Goal: Contribute content: Contribute content

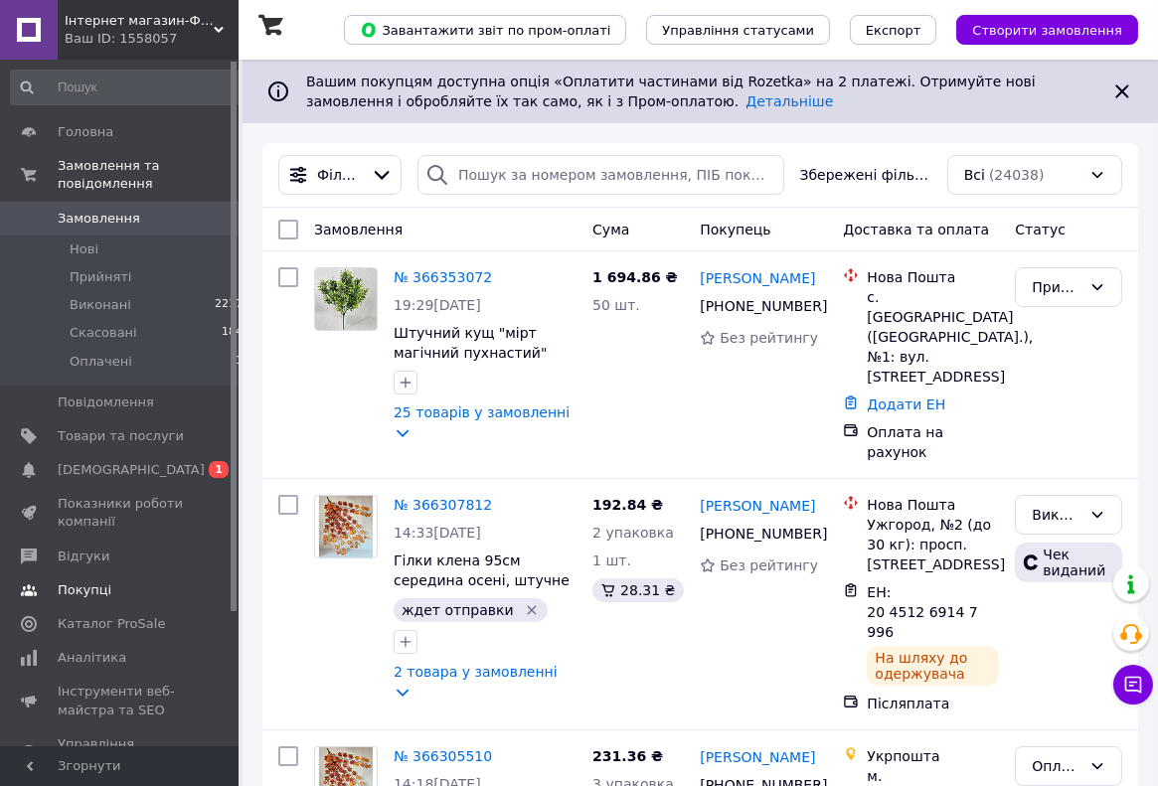
click at [101, 468] on span "[DEMOGRAPHIC_DATA]" at bounding box center [131, 470] width 147 height 18
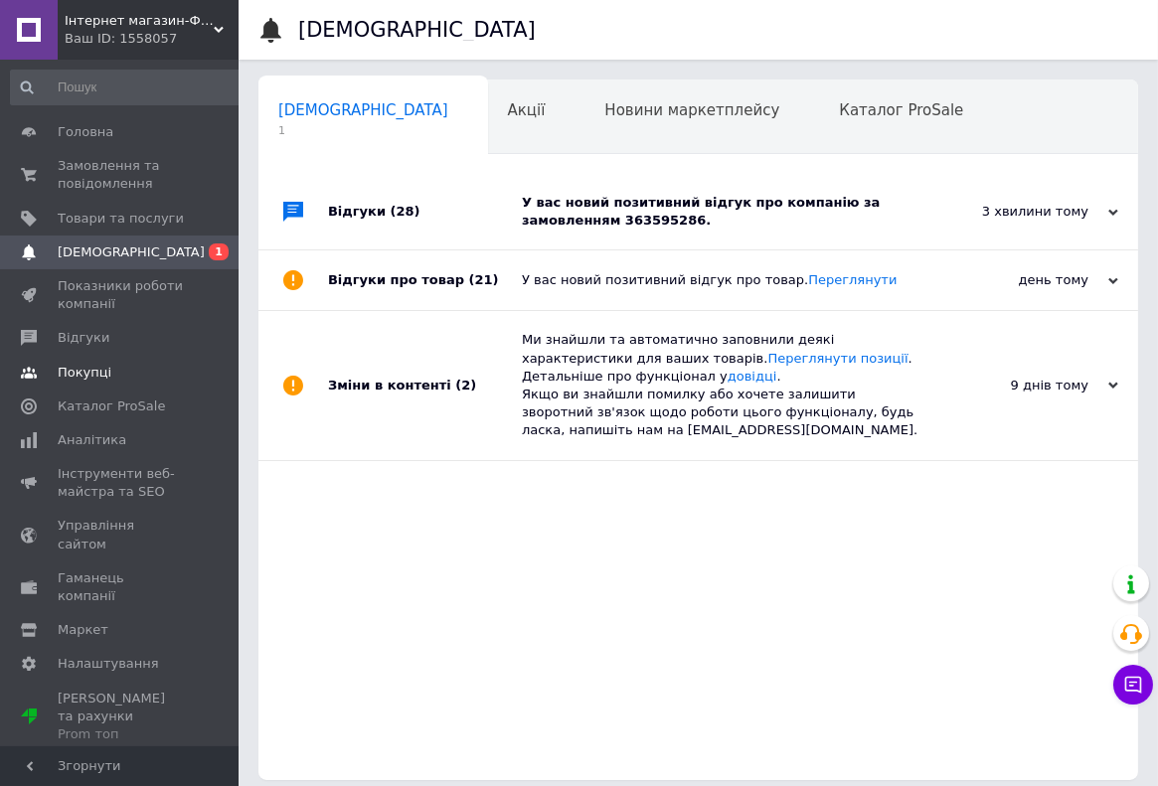
scroll to position [0, 10]
click at [657, 228] on div "У вас новий позитивний відгук про компанію за замовленням 363595286." at bounding box center [720, 212] width 397 height 36
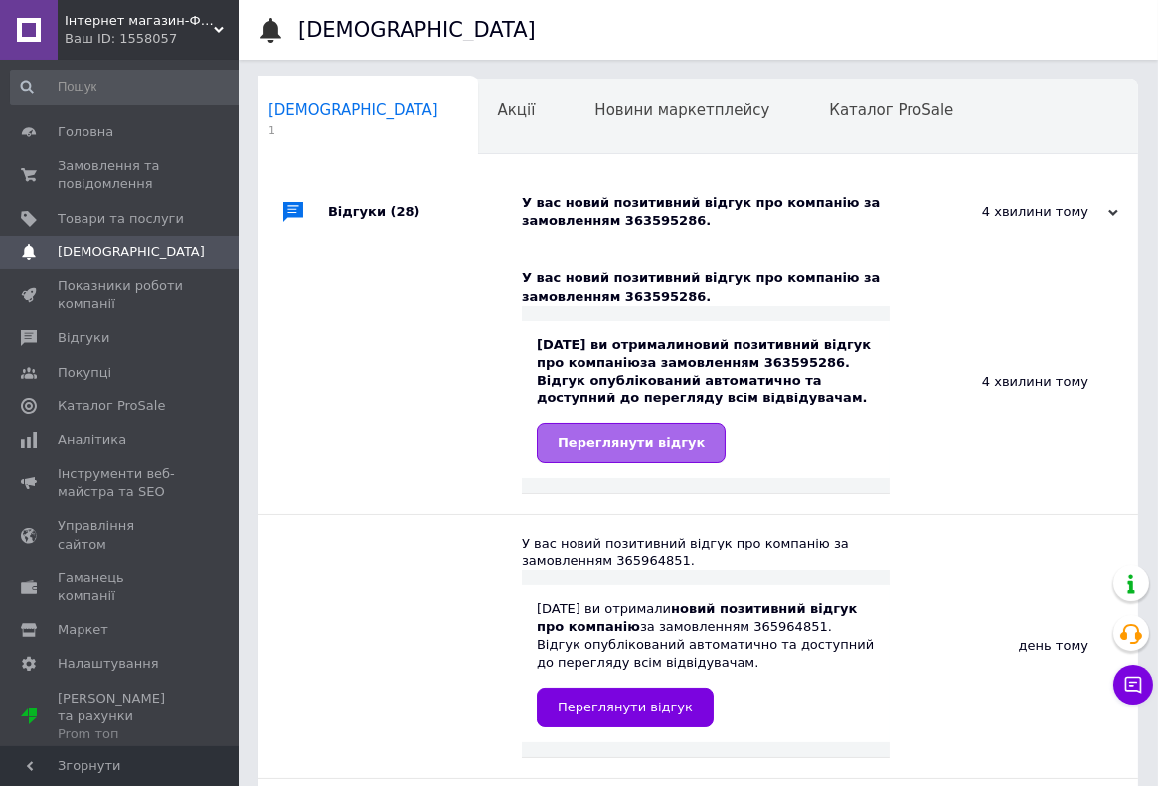
click at [639, 441] on span "Переглянути відгук" at bounding box center [630, 442] width 147 height 15
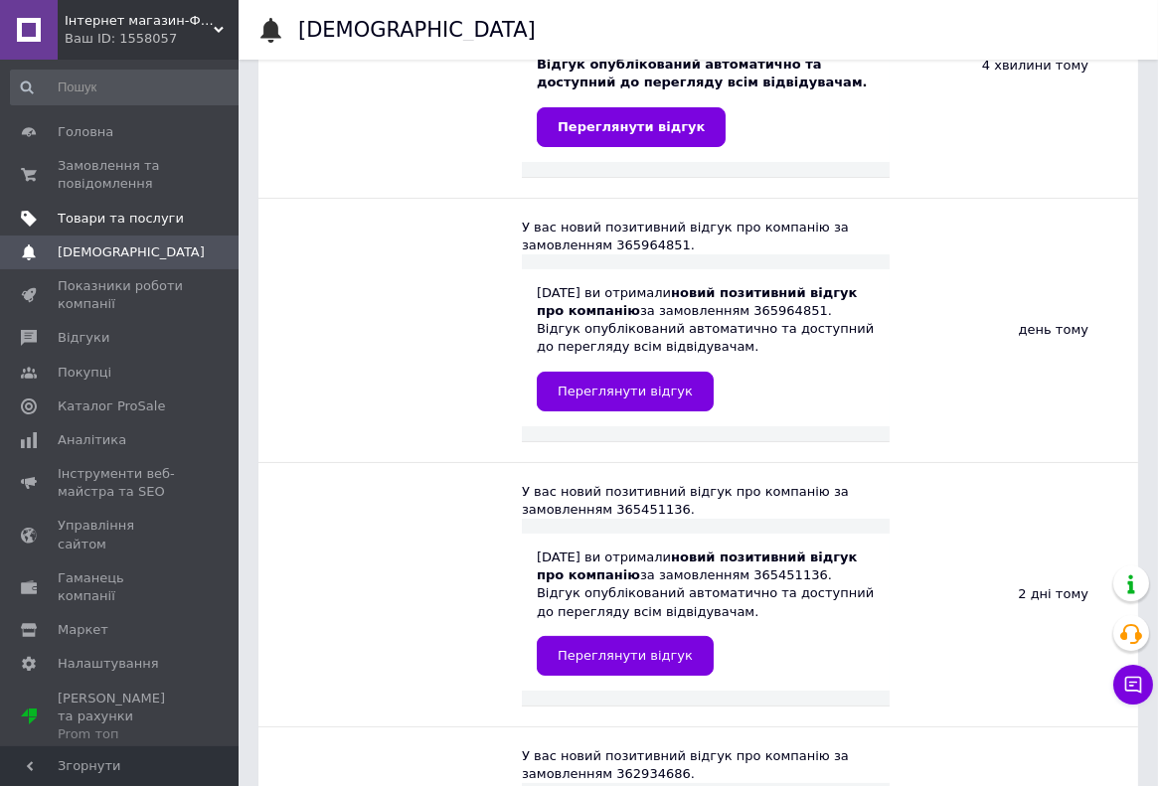
click at [94, 215] on span "Товари та послуги" at bounding box center [121, 219] width 126 height 18
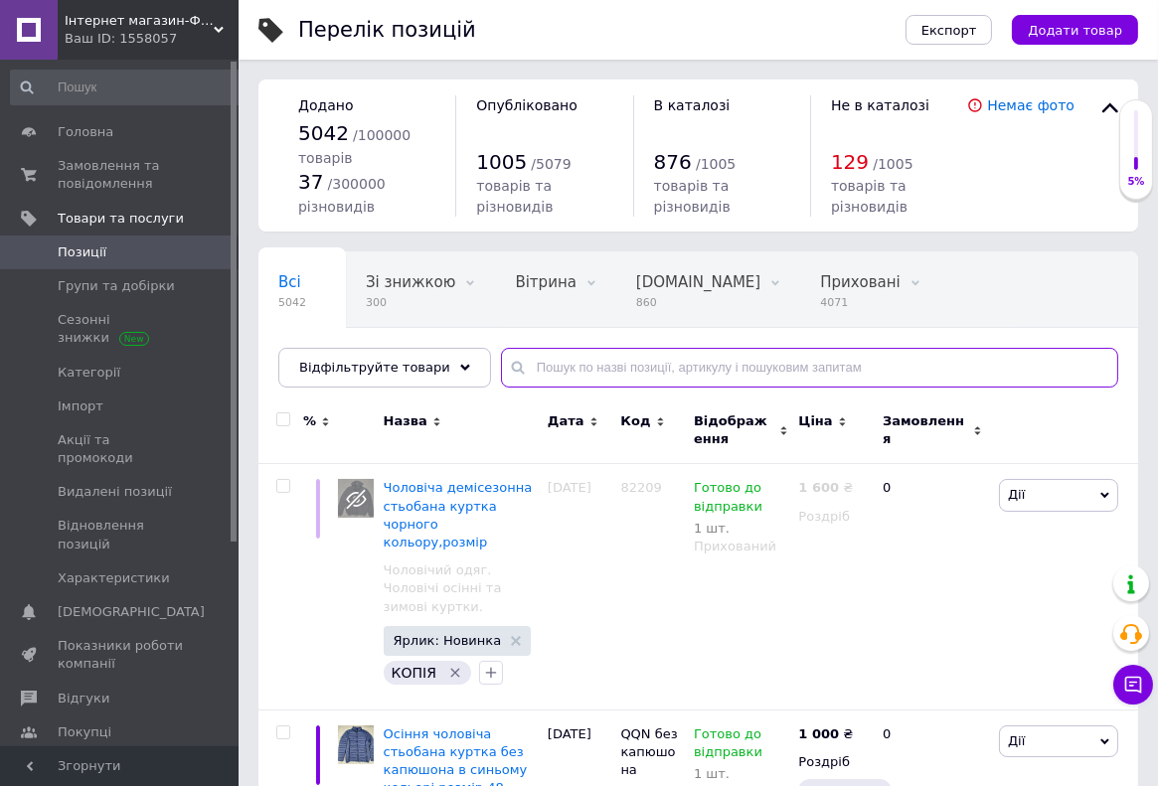
click at [568, 369] on input "text" at bounding box center [809, 368] width 617 height 40
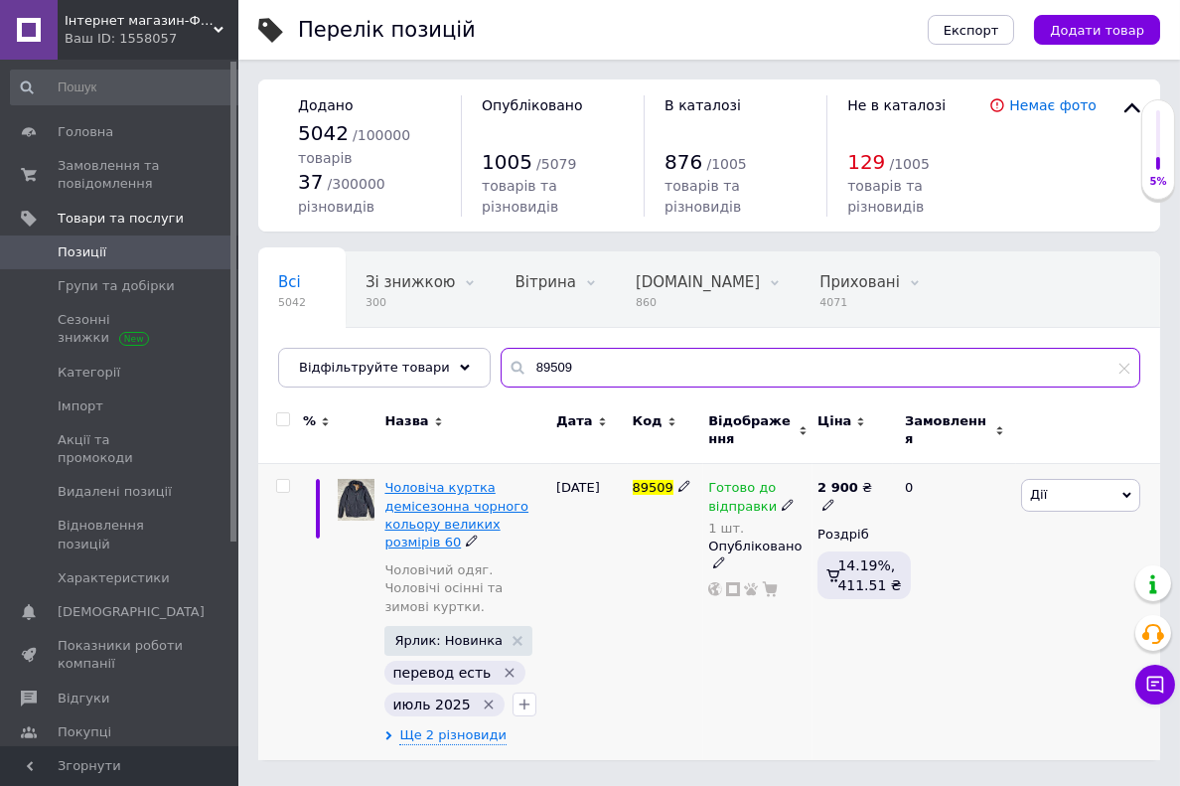
type input "89509"
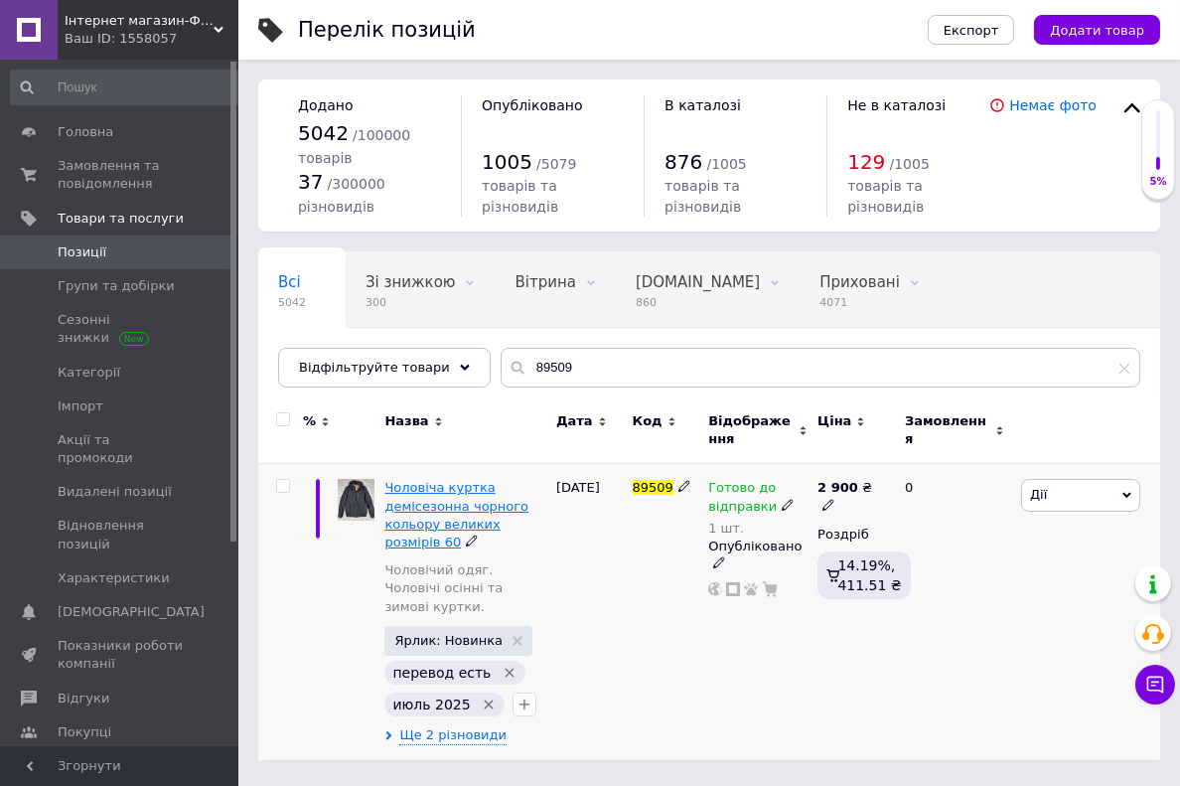
click at [432, 490] on span "Чоловіча куртка демісезонна чорного кольору великих розмірів 60" at bounding box center [457, 515] width 144 height 70
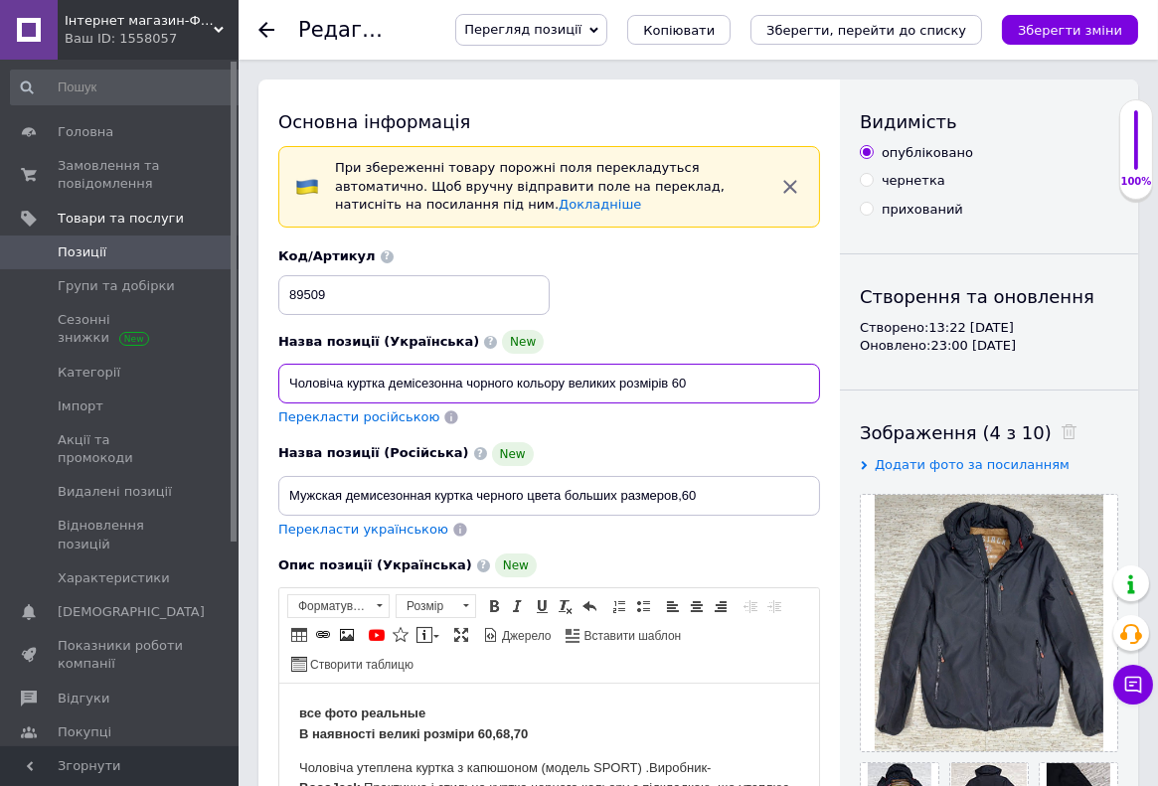
click at [689, 385] on input "Чоловіча куртка демісезонна чорного кольору великих розмірів 60" at bounding box center [549, 384] width 542 height 40
type input "Чоловіча куртка демісезонна чорного кольору великих розмірів"
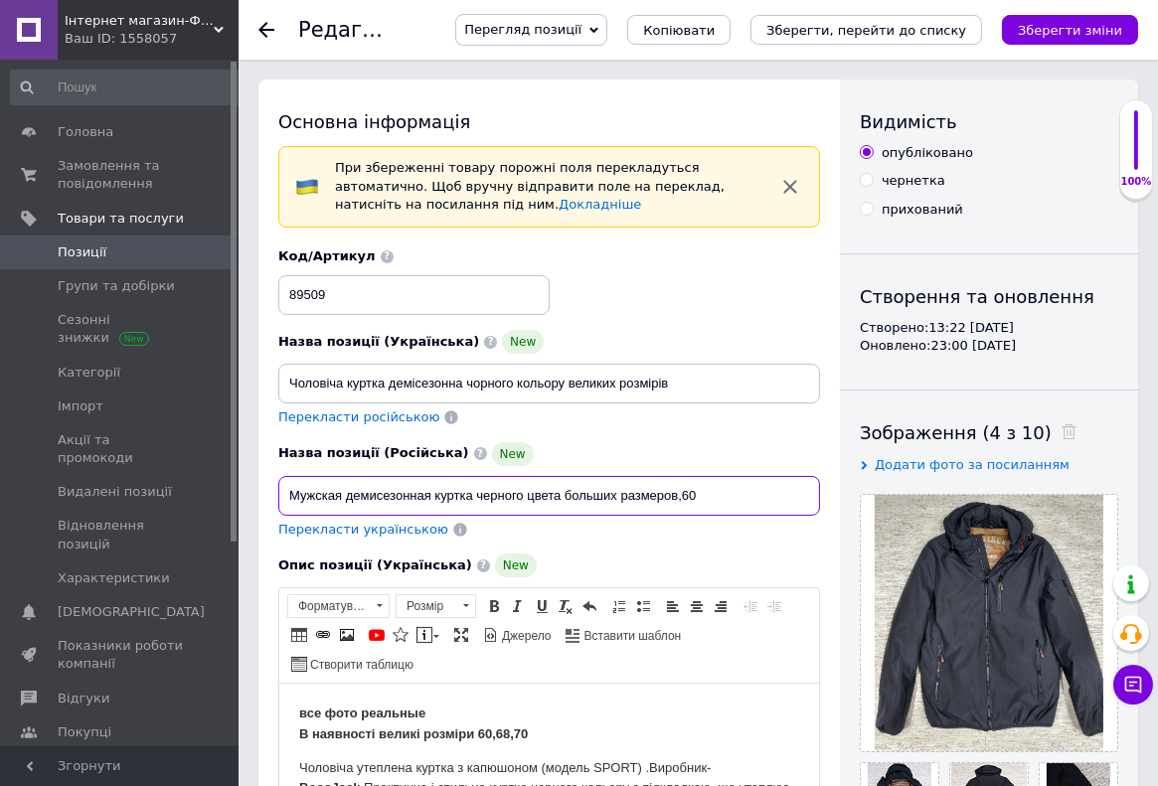
click at [697, 497] on input "Мужская демисезонная куртка черного цвета больших размеров,60" at bounding box center [549, 496] width 542 height 40
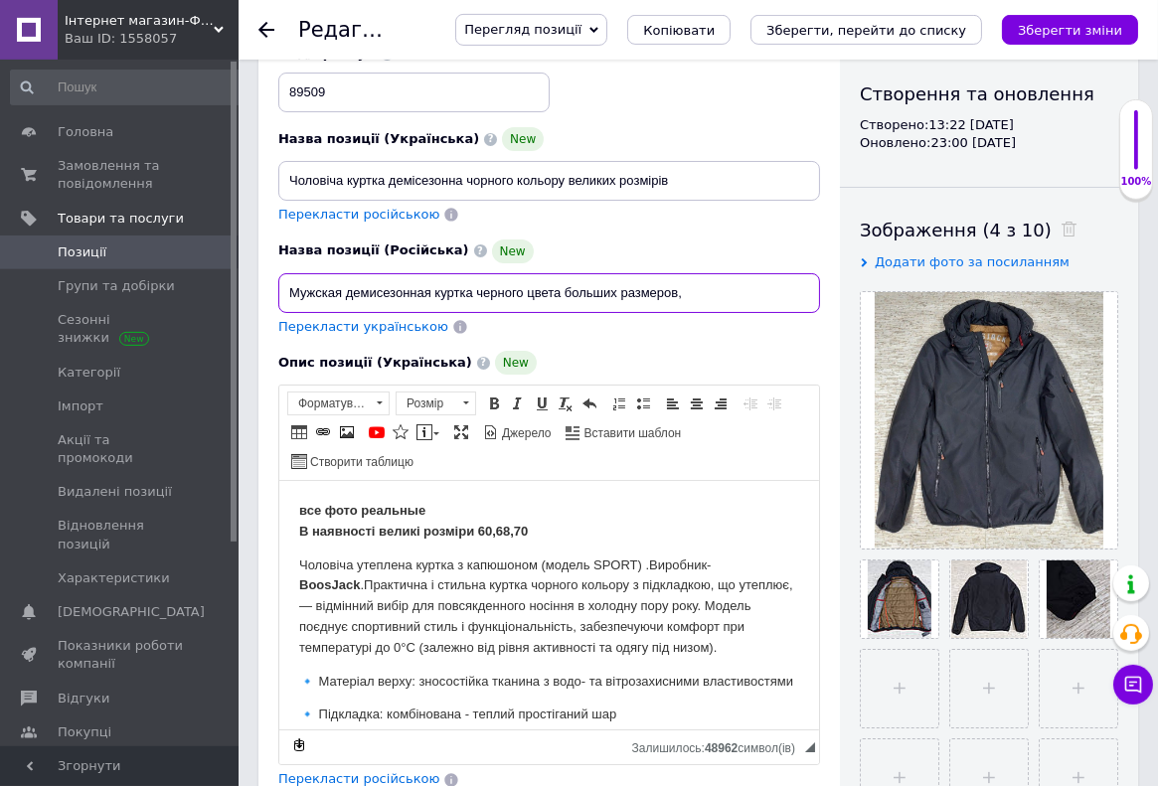
scroll to position [211, 0]
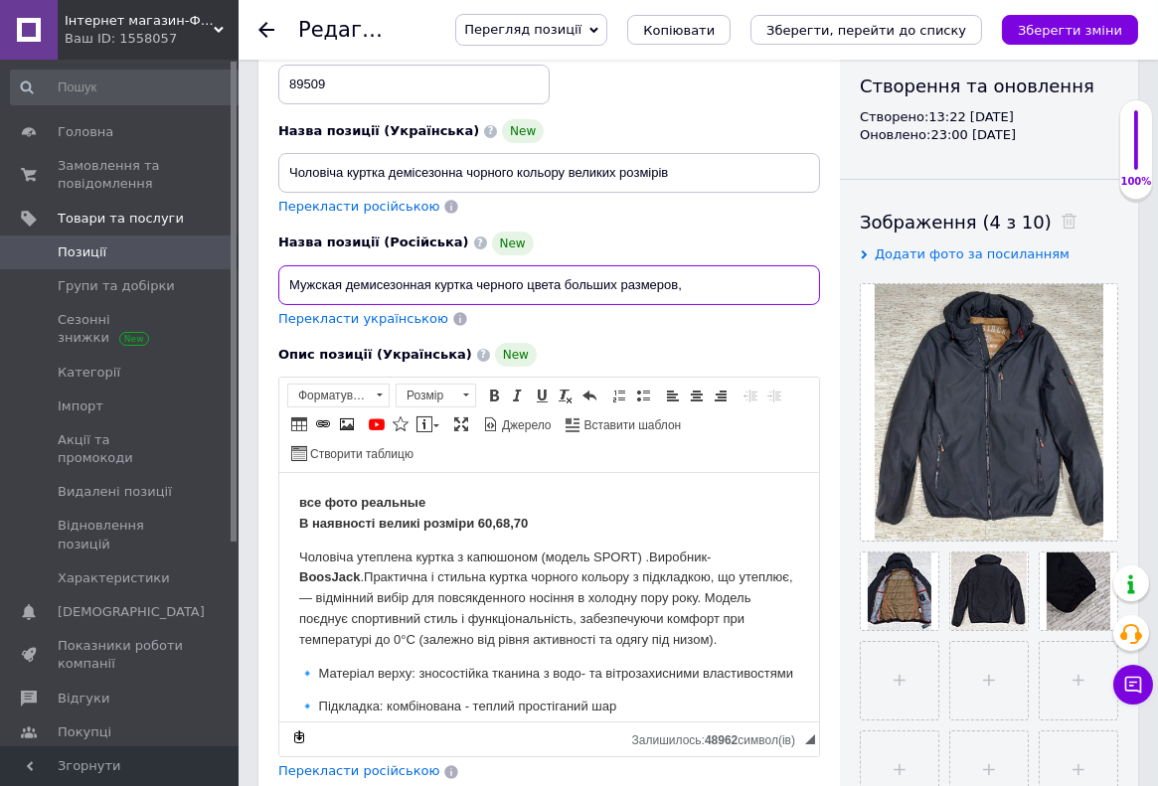
type input "Мужская демисезонная куртка черного цвета больших размеров,"
click at [492, 529] on span "В наявності великі розміри 60,68,70" at bounding box center [412, 523] width 229 height 15
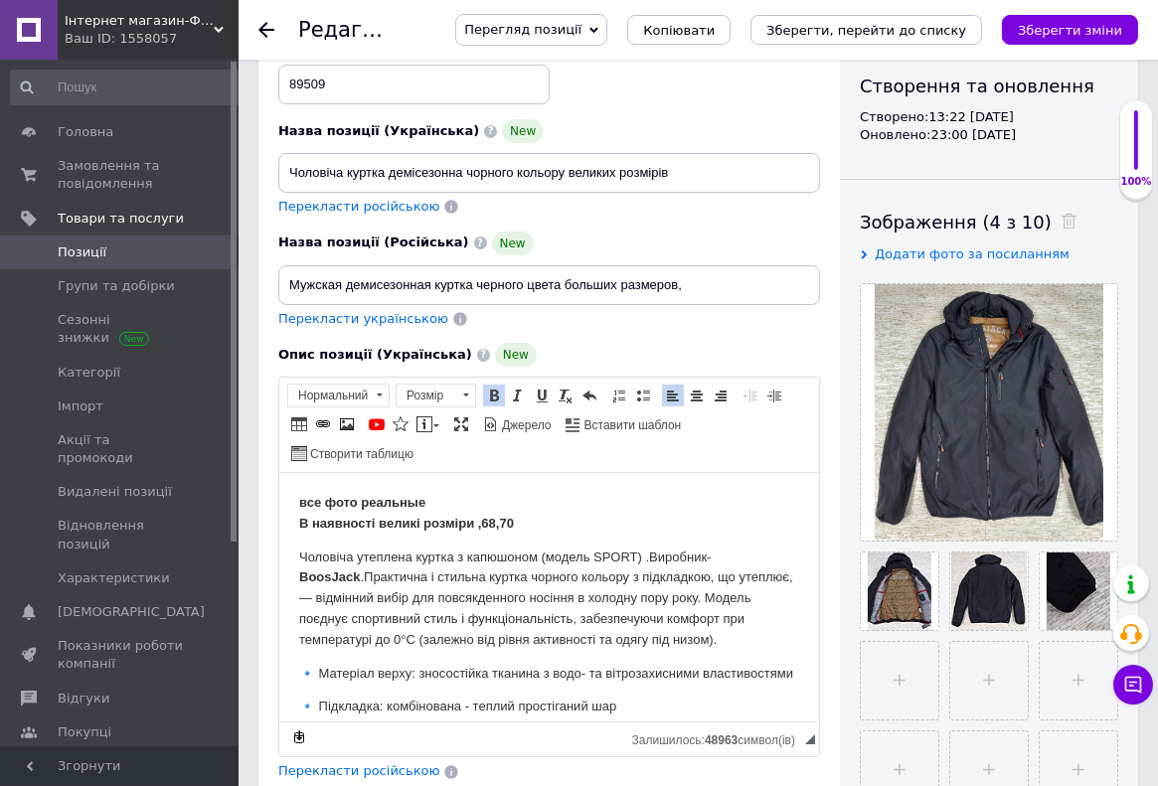
click at [481, 533] on p "все фото реальные В наявності великі розміри ,68,70" at bounding box center [548, 514] width 500 height 42
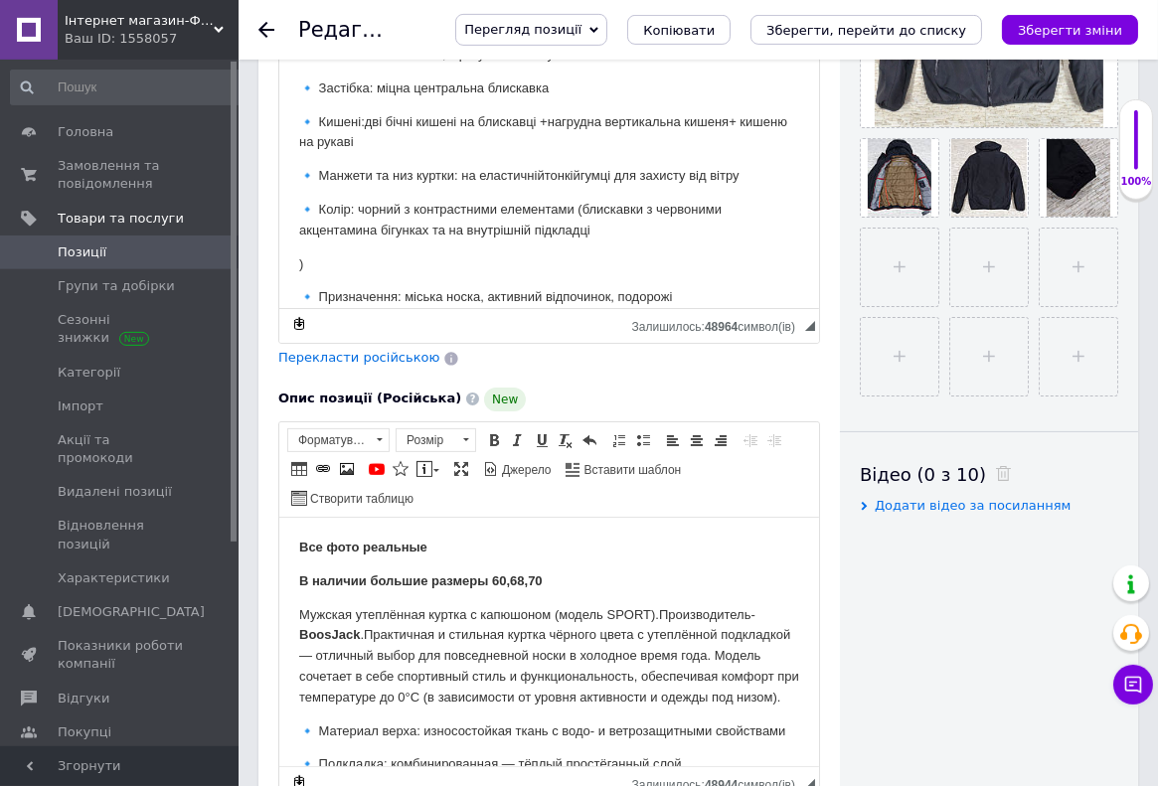
scroll to position [632, 0]
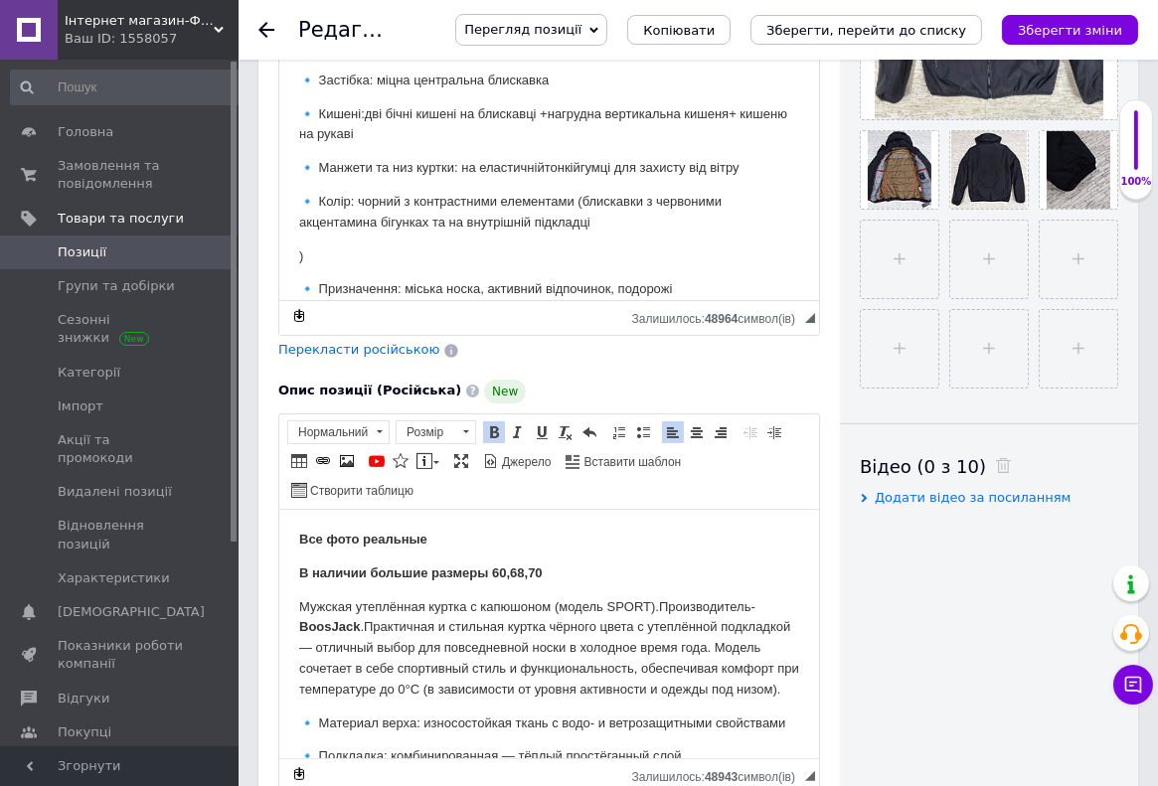
click at [514, 573] on strong "В наличии большие размеры 60,68,70" at bounding box center [419, 571] width 243 height 15
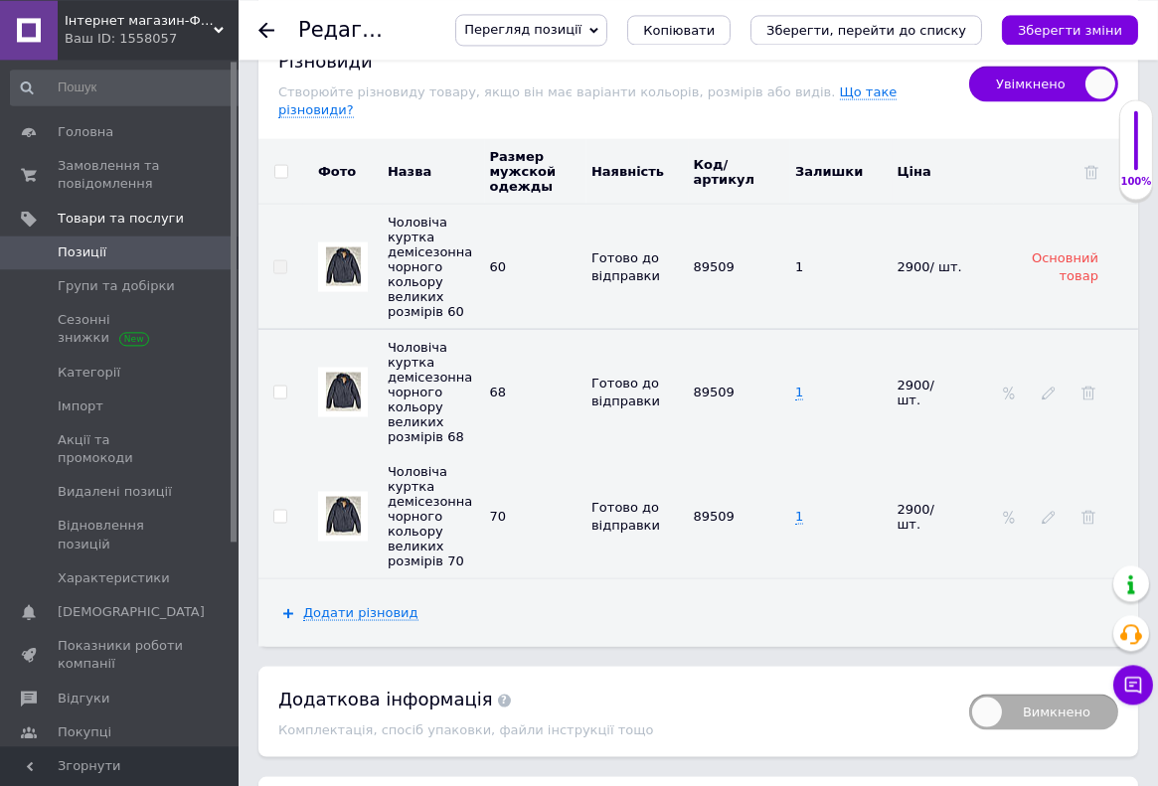
scroll to position [3897, 0]
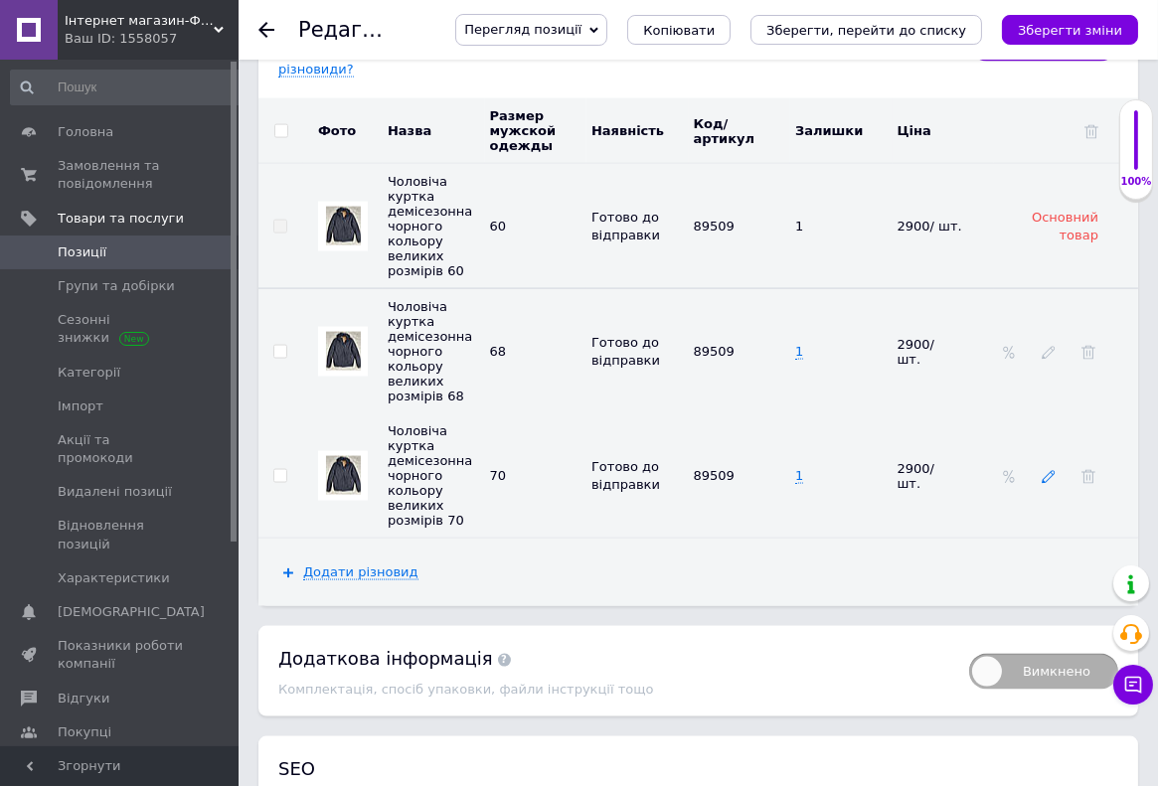
click at [1051, 470] on icon at bounding box center [1048, 477] width 14 height 14
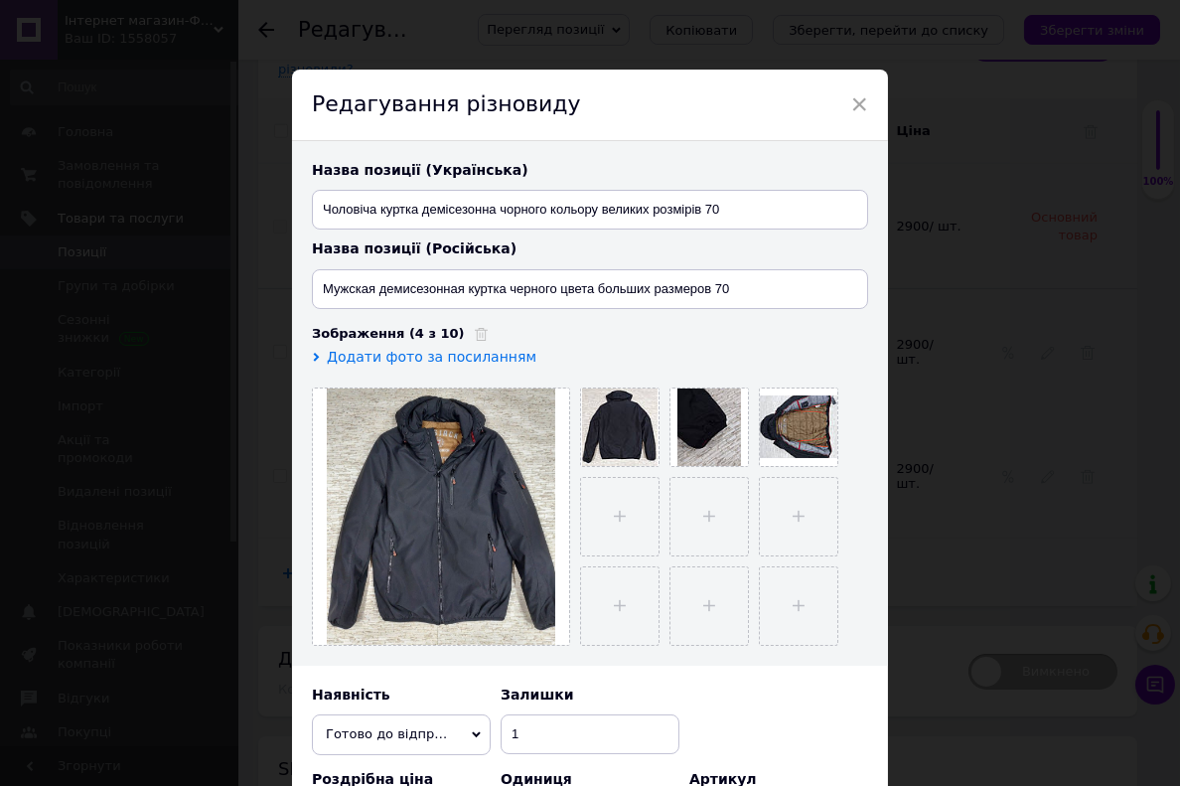
drag, startPoint x: 854, startPoint y: 104, endPoint x: 1003, endPoint y: 447, distance: 373.8
click at [853, 107] on span "×" at bounding box center [860, 104] width 18 height 34
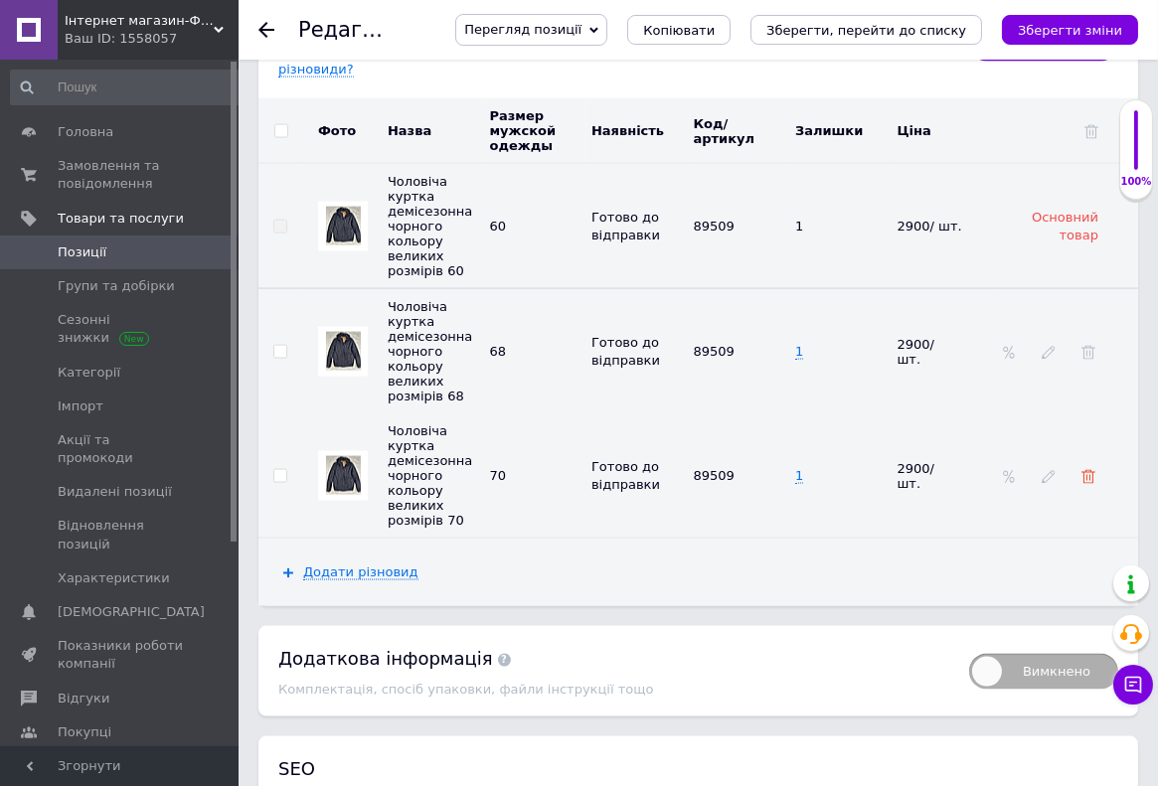
click at [1087, 470] on use at bounding box center [1088, 477] width 14 height 14
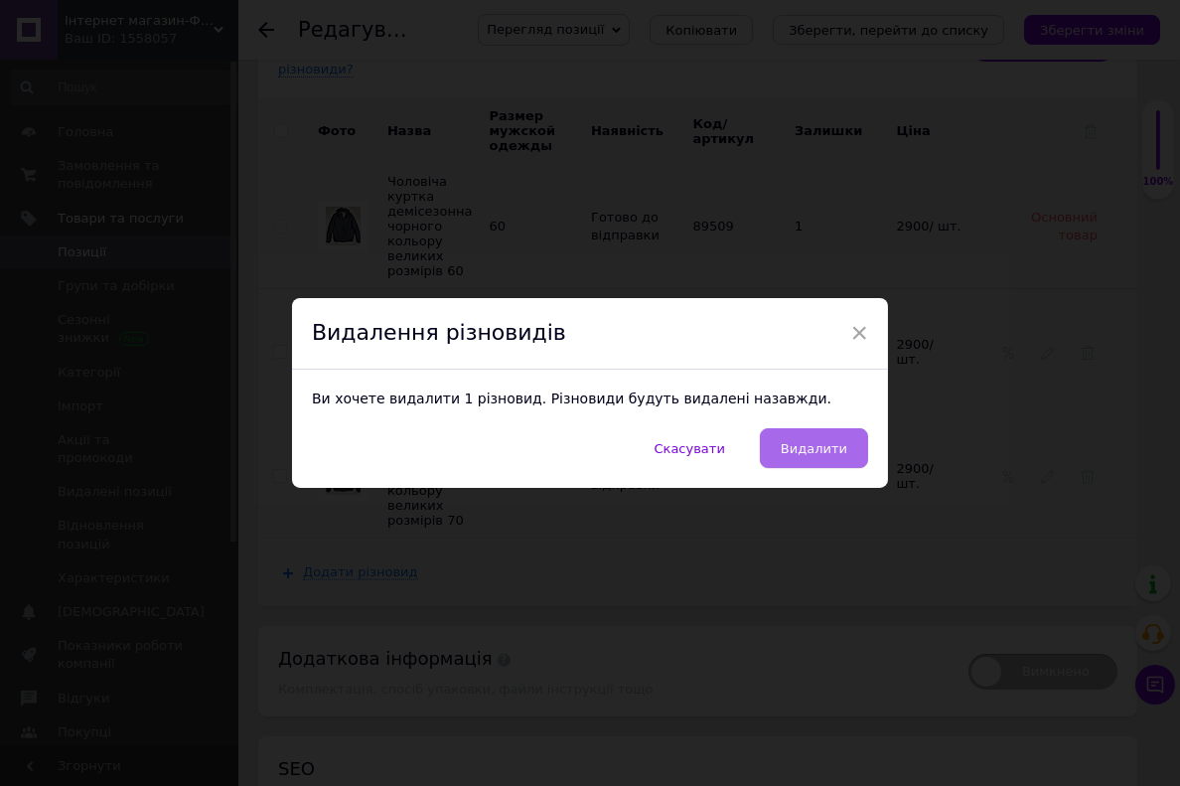
click at [807, 461] on button "Видалити" at bounding box center [814, 448] width 108 height 40
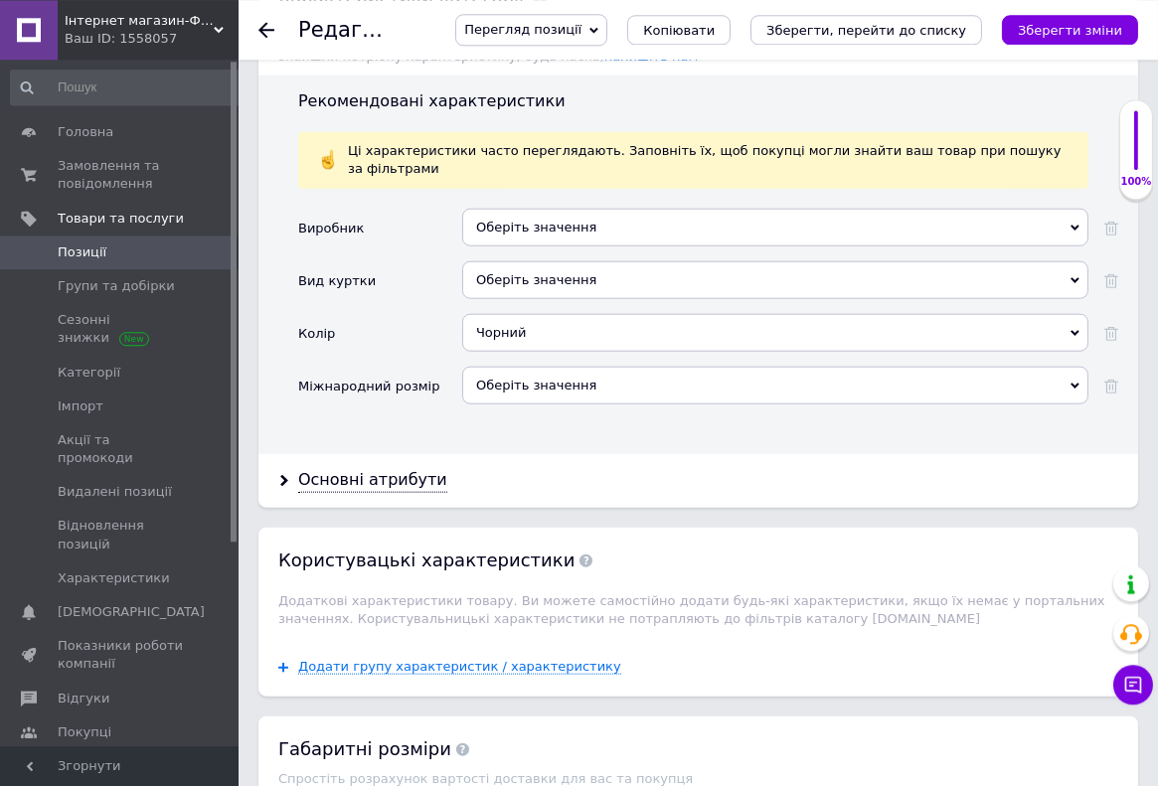
scroll to position [2844, 0]
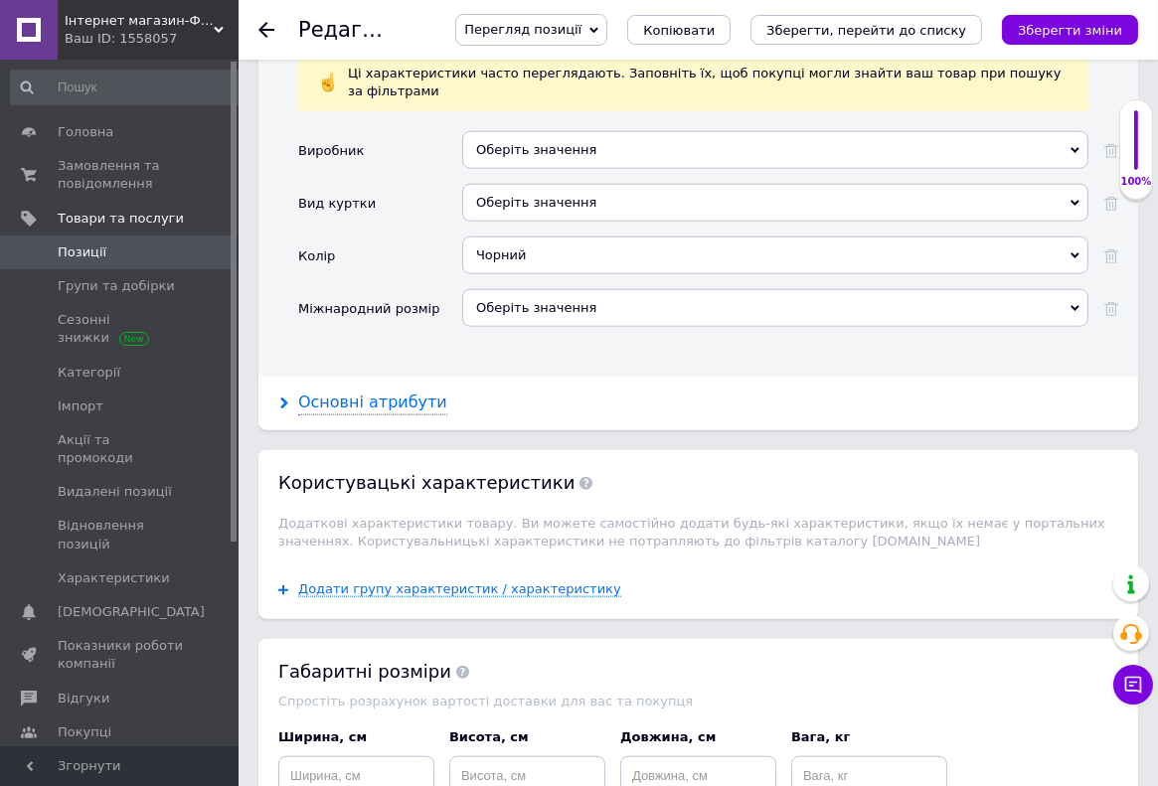
click at [376, 391] on div "Основні атрибути" at bounding box center [372, 402] width 149 height 23
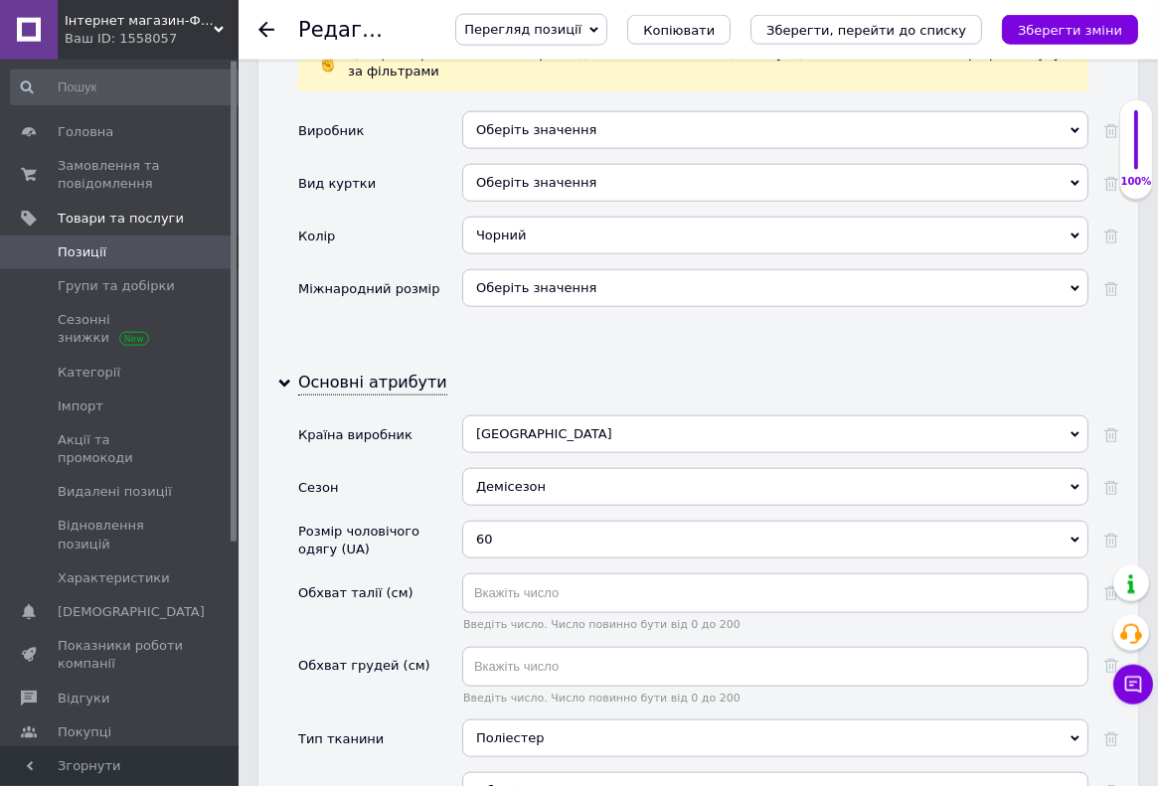
scroll to position [3054, 0]
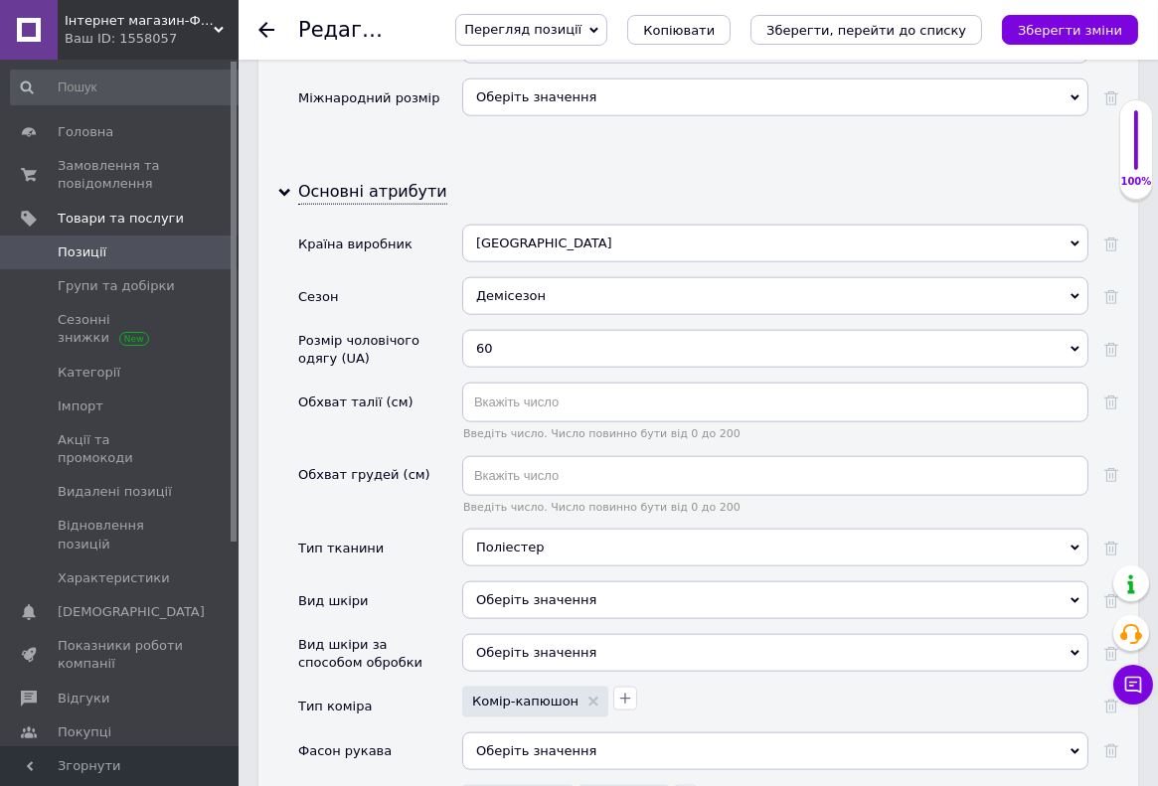
click at [486, 330] on div "60" at bounding box center [775, 349] width 626 height 38
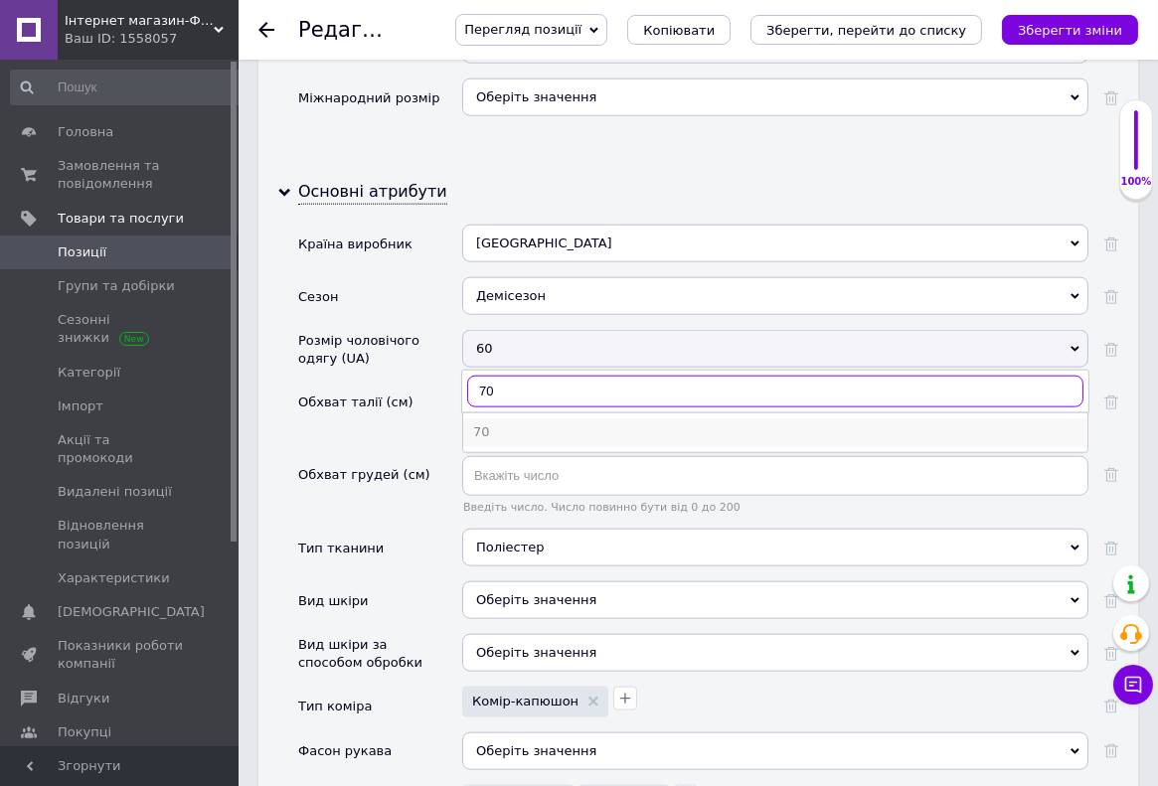
type input "70"
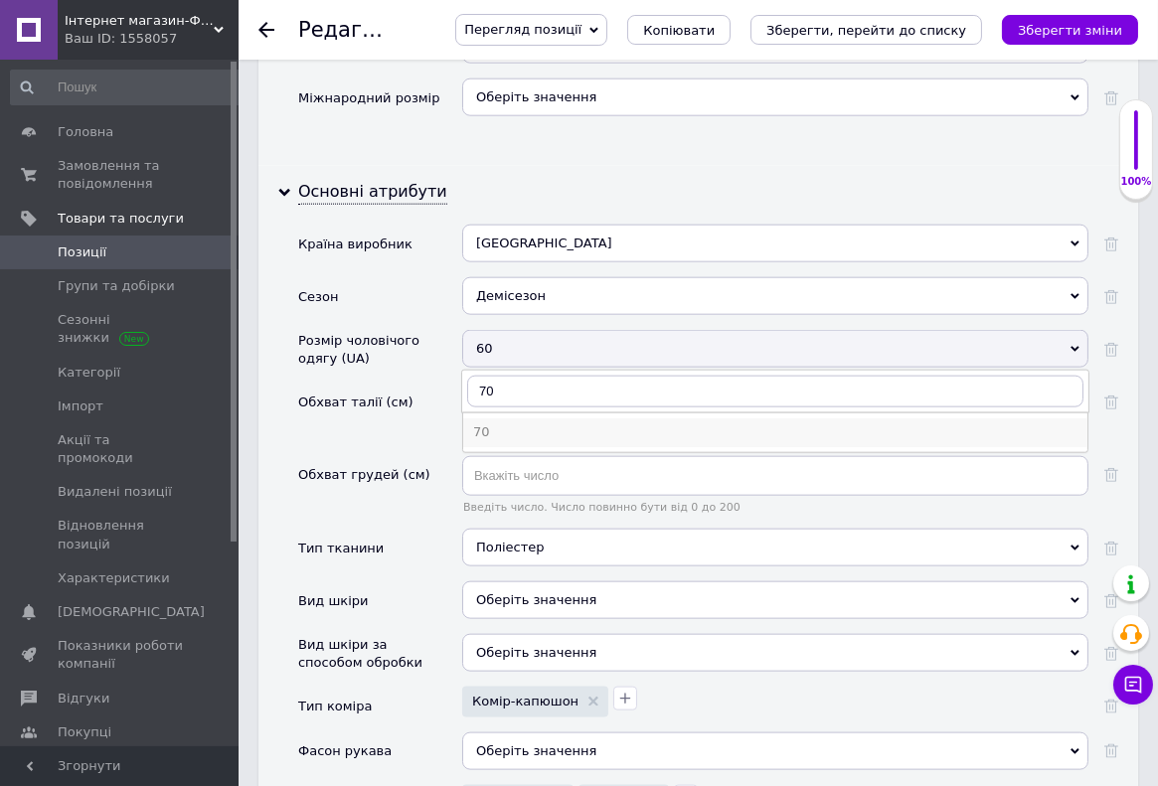
click at [472, 418] on li "70" at bounding box center [775, 432] width 624 height 28
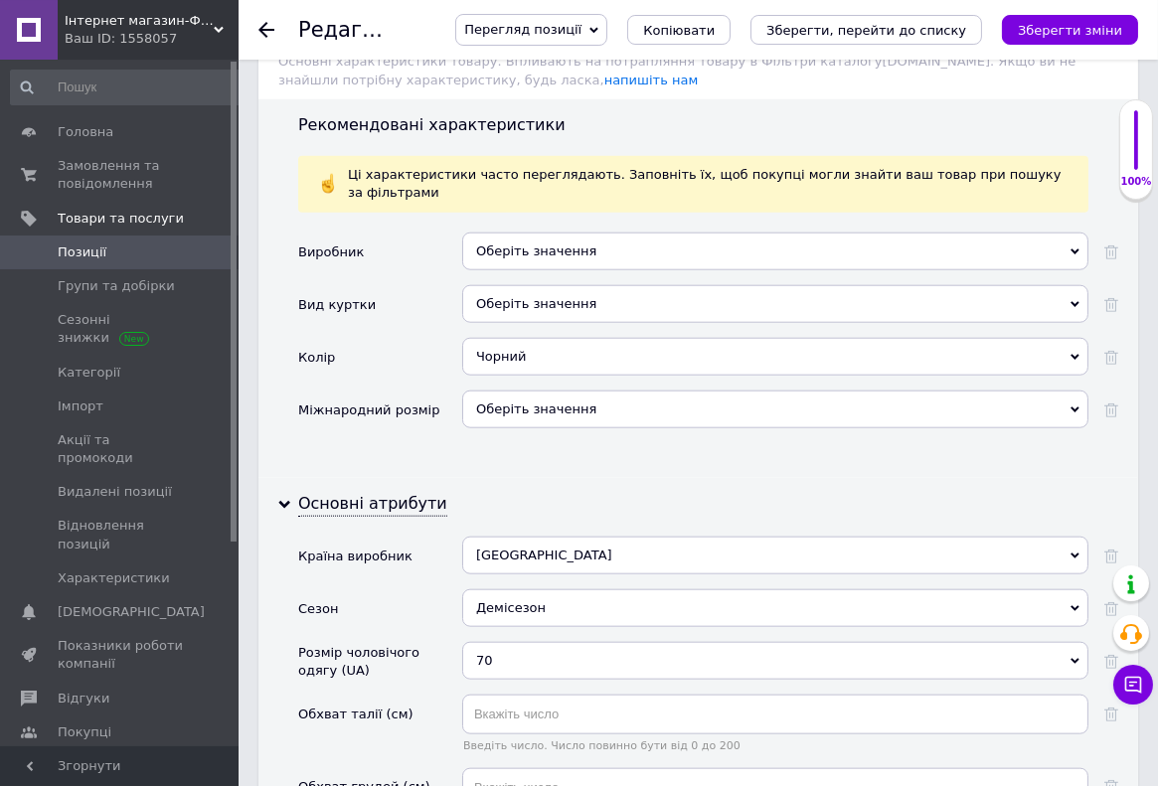
scroll to position [2738, 0]
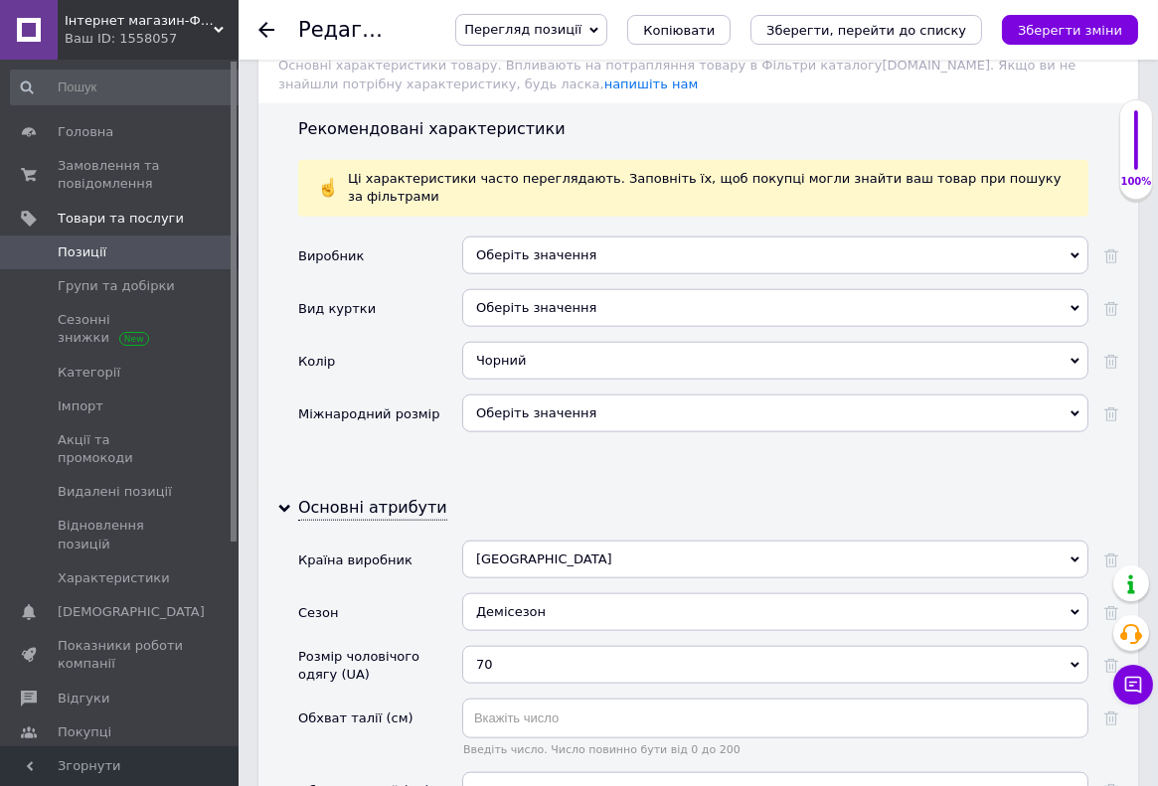
click at [522, 289] on div "Оберіть значення" at bounding box center [775, 308] width 626 height 38
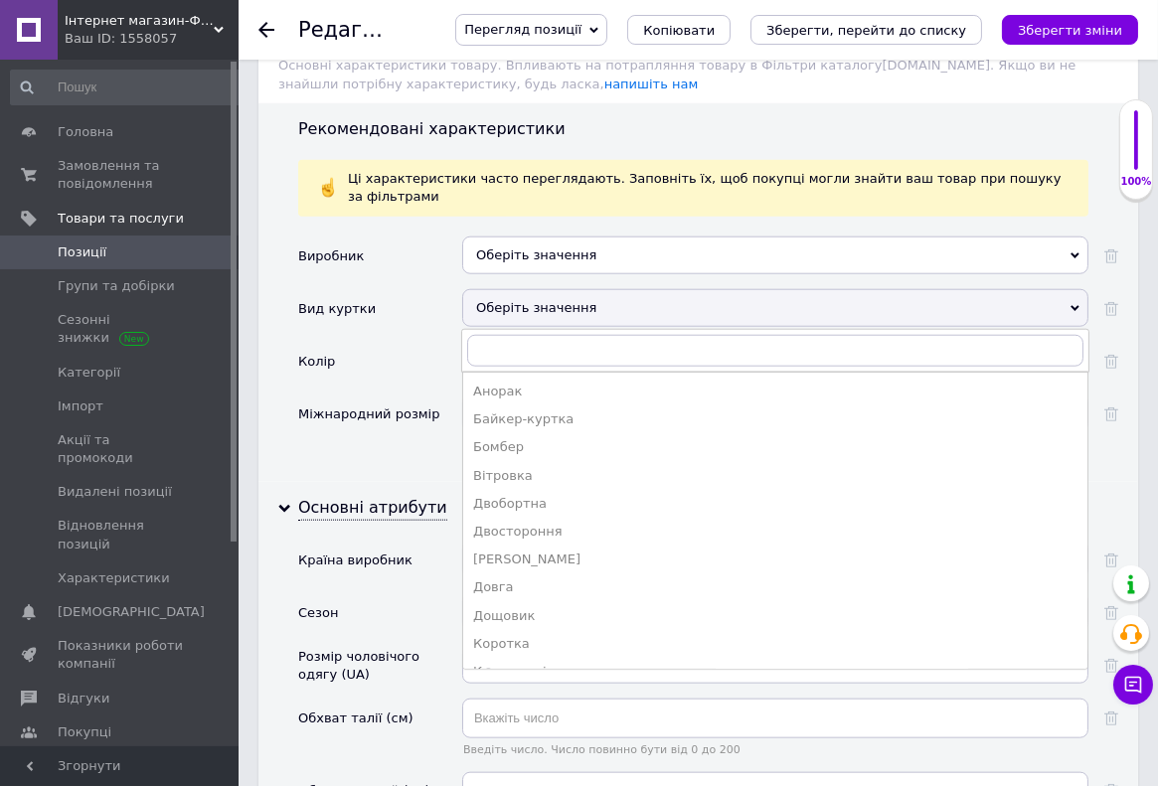
click at [420, 342] on div "Колір" at bounding box center [380, 368] width 164 height 53
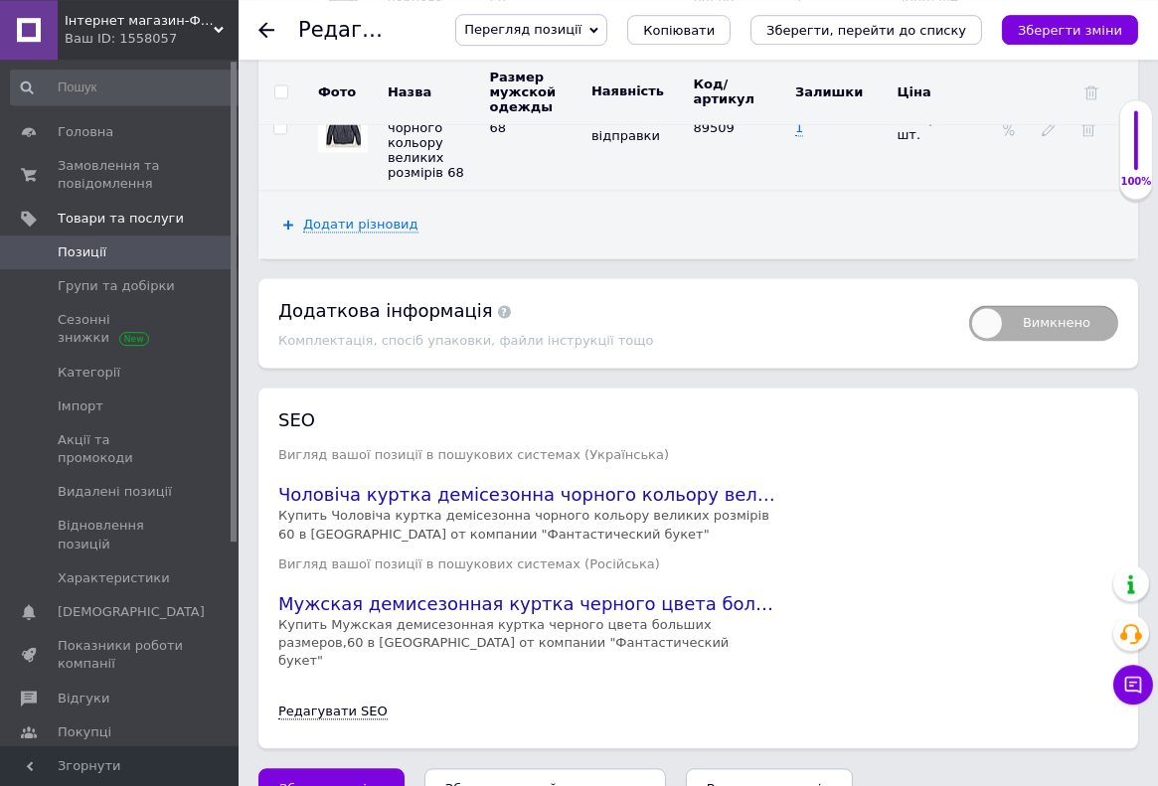
scroll to position [5514, 0]
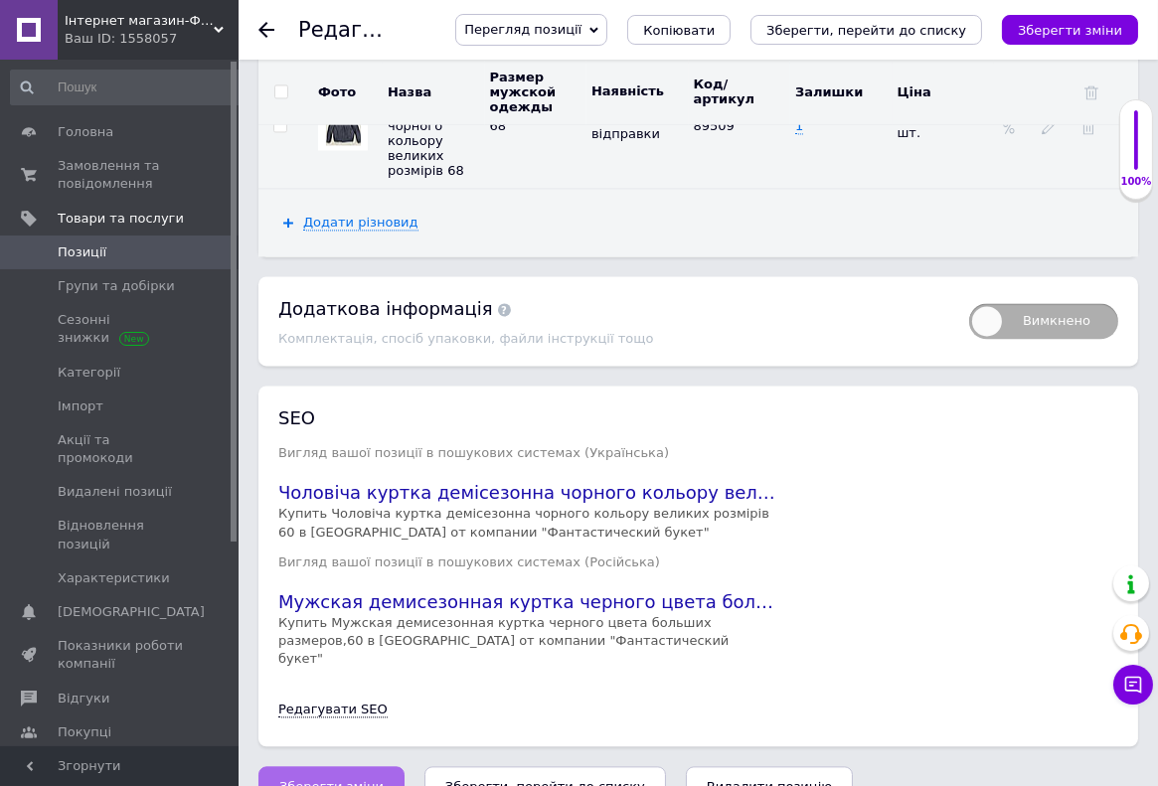
click at [318, 779] on span "Зберегти зміни" at bounding box center [331, 786] width 104 height 15
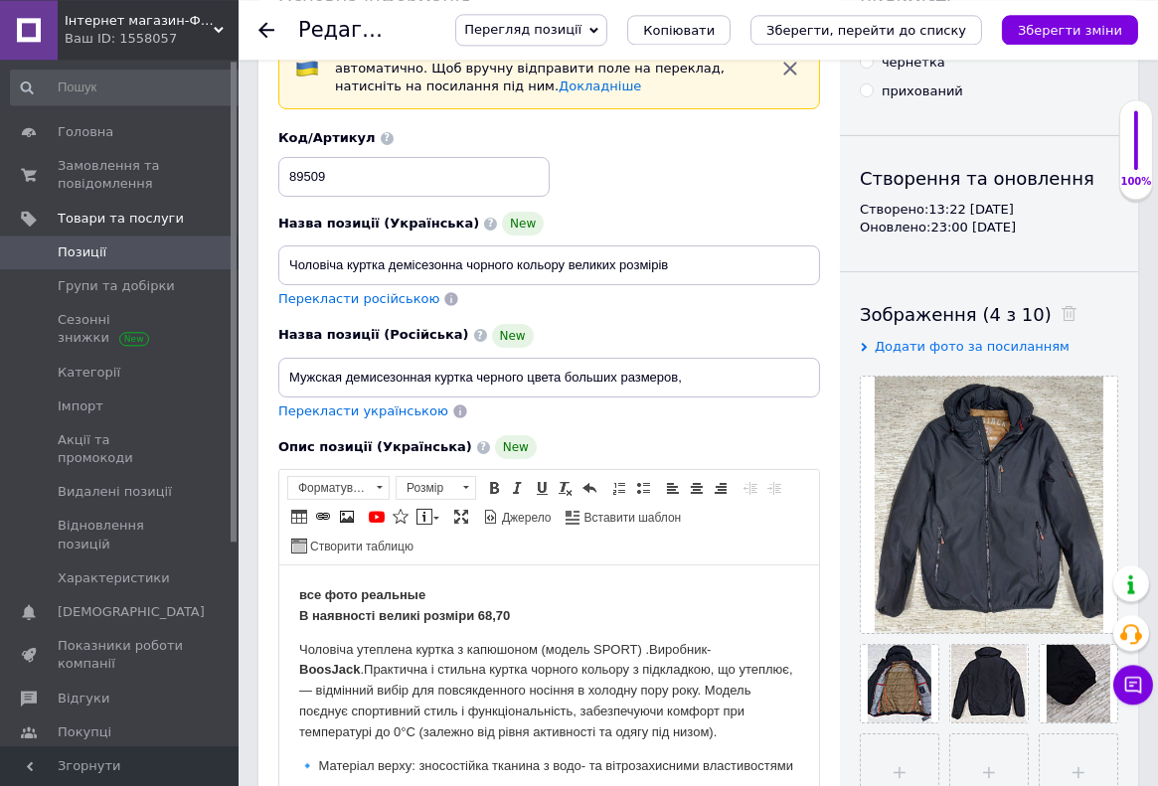
scroll to position [37, 0]
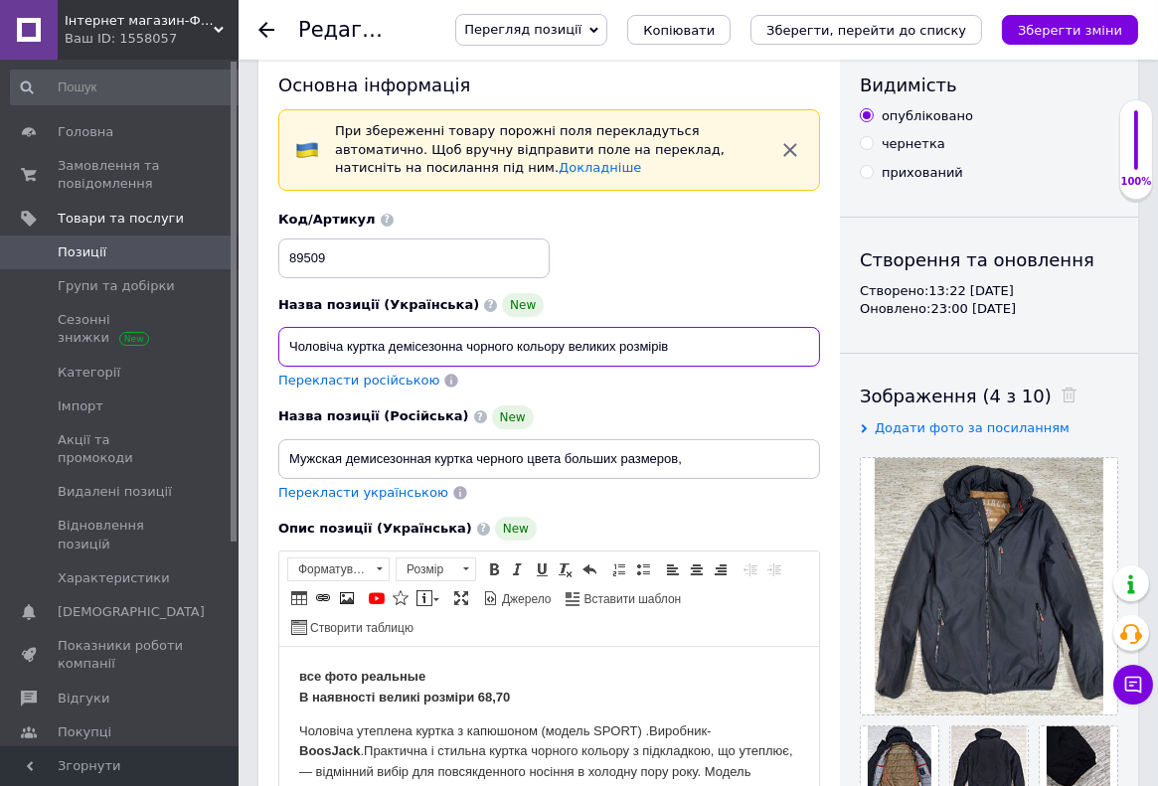
click at [689, 335] on input "Чоловіча куртка демісезонна чорного кольору великих розмірів" at bounding box center [549, 347] width 542 height 40
type input "Чоловіча куртка демісезонна чорного кольору великих розмірів 70"
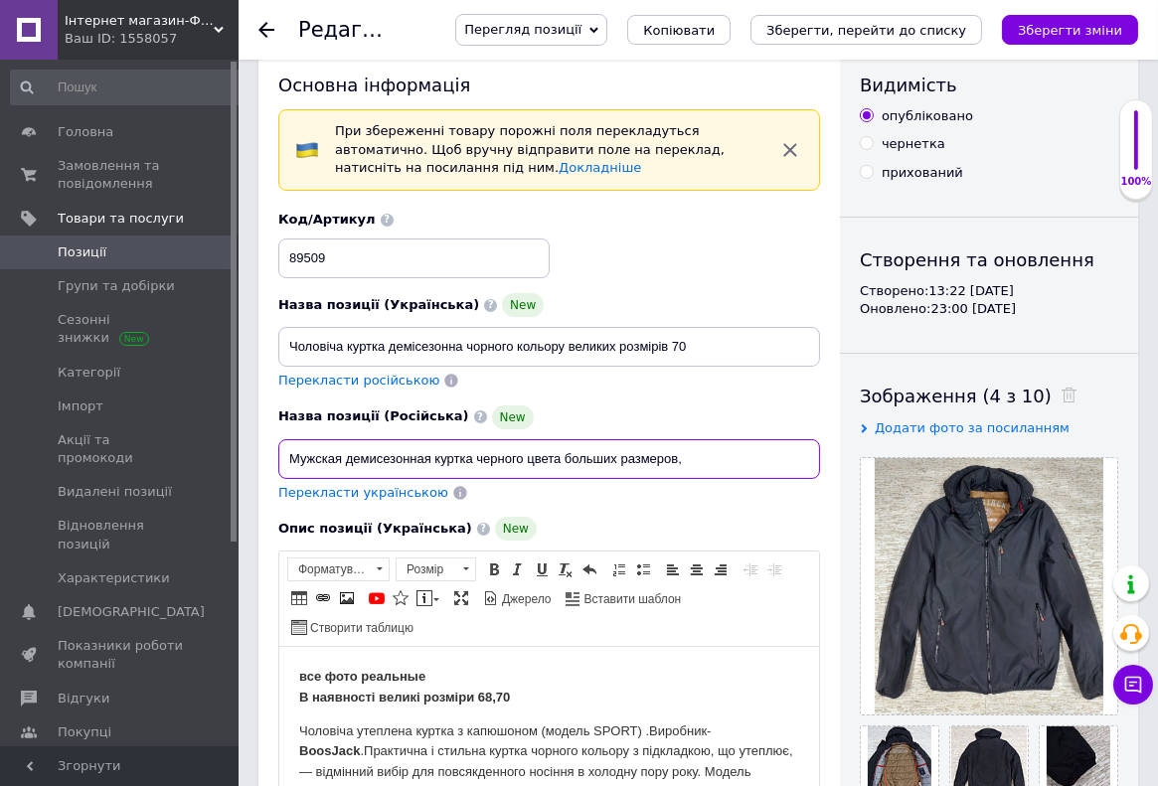
click at [702, 452] on input "Мужская демисезонная куртка черного цвета больших размеров," at bounding box center [549, 459] width 542 height 40
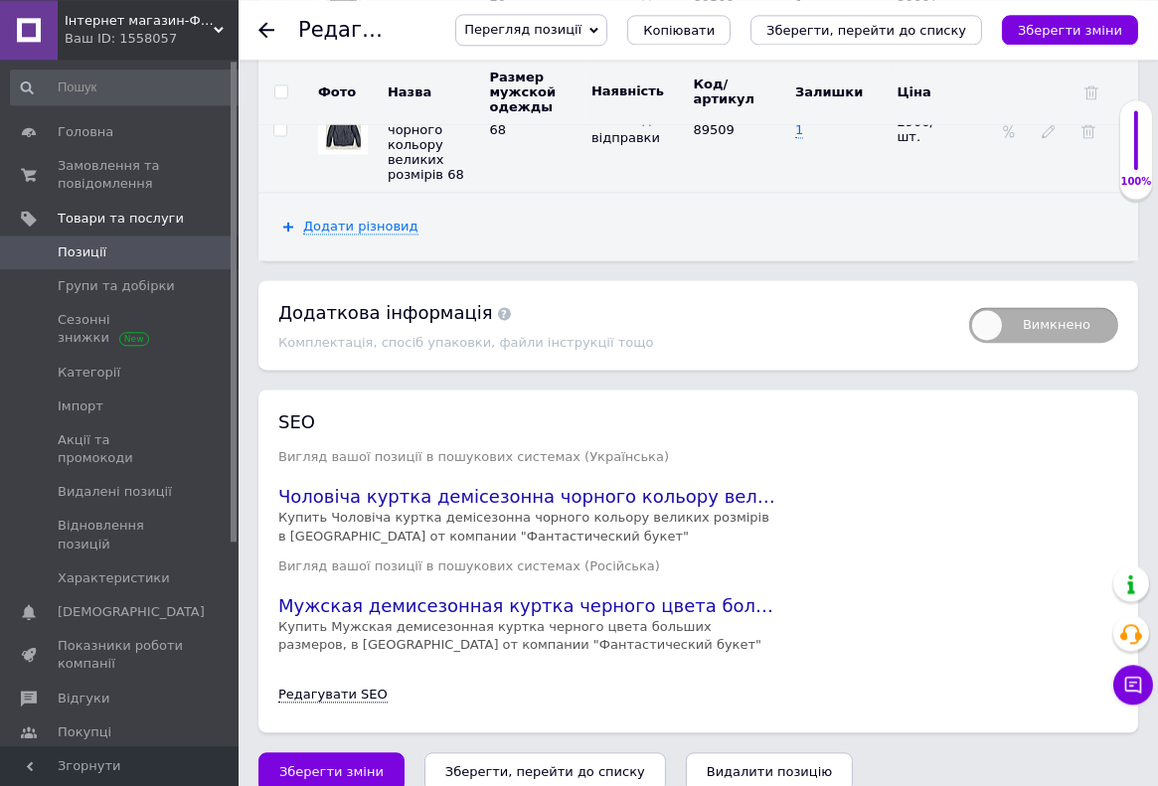
scroll to position [5514, 0]
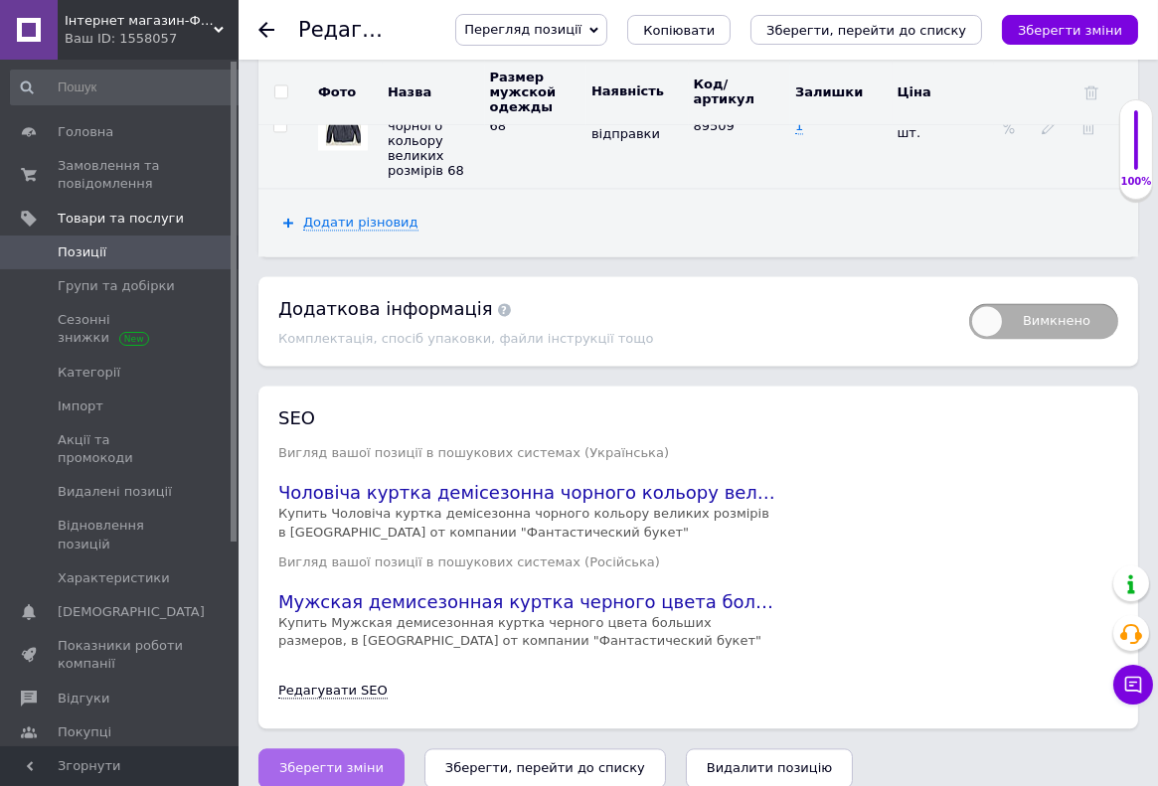
type input "Мужская демисезонная куртка черного цвета больших размеров,70"
click at [327, 760] on span "Зберегти зміни" at bounding box center [331, 767] width 104 height 15
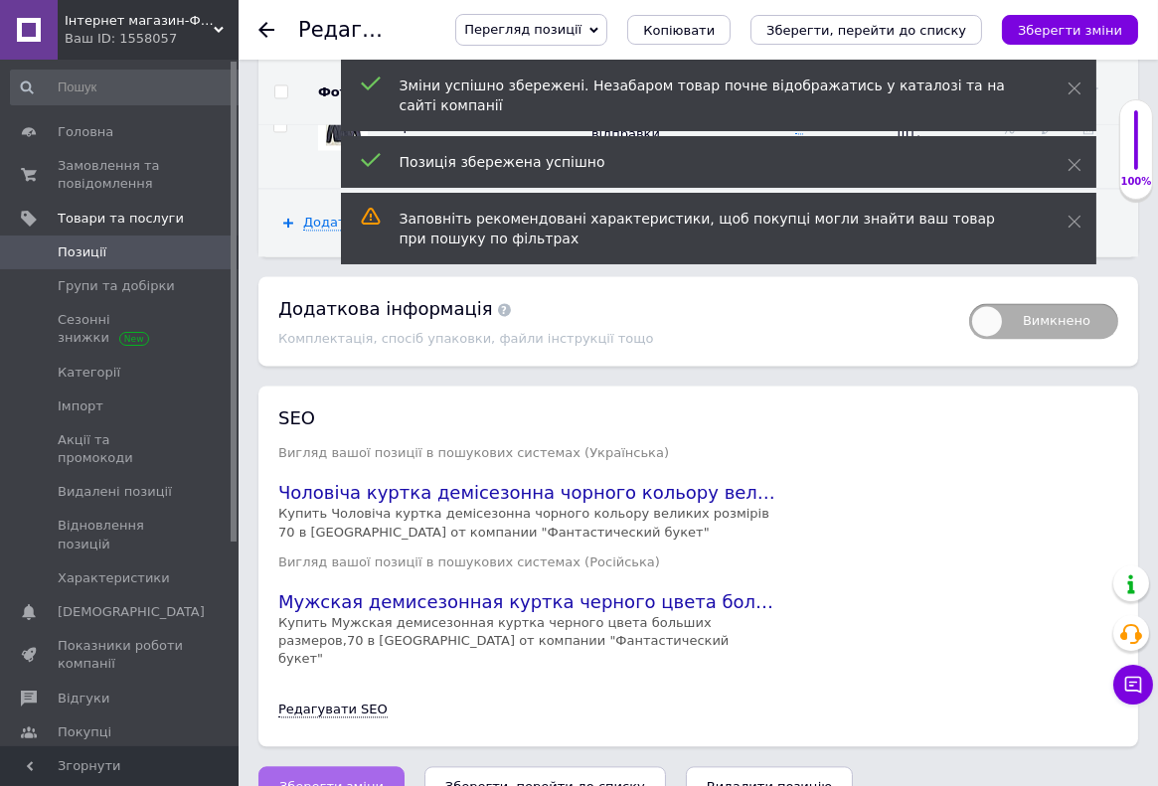
scroll to position [0, 0]
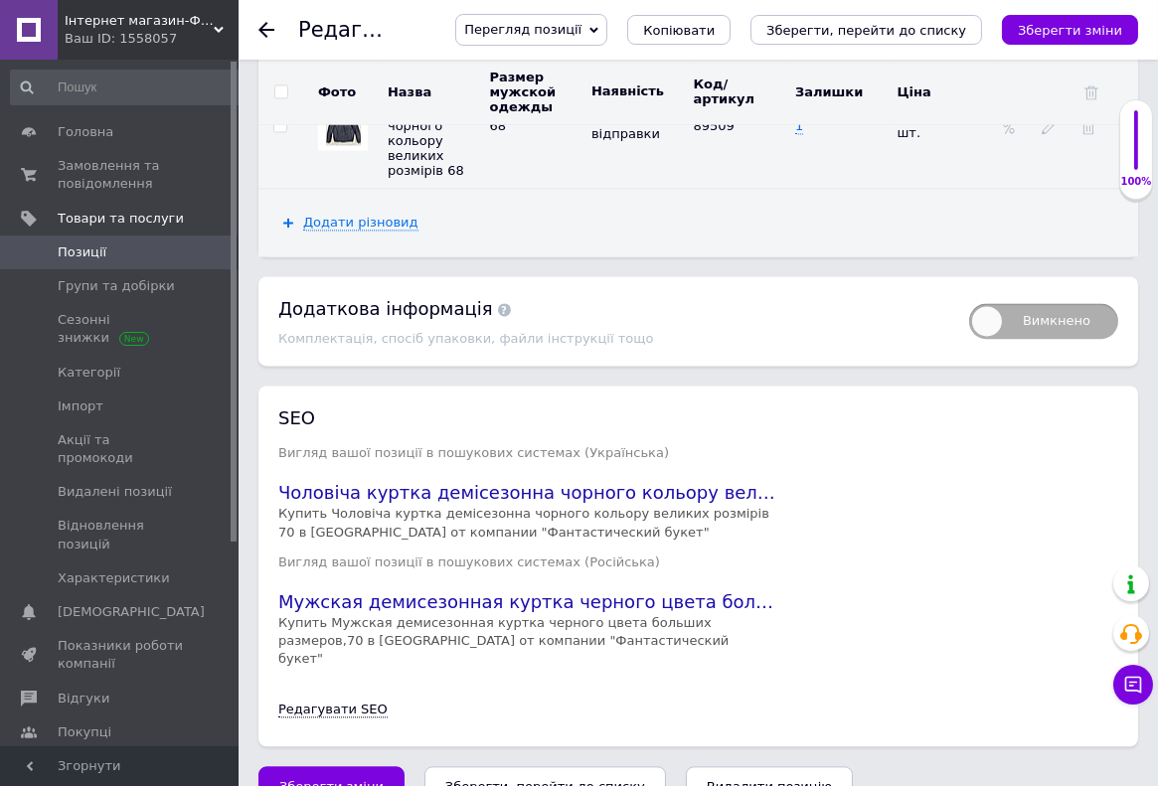
click at [86, 247] on span "Позиції" at bounding box center [82, 252] width 49 height 18
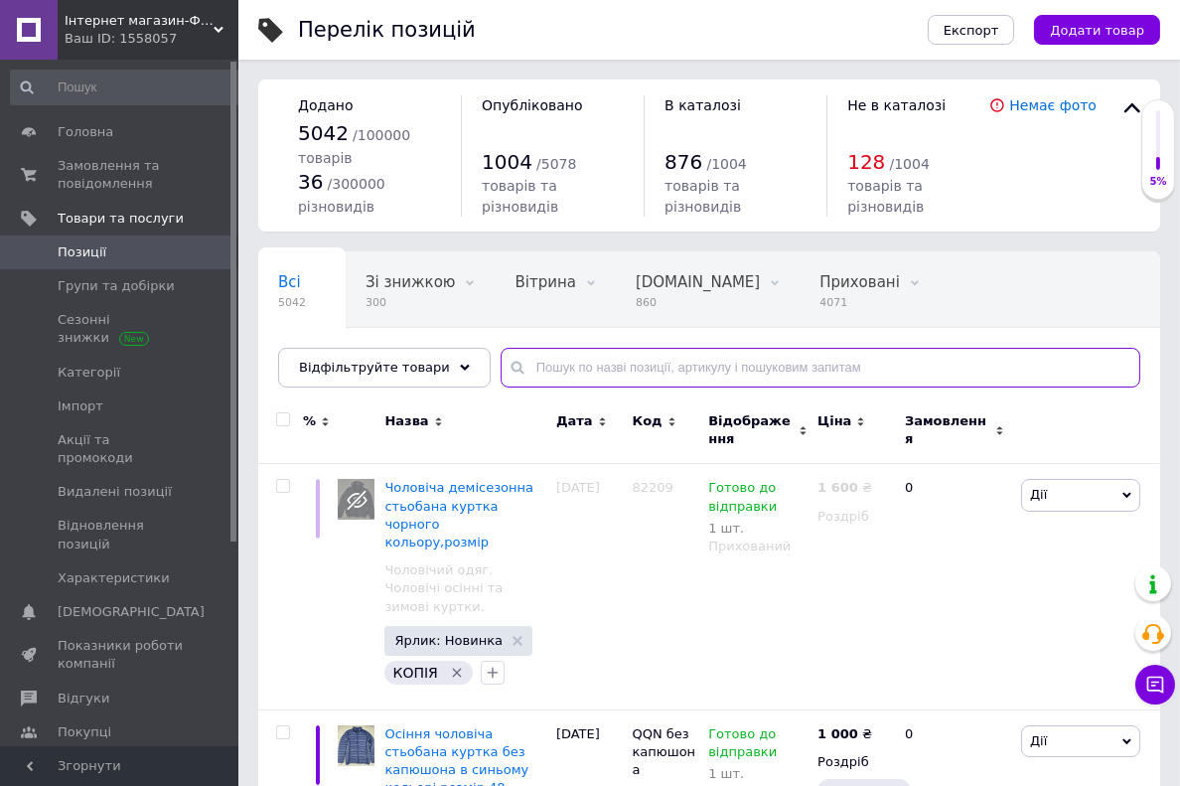
click at [554, 364] on input "text" at bounding box center [821, 368] width 640 height 40
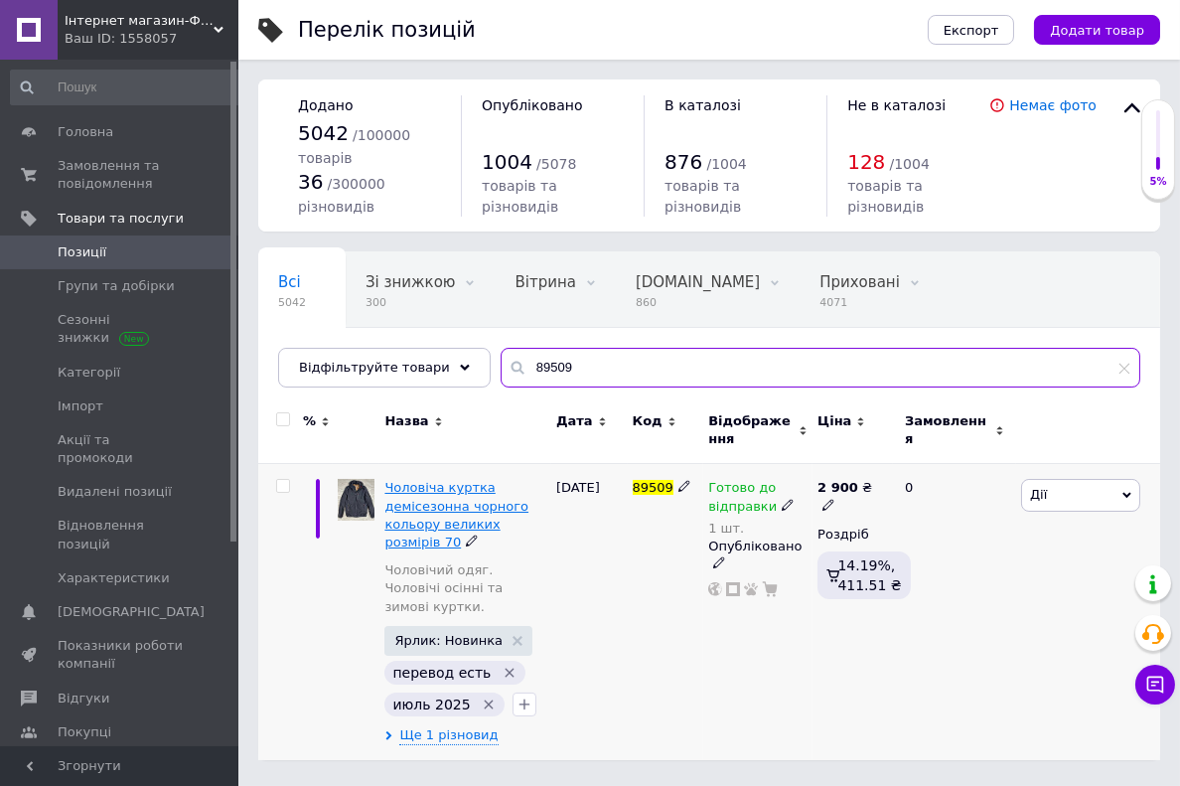
type input "89509"
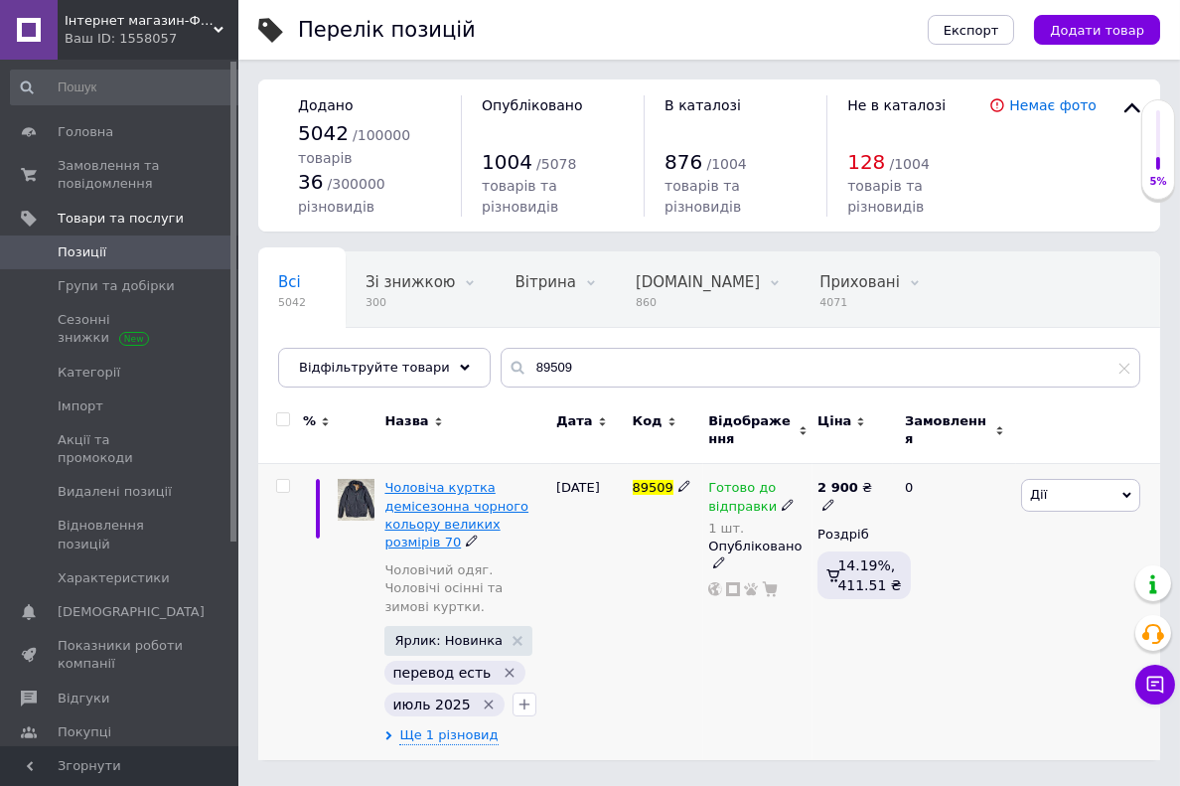
click at [425, 498] on span "Чоловіча куртка демісезонна чорного кольору великих розмірів 70" at bounding box center [457, 515] width 144 height 70
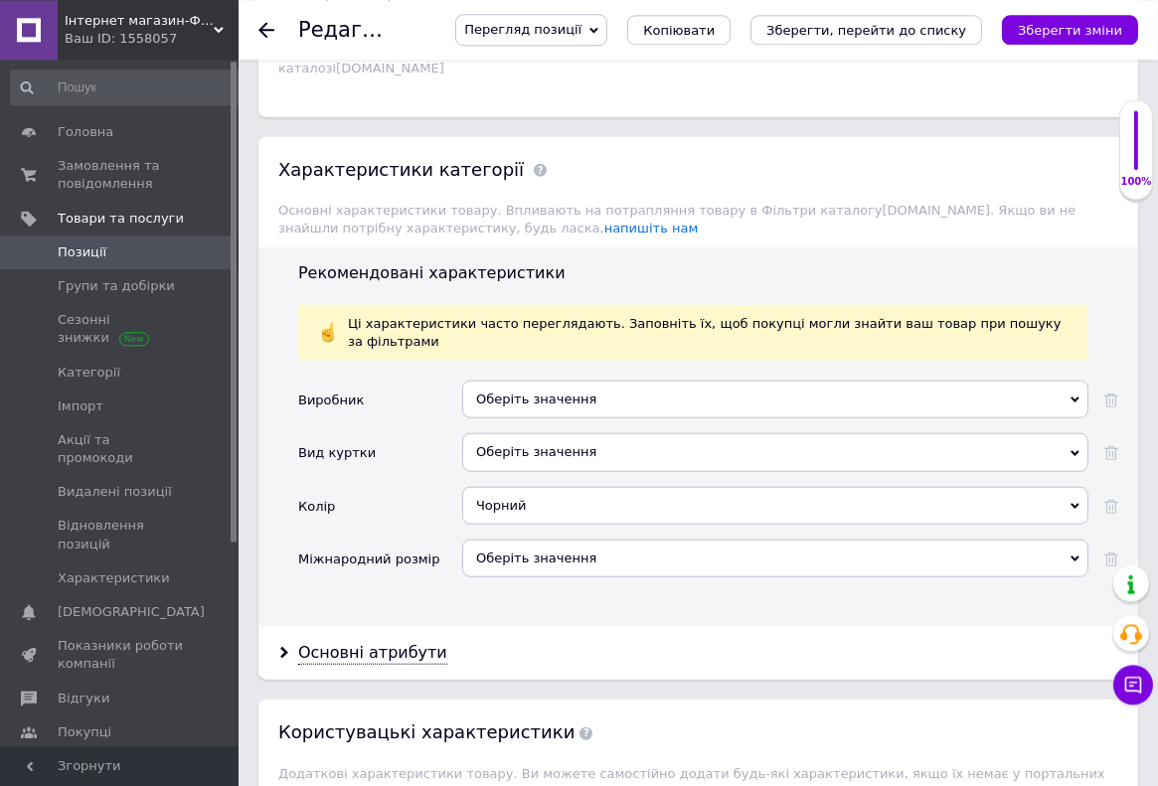
scroll to position [2633, 0]
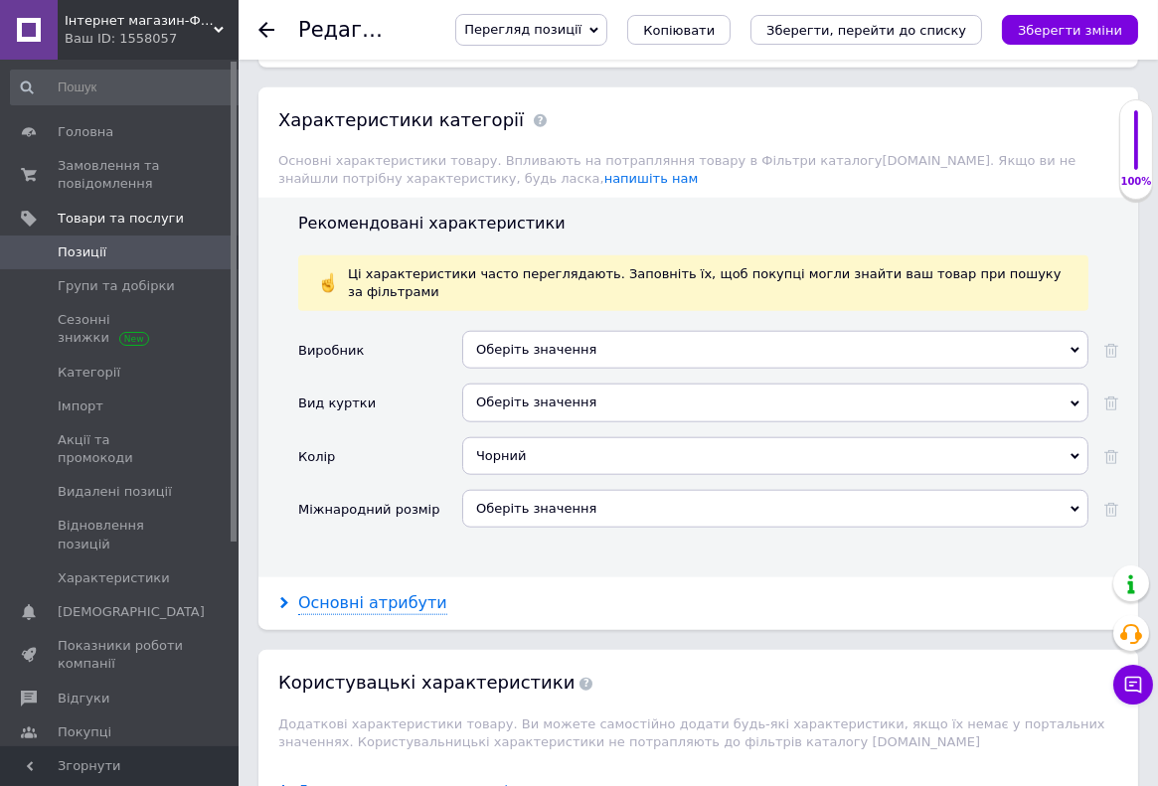
click at [408, 592] on div "Основні атрибути" at bounding box center [372, 603] width 149 height 23
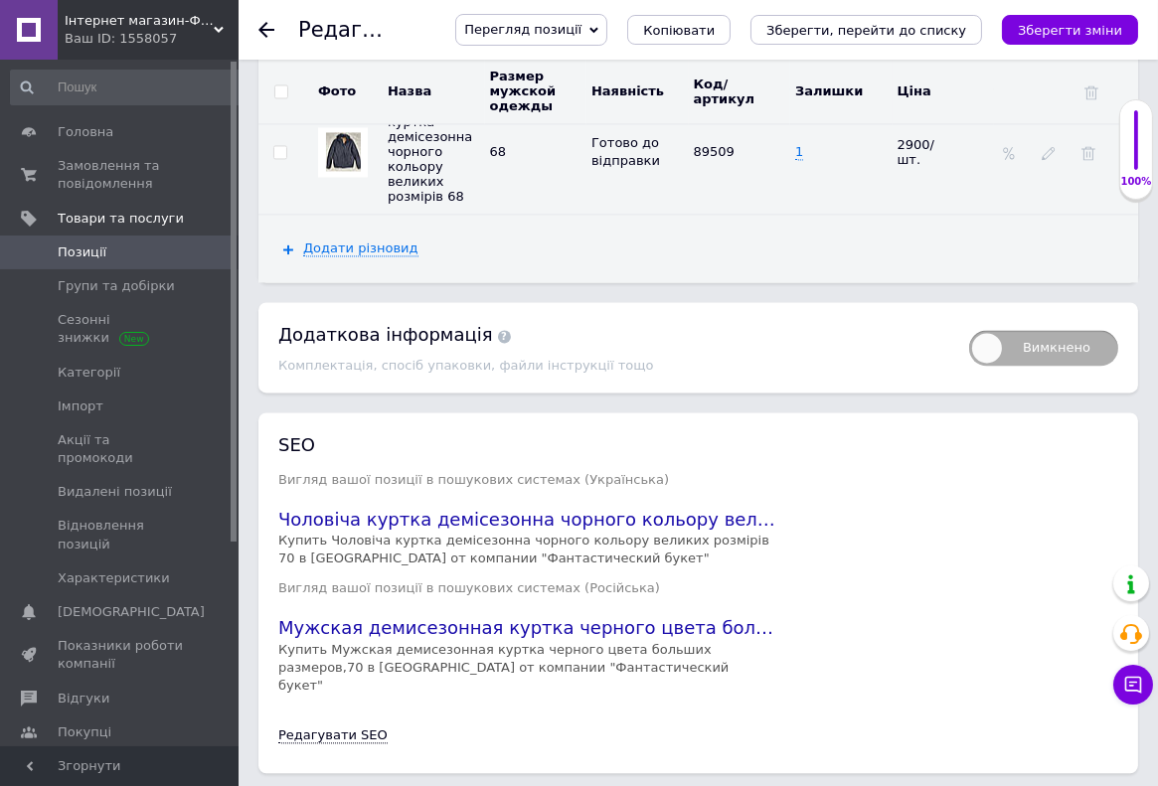
scroll to position [5491, 0]
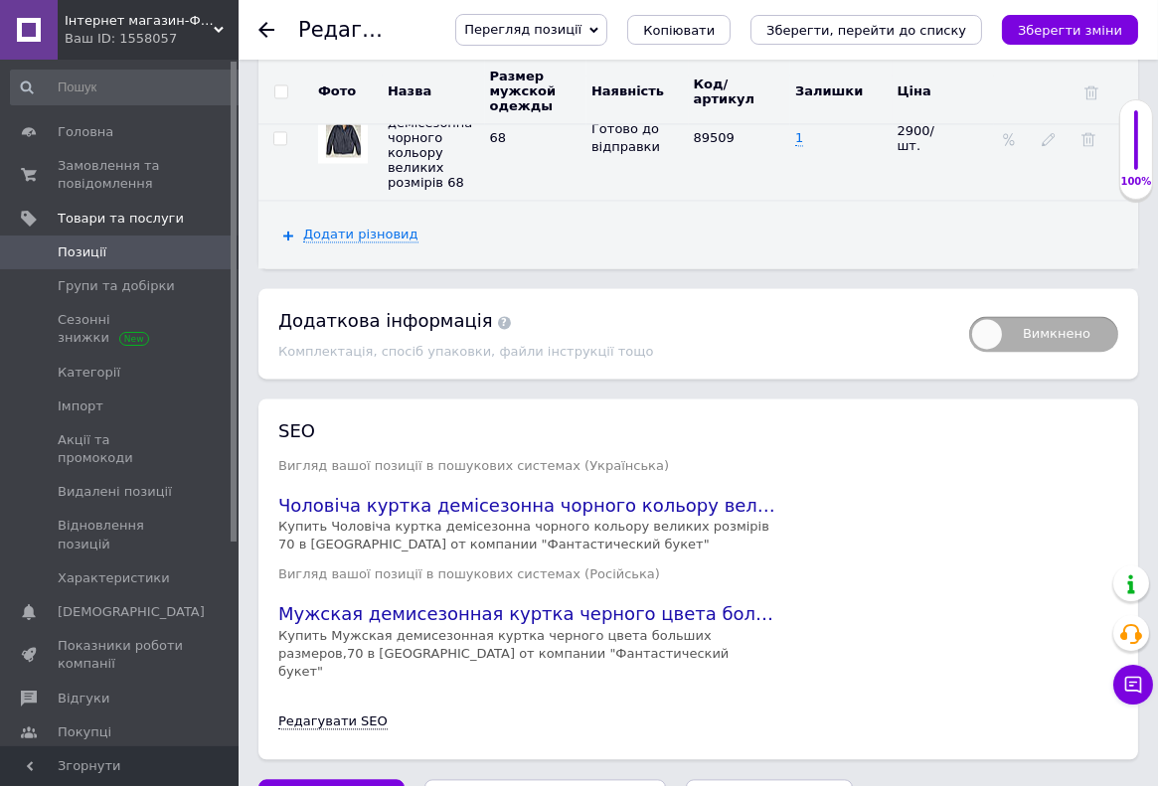
click at [83, 248] on span "Позиції" at bounding box center [82, 252] width 49 height 18
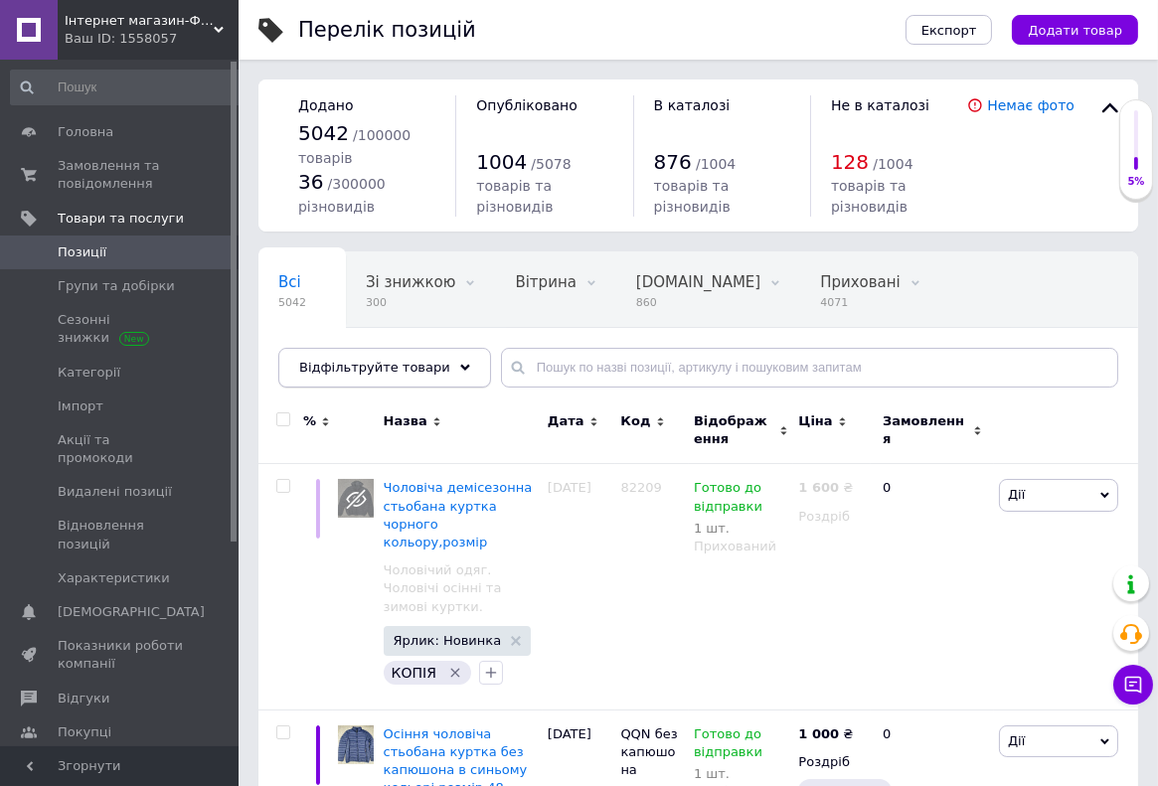
click at [388, 368] on span "Відфільтруйте товари" at bounding box center [374, 367] width 151 height 15
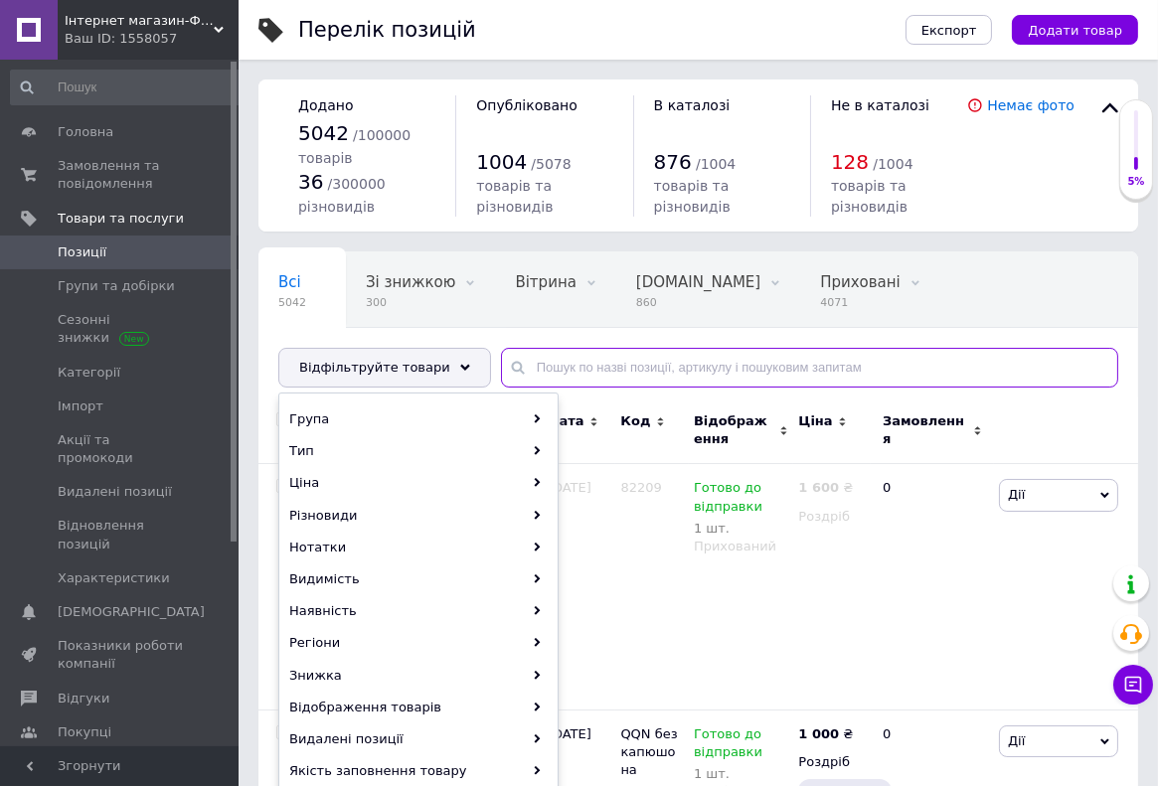
click at [550, 363] on input "text" at bounding box center [809, 368] width 617 height 40
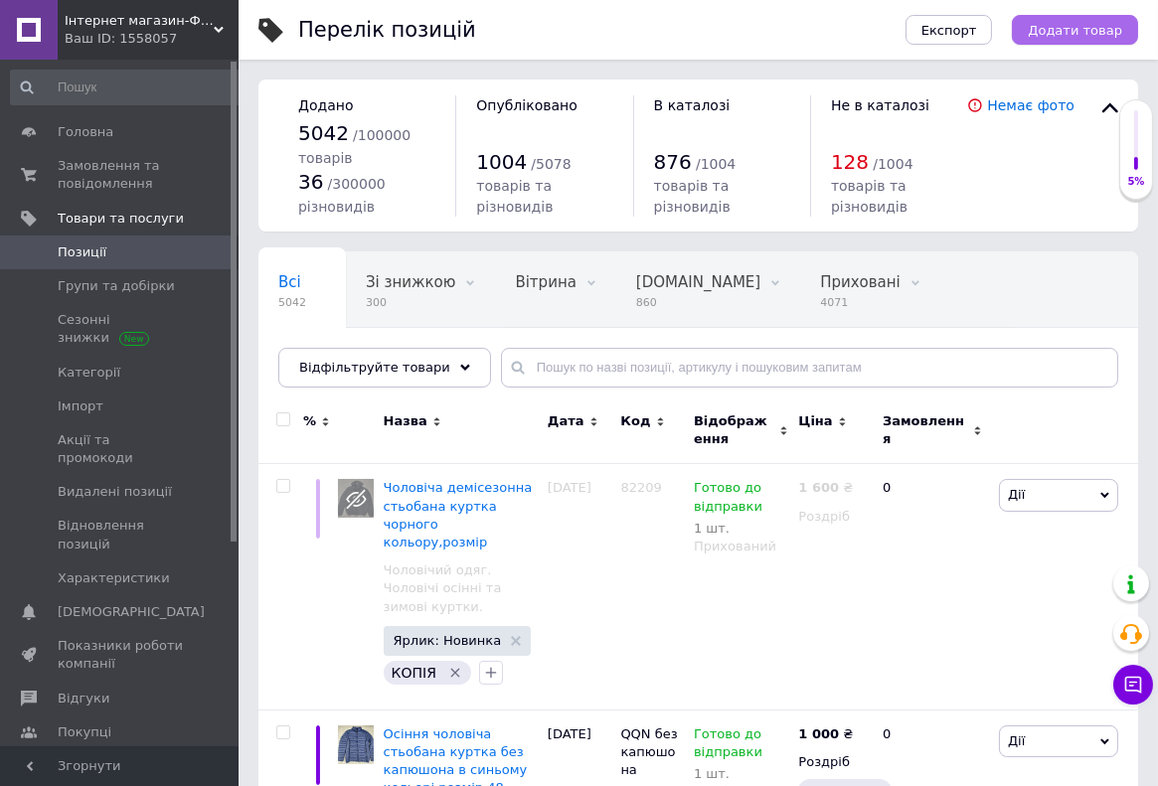
click at [1047, 38] on span "Додати товар" at bounding box center [1074, 30] width 94 height 15
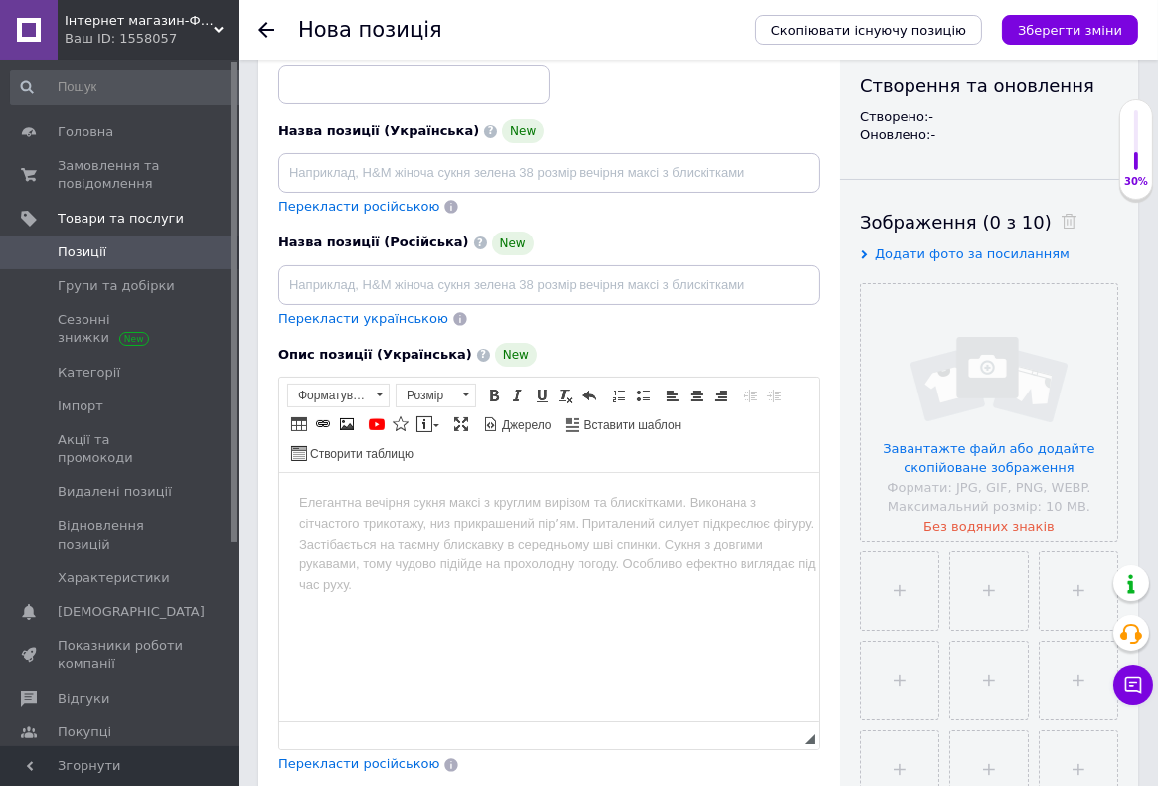
click at [942, 385] on input "file" at bounding box center [988, 412] width 256 height 256
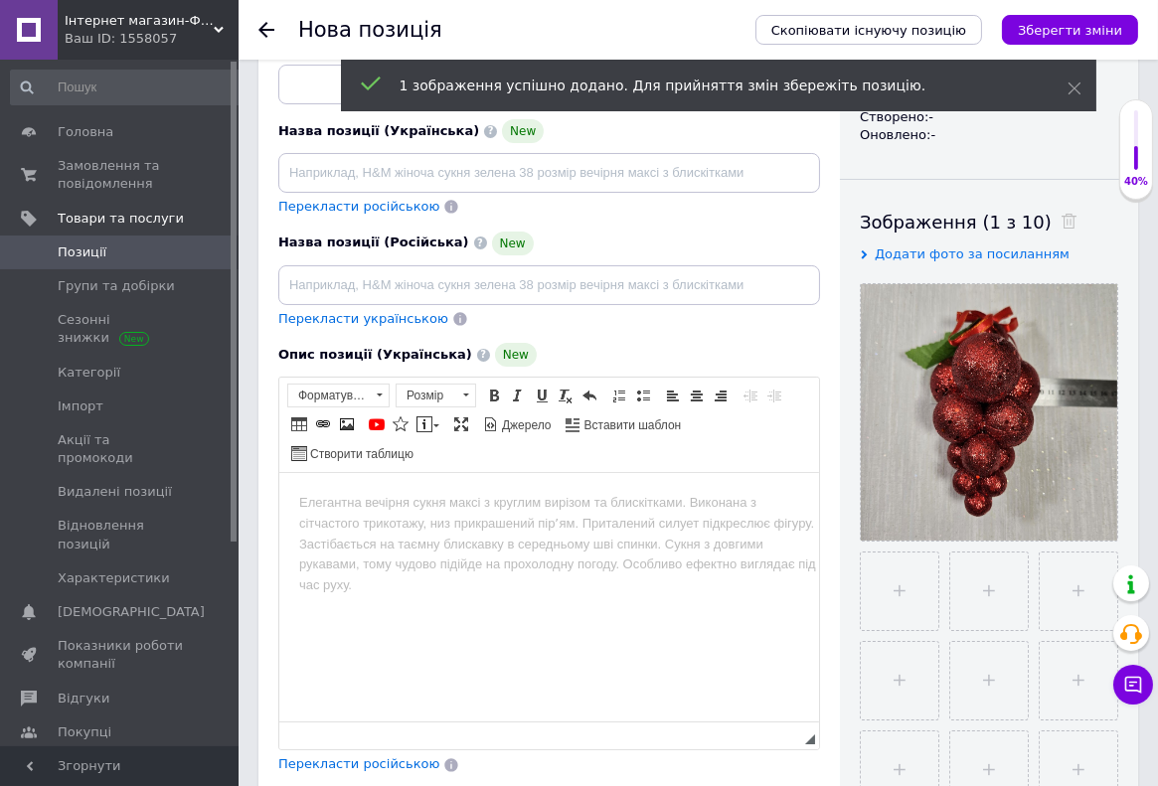
click at [892, 599] on input "file" at bounding box center [899, 591] width 78 height 78
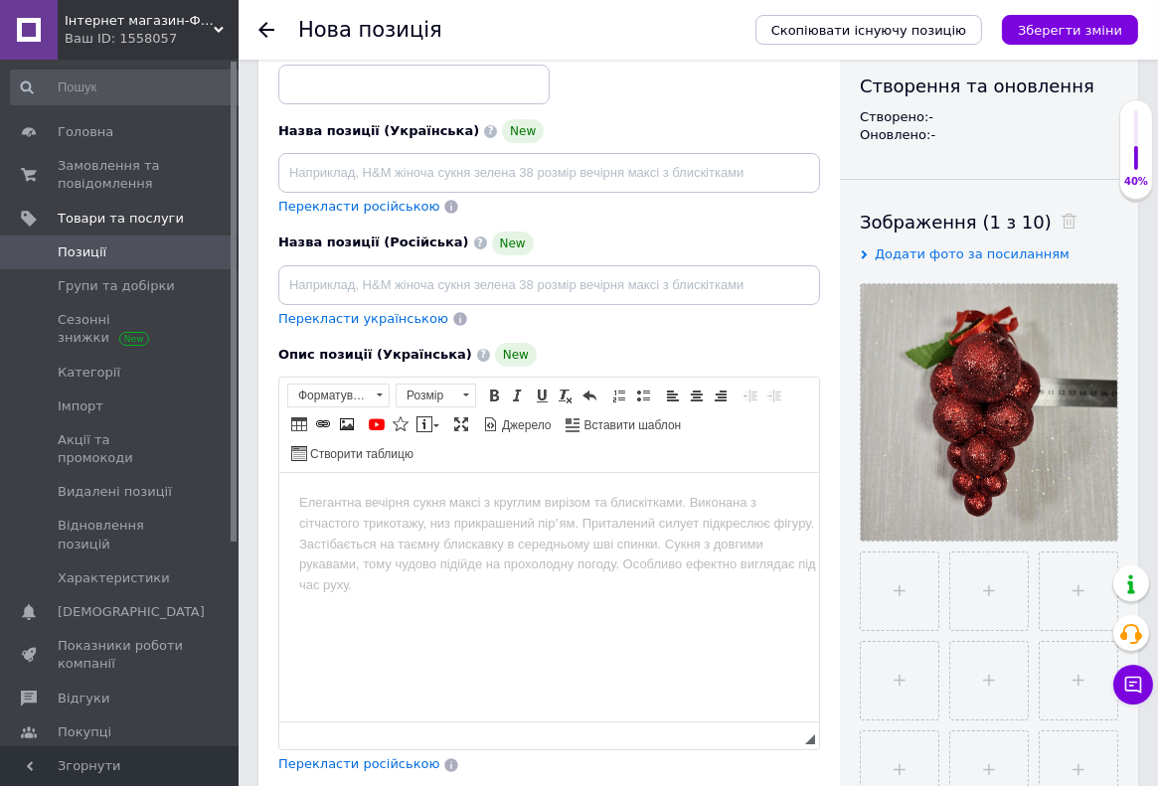
type input "C:\fakepath\20251011_211209.jpg"
click at [1005, 599] on input "file" at bounding box center [989, 591] width 78 height 78
type input "C:\fakepath\20251011_211133.jpg"
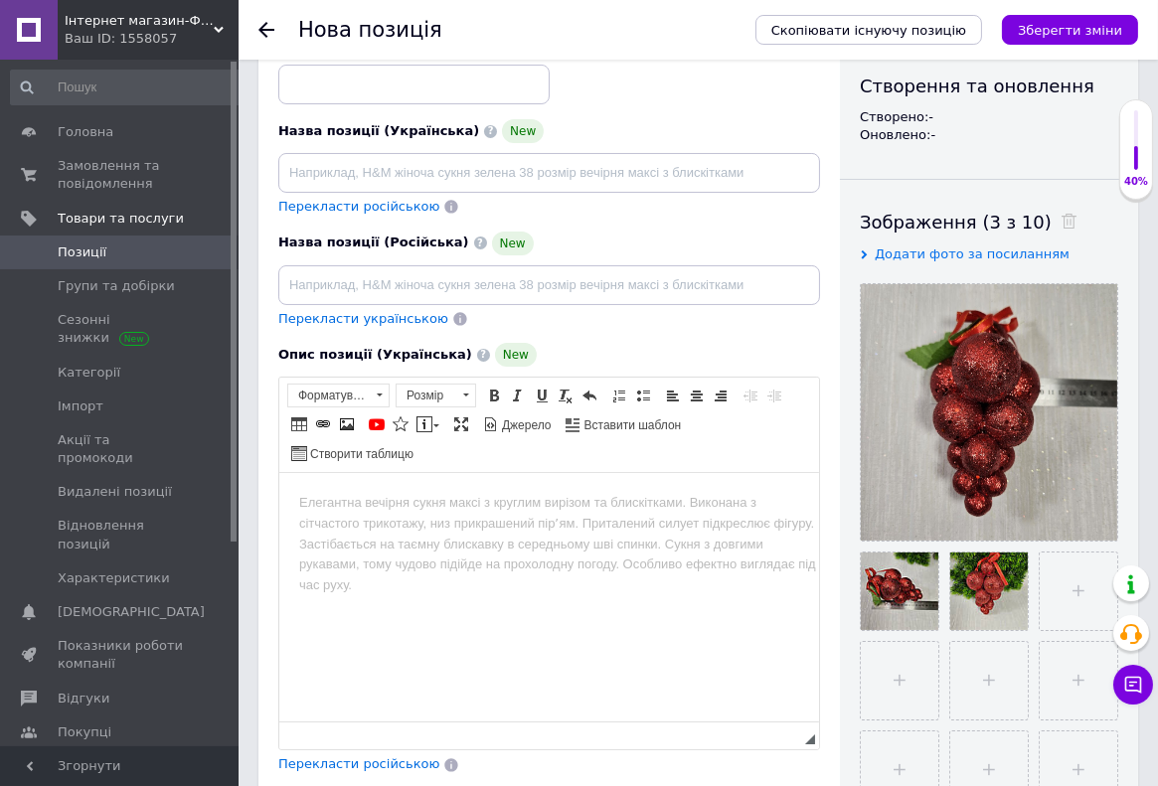
click at [1060, 594] on input "file" at bounding box center [1078, 591] width 78 height 78
type input "C:\fakepath\20251011_211123.jpg"
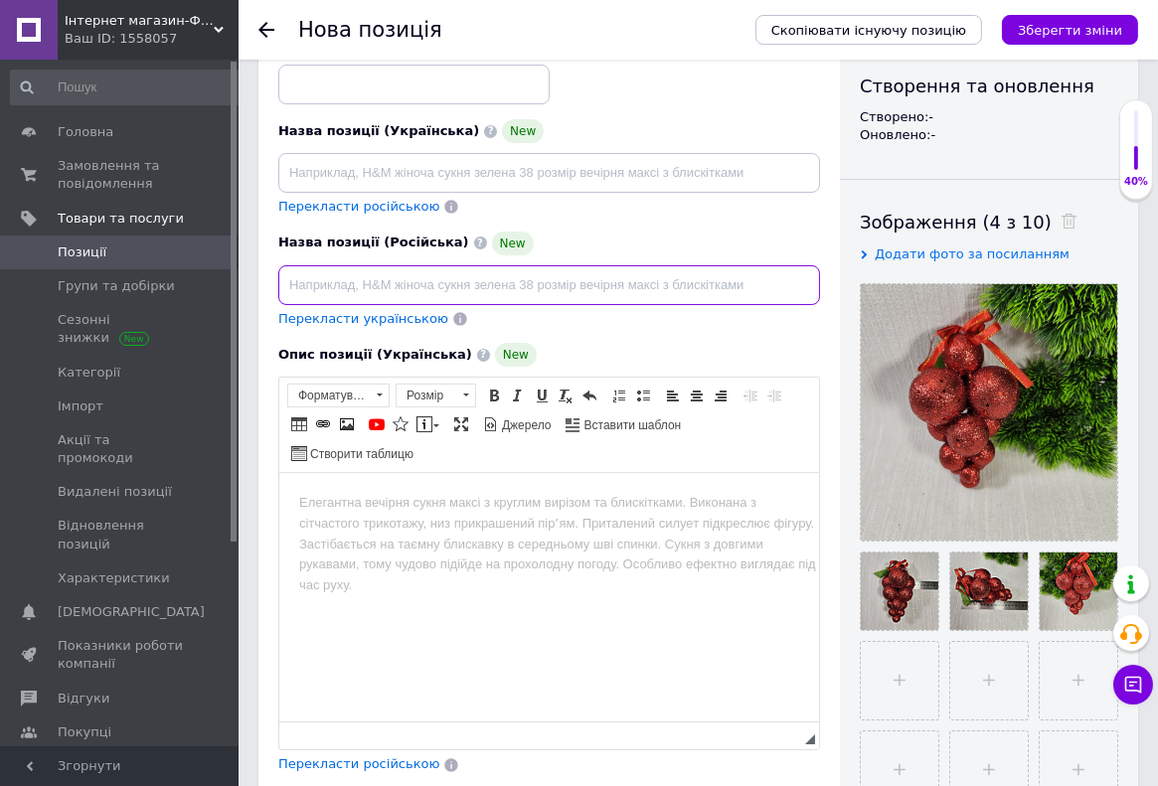
click at [293, 286] on input at bounding box center [549, 285] width 542 height 40
paste input "Виноград из блестящих [PERSON_NAME] "Глиттер [PERSON_NAME]"
click at [290, 287] on input "Виноград из блестящих [PERSON_NAME] "Глиттер [PERSON_NAME]" at bounding box center [549, 285] width 542 height 40
click at [572, 284] on input "Виноград из блестящих [PERSON_NAME] "Глиттер [PERSON_NAME]" at bounding box center [549, 285] width 542 height 40
click at [282, 291] on input "Виноград из блестящих шаров "Глиттер Грейп",рождествеский декор,цвет" at bounding box center [549, 285] width 542 height 40
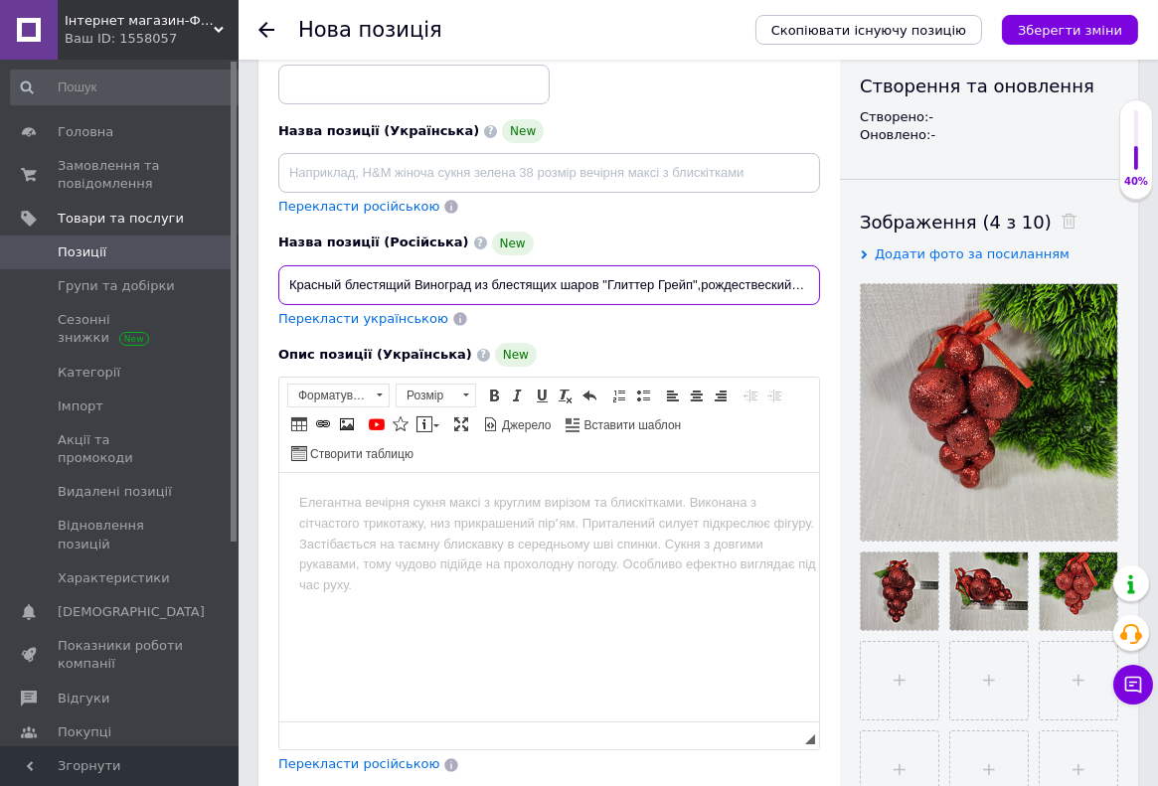
click at [424, 291] on input "Красный блестящий Виноград из блестящих шаров "Глиттер Грейп",рождествеский дек…" at bounding box center [549, 285] width 542 height 40
click at [740, 290] on input "Красный блестящий виноград из блестящих шаров "Глиттер Грейп",рождествеский дек…" at bounding box center [549, 285] width 542 height 40
type input "Красный блестящий виноград из блестящих шаров "Глиттер Грейп",рождествеский дек…"
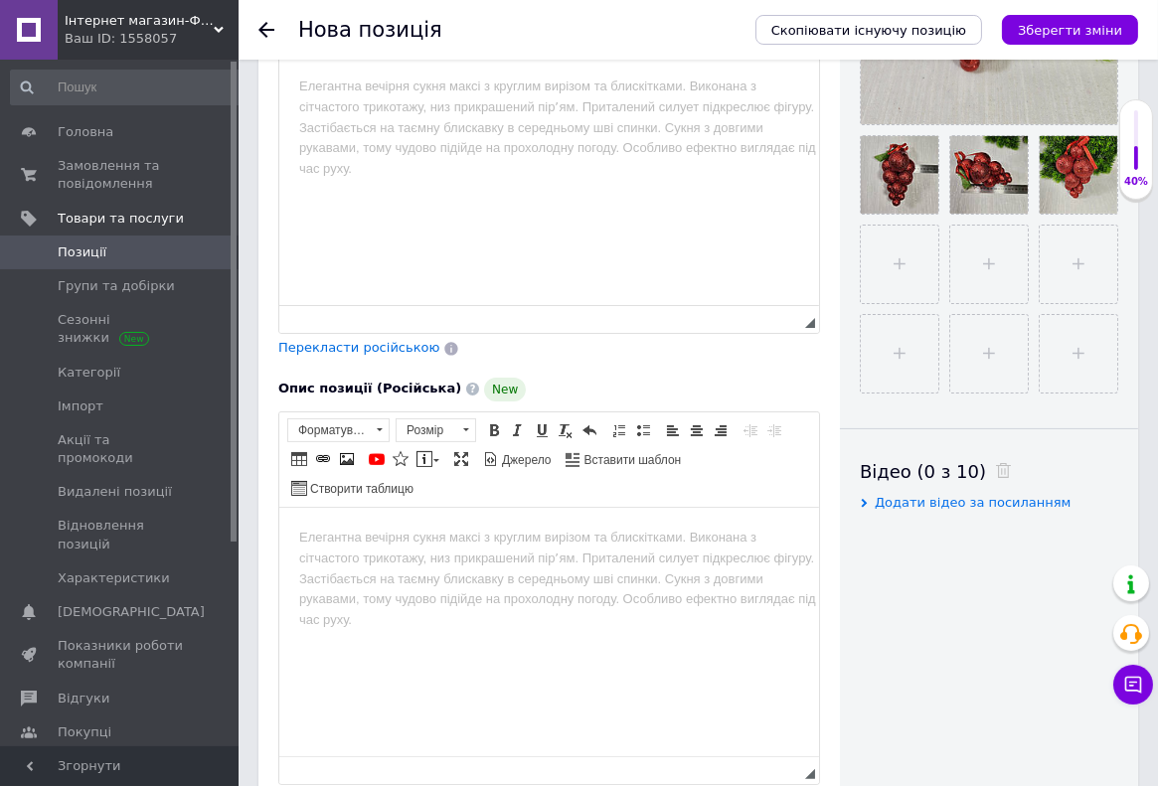
scroll to position [632, 0]
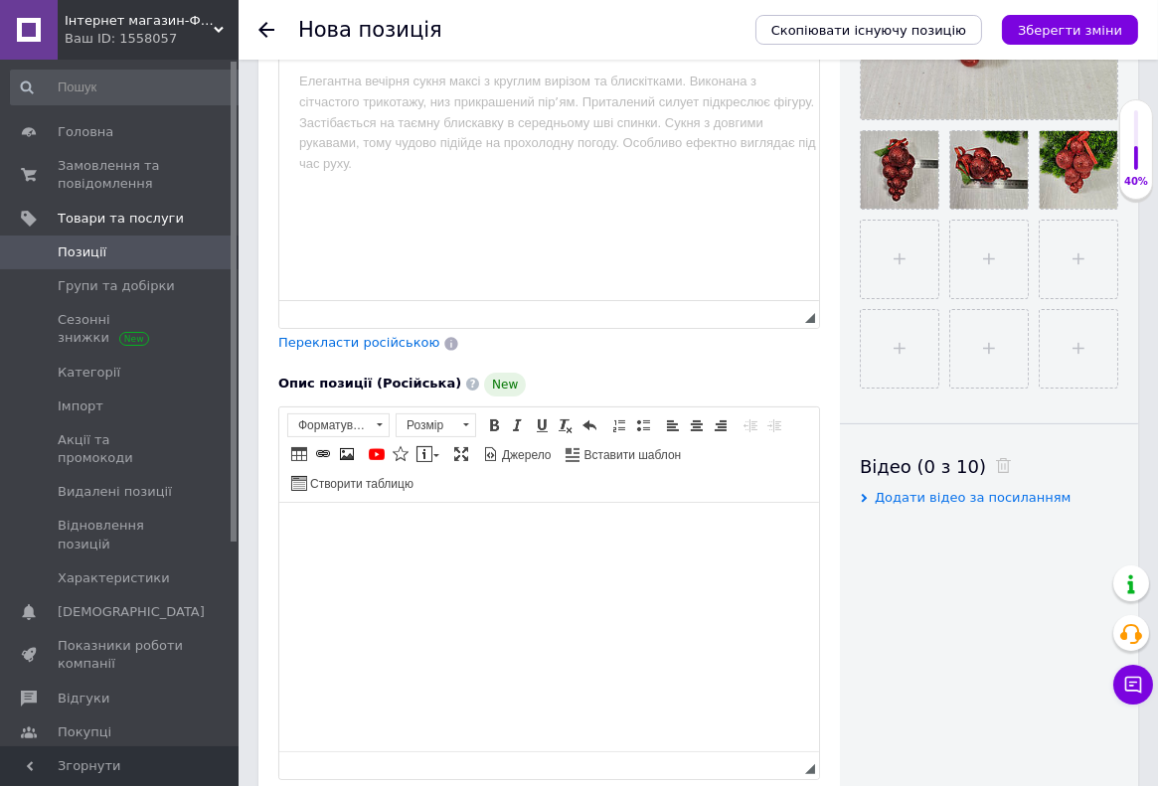
click at [315, 529] on body "Редактор, 3545CD46-B591-47D6-B85C-78EF3535359F" at bounding box center [548, 532] width 500 height 21
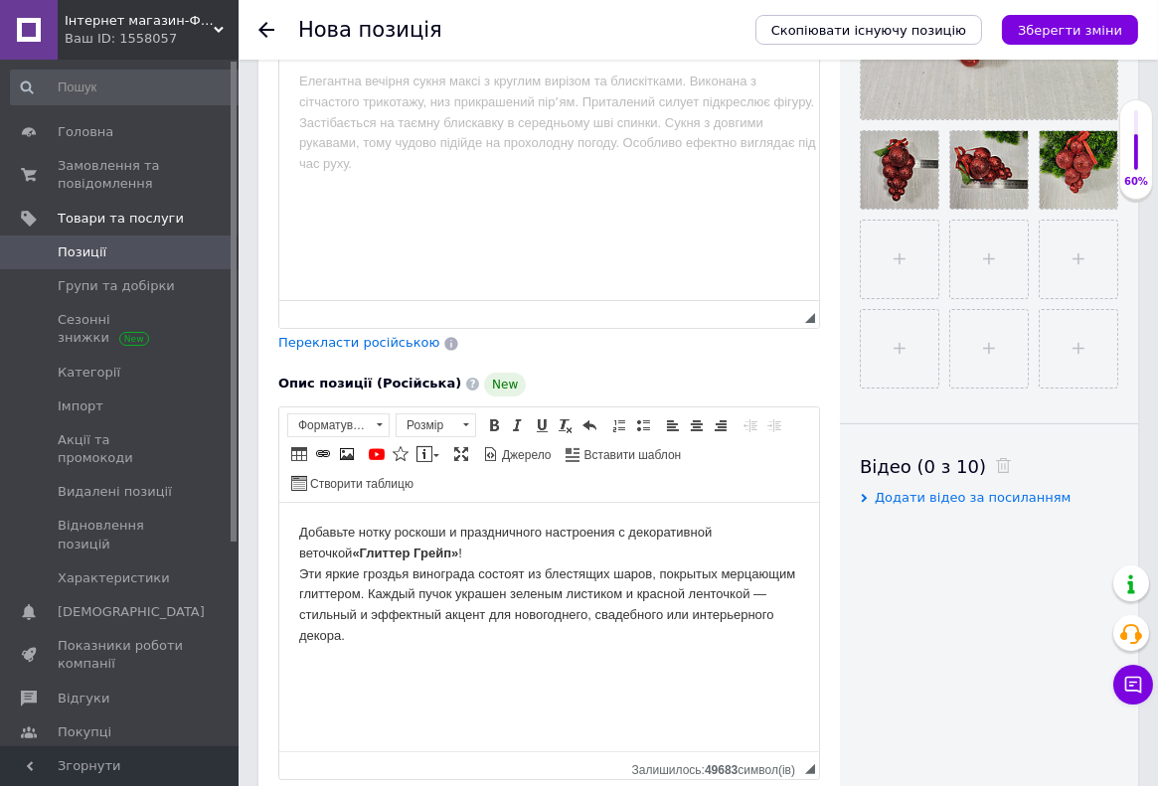
click at [297, 528] on html "Добавьте нотку роскоши и праздничного настроения с декоративной веточкой «Глитт…" at bounding box center [548, 626] width 540 height 248
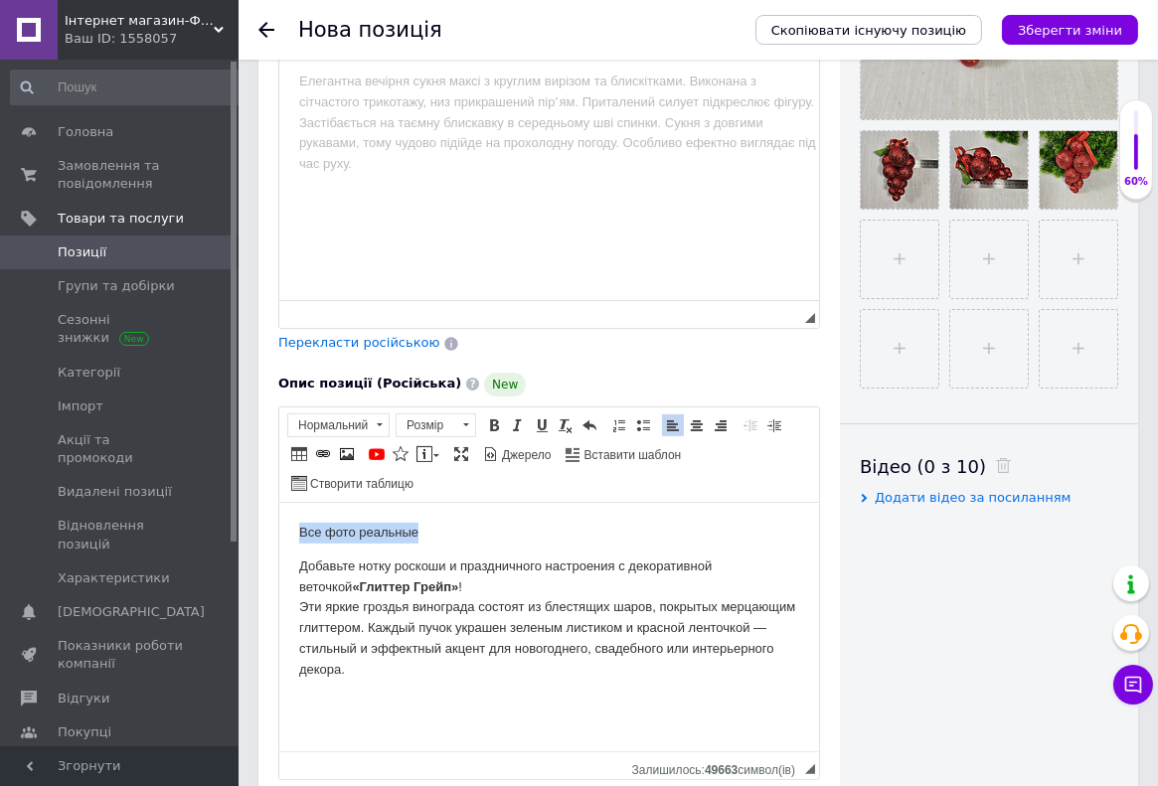
drag, startPoint x: 432, startPoint y: 546, endPoint x: 287, endPoint y: 535, distance: 145.5
click at [286, 535] on html "Все фото реальные Добавьте нотку роскоши и праздничного настроения с декоративн…" at bounding box center [548, 626] width 540 height 248
drag, startPoint x: 497, startPoint y: 420, endPoint x: 501, endPoint y: 437, distance: 17.4
click at [497, 422] on span at bounding box center [494, 425] width 16 height 16
click at [536, 525] on p "Все фото реальные" at bounding box center [548, 532] width 500 height 21
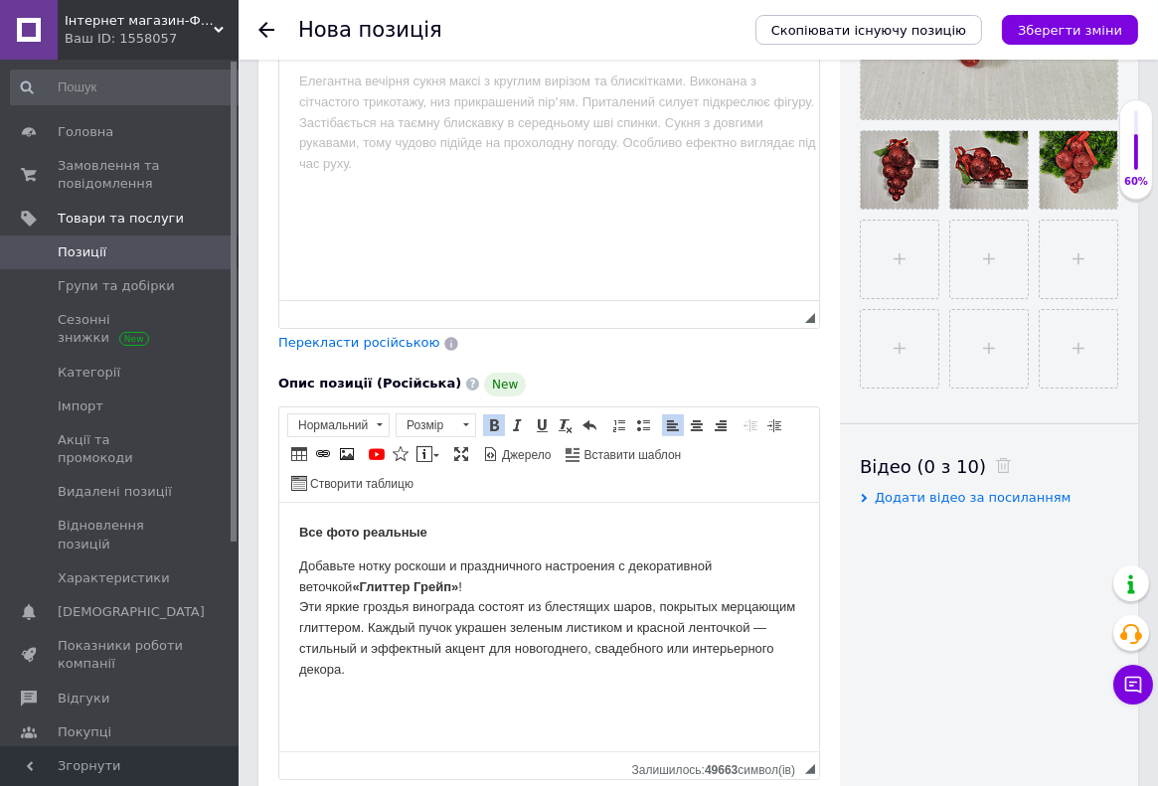
click at [325, 611] on p "Добавьте нотку роскоши и праздничного настроения с декоративной веточкой «Глитт…" at bounding box center [548, 617] width 500 height 124
drag, startPoint x: 431, startPoint y: 637, endPoint x: 364, endPoint y: 630, distance: 67.9
click at [364, 630] on p "Добавьте нотку роскоши и праздничного настроения с декоративной веточкой «Глитт…" at bounding box center [548, 617] width 500 height 124
click at [491, 635] on p "Добавьте нотку роскоши и праздничного настроения с декоративной веточкой «Глитт…" at bounding box center [548, 617] width 500 height 124
drag, startPoint x: 659, startPoint y: 630, endPoint x: 570, endPoint y: 638, distance: 88.8
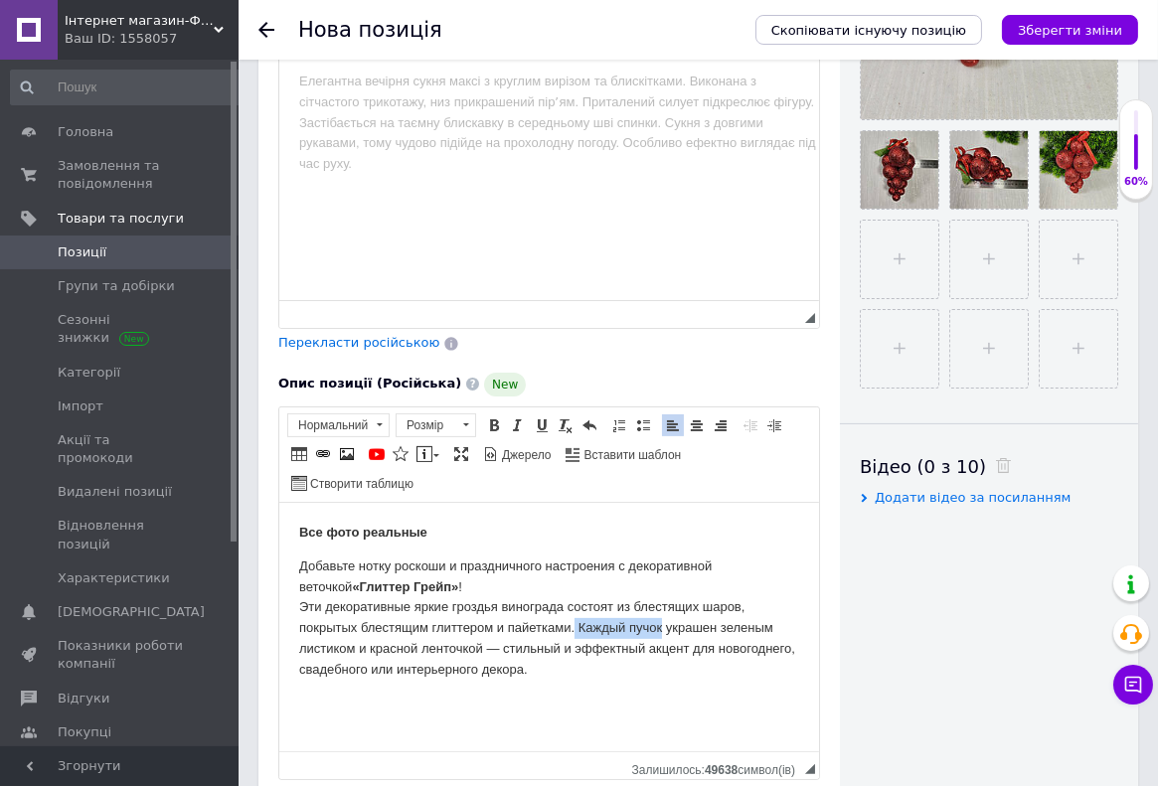
click at [570, 638] on p "Добавьте нотку роскоши и праздничного настроения с декоративной веточкой «Глитт…" at bounding box center [548, 617] width 500 height 124
drag, startPoint x: 427, startPoint y: 648, endPoint x: 412, endPoint y: 648, distance: 14.9
click at [412, 648] on p "Добавьте нотку роскоши и праздничного настроения с декоративной веточкой «Глитт…" at bounding box center [548, 617] width 500 height 124
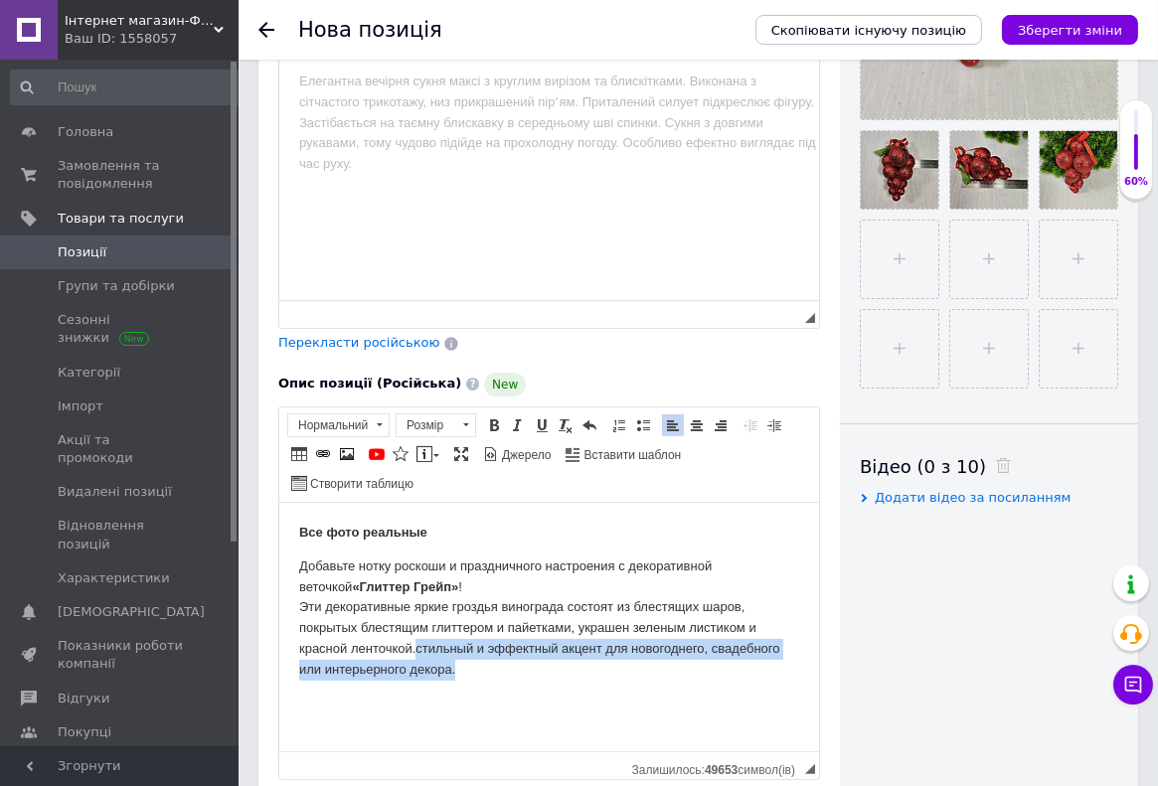
drag, startPoint x: 417, startPoint y: 647, endPoint x: 468, endPoint y: 688, distance: 65.0
click at [468, 688] on html "Все фото реальные Добавьте нотку роскоши и праздничного настроения с декоративн…" at bounding box center [548, 626] width 540 height 248
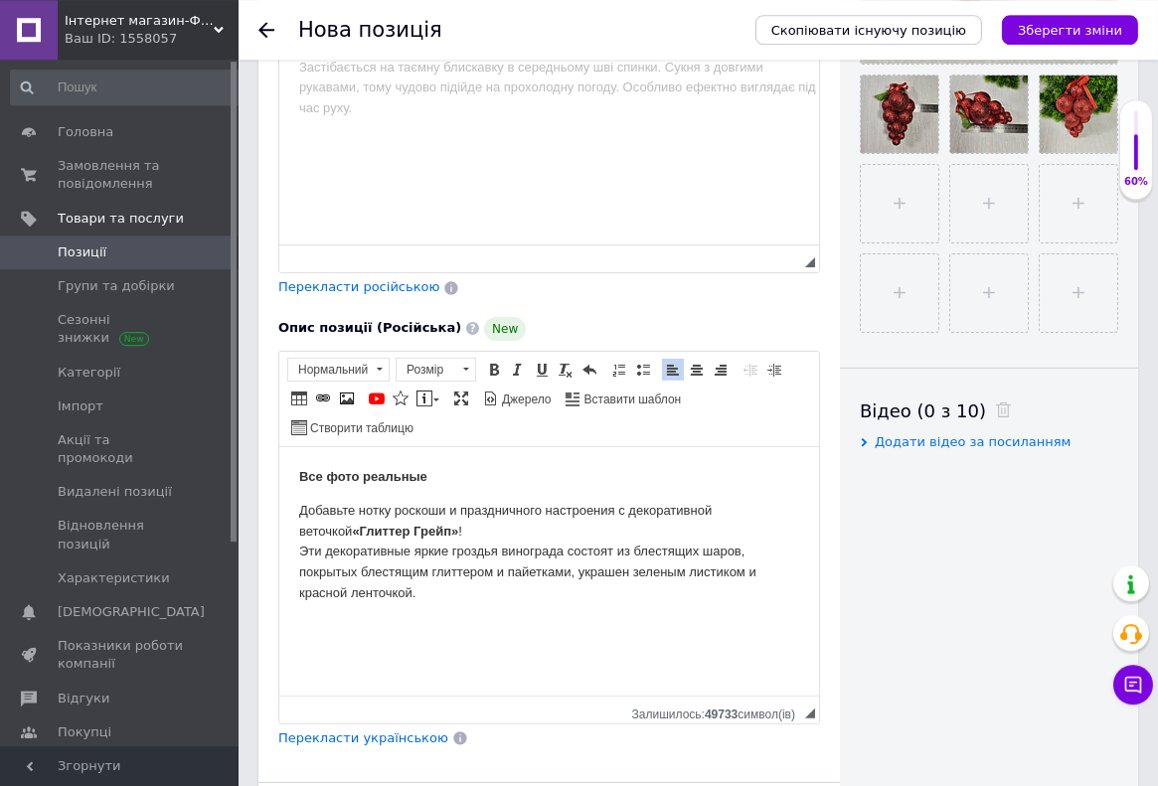
scroll to position [737, 0]
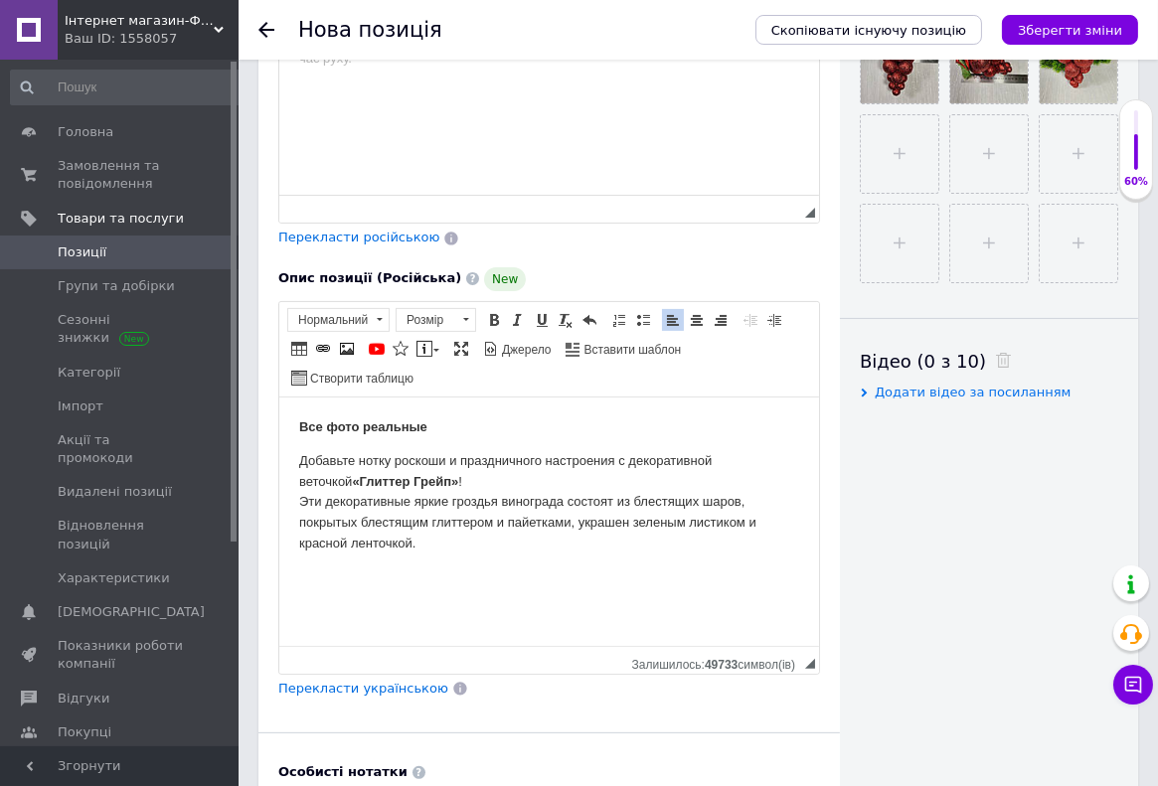
click at [426, 555] on html "Все фото реальные Добавьте нотку роскоши и праздничного настроения с декоративн…" at bounding box center [548, 520] width 540 height 248
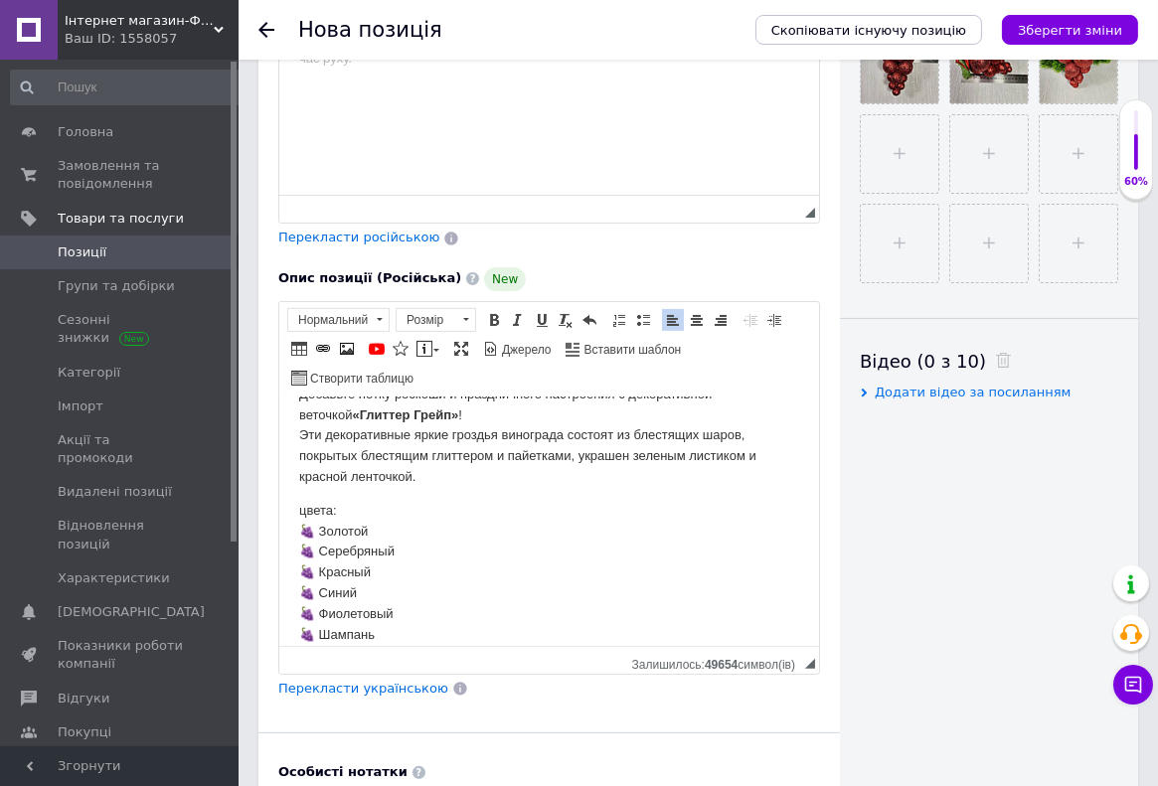
scroll to position [85, 0]
click at [316, 597] on p "цвета: 🍇 Золотой 🍇 Серебряный 🍇 Красный 🍇 Синий 🍇 Фиолетовый 🍇 Шампань" at bounding box center [548, 572] width 500 height 145
click at [362, 598] on p "цвета: 🍇 Золотой 🍇 Серебряный 🍇 Красный 🍇 Синий 🍇 Темно Фиолетовый 🍇 Шампань" at bounding box center [548, 572] width 500 height 145
click at [315, 575] on p "цвета: 🍇 Золотой 🍇 Серебряный 🍇 Красный 🍇 Синий 🍇 Темно фиолетовый 🍇 Шампань" at bounding box center [548, 572] width 500 height 145
click at [363, 576] on p "цвета: 🍇 Золотой 🍇 Серебряный 🍇 Красный 🍇 Темно Синий 🍇 Темно фиолетовый 🍇 Шамп…" at bounding box center [548, 572] width 500 height 145
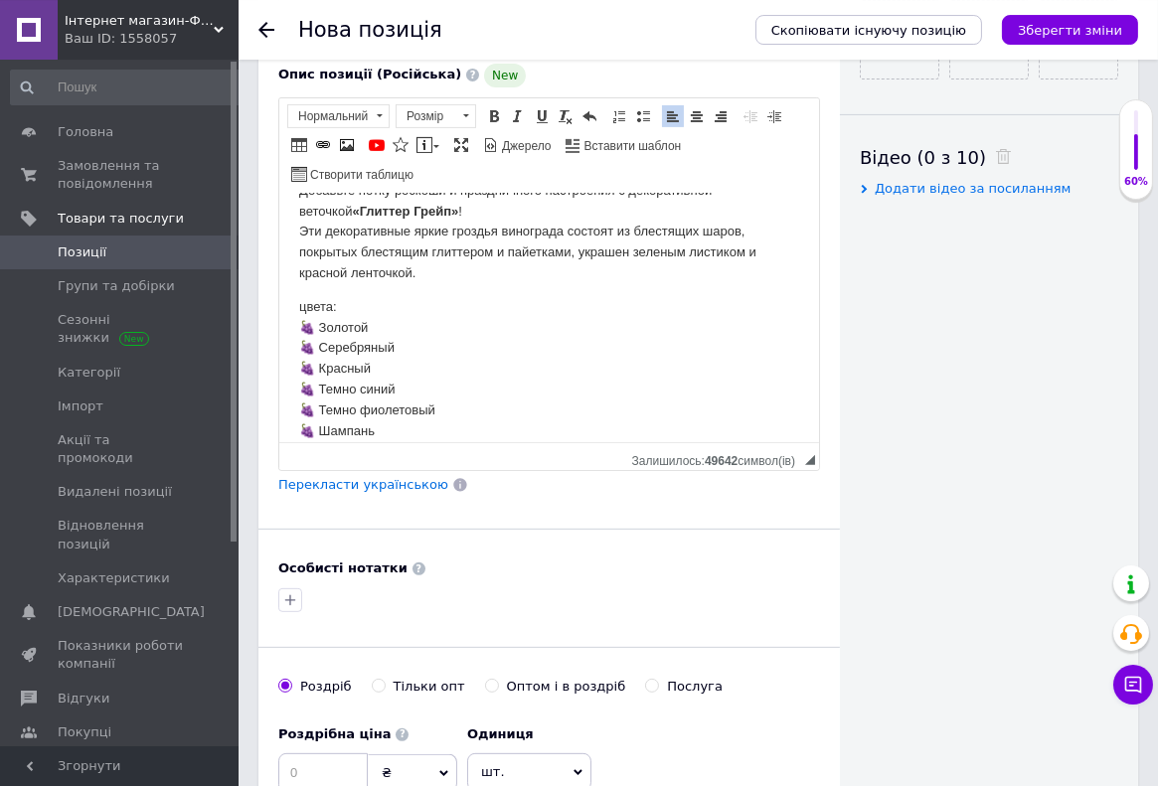
scroll to position [948, 0]
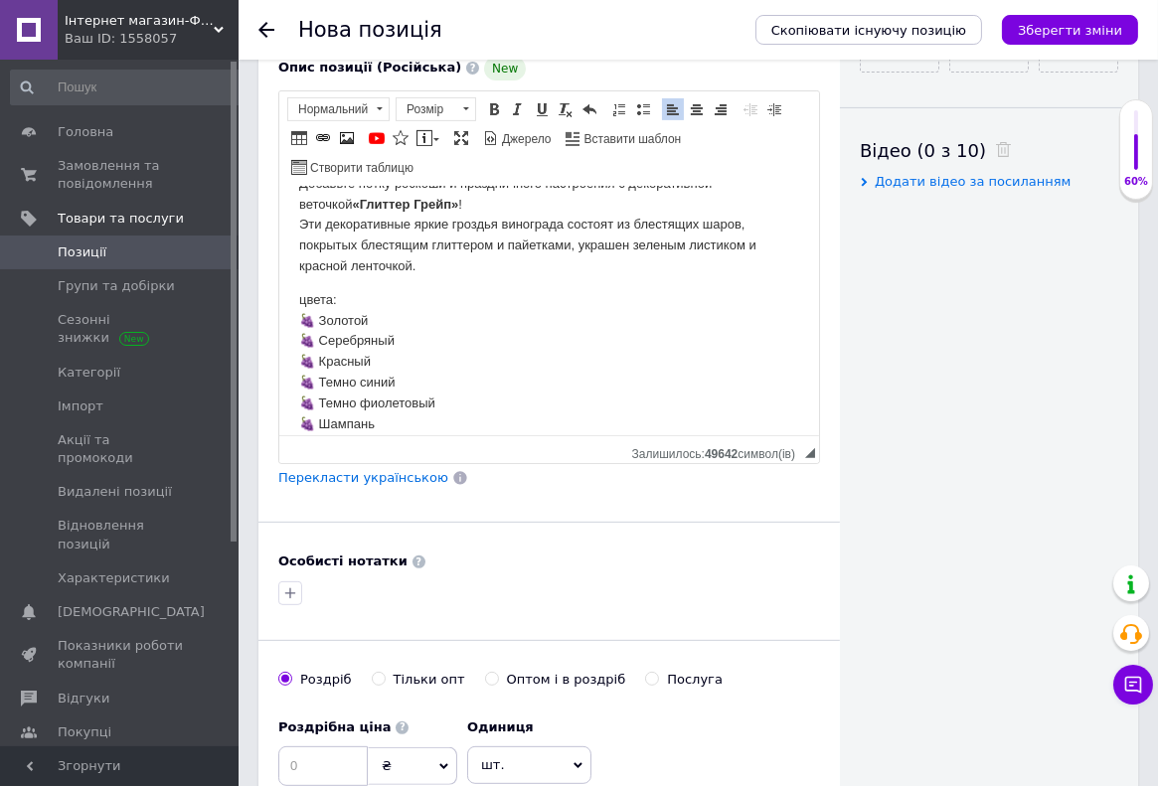
click at [474, 411] on p "цвета: 🍇 Золотой 🍇 Серебряный 🍇 Красный 🍇 Темно синий 🍇 Темно фиолетовый 🍇 Шамп…" at bounding box center [548, 361] width 500 height 145
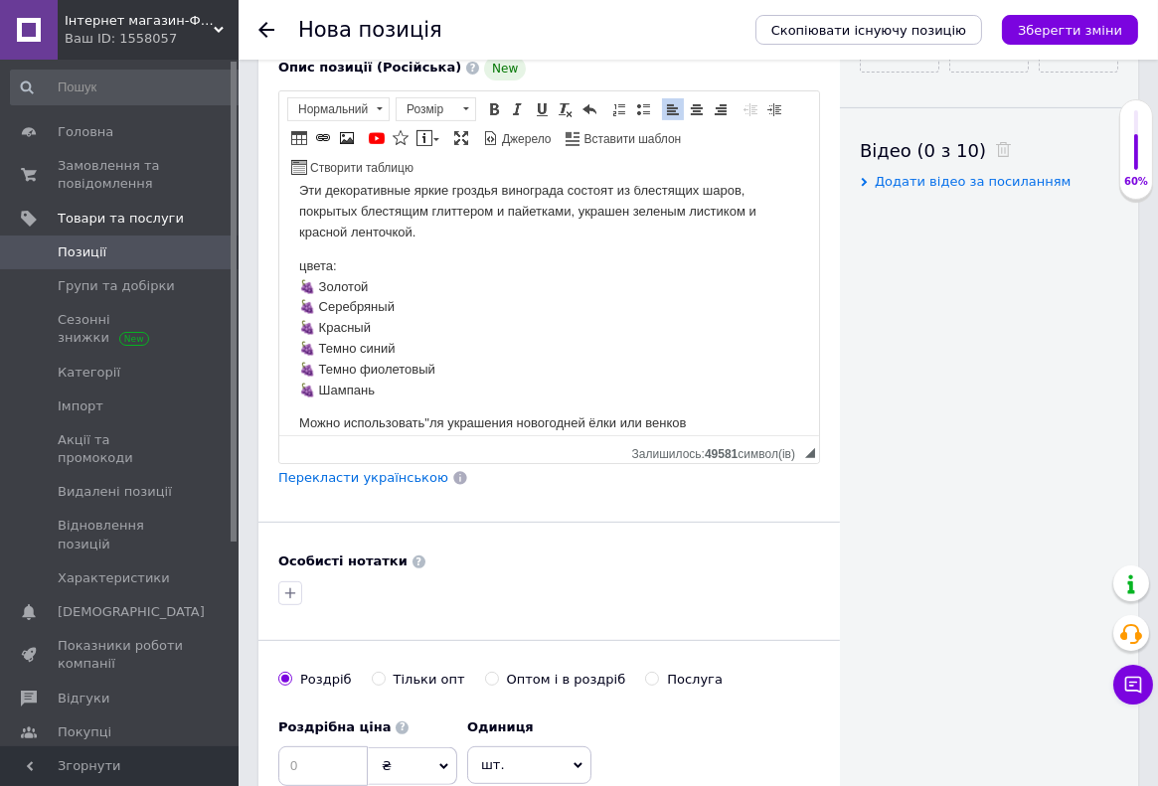
scroll to position [120, 0]
click at [428, 412] on p "Можно использовать" ля украшения новогодней ёлки или венков" at bounding box center [548, 422] width 500 height 21
click at [648, 412] on p "Можно использовать" для украшения новогодней ёлки или венков" at bounding box center [548, 422] width 500 height 21
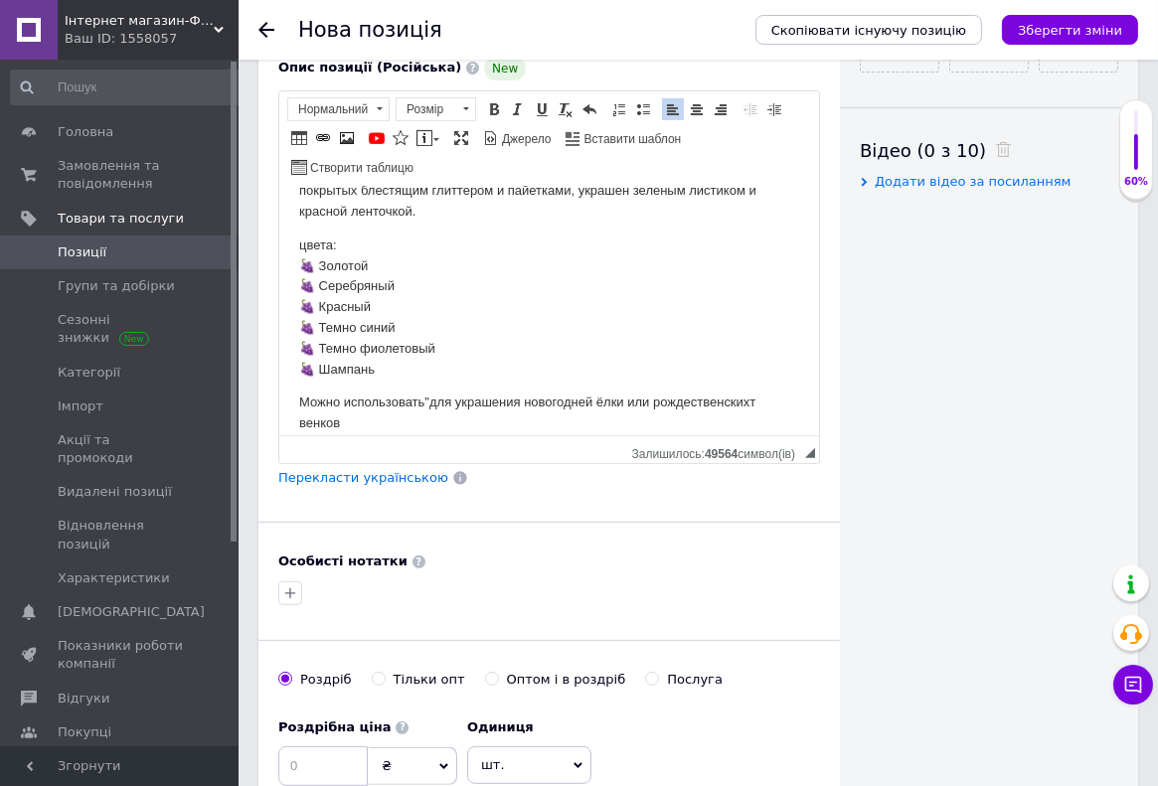
click at [753, 410] on p "Можно использовать" для украшения новогодней ёлки или рождественскихт венков" at bounding box center [548, 412] width 500 height 42
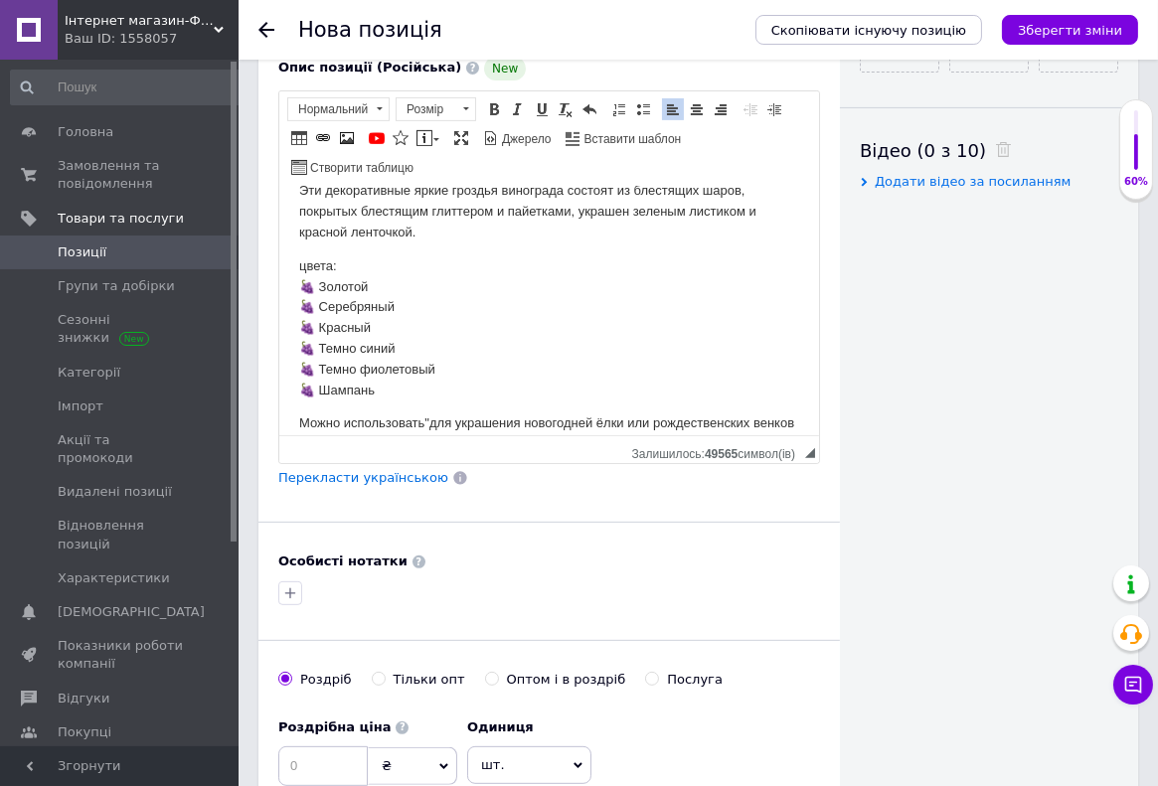
click at [363, 421] on p "Можно использовать" для украшения новогодней ёлки или рождественских венков" at bounding box center [548, 422] width 500 height 21
click at [382, 421] on p "Можно использовать" для украшения новогодней ёлки или рождественских венков," at bounding box center [548, 422] width 500 height 21
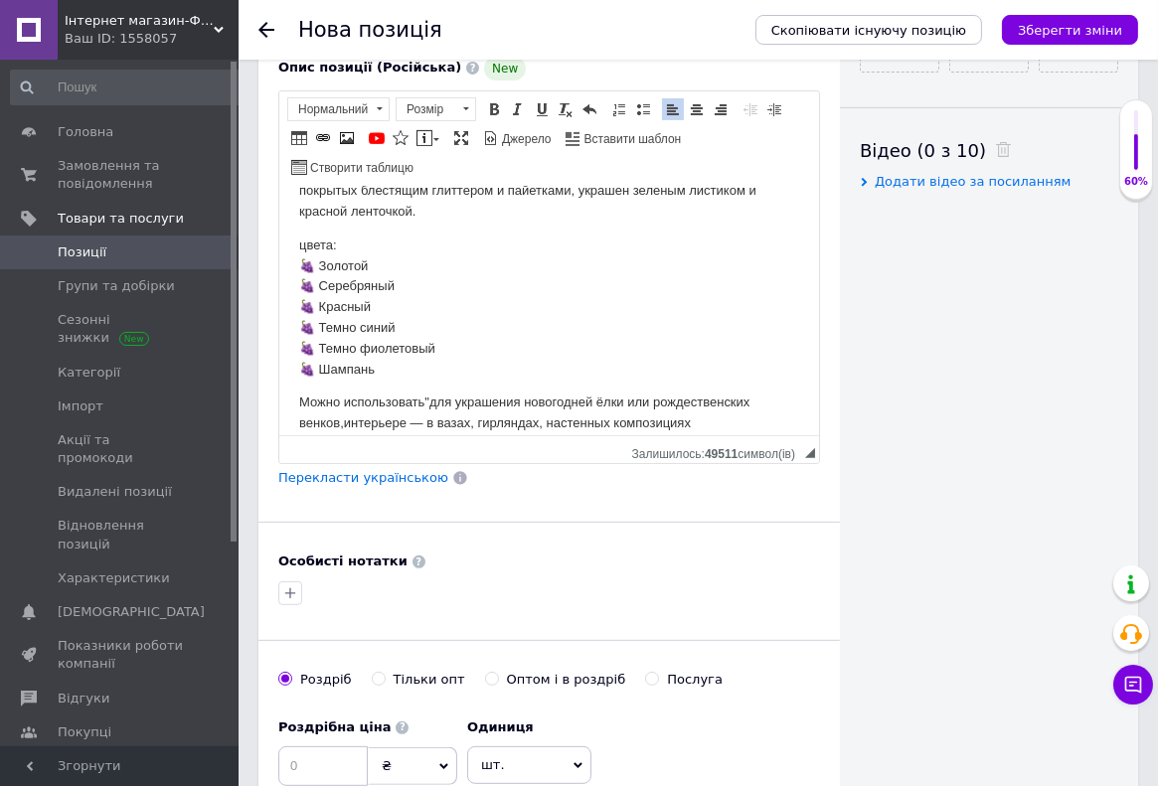
click at [345, 428] on p "Можно использовать" для украшения новогодней ёлки или рождественских венков, ин…" at bounding box center [548, 412] width 500 height 42
drag, startPoint x: 432, startPoint y: 425, endPoint x: 418, endPoint y: 426, distance: 13.9
click at [418, 426] on p "Можно использовать" для украшения новогодней ёлки или рождественских венков, в …" at bounding box center [548, 412] width 500 height 42
click at [698, 402] on p "Можно использовать" для украшения новогодней ёлки или рождественских венков, в …" at bounding box center [548, 412] width 500 height 42
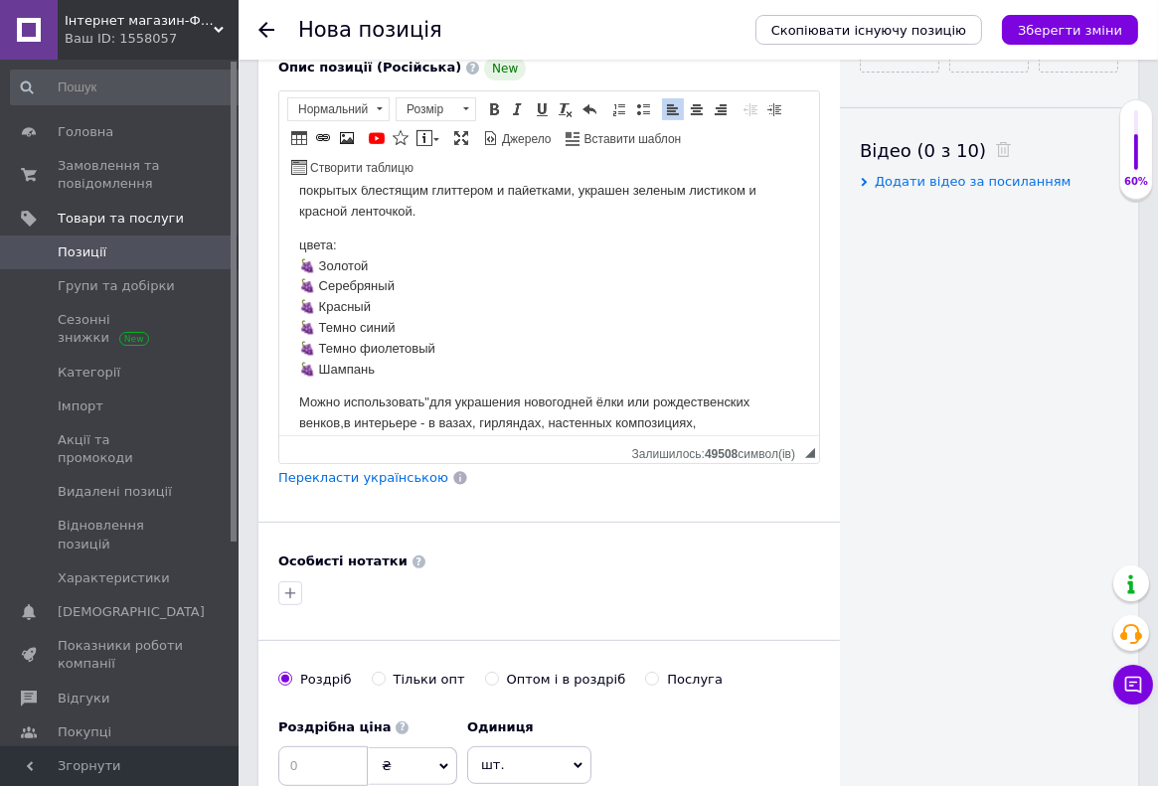
click at [1110, 395] on div "Видимість опубліковано чернетка прихований Створення та оновлення Створено: - О…" at bounding box center [989, 111] width 298 height 1958
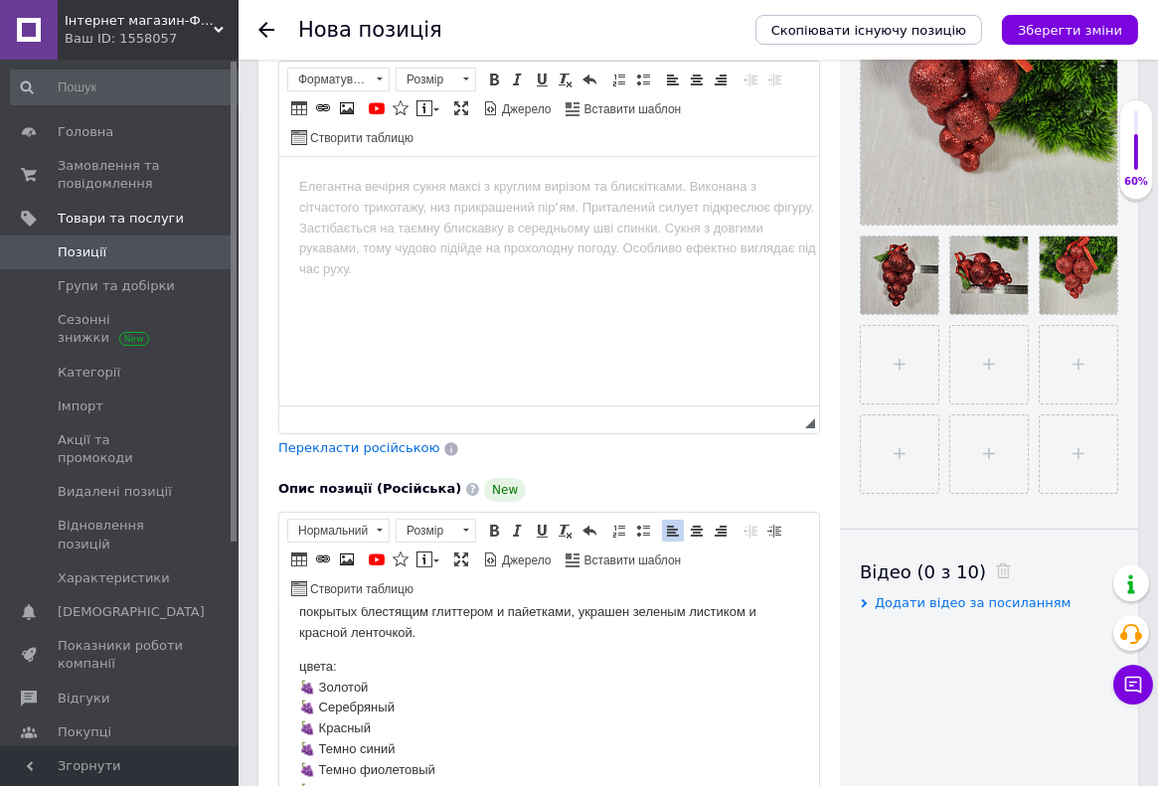
scroll to position [737, 0]
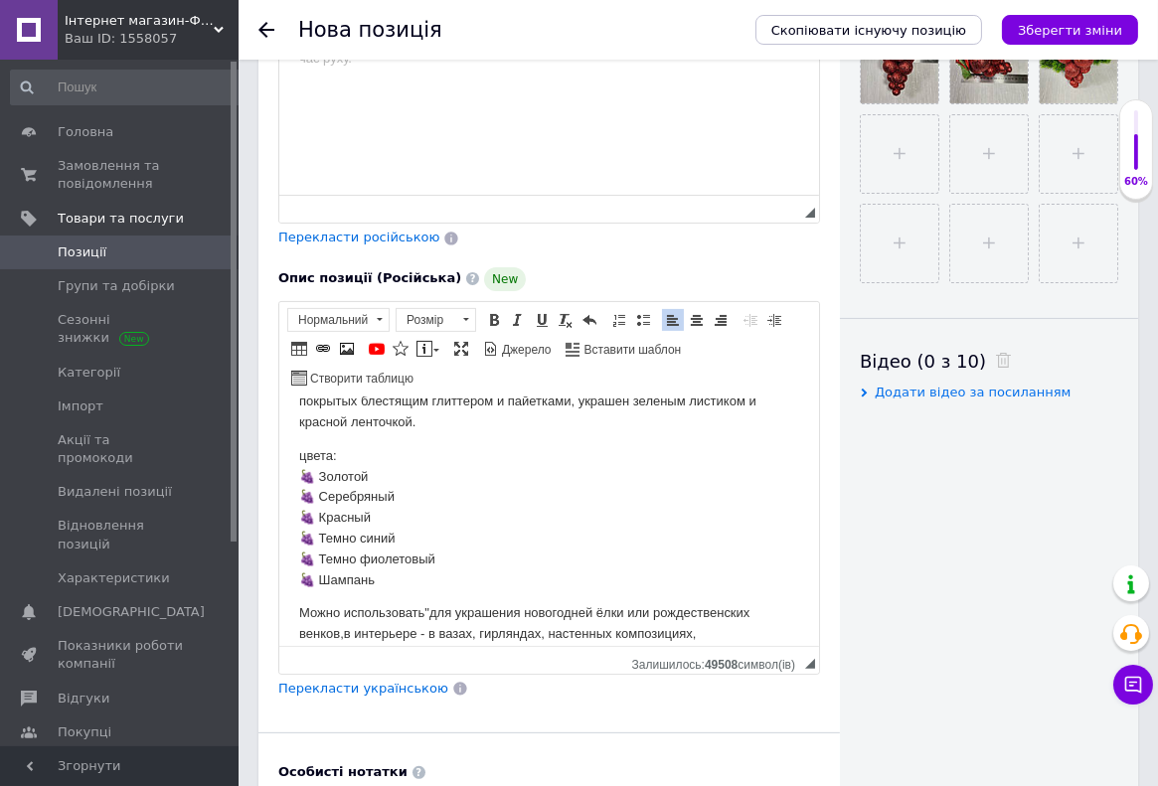
click at [702, 620] on p "Можно использовать" для украшения новогодней ёлки или рождественских венков, в …" at bounding box center [548, 623] width 500 height 42
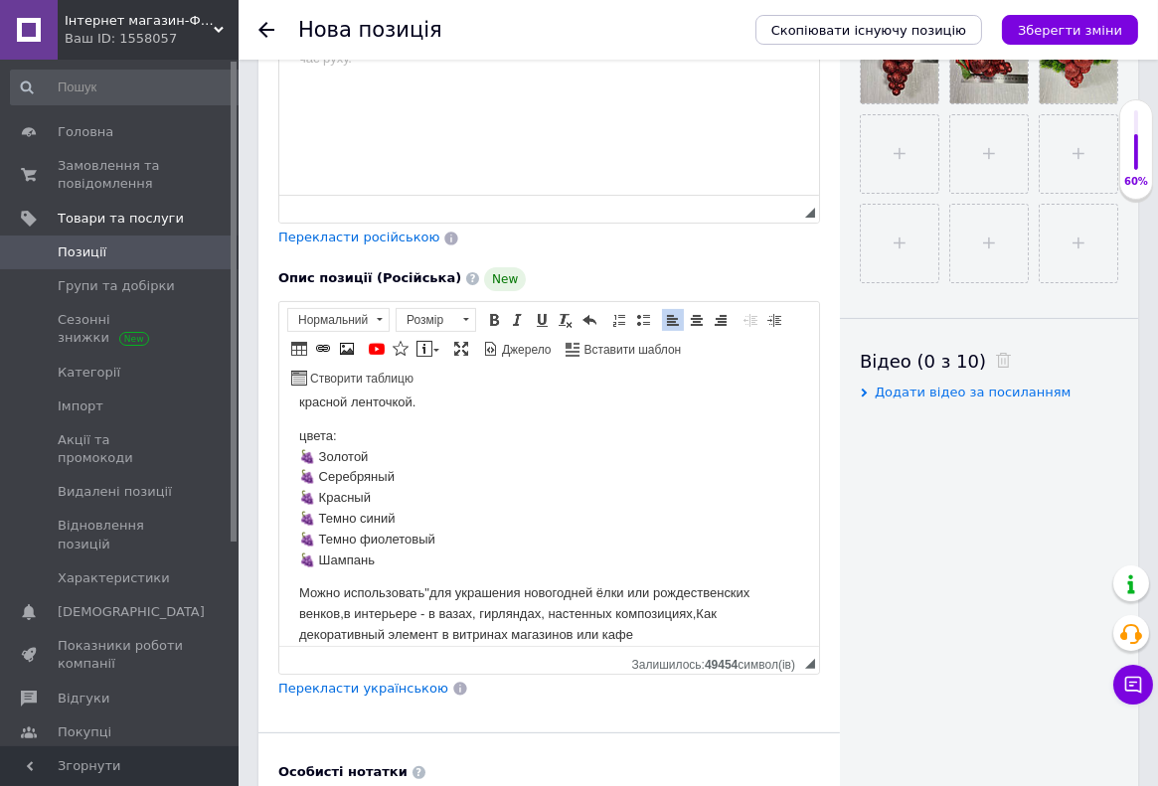
click at [700, 620] on p "Можно использовать" для украшения новогодней ёлки или рождественских венков, в …" at bounding box center [548, 613] width 500 height 62
click at [641, 620] on p "Можно использовать" для украшения новогодней ёлки или рождественских венков, в …" at bounding box center [548, 612] width 500 height 62
click at [667, 613] on p "Можно использовать" для украшения новогодней ёлки или рождественских венков, в …" at bounding box center [548, 612] width 500 height 62
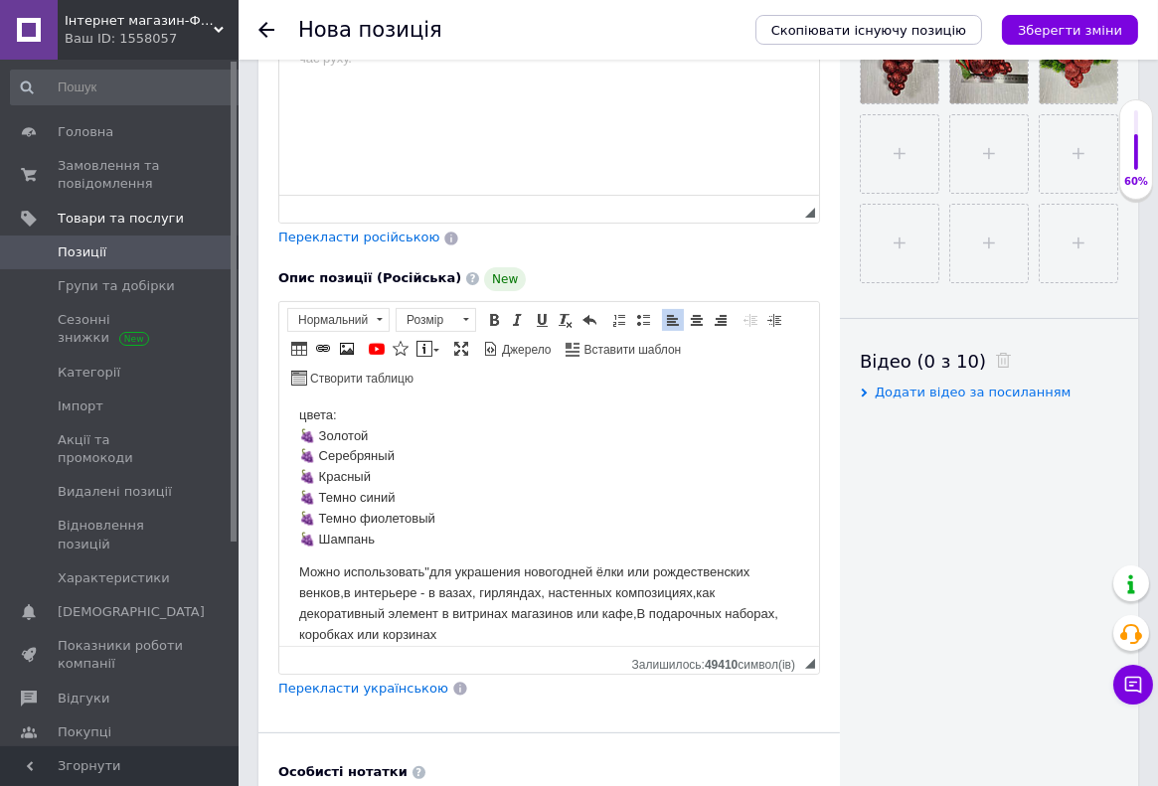
click at [646, 615] on p "Можно использовать" для украшения новогодней ёлки или рождественских венков, в …" at bounding box center [548, 602] width 500 height 82
click at [643, 620] on p "Можно использовать" для украшения новогодней ёлки или рождественских венков, в …" at bounding box center [548, 602] width 500 height 82
click at [639, 620] on p "Можно использовать" для украшения новогодней ёлки или рождественских венков, в …" at bounding box center [548, 602] width 500 height 82
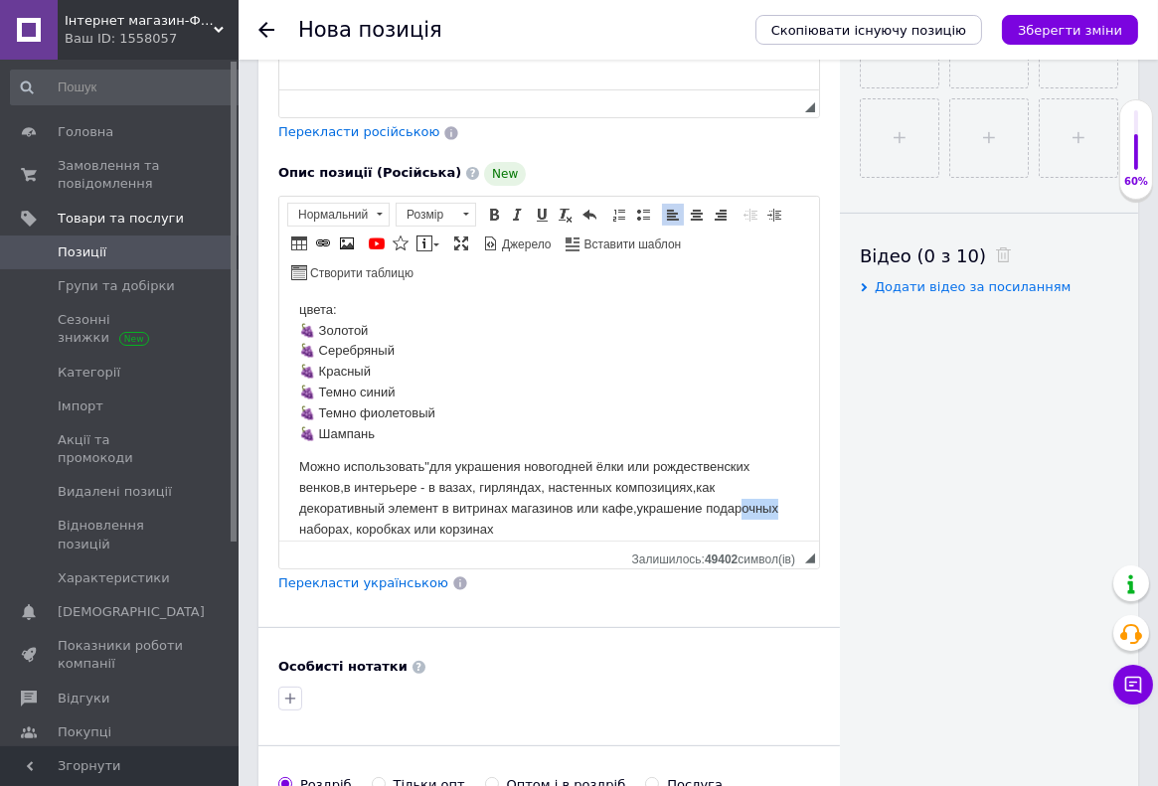
drag, startPoint x: 772, startPoint y: 508, endPoint x: 736, endPoint y: 506, distance: 35.8
click at [736, 506] on p "Можно использовать" для украшения новогодней ёлки или рождественских венков, в …" at bounding box center [548, 497] width 500 height 82
drag, startPoint x: 346, startPoint y: 528, endPoint x: 297, endPoint y: 528, distance: 48.7
click at [297, 378] on html "Все фото реальные Добавьте нотку роскоши и праздничного настроения с декоративн…" at bounding box center [548, 253] width 540 height 248
drag, startPoint x: 448, startPoint y: 525, endPoint x: 297, endPoint y: 528, distance: 151.1
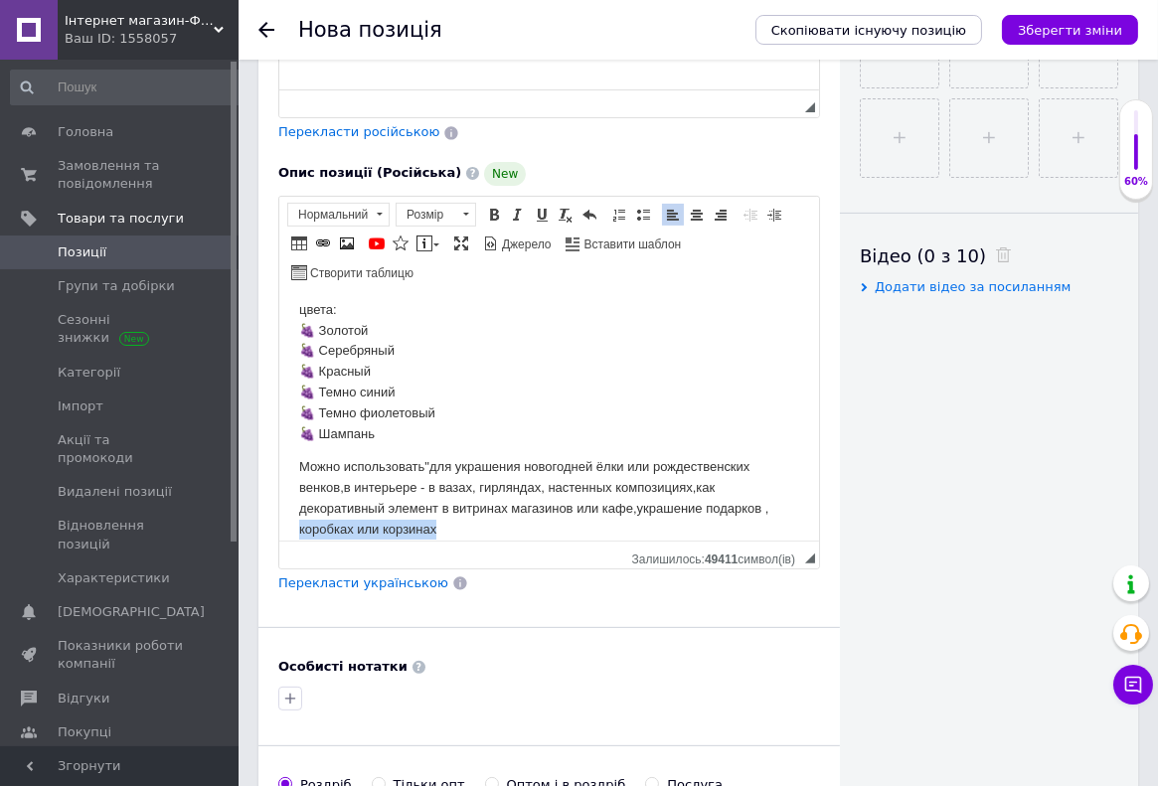
click at [297, 378] on html "Все фото реальные Добавьте нотку роскоши и праздничного настроения с декоративн…" at bounding box center [548, 253] width 540 height 248
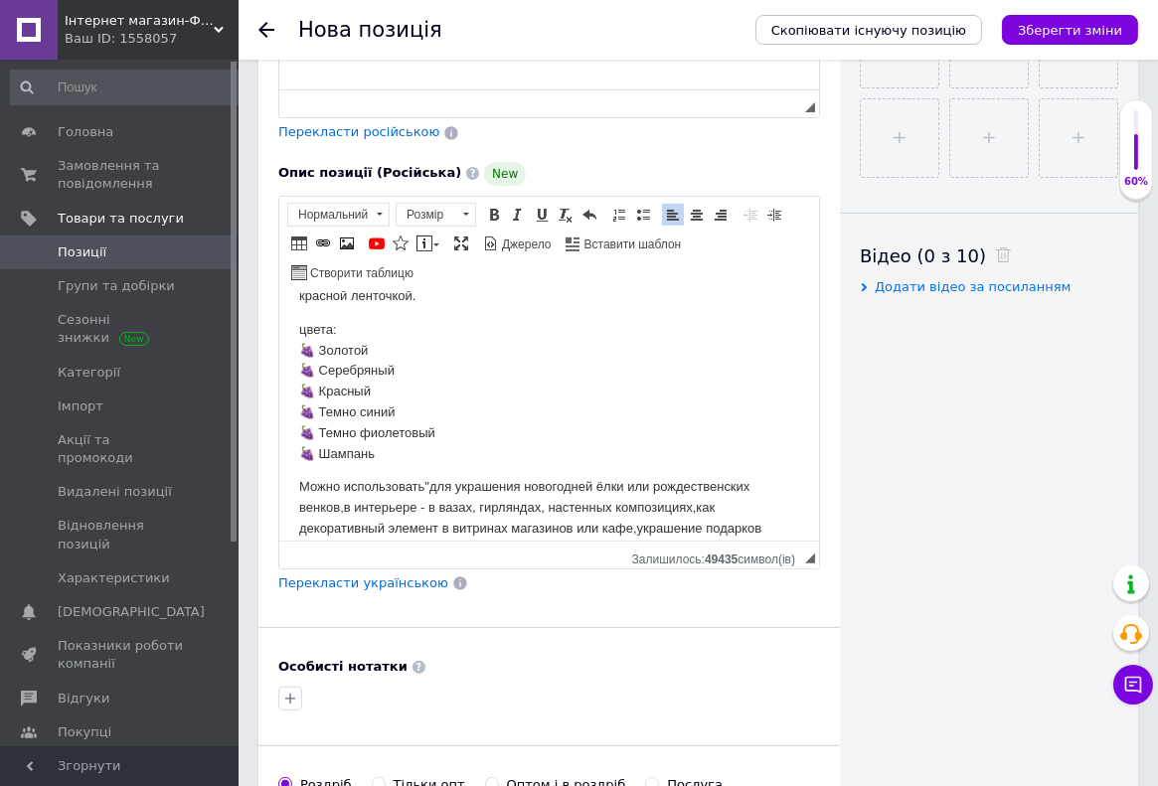
click at [700, 509] on p "Можно использовать" для украшения новогодней ёлки или рождественских венков, в …" at bounding box center [548, 507] width 500 height 62
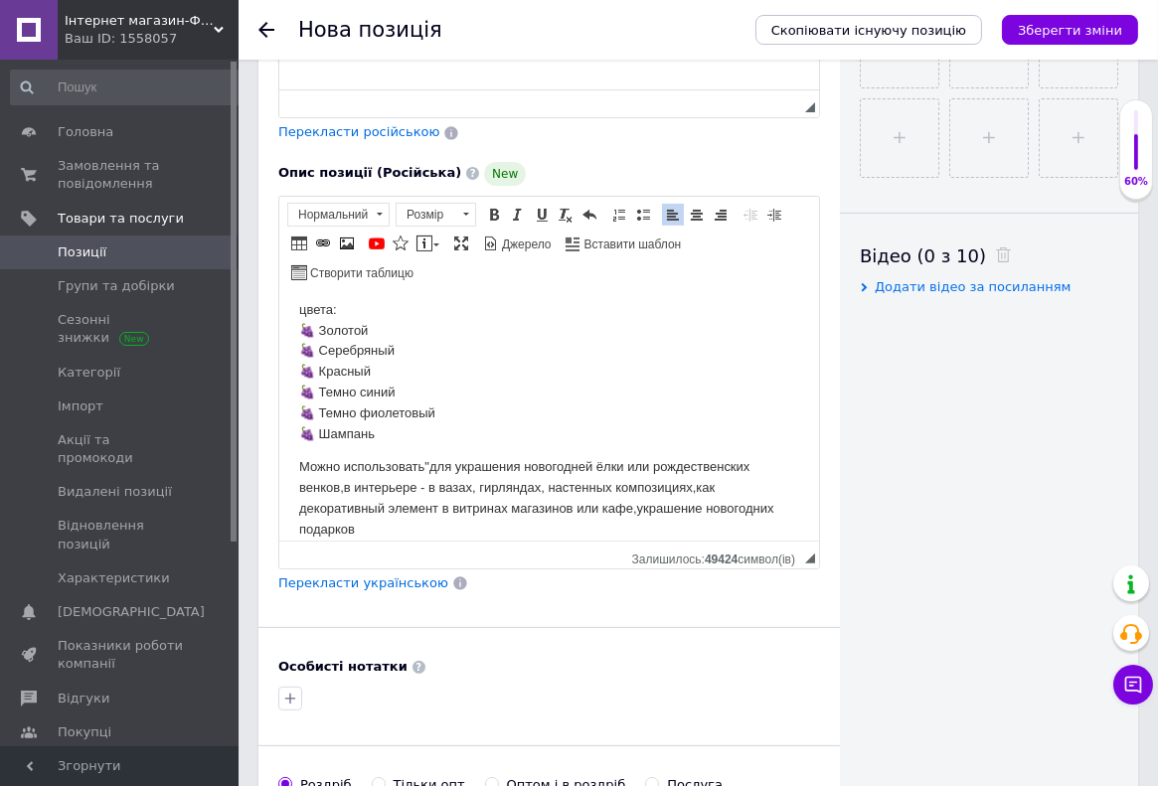
click at [297, 358] on html "Все фото реальные Добавьте нотку роскоши и праздничного настроения с декоративн…" at bounding box center [548, 253] width 540 height 248
click at [298, 353] on p "цвета: 🍇 Золотой🍇 Серебряный 🍇 Красный 🍇 Темно синий 🍇 Темно фиолетовый 🍇 Шампа…" at bounding box center [548, 381] width 500 height 124
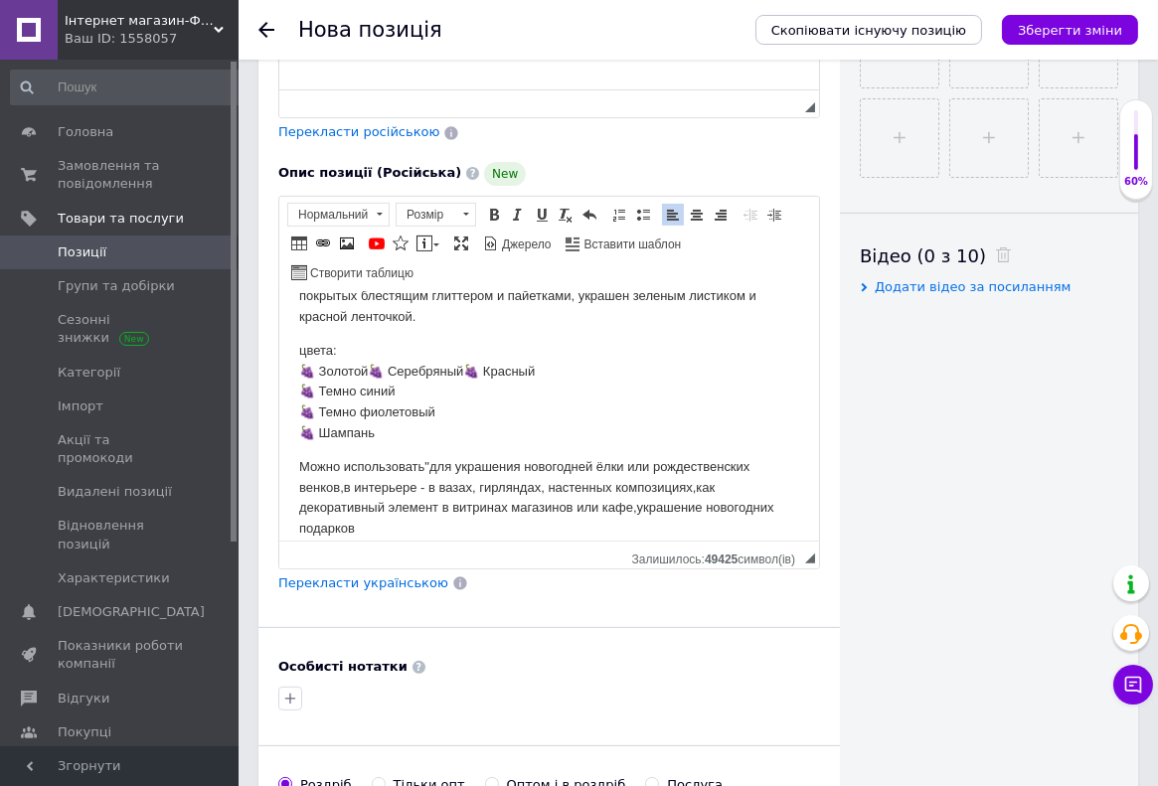
scroll to position [140, 0]
click at [297, 374] on html "Все фото реальные Добавьте нотку роскоши и праздничного настроения с декоративн…" at bounding box center [548, 294] width 540 height 248
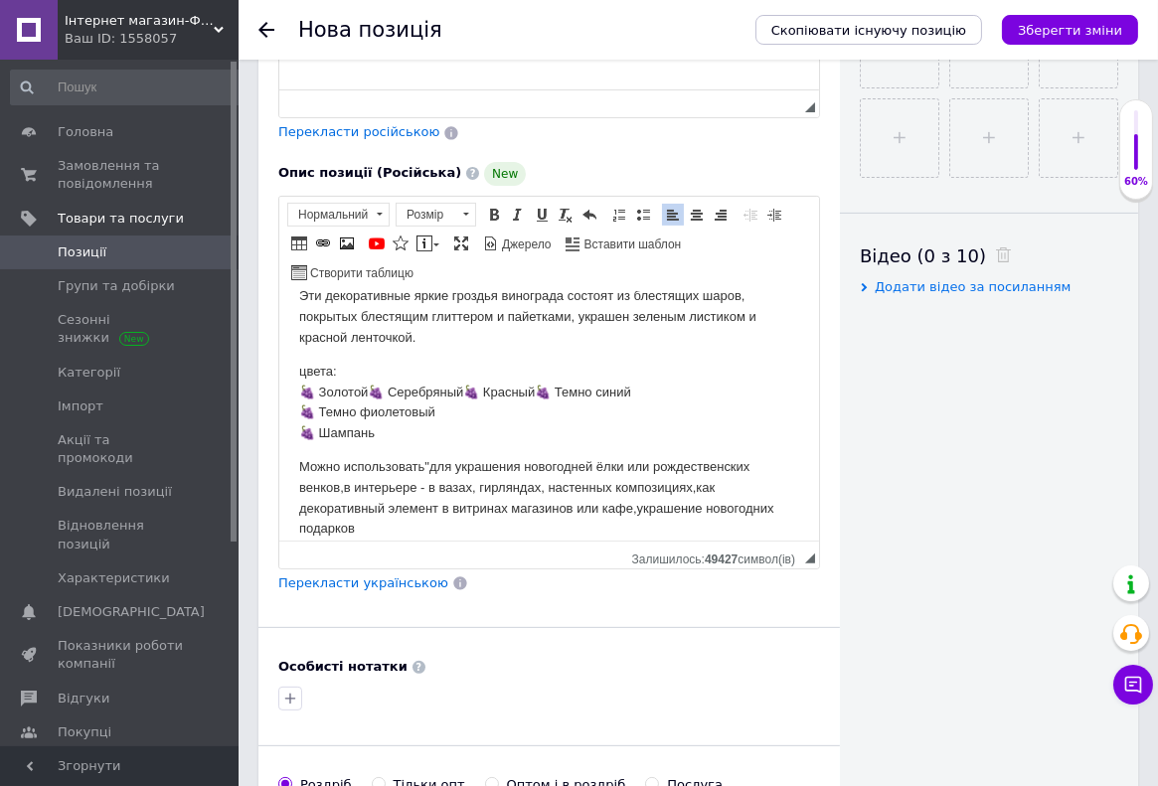
scroll to position [120, 0]
click at [297, 374] on html "Все фото реальные Добавьте нотку роскоши и праздничного настроения с декоративн…" at bounding box center [548, 315] width 540 height 248
click at [296, 392] on html "Все фото реальные Добавьте нотку роскоши и праздничного настроения с декоративн…" at bounding box center [548, 315] width 540 height 248
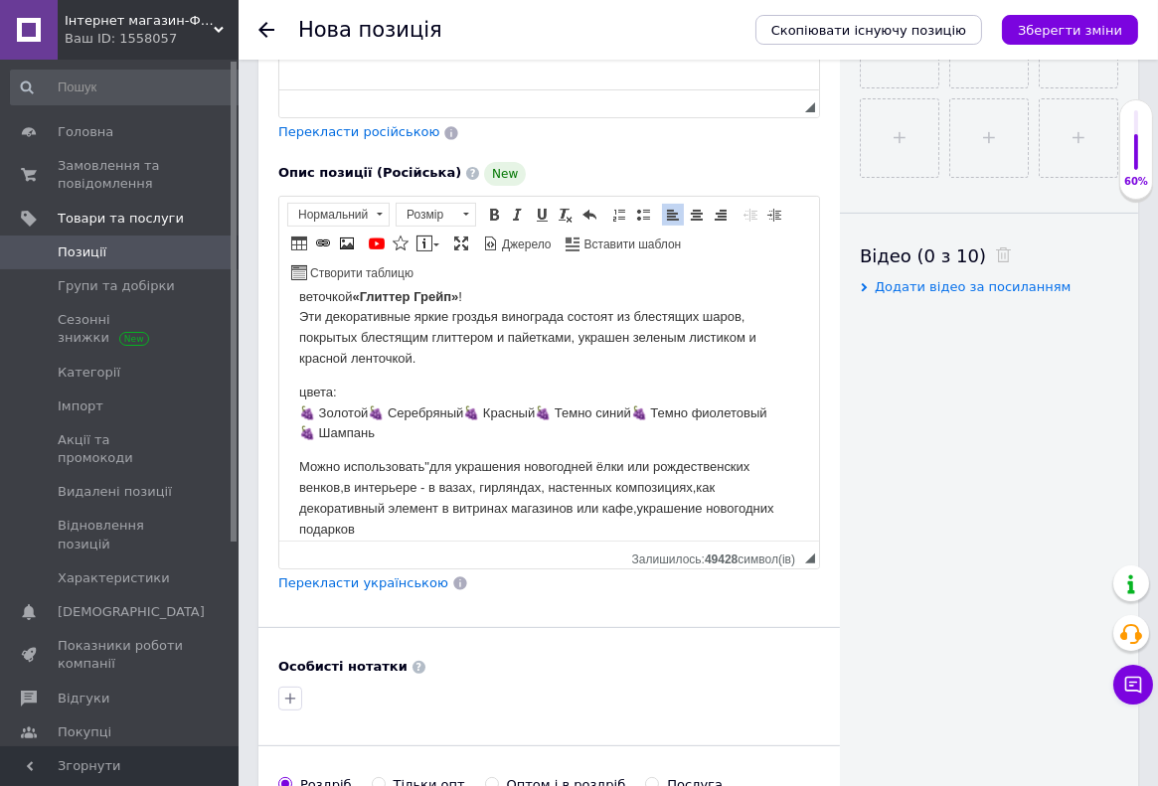
scroll to position [98, 0]
click at [425, 342] on p "Добавьте нотку роскоши и праздничного настроения с декоративной веточкой «Глитт…" at bounding box center [548, 316] width 500 height 103
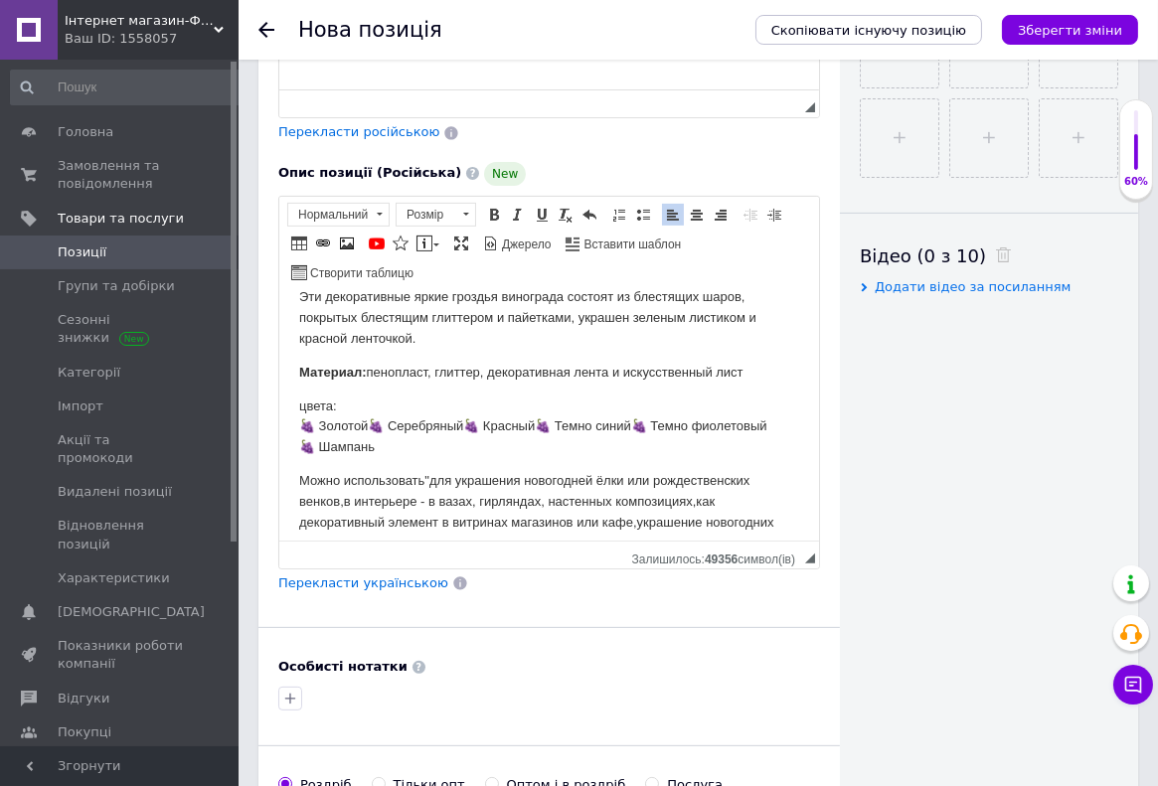
click at [479, 378] on p "Материал: пенопласт, глиттер, декоративная лента и искусственный лист" at bounding box center [548, 372] width 500 height 21
click at [484, 380] on p "Материал: пенопласт, глиттер, декоративная лента и искусственный лист" at bounding box center [548, 372] width 500 height 21
click at [333, 402] on body "Все фото реальные Добавьте нотку роскоши и праздничного настроения с декоративн…" at bounding box center [548, 382] width 500 height 341
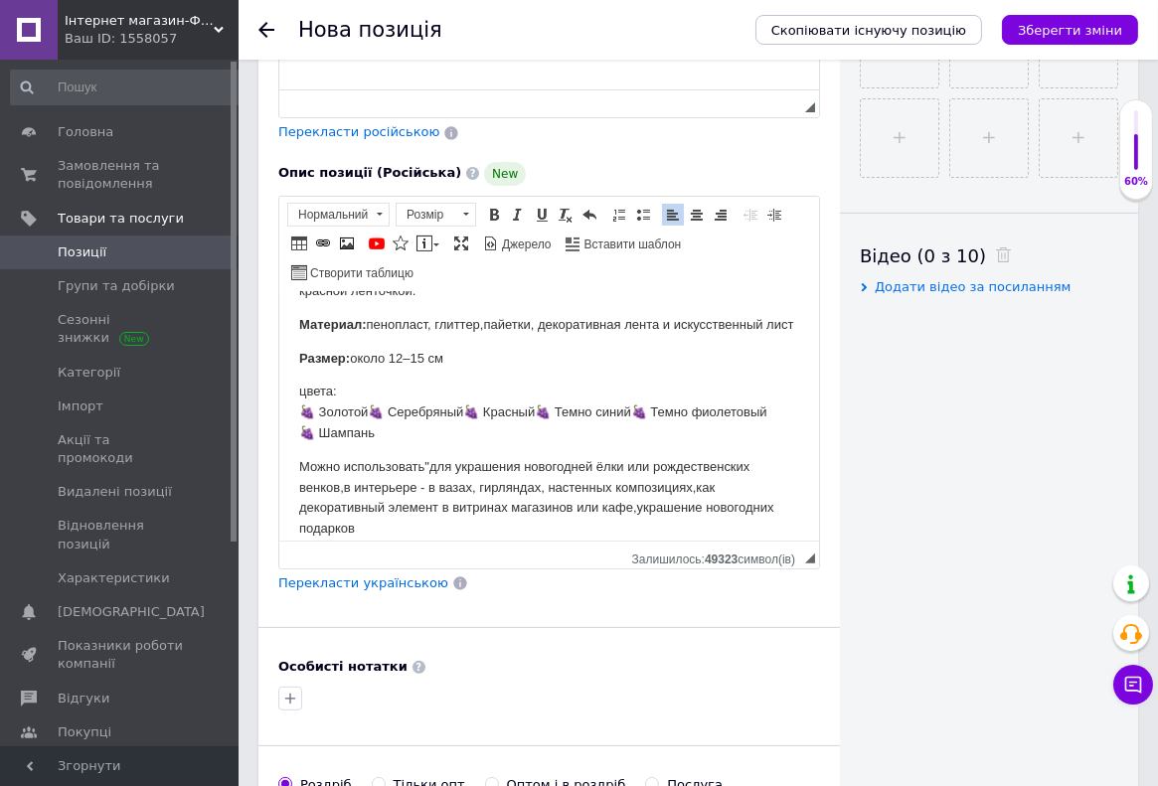
scroll to position [187, 0]
click at [391, 413] on p "цвета: 🍇 Золотой🍇 Серебряный🍇 Красный🍇 Темно синий🍇 Темно фиолетовый 🍇 Шампань" at bounding box center [548, 412] width 500 height 62
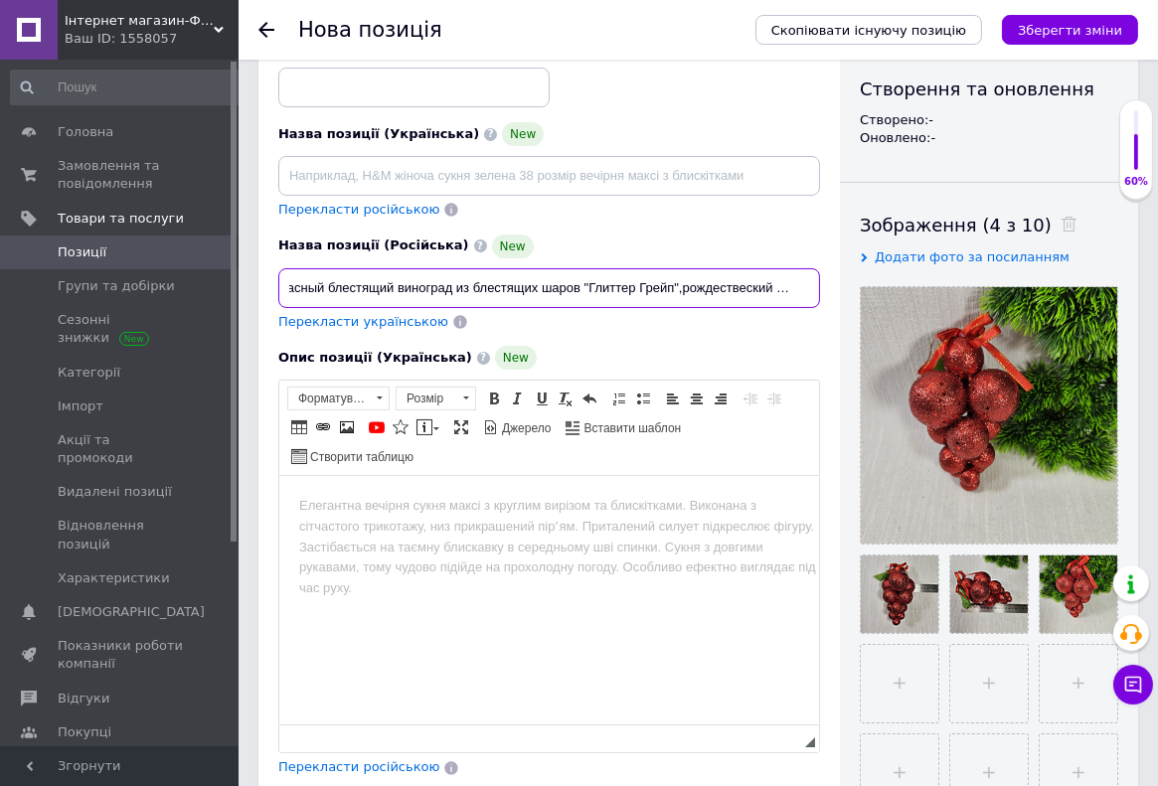
scroll to position [0, 0]
drag, startPoint x: 325, startPoint y: 286, endPoint x: 241, endPoint y: 278, distance: 83.8
click at [278, 278] on input "Красный блестящий виноград из блестящих шаров "Глиттер Грейп",рождествеский дек…" at bounding box center [549, 288] width 542 height 40
drag, startPoint x: 290, startPoint y: 286, endPoint x: 774, endPoint y: 290, distance: 483.9
click at [774, 290] on input "блестящий виноград из блестящих шаров "Глиттер Грейп",рождествеский декор" at bounding box center [549, 288] width 542 height 40
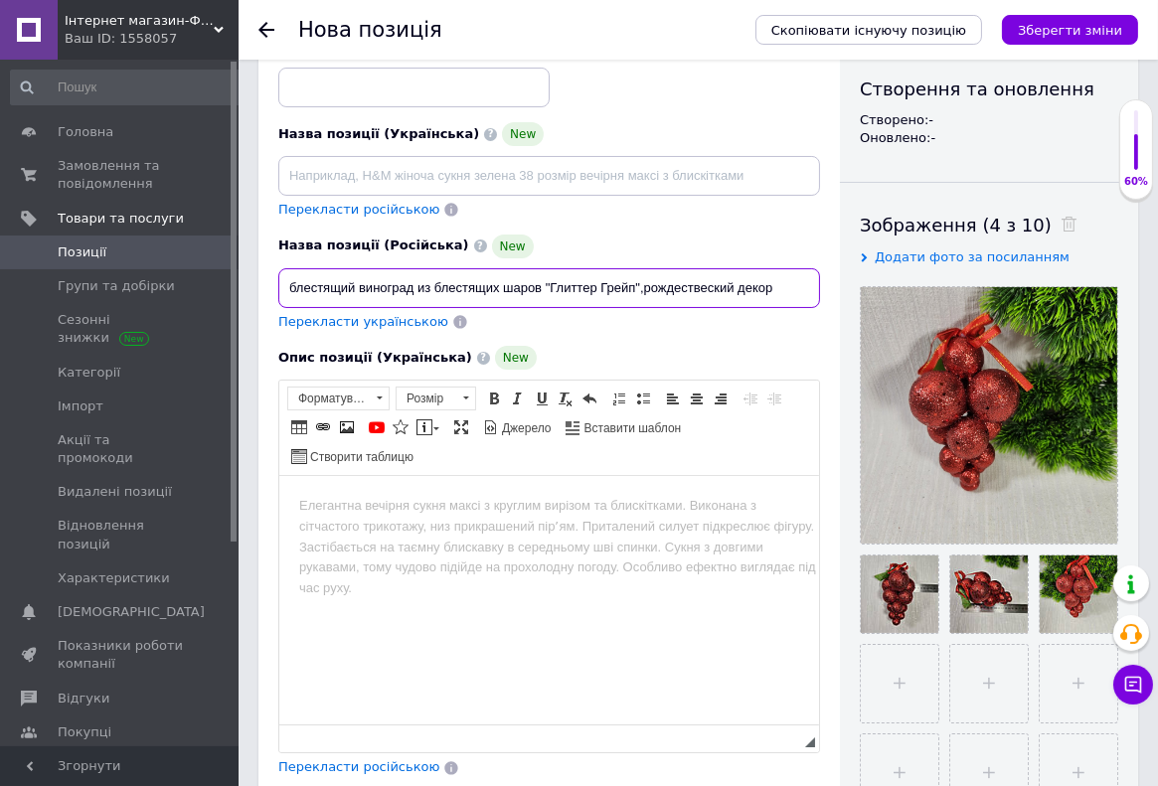
click at [286, 289] on input "блестящий виноград из блестящих шаров "Глиттер Грейп",рождествеский декор" at bounding box center [549, 288] width 542 height 40
type input "Красный блестящий виноград из блестящих шаров "Глиттер Грейп",рождествеский дек…"
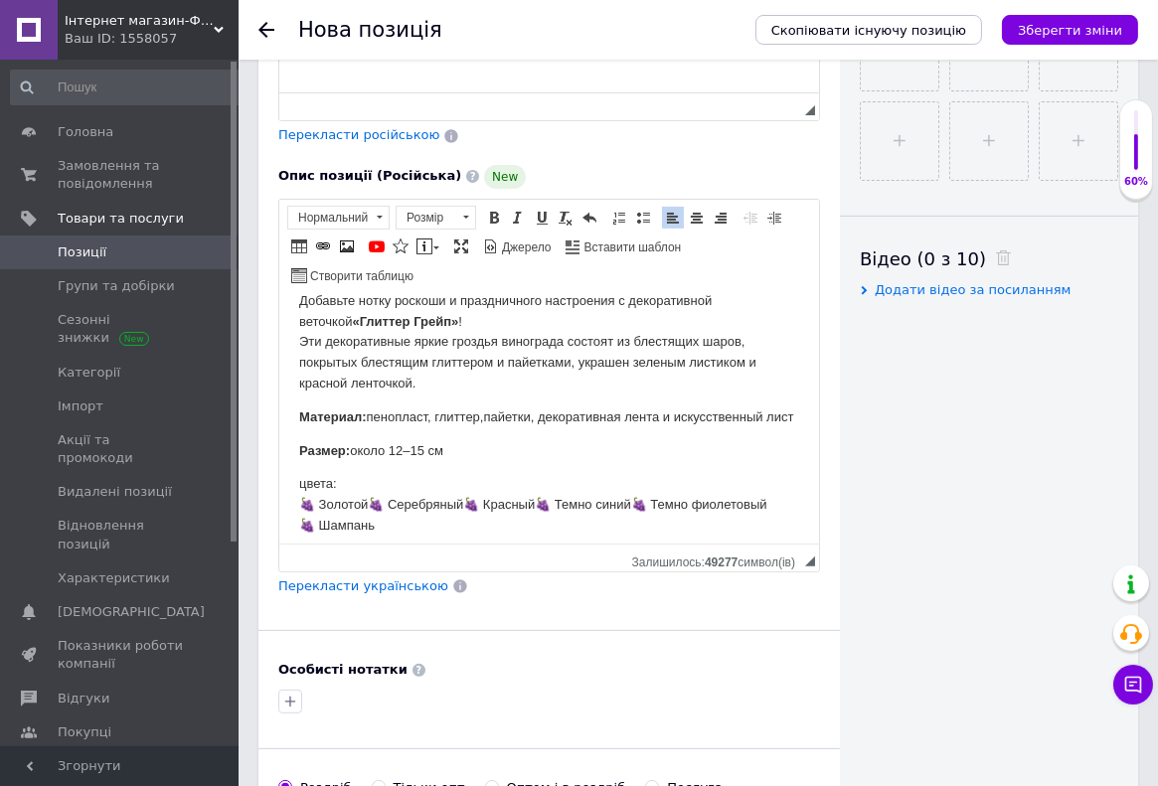
scroll to position [105, 0]
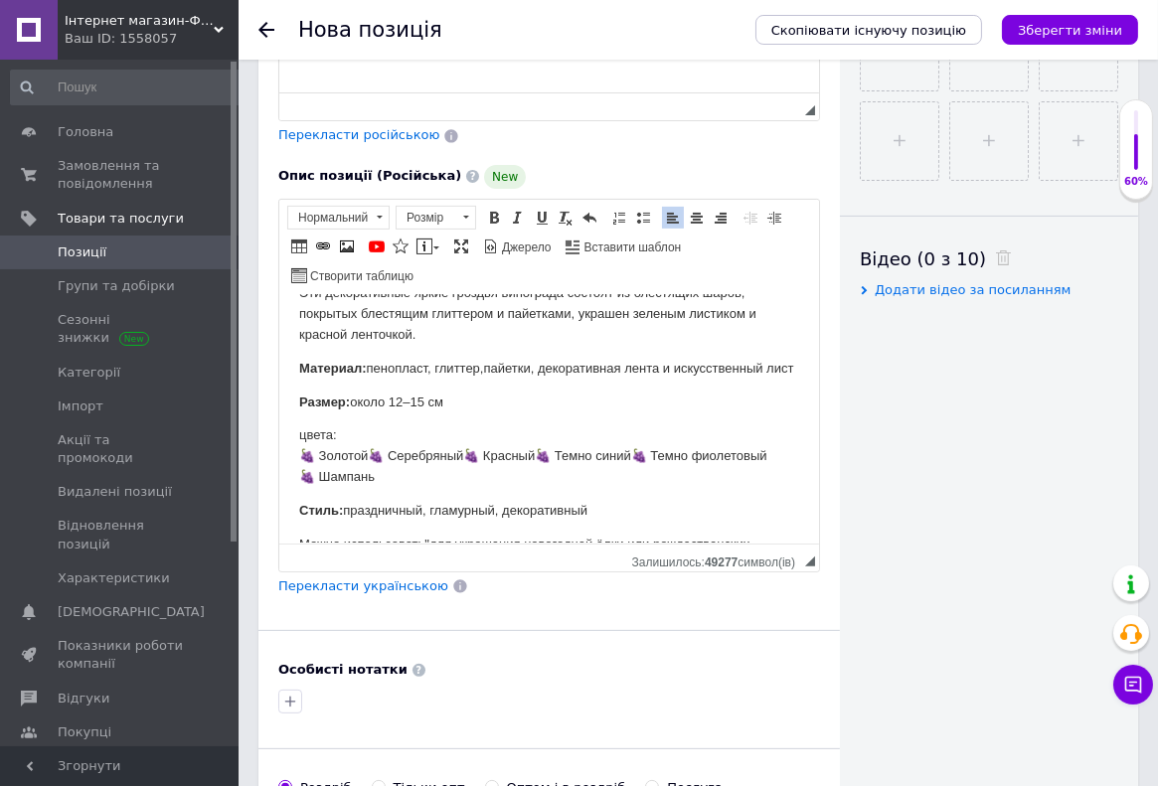
drag, startPoint x: 296, startPoint y: 453, endPoint x: 305, endPoint y: 458, distance: 10.2
click at [297, 436] on html "Все фото реальные Добавьте нотку роскоши и праздничного настроения с декоративн…" at bounding box center [548, 312] width 540 height 248
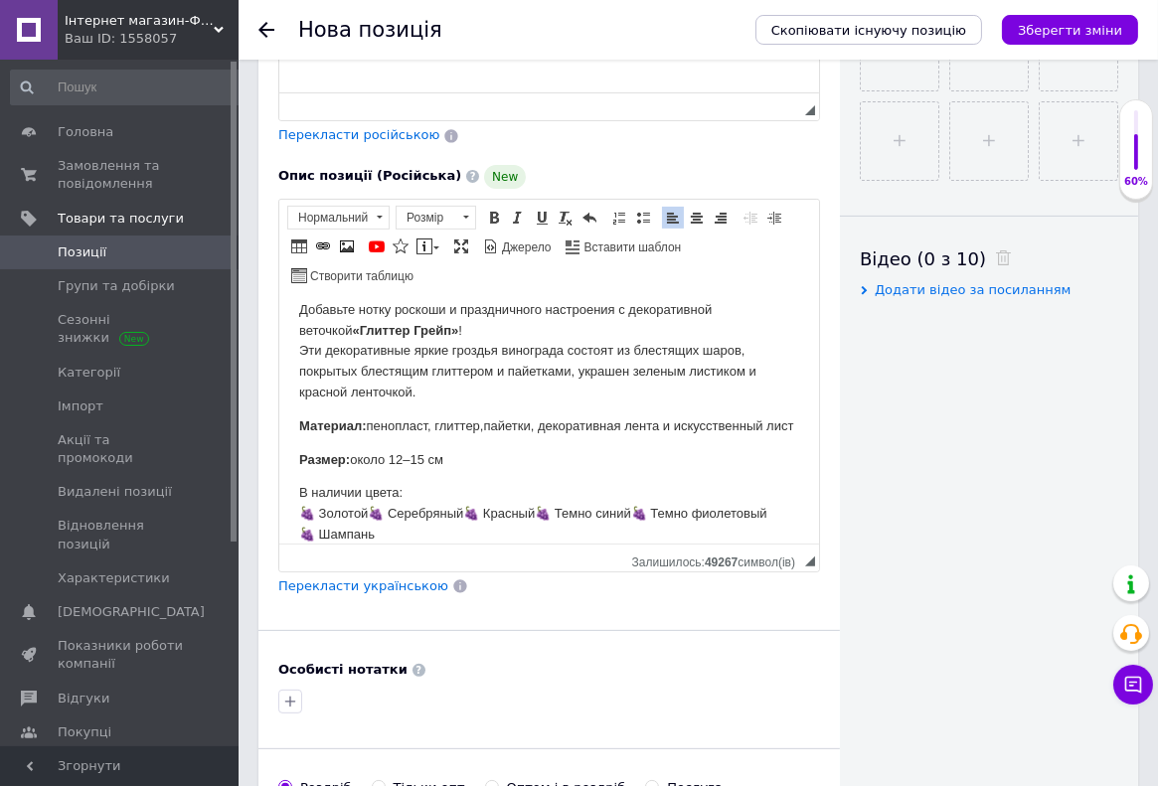
scroll to position [0, 0]
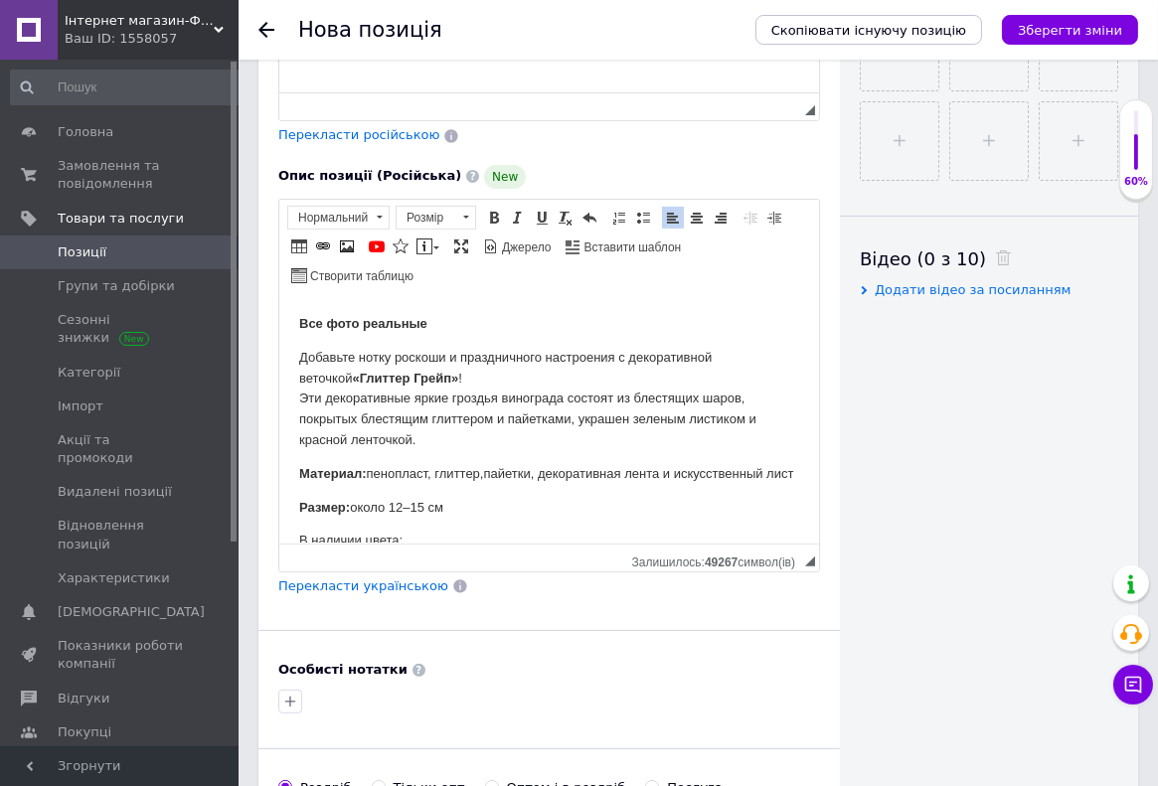
click at [429, 443] on p "Добавьте нотку роскоши и праздничного настроения с декоративной веточкой «Глитт…" at bounding box center [548, 398] width 500 height 103
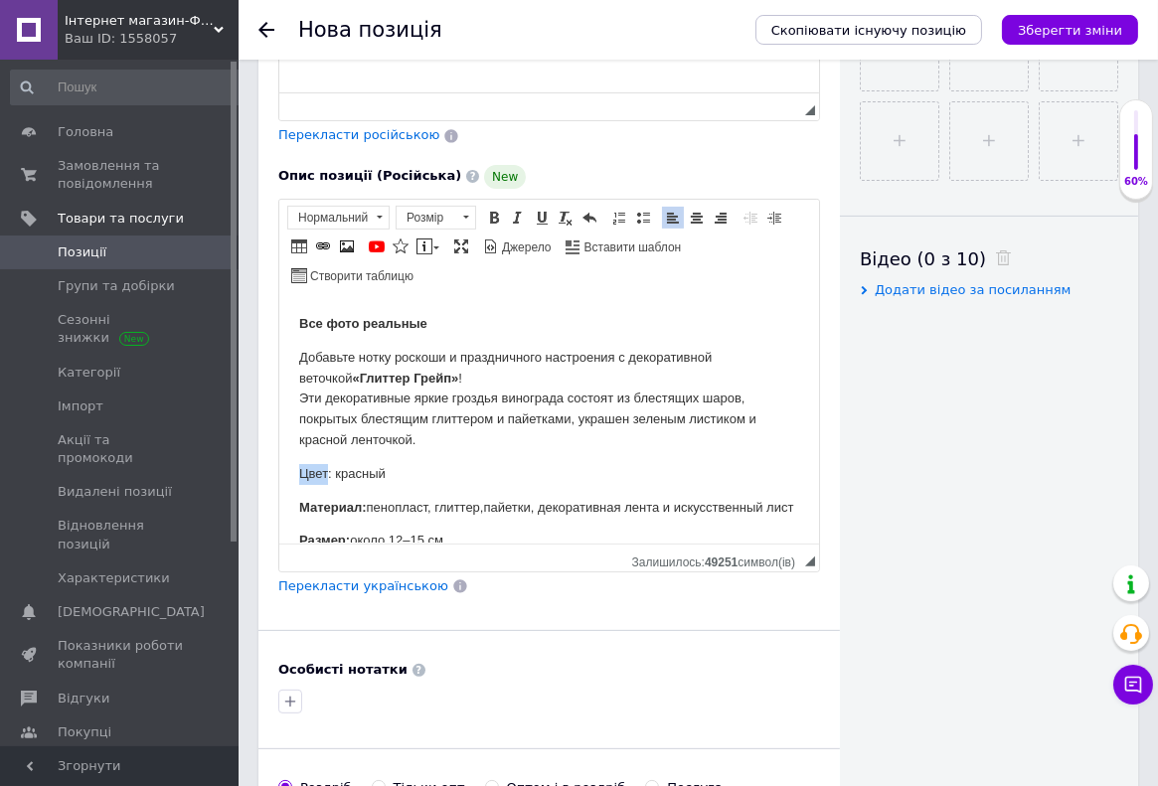
drag, startPoint x: 327, startPoint y: 473, endPoint x: 290, endPoint y: 467, distance: 37.2
click at [290, 467] on html "Все фото реальные Добавьте нотку роскоши и праздничного настроения с декоративн…" at bounding box center [548, 417] width 540 height 248
click at [495, 211] on span at bounding box center [494, 218] width 16 height 16
click at [505, 327] on p "Все фото реальные" at bounding box center [548, 323] width 500 height 21
click at [521, 243] on span "Джерело" at bounding box center [525, 247] width 53 height 17
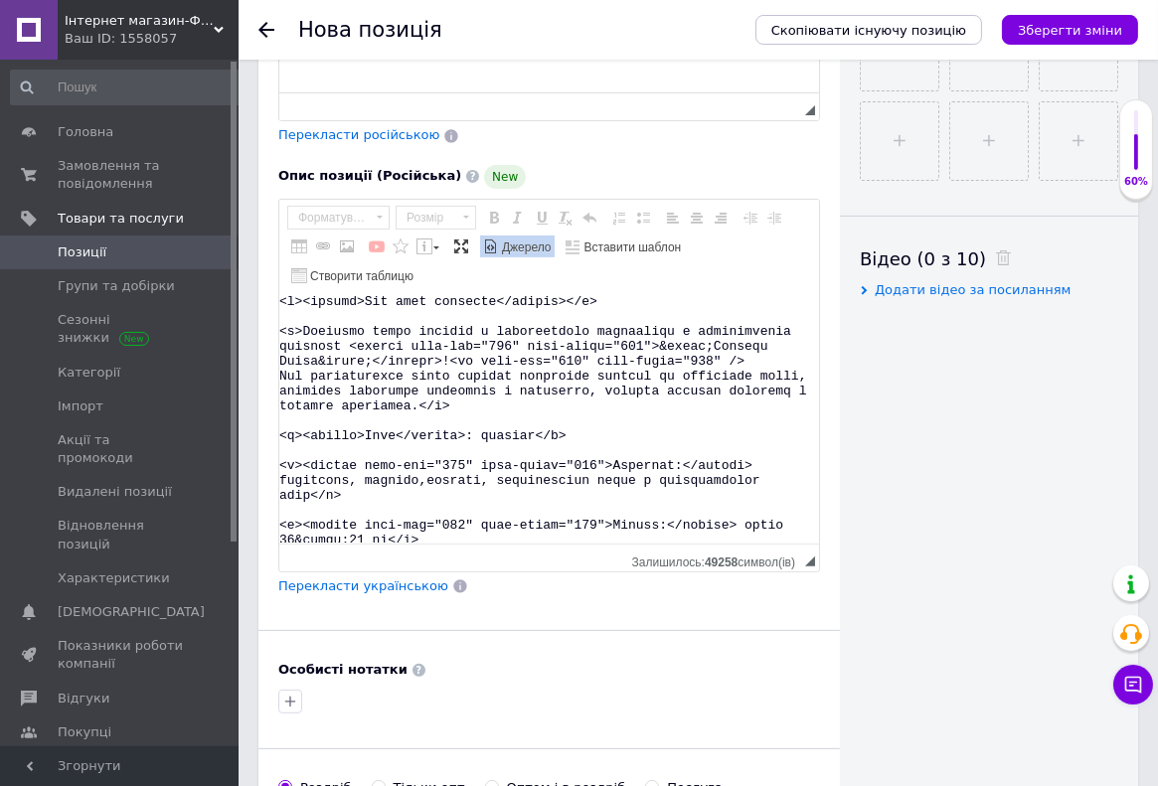
click at [521, 243] on span "Джерело" at bounding box center [525, 247] width 53 height 17
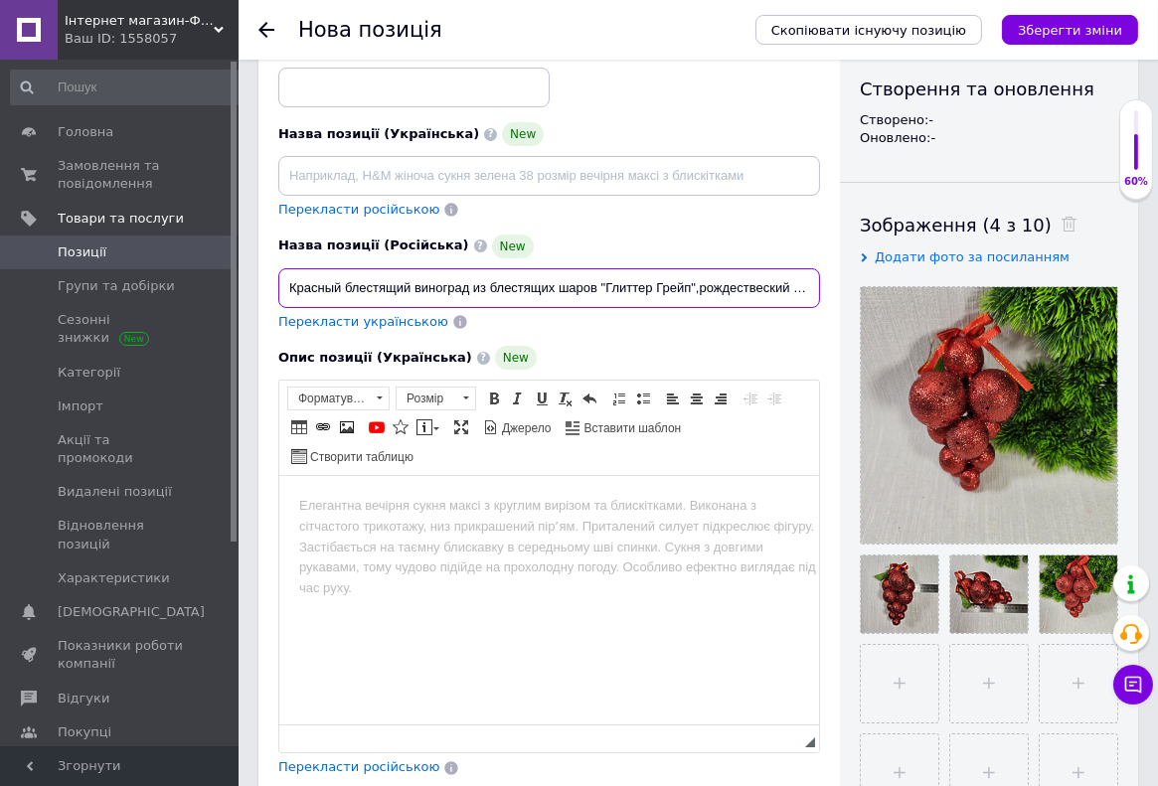
scroll to position [0, 17]
drag, startPoint x: 290, startPoint y: 284, endPoint x: 899, endPoint y: 277, distance: 609.1
click at [820, 277] on input "Красный блестящий виноград из блестящих шаров "Глиттер Грейп",рождествеский дек…" at bounding box center [549, 288] width 542 height 40
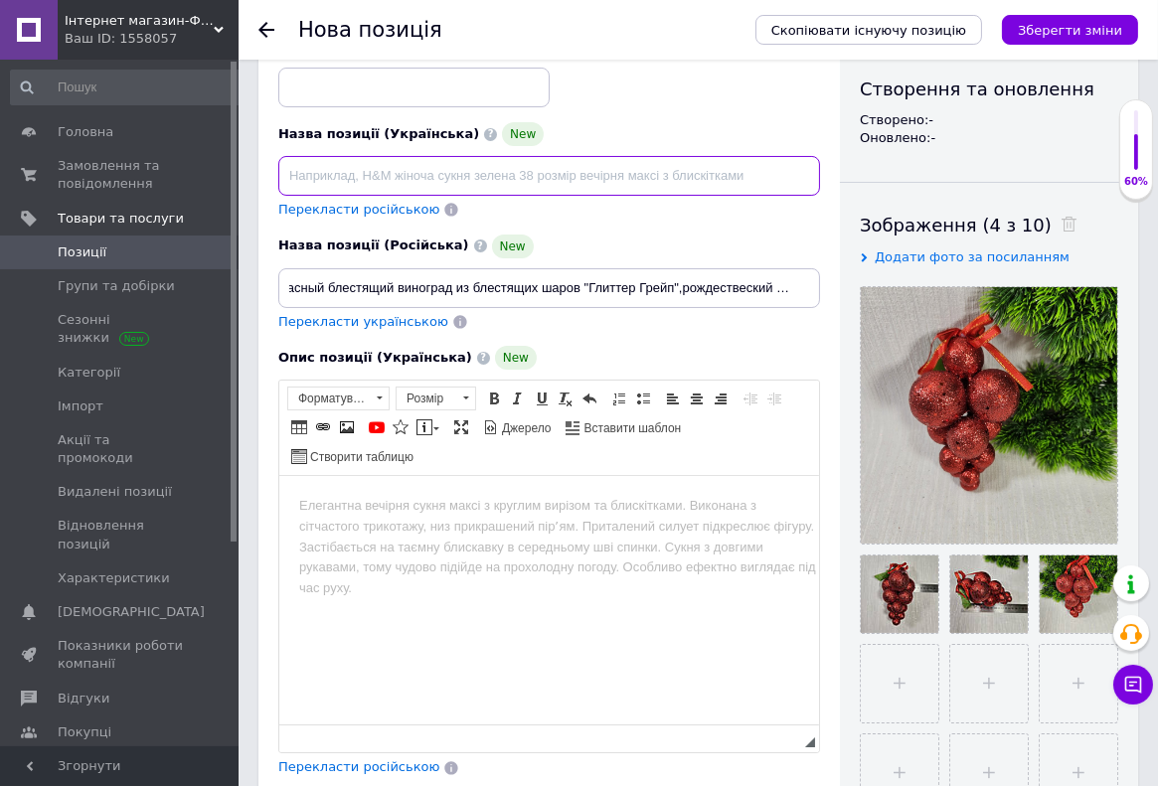
click at [342, 171] on input at bounding box center [549, 176] width 542 height 40
paste input "Червоний блискучий виноград із блискучих куль "Гліттер Грейп", різдвяний декор."
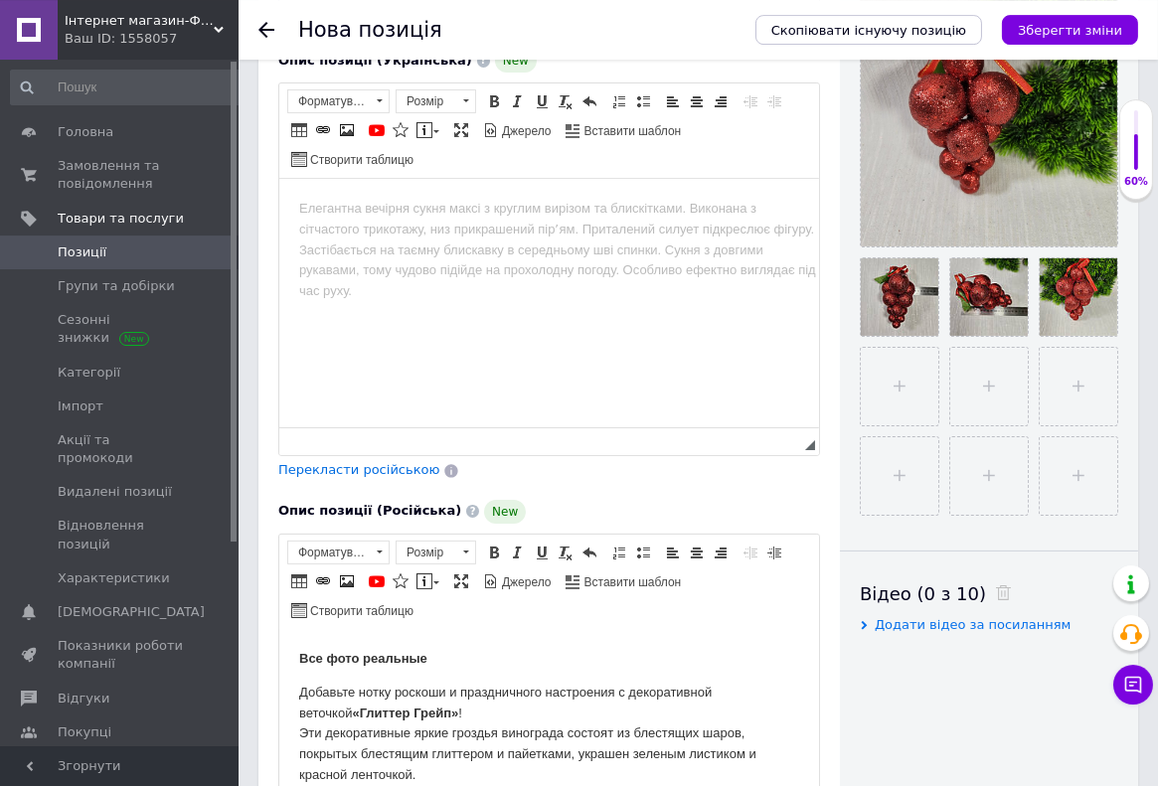
scroll to position [527, 0]
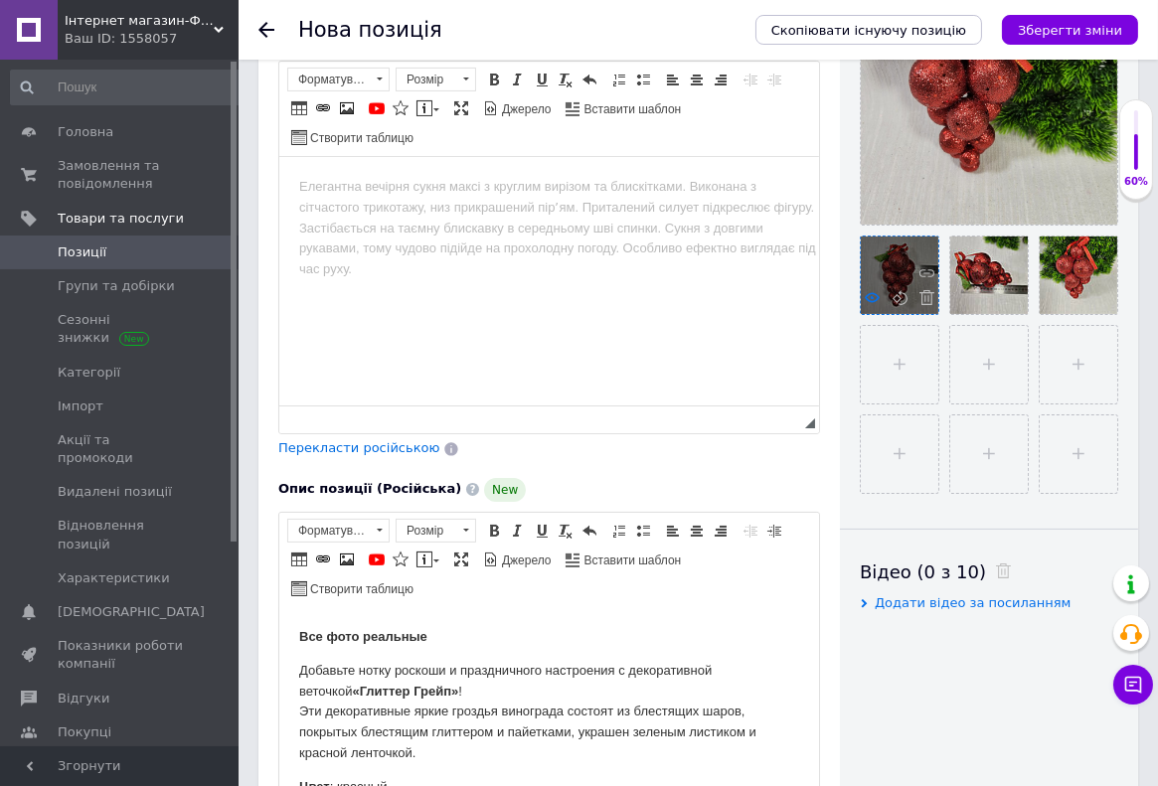
type input "Червоний блискучий виноград із блискучих куль "Гліттер Грейп", різдвяний декор."
click at [867, 297] on use at bounding box center [871, 297] width 15 height 10
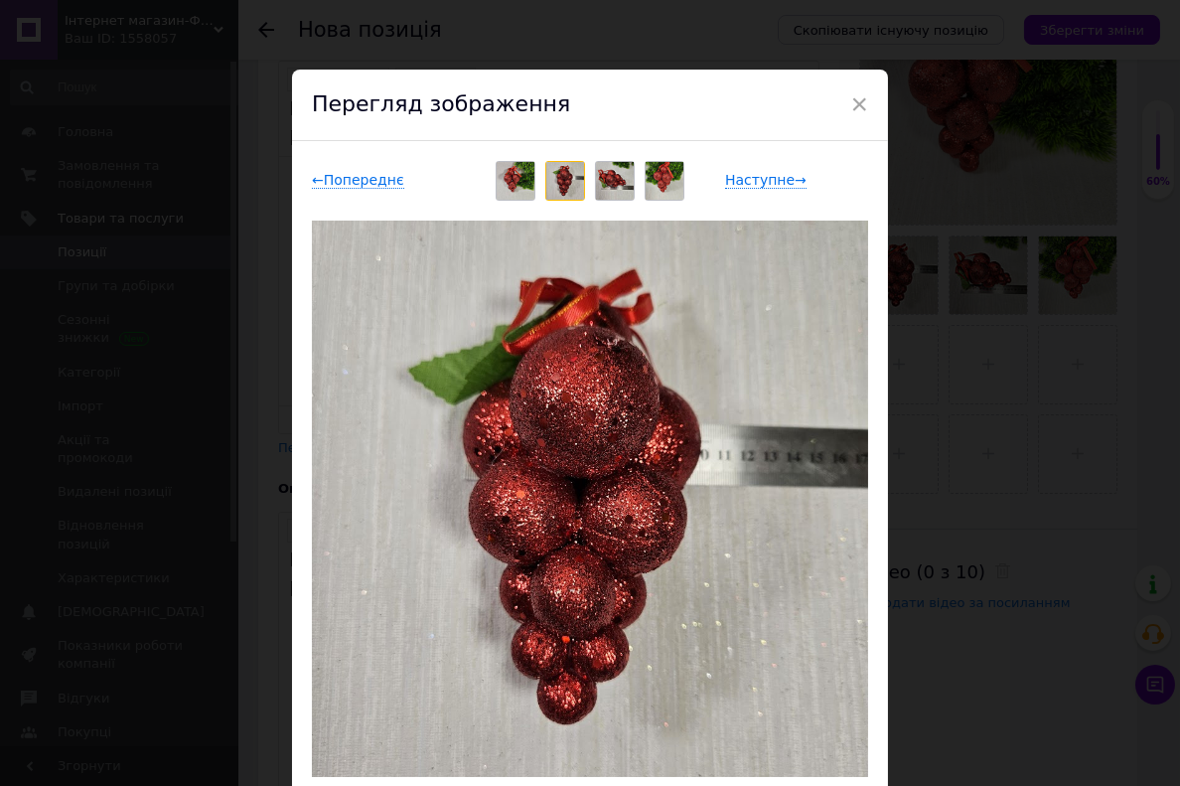
click at [600, 185] on img at bounding box center [615, 181] width 38 height 38
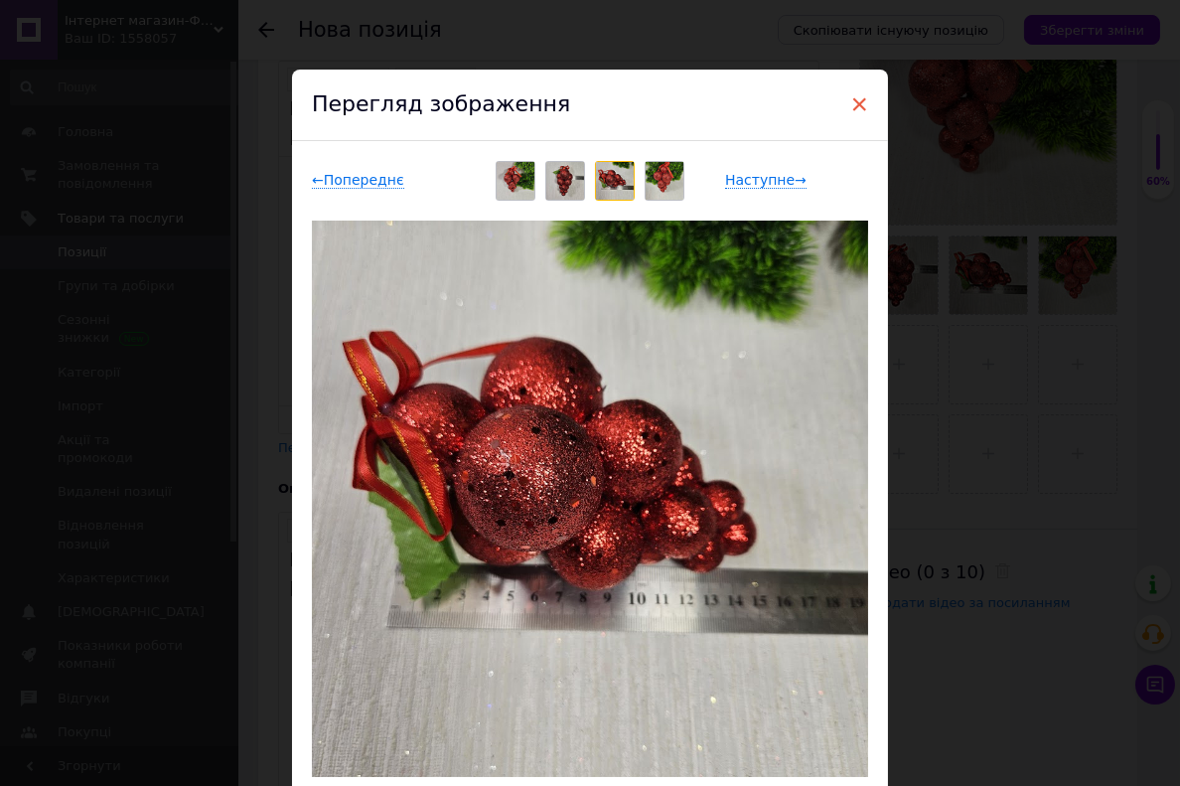
click at [851, 104] on span "×" at bounding box center [860, 104] width 18 height 34
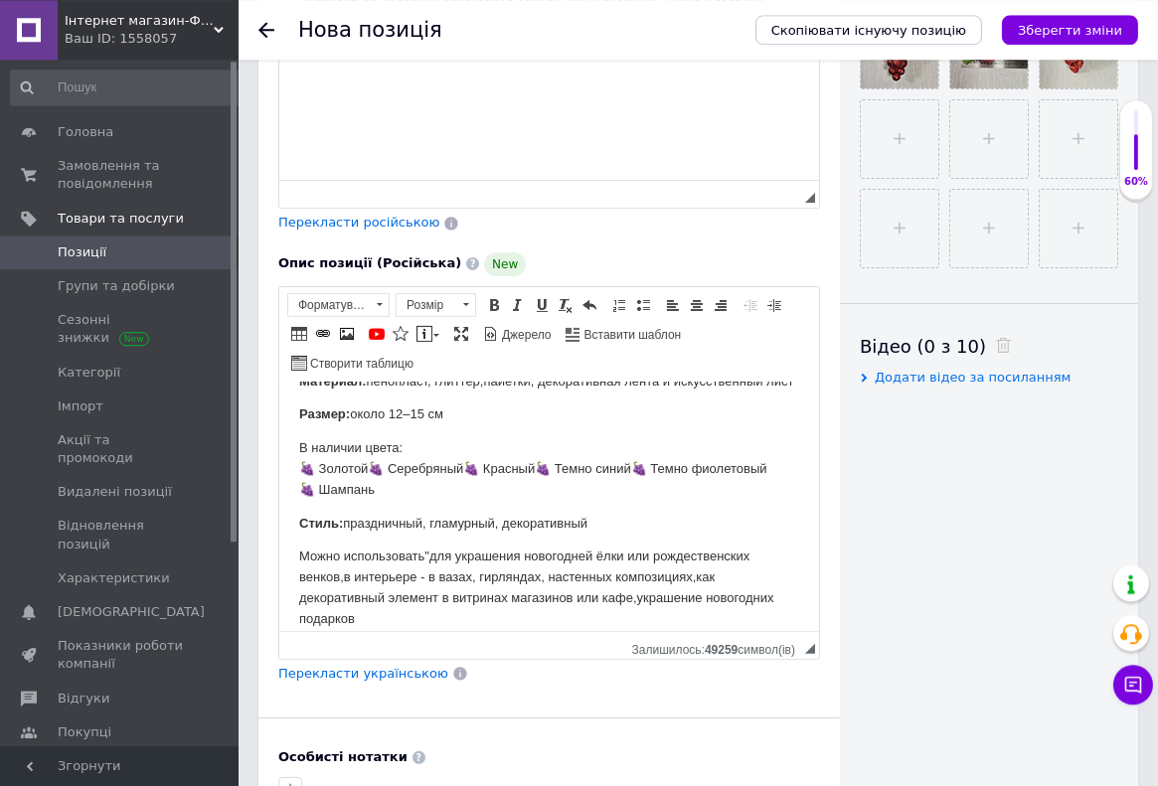
scroll to position [737, 0]
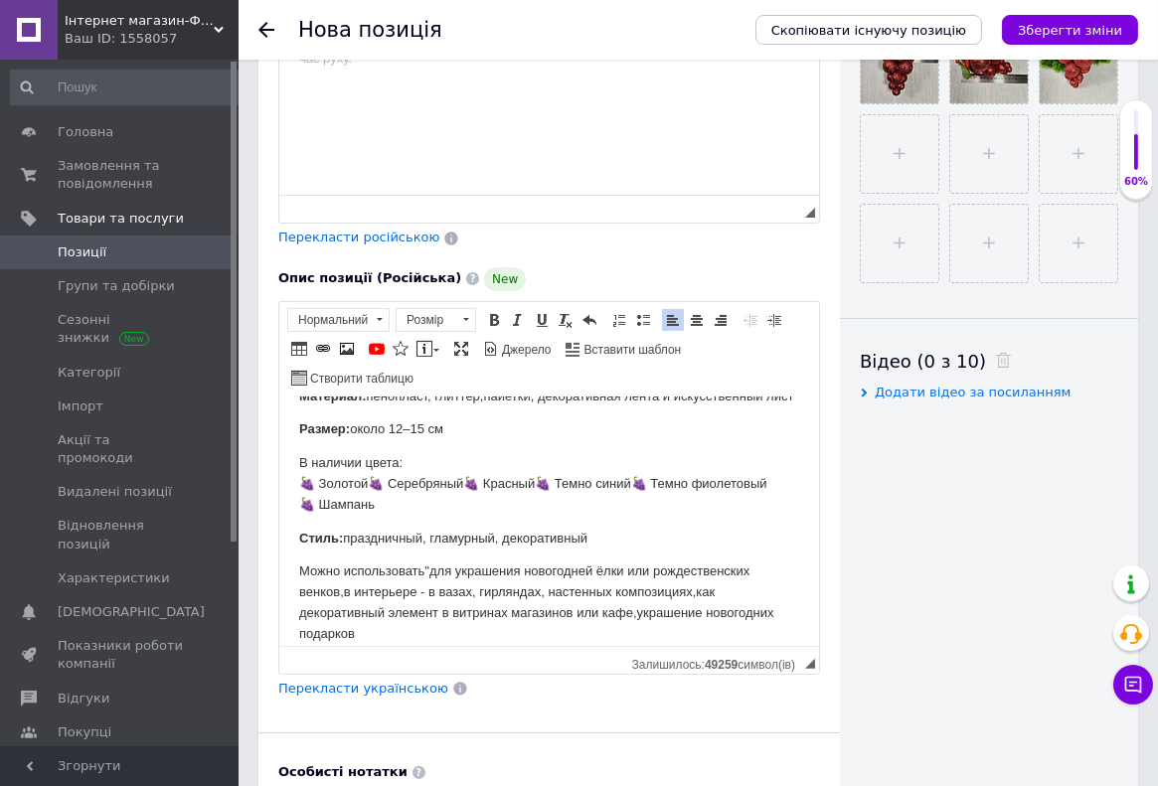
click at [404, 418] on p "Размер: около 12–15 см" at bounding box center [548, 428] width 500 height 21
click at [424, 418] on p "Размер: около 15–15 см" at bounding box center [548, 428] width 500 height 21
drag, startPoint x: 388, startPoint y: 413, endPoint x: 354, endPoint y: 417, distance: 34.0
click at [354, 418] on p "Размер: около 15–15 см" at bounding box center [548, 428] width 500 height 21
click at [430, 418] on p "Размер: высота 15–15 см" at bounding box center [548, 428] width 500 height 21
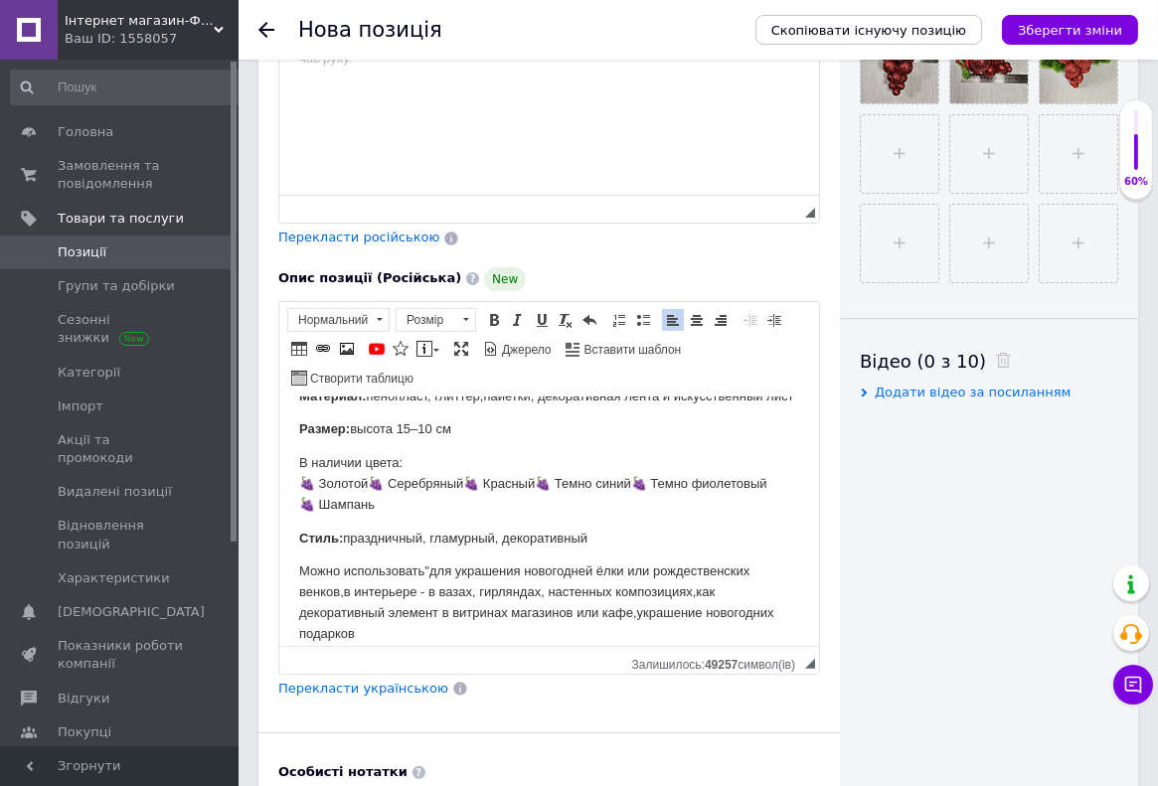
click at [421, 418] on p "Размер: высота 15–10 см" at bounding box center [548, 428] width 500 height 21
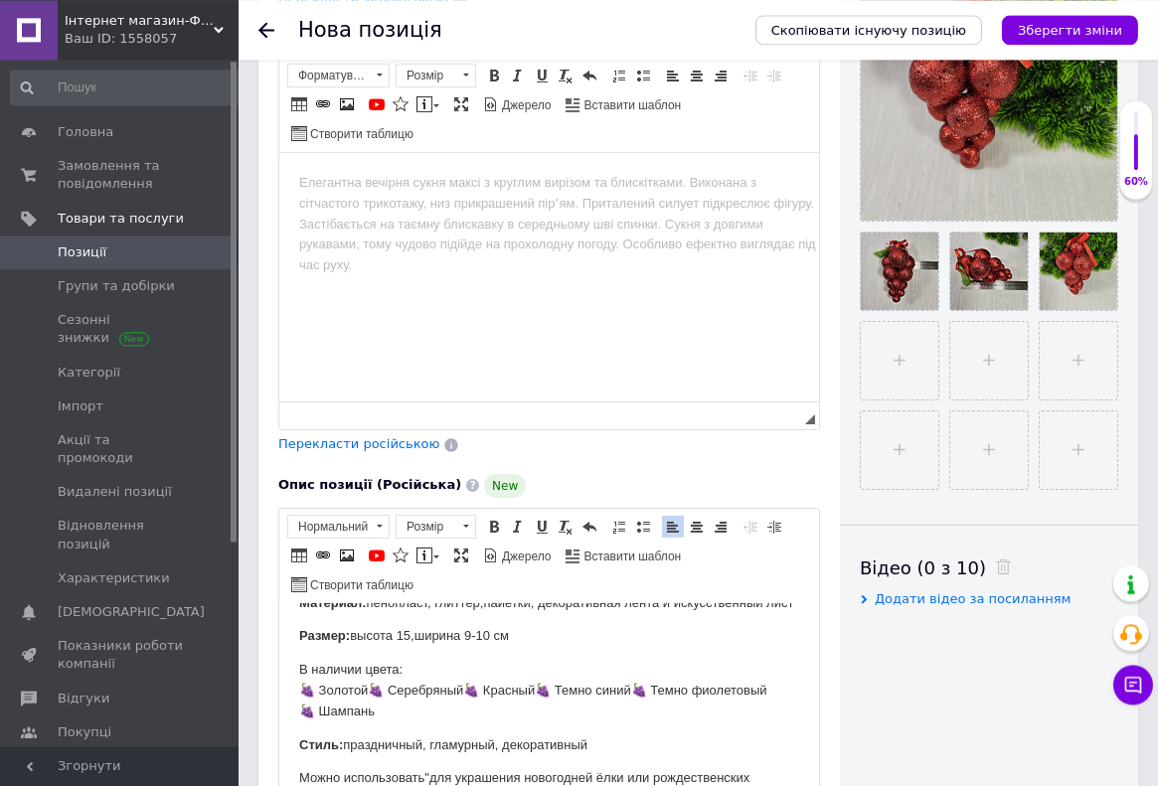
scroll to position [527, 0]
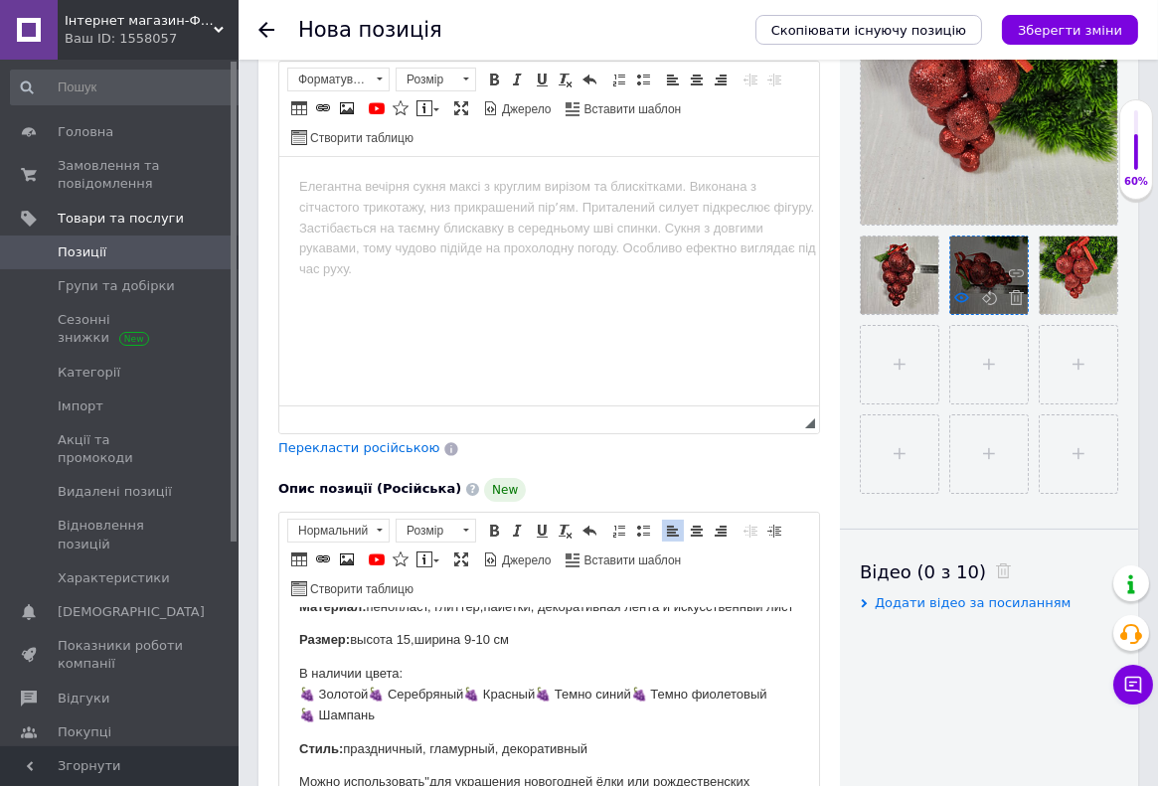
click at [954, 298] on use at bounding box center [961, 297] width 15 height 10
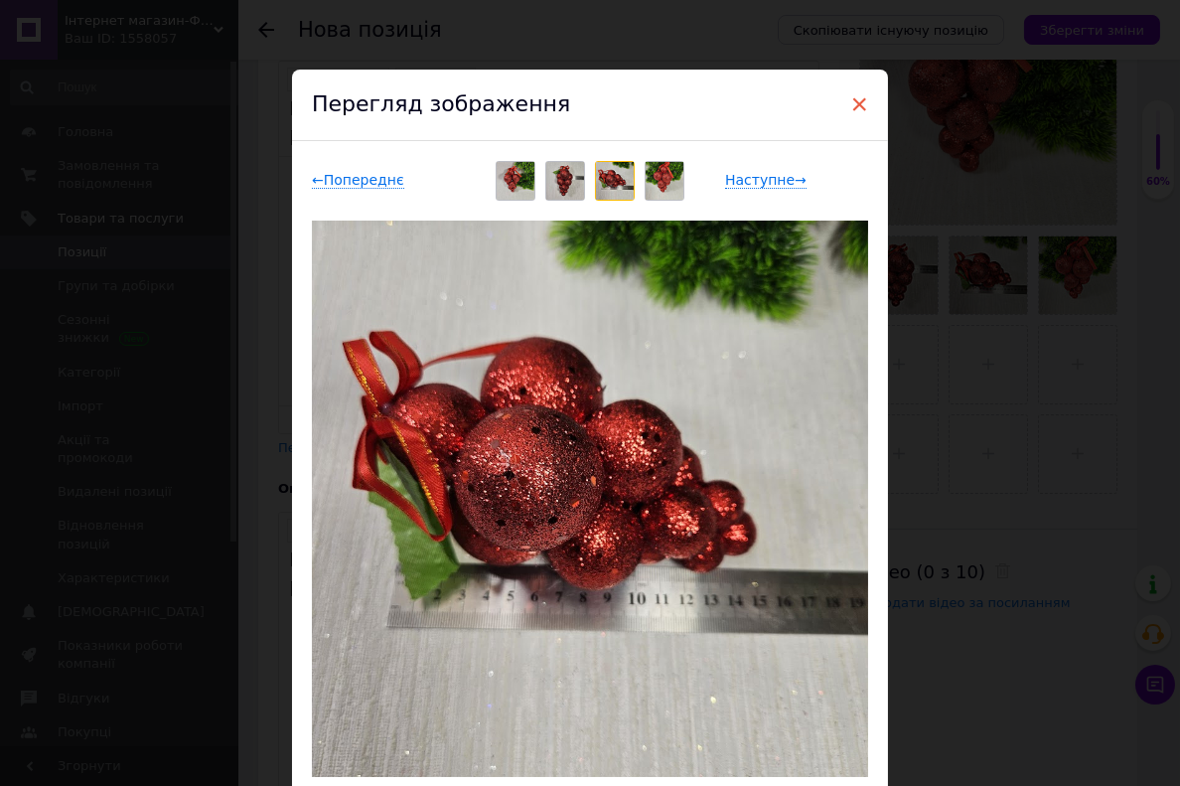
click at [851, 103] on span "×" at bounding box center [860, 104] width 18 height 34
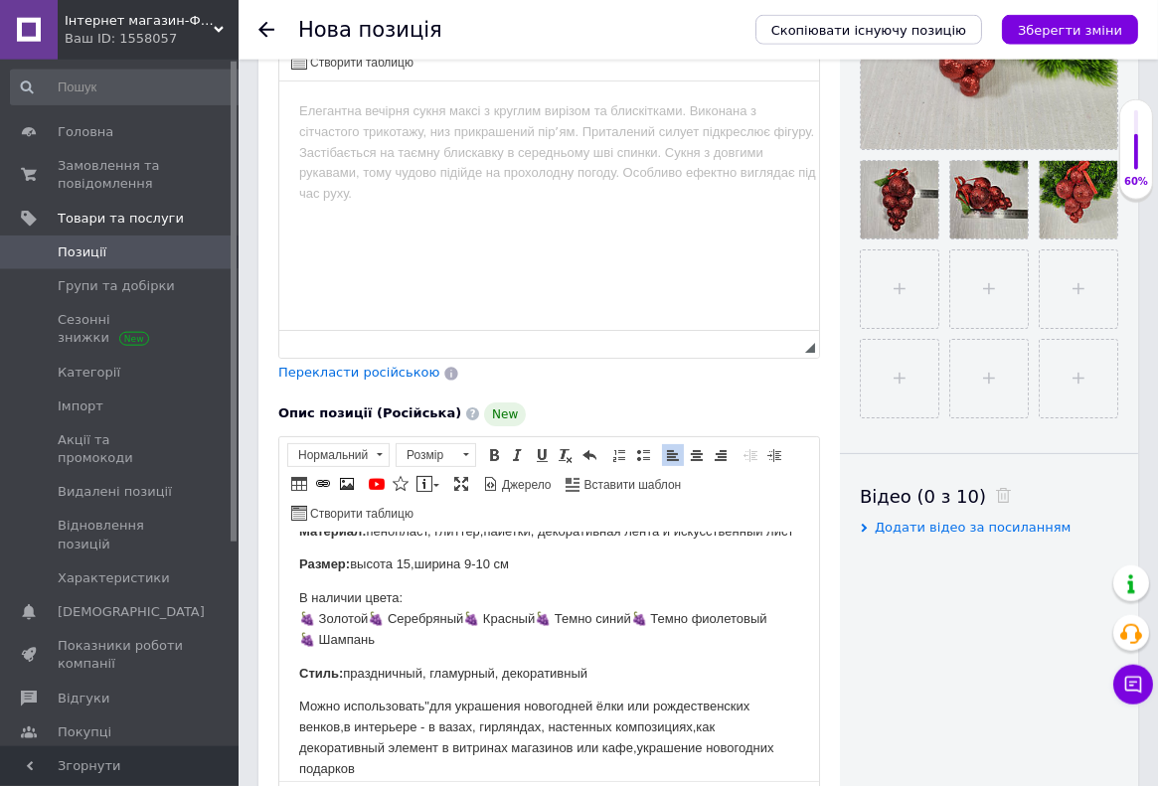
scroll to position [632, 0]
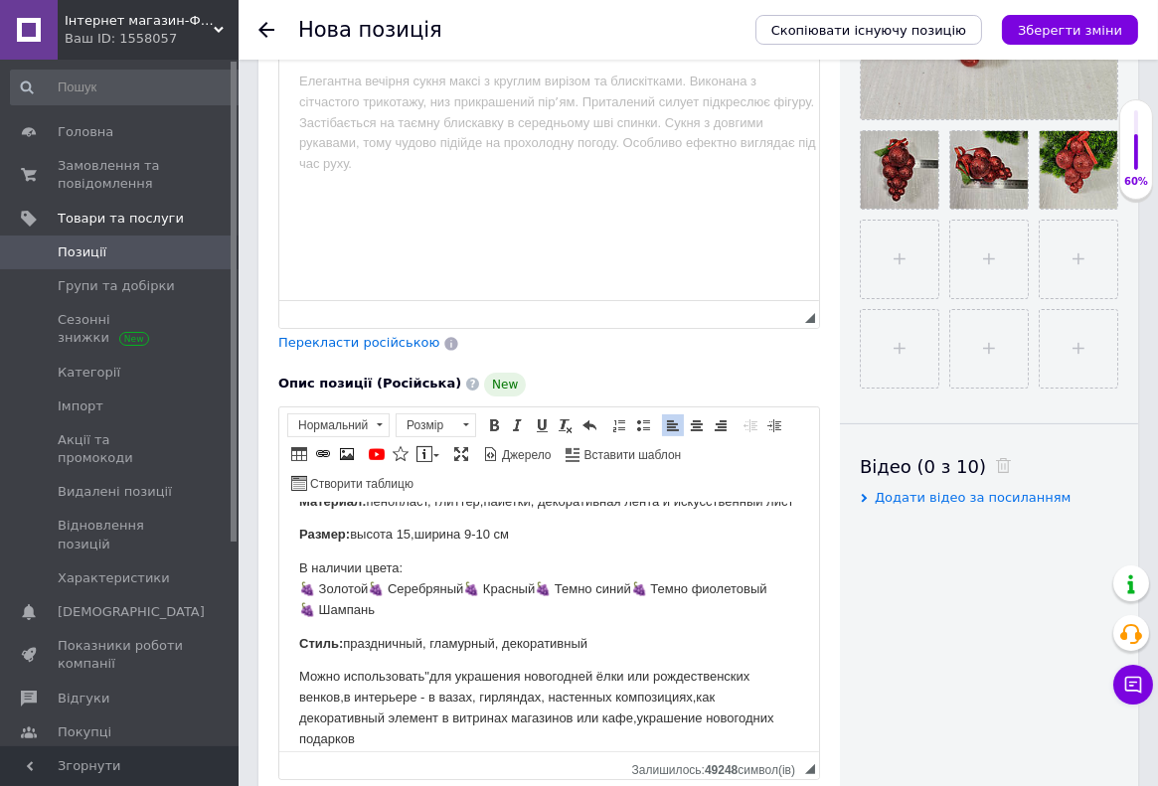
click at [522, 524] on p "Размер: высота 15,ширина 9-10 см" at bounding box center [548, 534] width 500 height 21
click at [428, 546] on p "Всего в винограде 13 шаров разного размера" at bounding box center [548, 535] width 500 height 21
click at [644, 536] on body "Все фото реальные Добавьте нотку роскоши и праздничного настроения с декоративн…" at bounding box center [548, 511] width 500 height 475
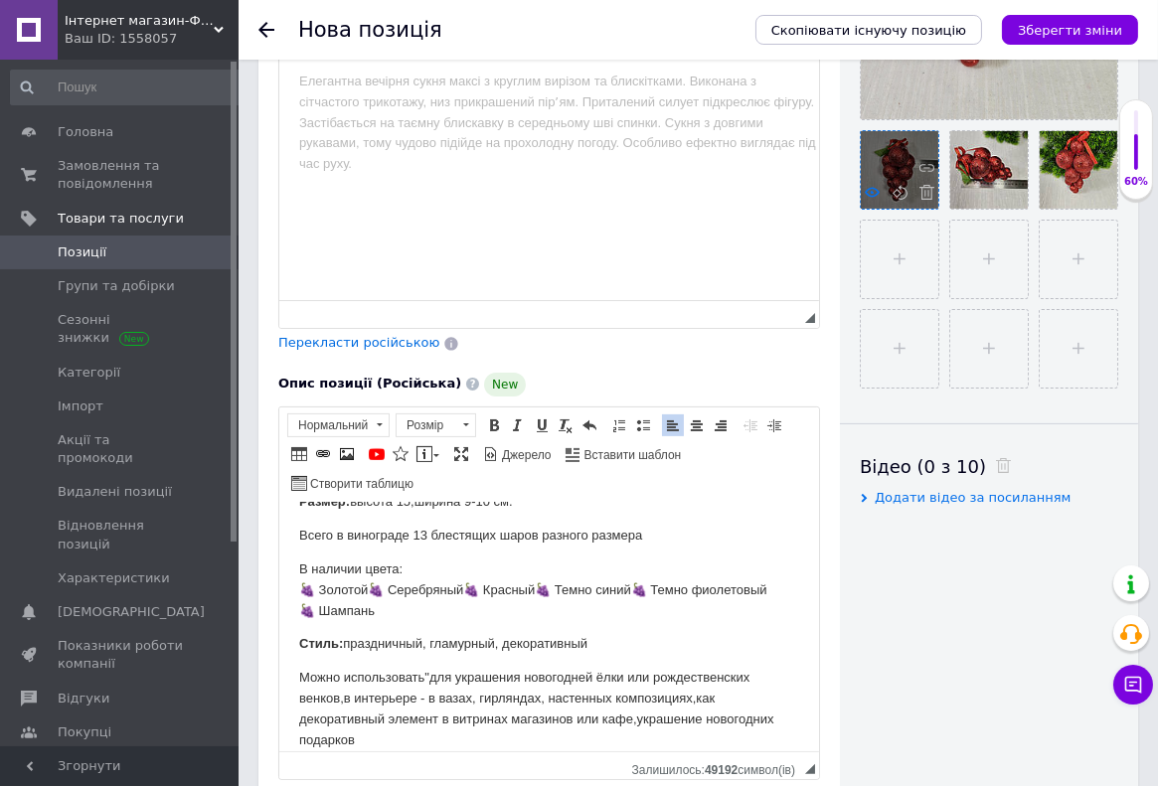
click at [869, 197] on use at bounding box center [871, 192] width 15 height 10
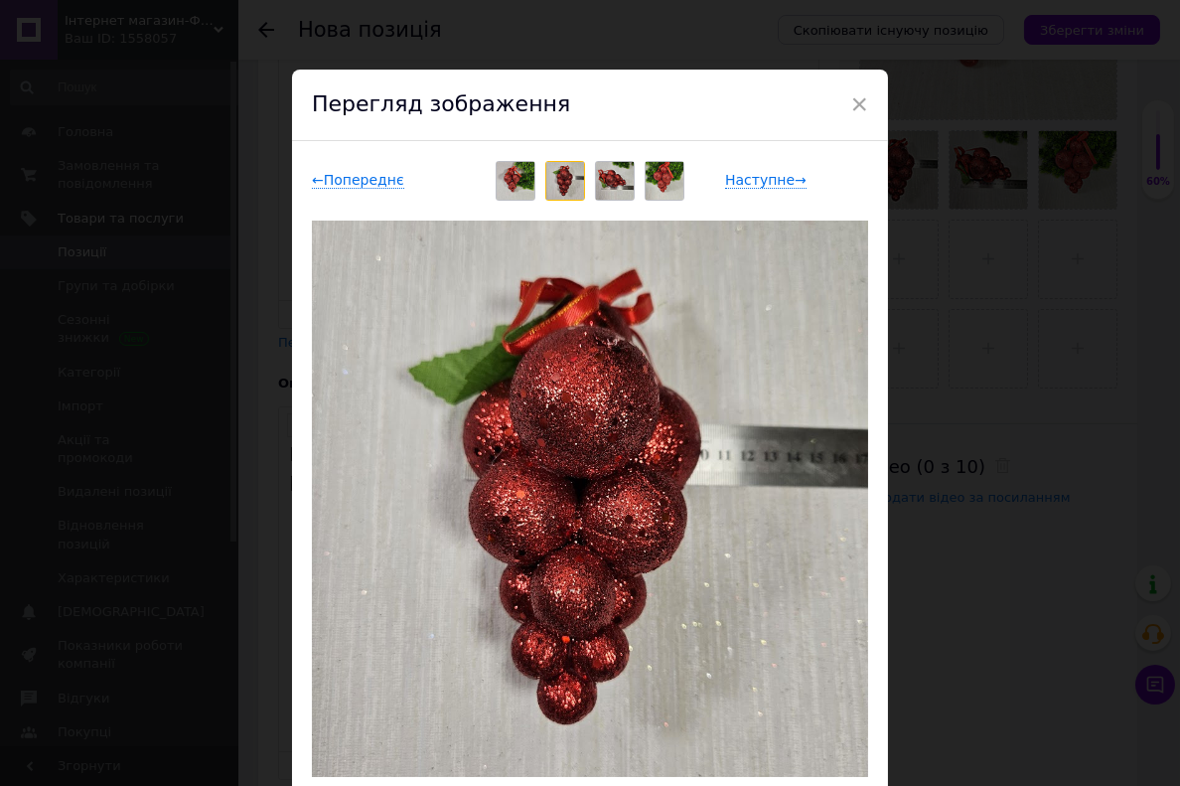
click at [602, 173] on img at bounding box center [615, 181] width 38 height 38
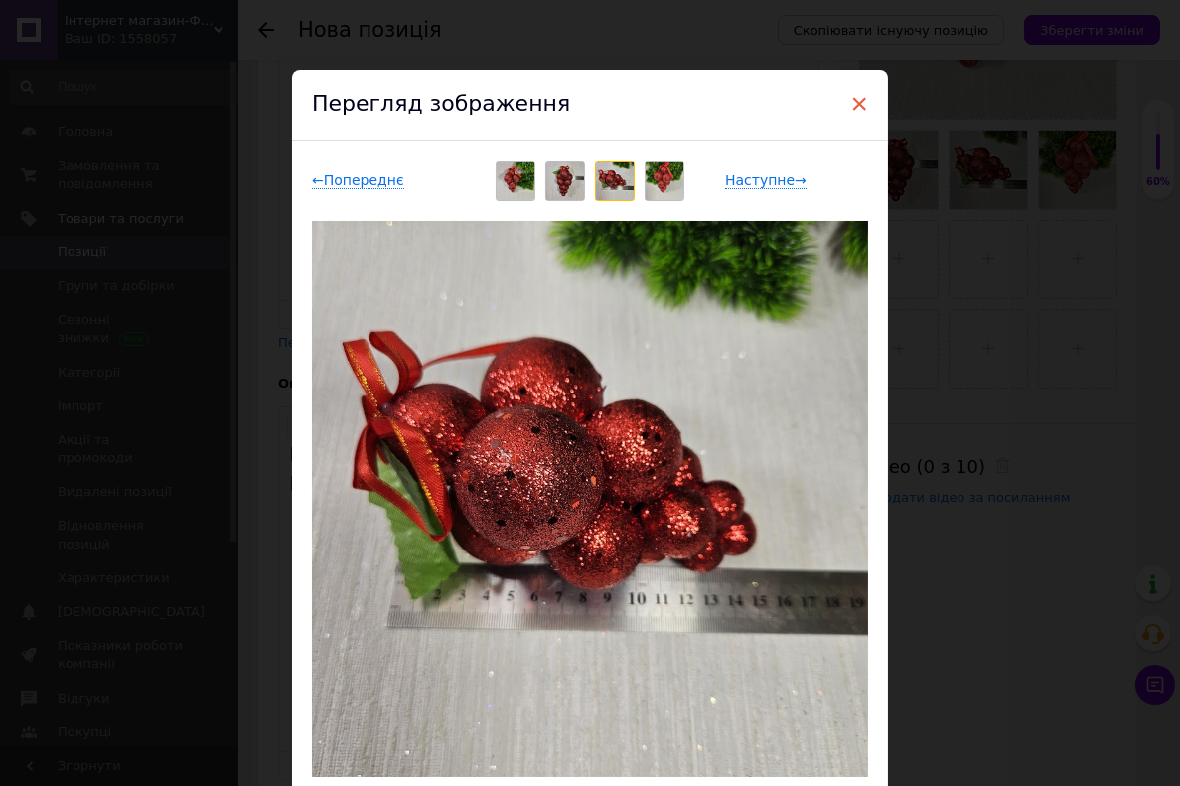
click at [851, 106] on span "×" at bounding box center [860, 104] width 18 height 34
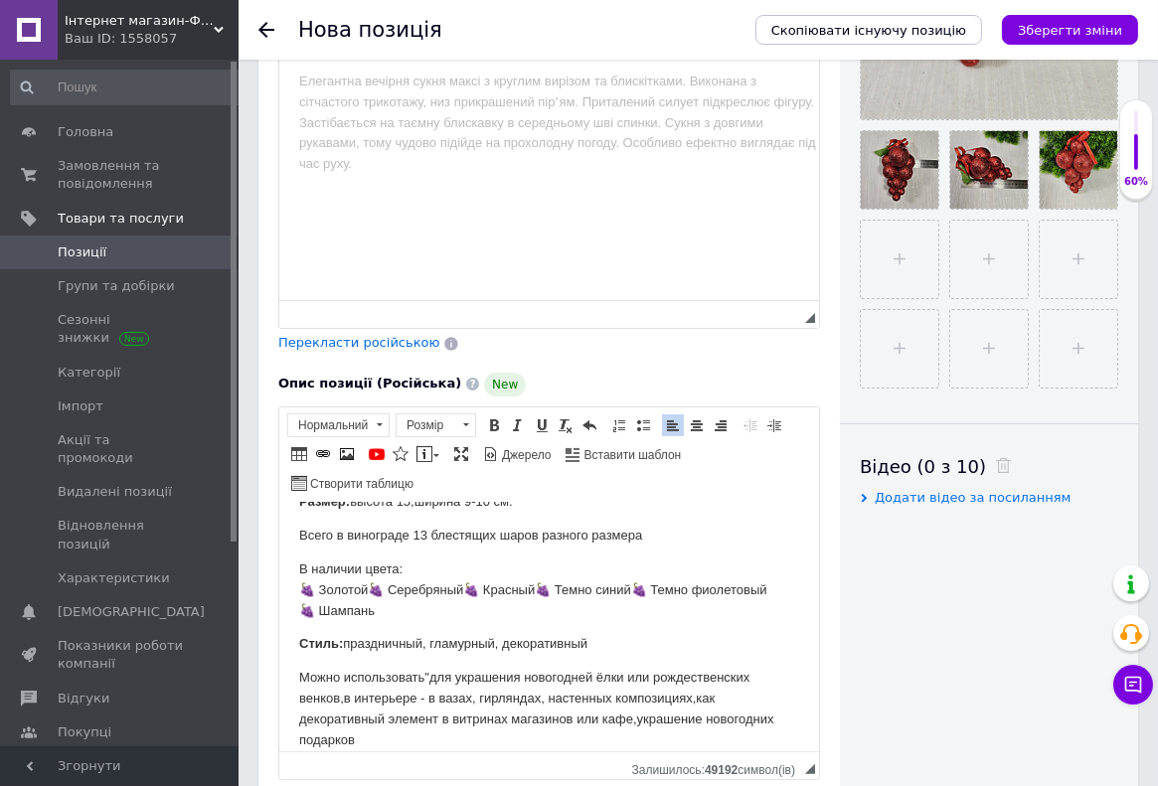
click at [655, 546] on p "Всего в винограде 13 блестящих шаров разного размера" at bounding box center [548, 535] width 500 height 21
drag, startPoint x: 297, startPoint y: 510, endPoint x: 596, endPoint y: 660, distance: 334.6
click at [596, 503] on html "Все фото реальные Добавьте нотку роскоши и праздничного настроения с декоративн…" at bounding box center [548, 378] width 540 height 248
copy body "Размер: высота 15,ширина 9-10 см. Всего в винограде 13 блестящих шаров разного …"
click at [358, 140] on html at bounding box center [548, 176] width 540 height 248
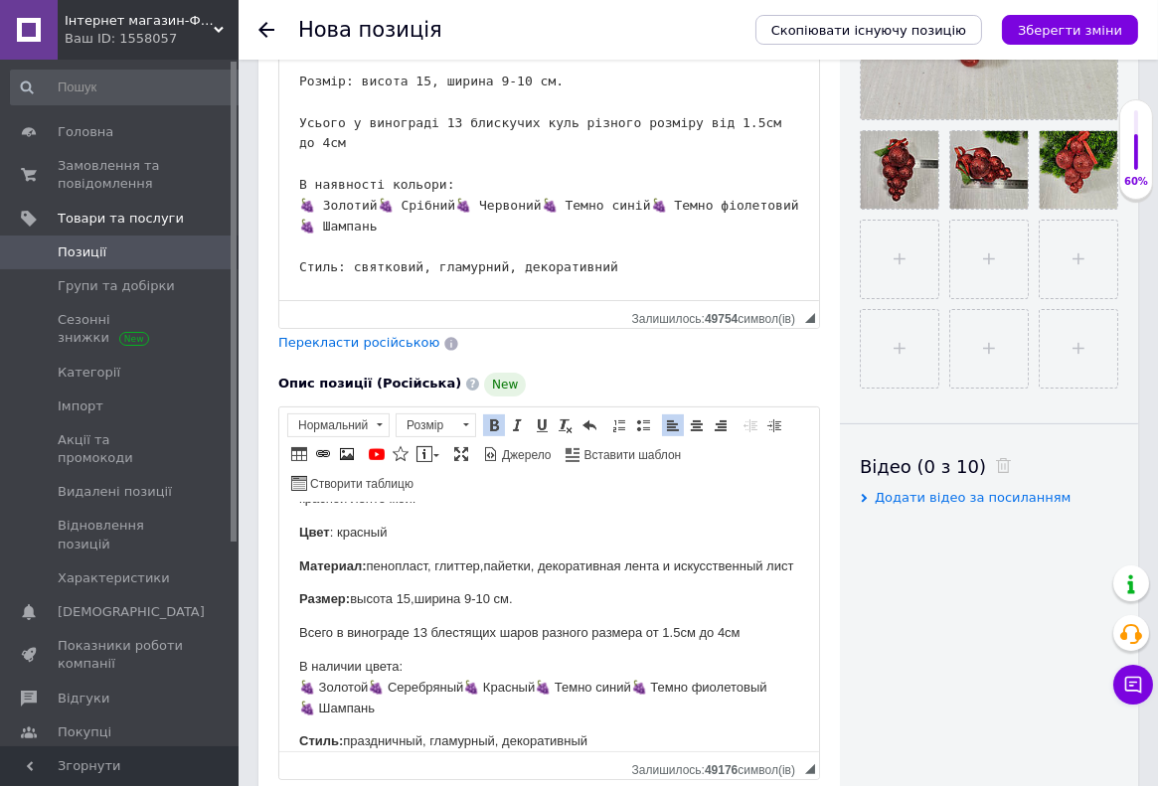
scroll to position [0, 0]
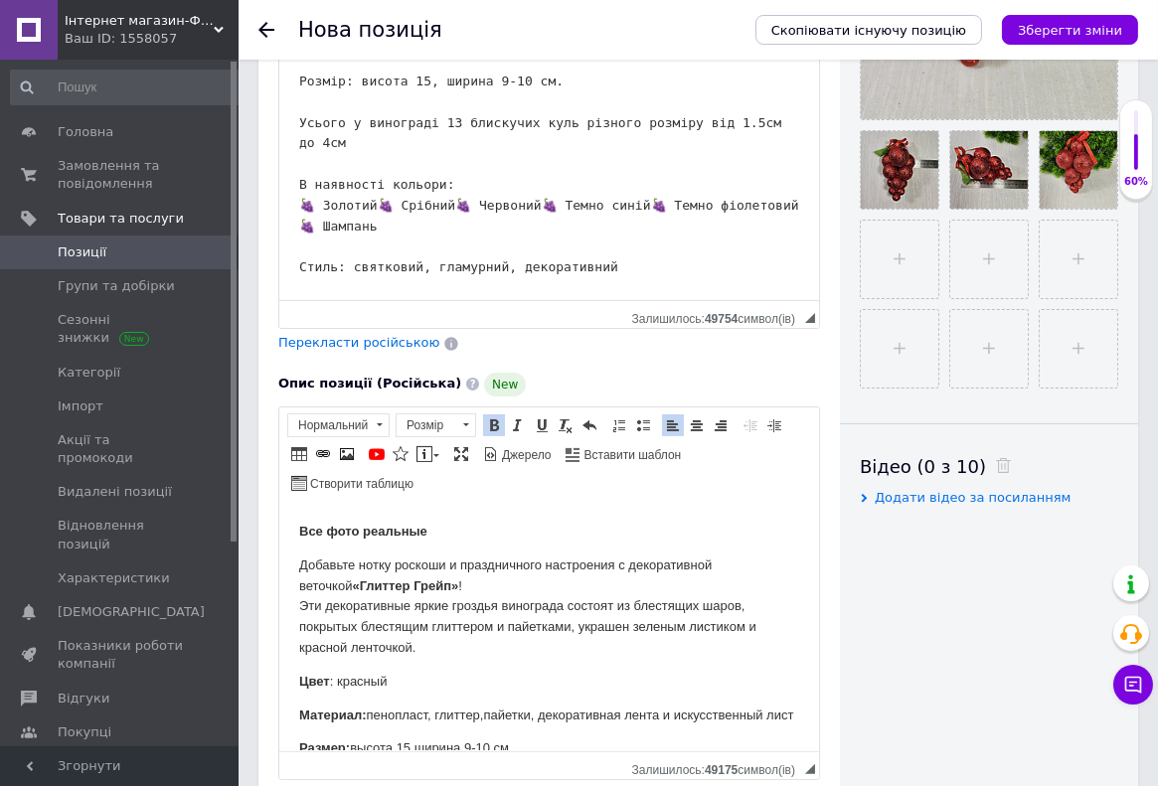
drag, startPoint x: 303, startPoint y: 550, endPoint x: 388, endPoint y: 732, distance: 200.5
click at [388, 732] on html "Все фото реальные Добавьте нотку роскоши и праздничного настроения с декоративн…" at bounding box center [548, 625] width 540 height 248
copy body "Все фото реальные Добавьте нотку роскоши и праздничного настроения с декоративн…"
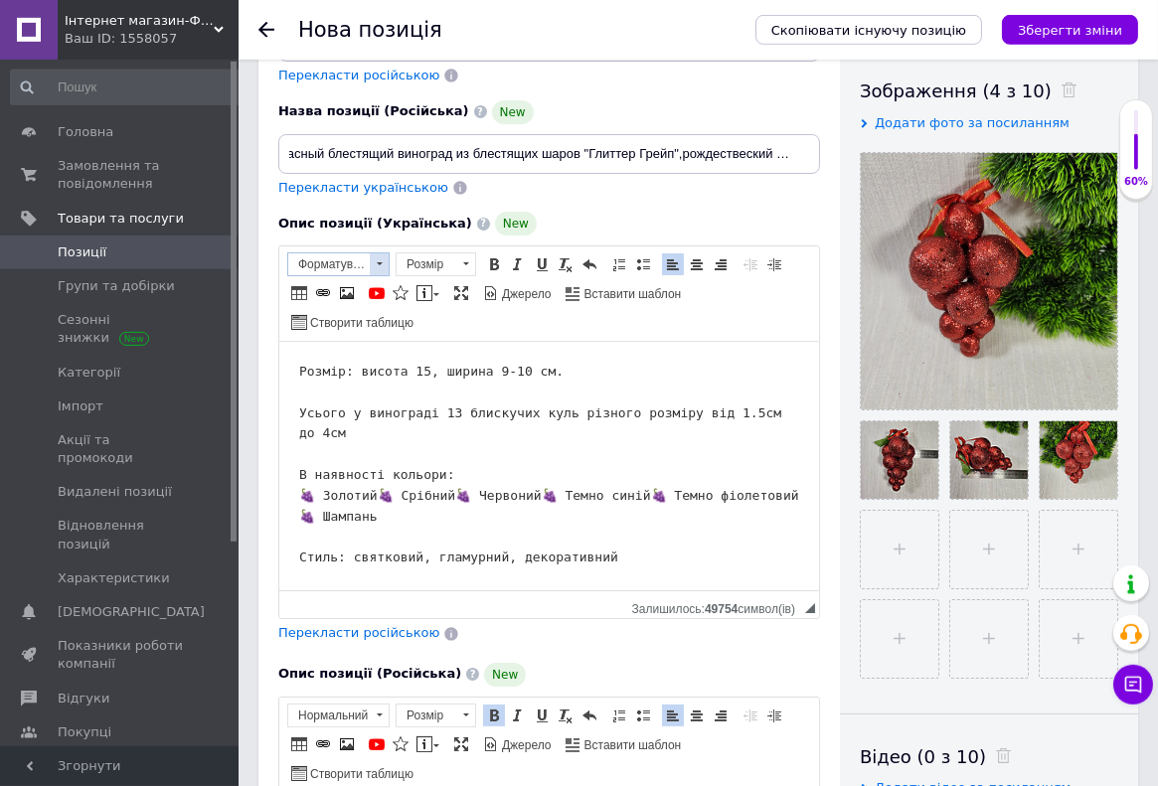
scroll to position [316, 0]
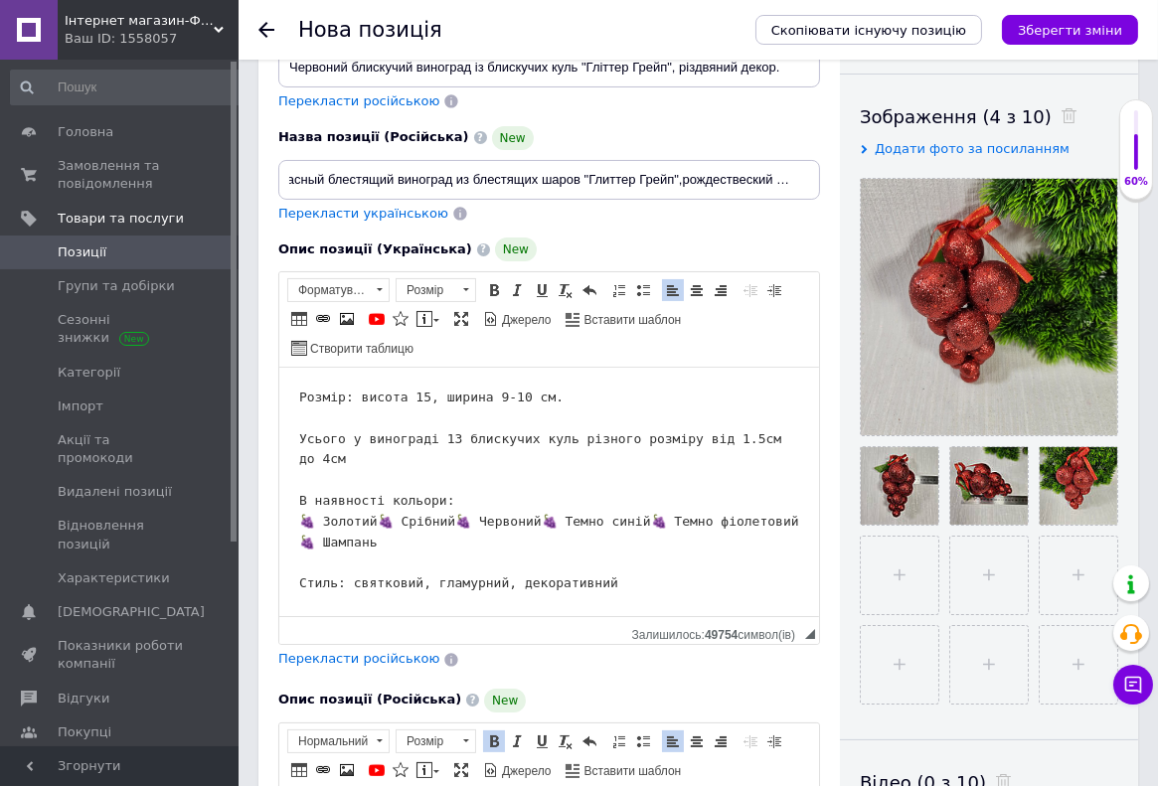
click at [291, 402] on html "Розмір: висота 15, ширина 9-10 см. Усього у винограді 13 блискучих куль різного…" at bounding box center [548, 492] width 540 height 248
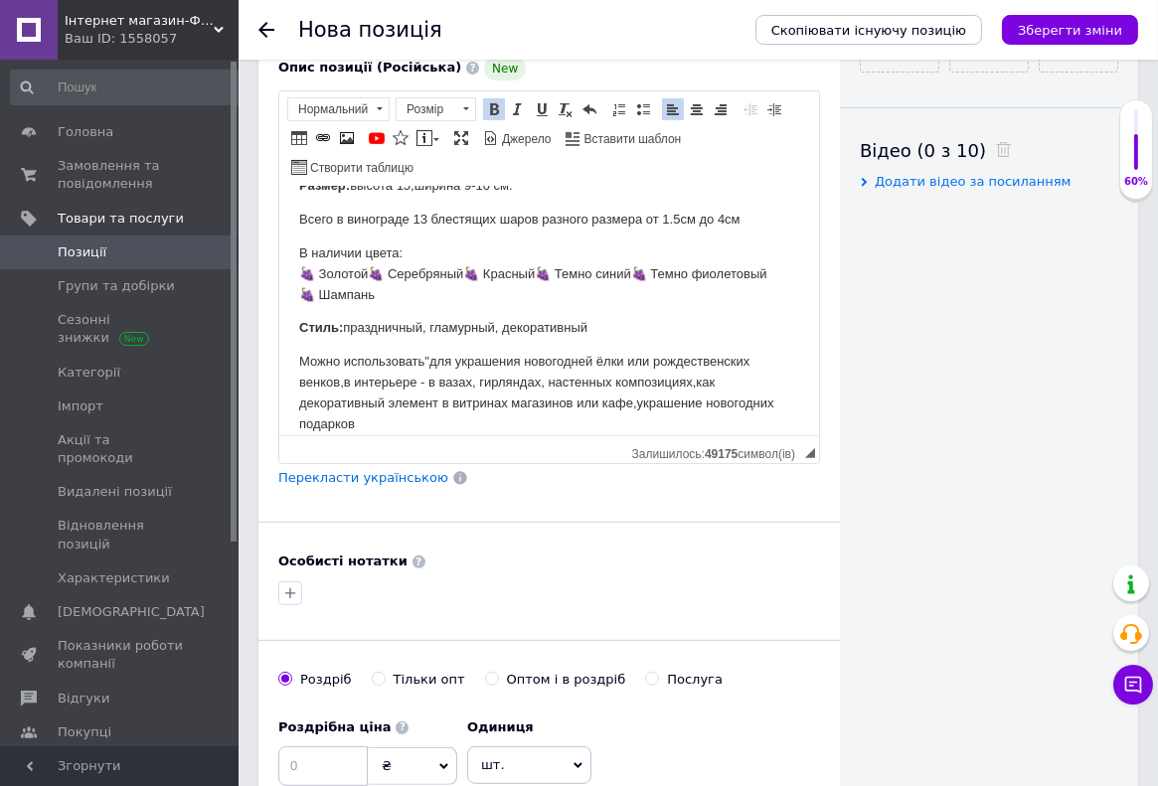
scroll to position [287, 0]
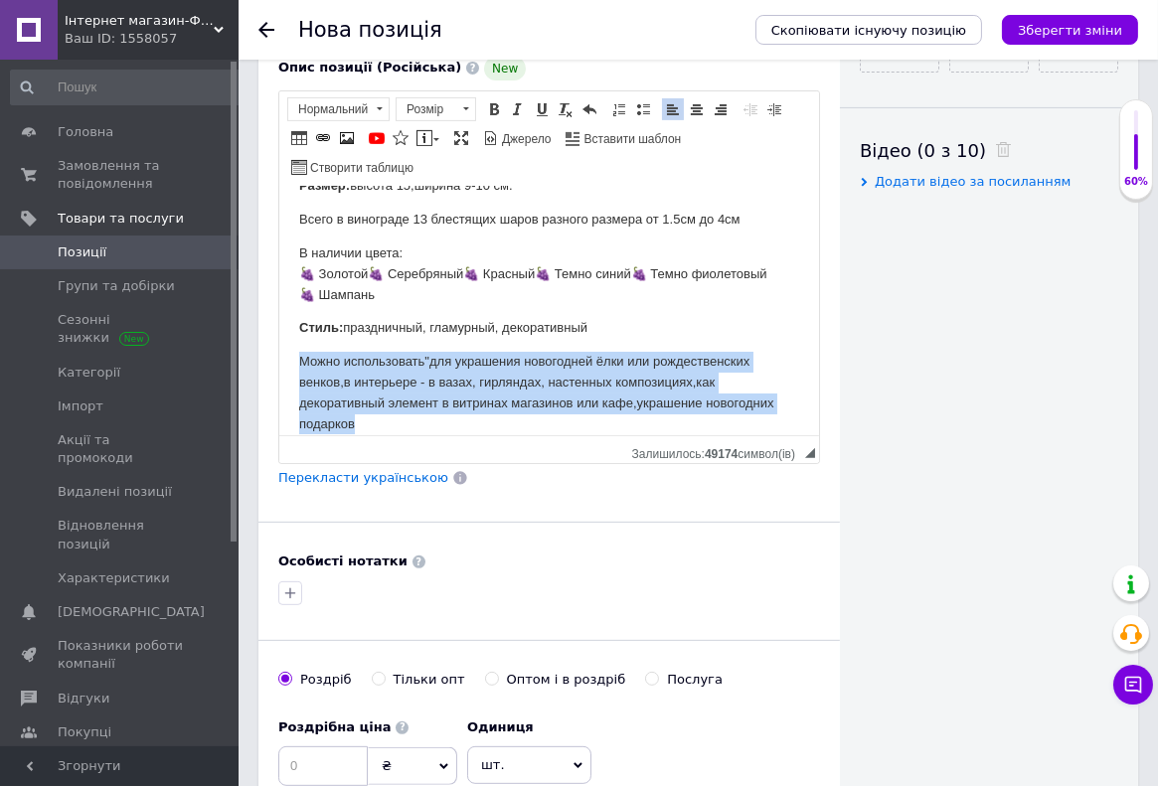
drag, startPoint x: 298, startPoint y: 335, endPoint x: 385, endPoint y: 405, distance: 111.6
click at [382, 412] on p "Можно использовать"для украшения новогодней ёлки или рождественских венков,в ин…" at bounding box center [548, 392] width 500 height 82
copy p "Можно использовать"для украшения новогодней ёлки или рождественских венков,в ин…"
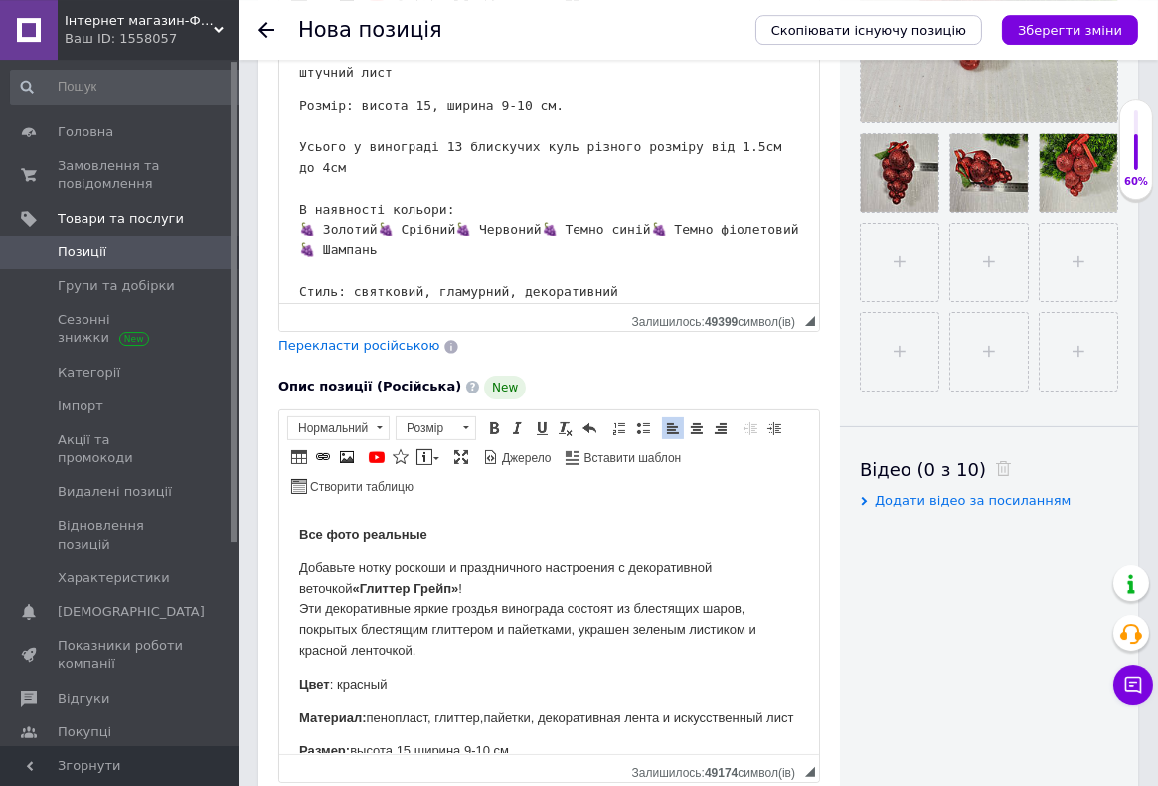
scroll to position [527, 0]
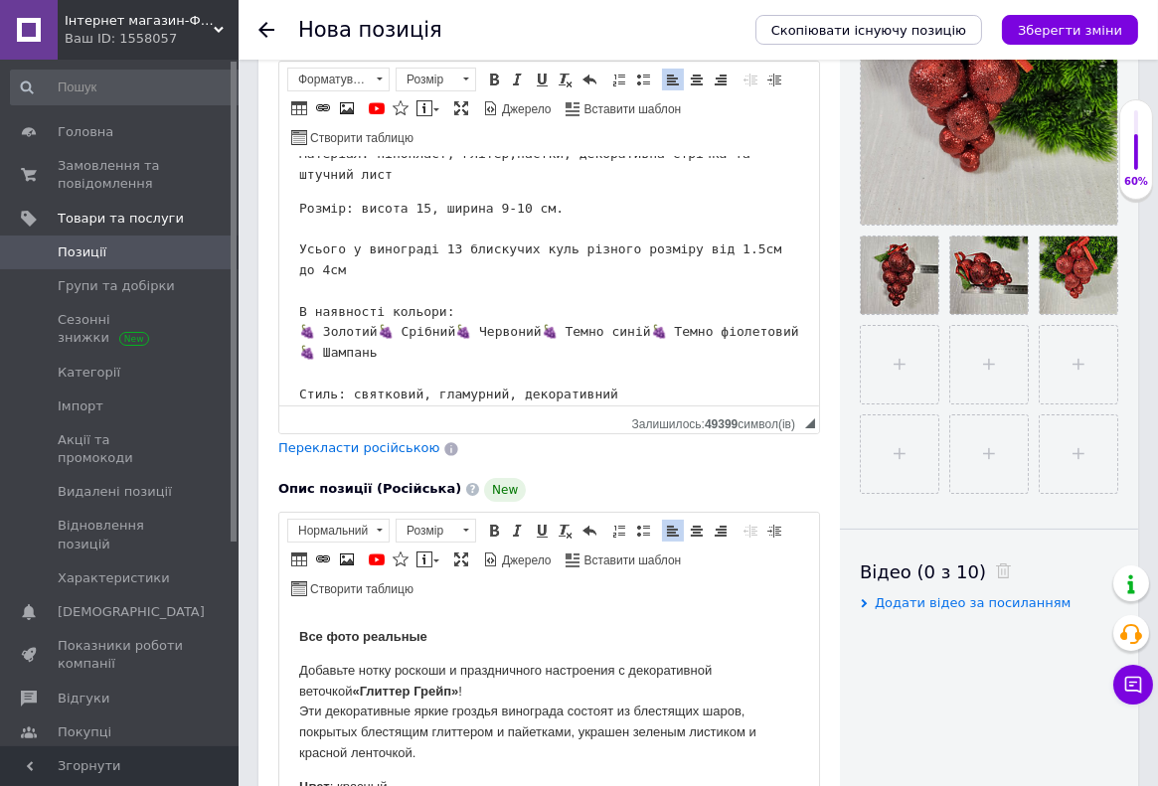
click at [601, 383] on pre "Розмір: висота 15, ширина 9-10 см. Усього у винограді 13 блискучих куль різного…" at bounding box center [548, 302] width 500 height 207
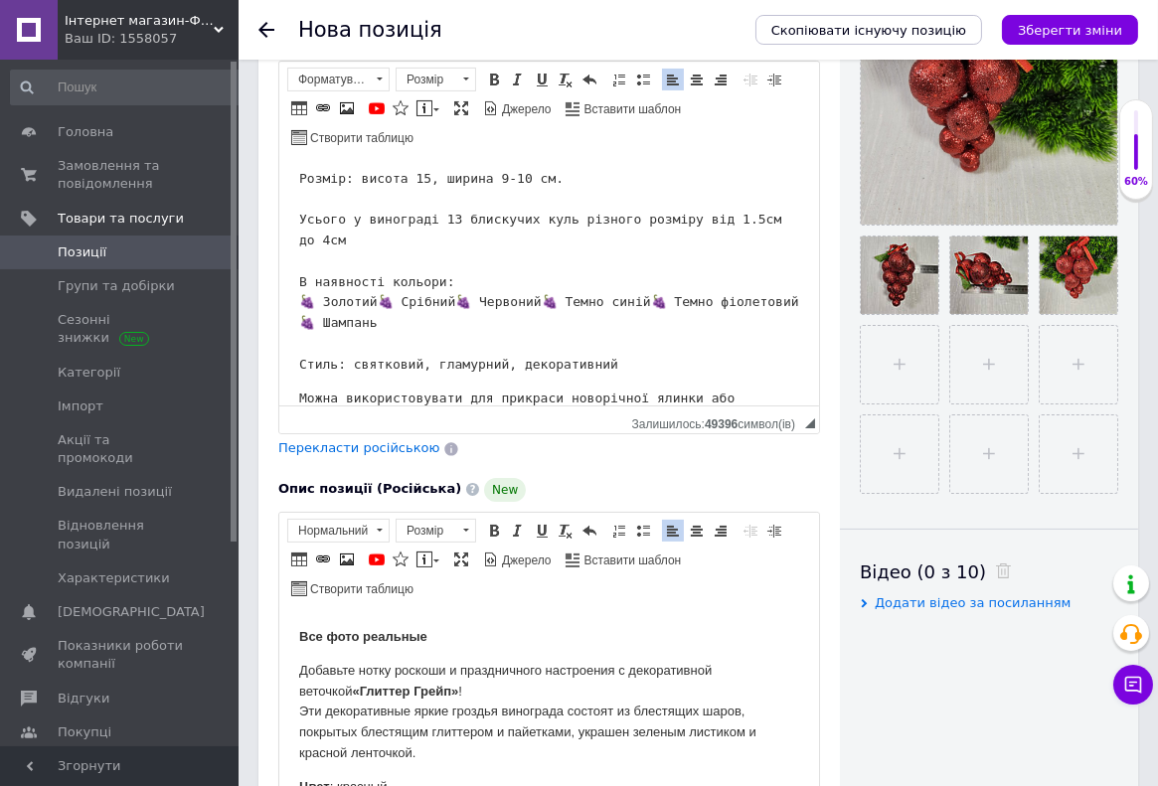
scroll to position [331, 0]
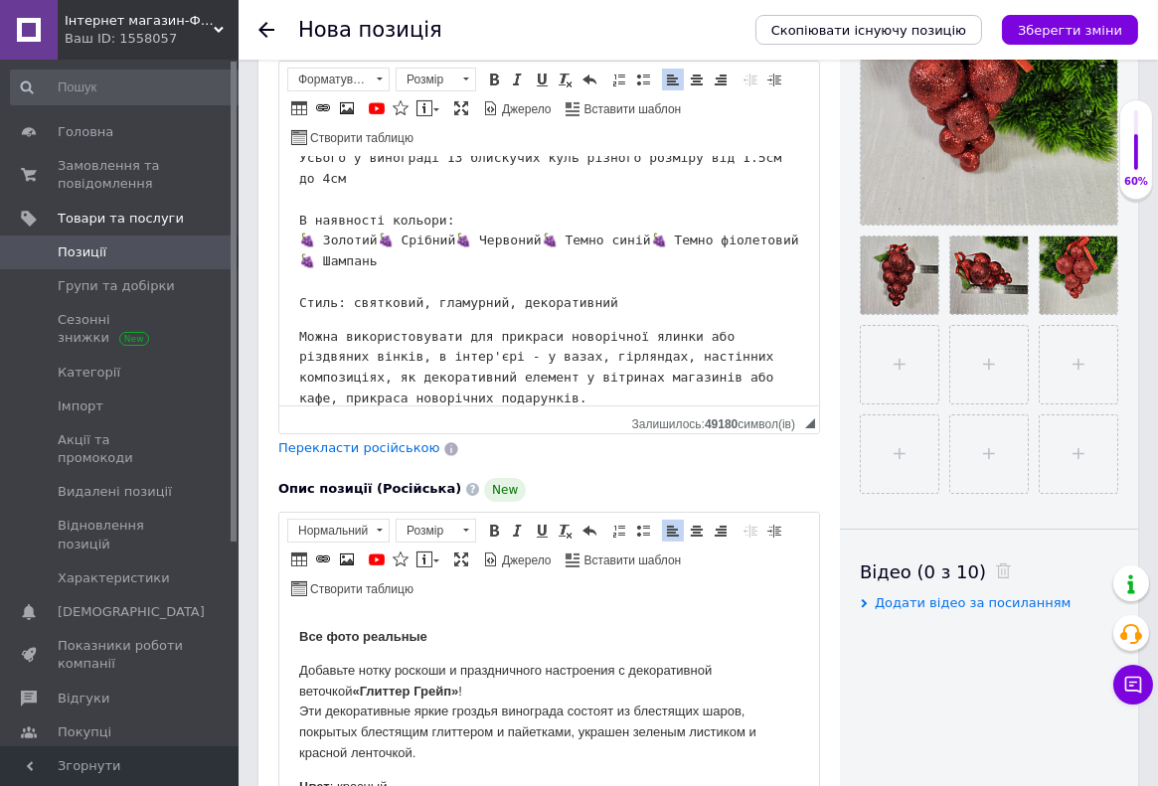
drag, startPoint x: 156, startPoint y: 243, endPoint x: 236, endPoint y: 195, distance: 94.1
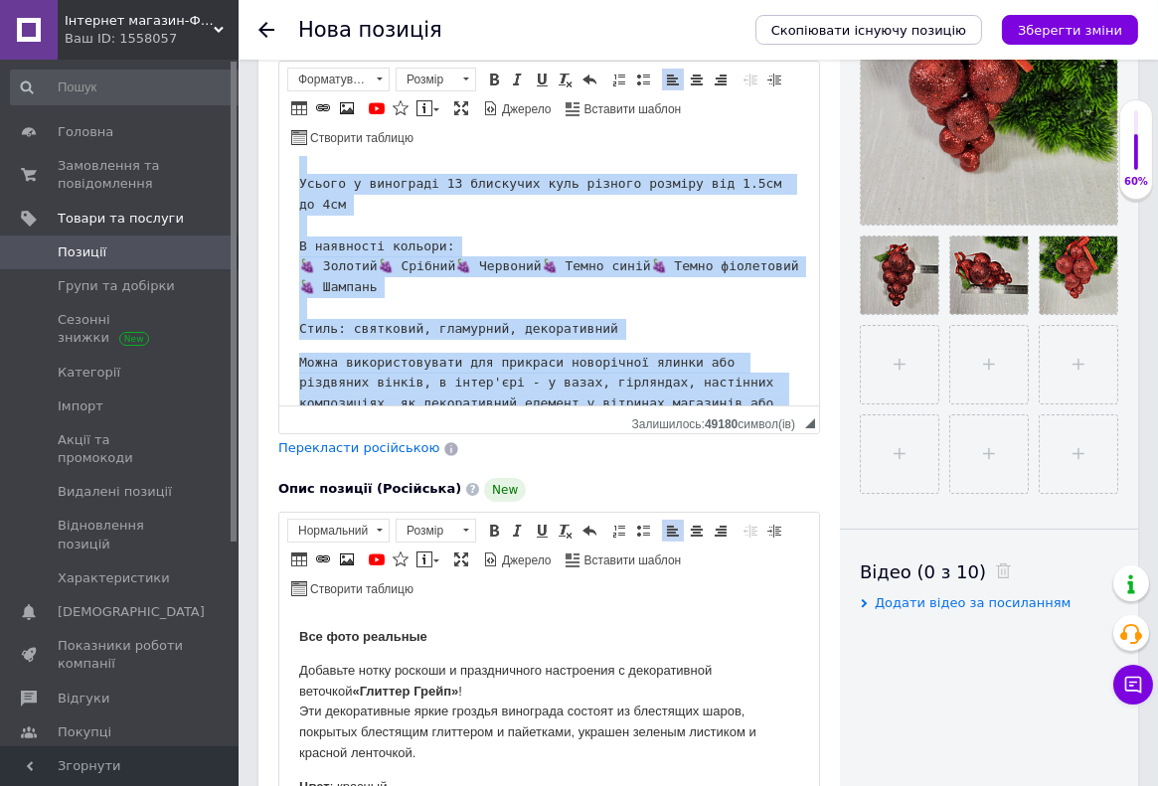
scroll to position [0, 0]
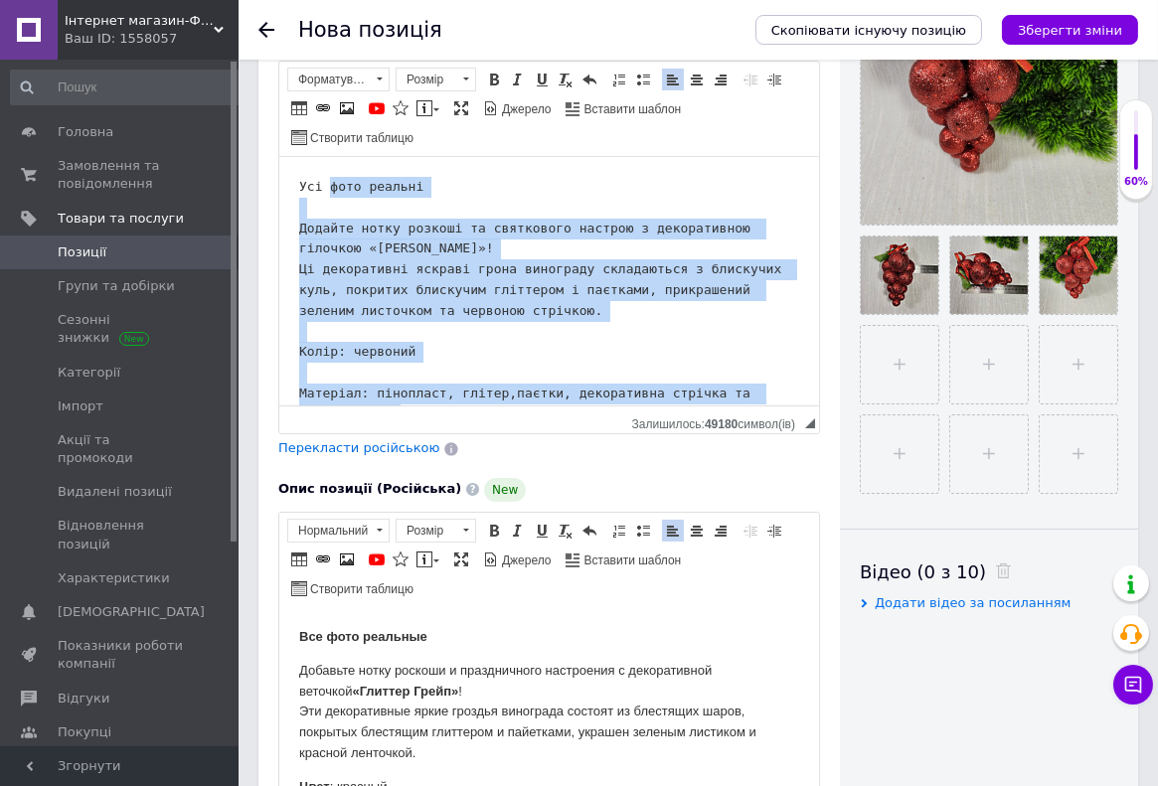
click at [325, 157] on html "Усі фото реальні Додайте нотку розкоші та святкового настрою з декоративною гіл…" at bounding box center [548, 281] width 540 height 248
click at [326, 68] on link "Форматування" at bounding box center [338, 80] width 102 height 24
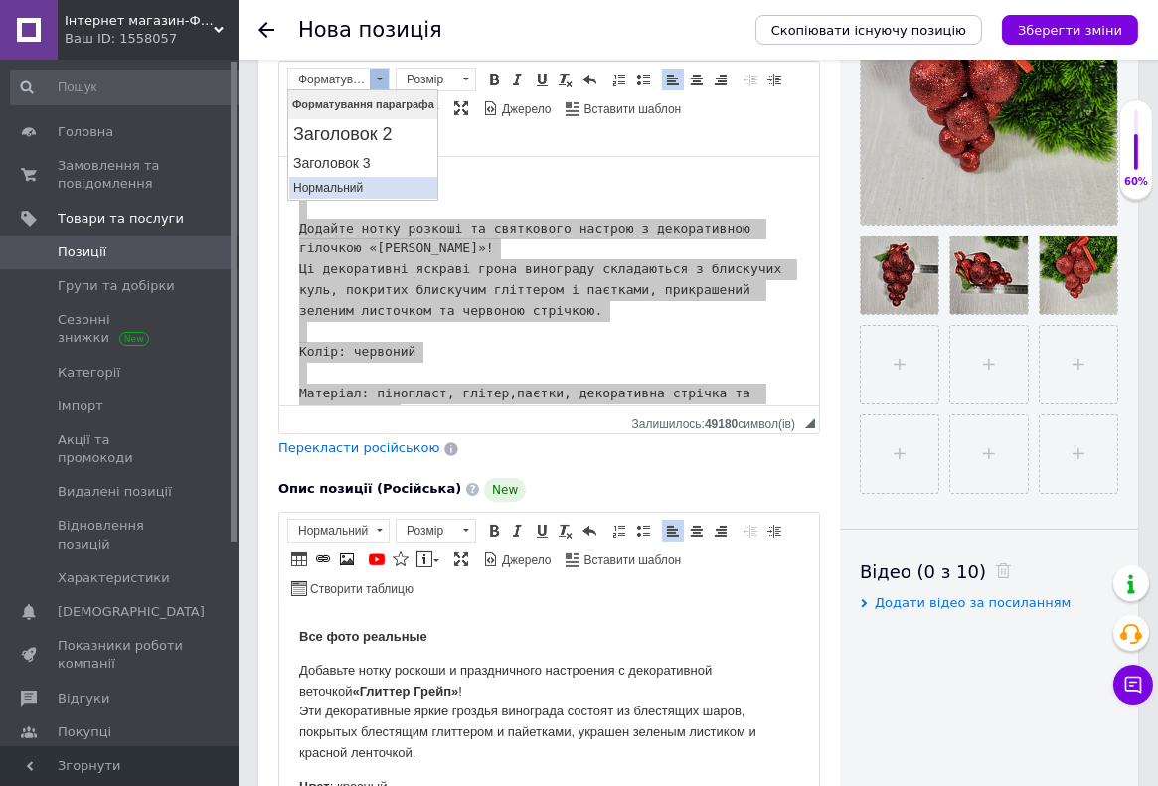
click at [336, 186] on p "Нормальний" at bounding box center [362, 188] width 140 height 14
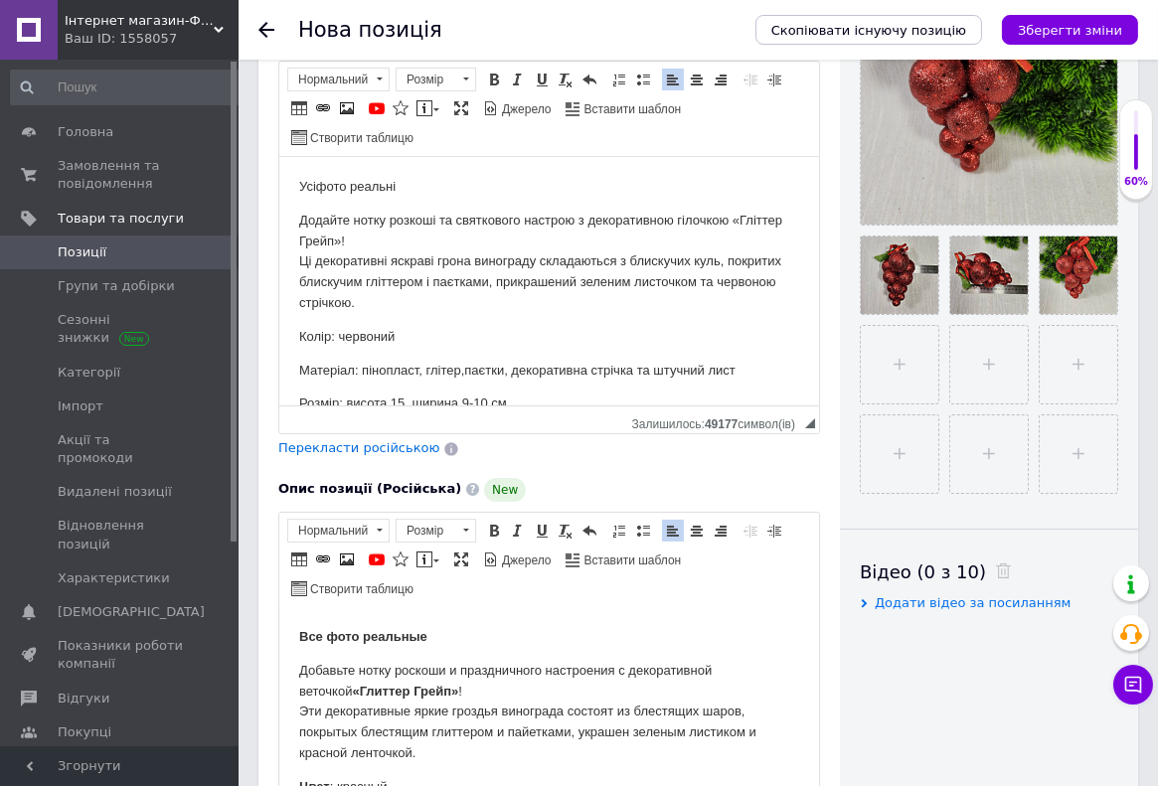
click at [314, 198] on body "Усі фото реальні Додайте нотку розкоші та святкового настрою з декоративною гіл…" at bounding box center [548, 404] width 500 height 455
drag, startPoint x: 430, startPoint y: 192, endPoint x: 614, endPoint y: 311, distance: 219.1
click at [288, 191] on html "Усі фото реальні Додайте нотку розкоші та святкового настрою з декоративною гіл…" at bounding box center [548, 281] width 540 height 248
click at [487, 80] on span at bounding box center [494, 80] width 16 height 16
click at [464, 159] on html "Усі фото реальні Додайте нотку розкоші та святкового настрою з декоративною гіл…" at bounding box center [548, 281] width 540 height 248
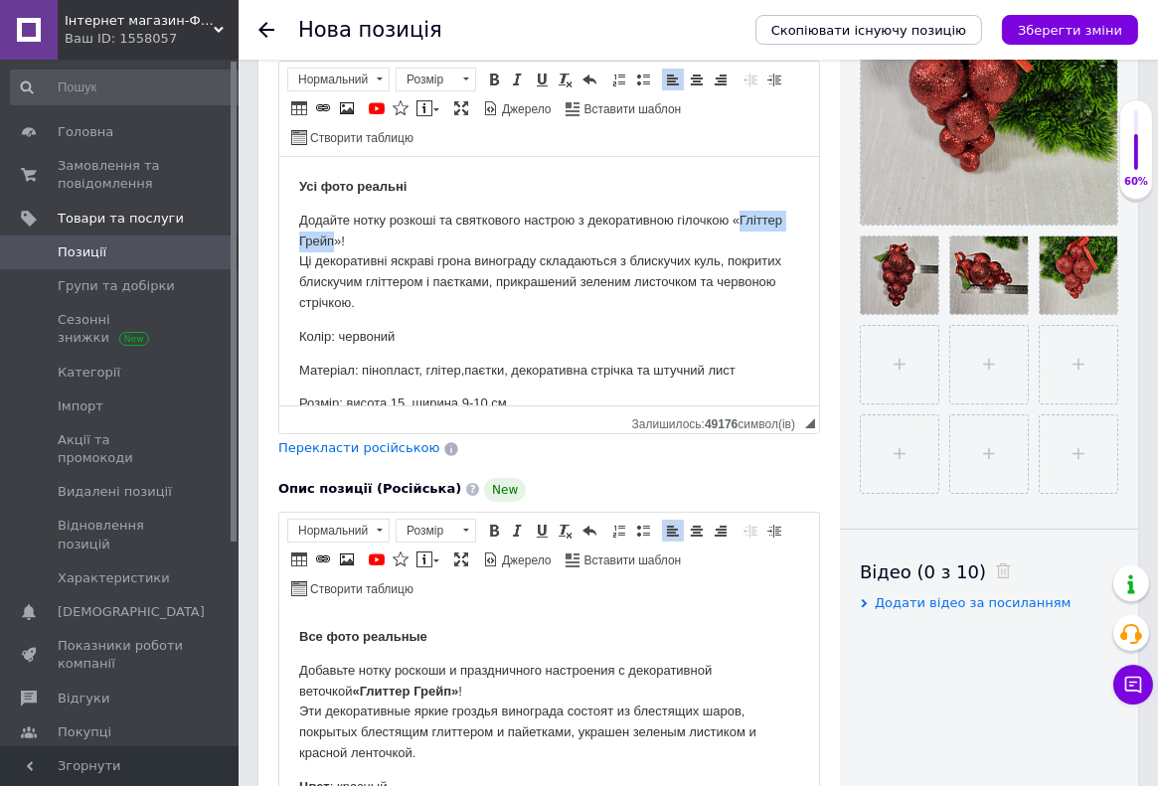
drag, startPoint x: 388, startPoint y: 237, endPoint x: 311, endPoint y: 246, distance: 77.0
click at [305, 246] on p "Додайте нотку розкоші та святкового настрою з декоративною гілочкою «Гліттер Гр…" at bounding box center [548, 262] width 500 height 103
drag, startPoint x: 495, startPoint y: 74, endPoint x: 498, endPoint y: 94, distance: 21.1
click at [496, 74] on span at bounding box center [494, 80] width 16 height 16
click at [440, 690] on p "Добавьте нотку роскоши и праздничного настроения с декоративной веточкой «Глитт…" at bounding box center [548, 711] width 500 height 103
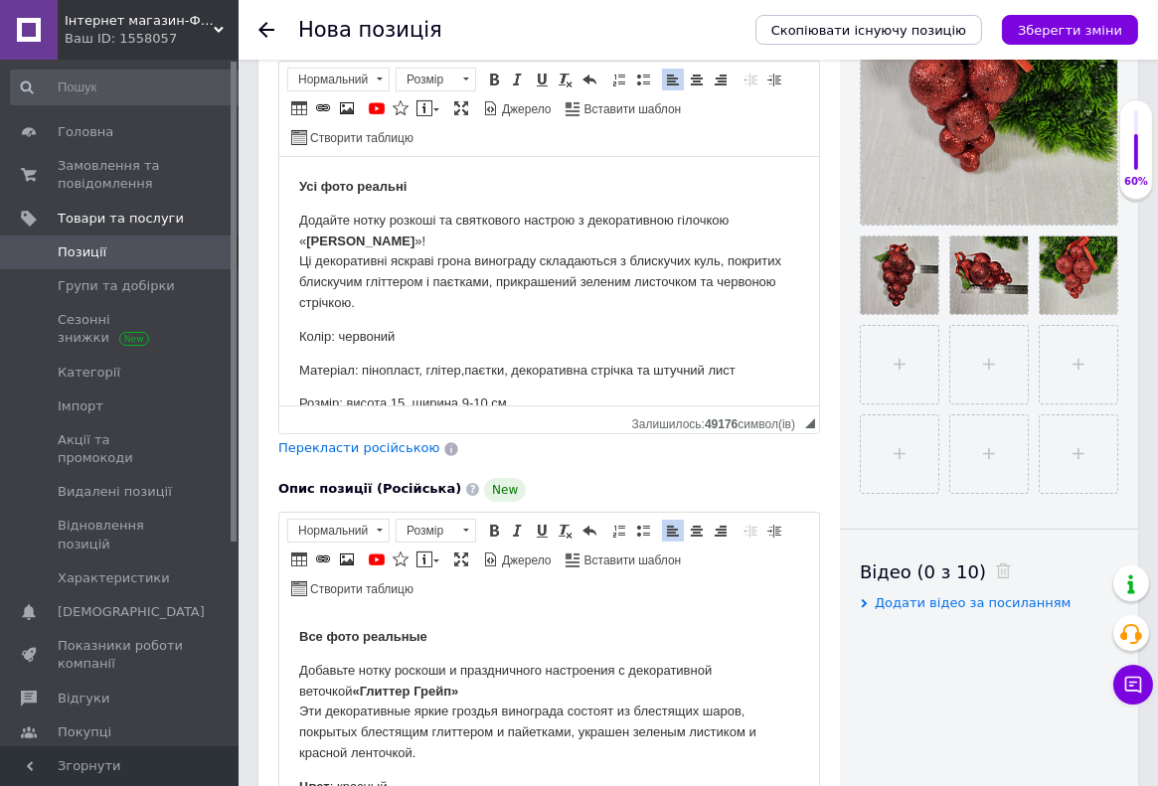
click at [412, 243] on p "Додайте нотку розкоші та святкового настрою з декоративною гілочкою « Гліттер Г…" at bounding box center [548, 262] width 500 height 103
drag, startPoint x: 327, startPoint y: 339, endPoint x: 301, endPoint y: 336, distance: 26.0
click at [301, 336] on p "Колір: червоний" at bounding box center [548, 337] width 500 height 21
drag, startPoint x: 395, startPoint y: 333, endPoint x: 337, endPoint y: 334, distance: 58.6
click at [337, 334] on p "Колір: червоний" at bounding box center [548, 337] width 500 height 21
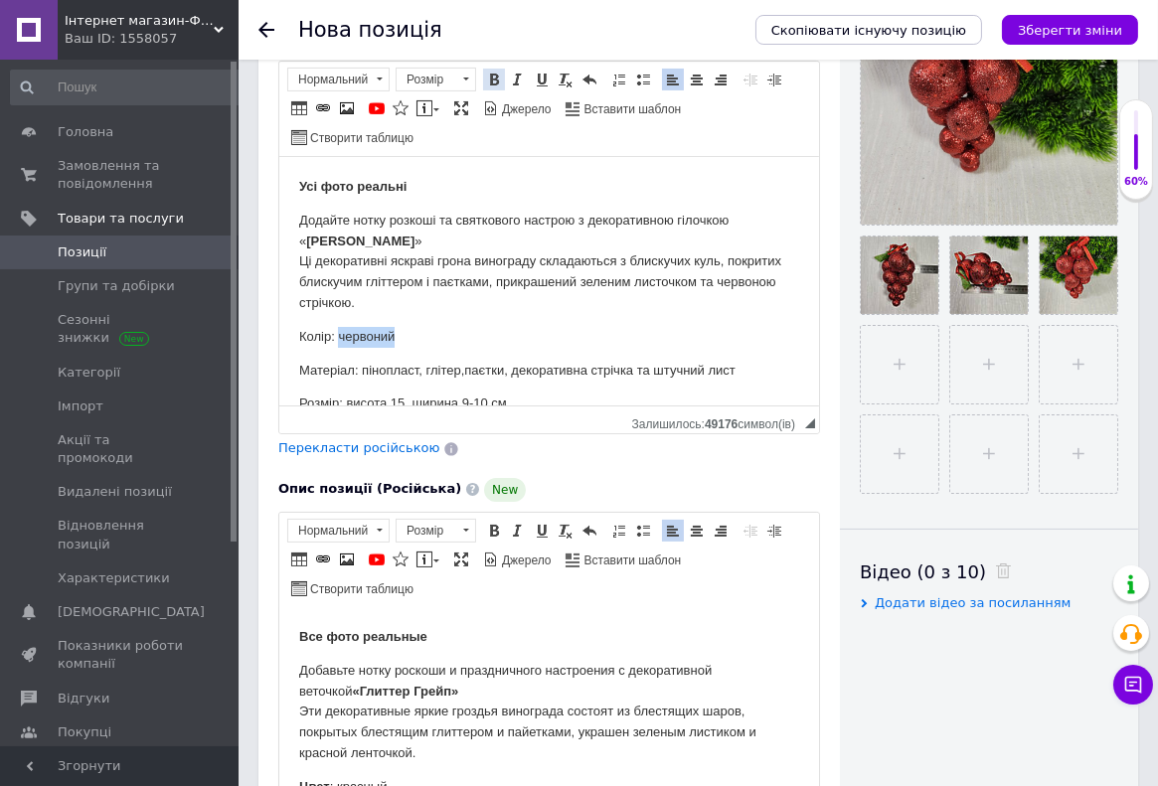
click at [494, 76] on span at bounding box center [494, 80] width 16 height 16
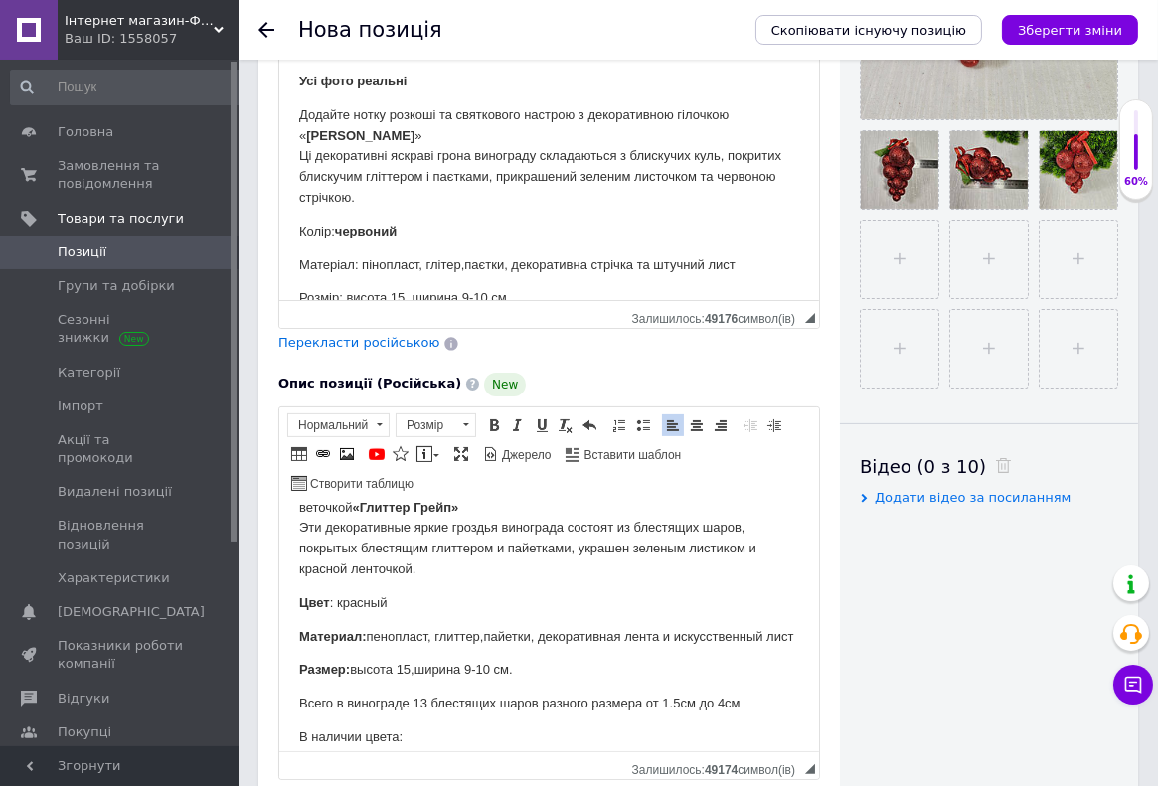
scroll to position [105, 0]
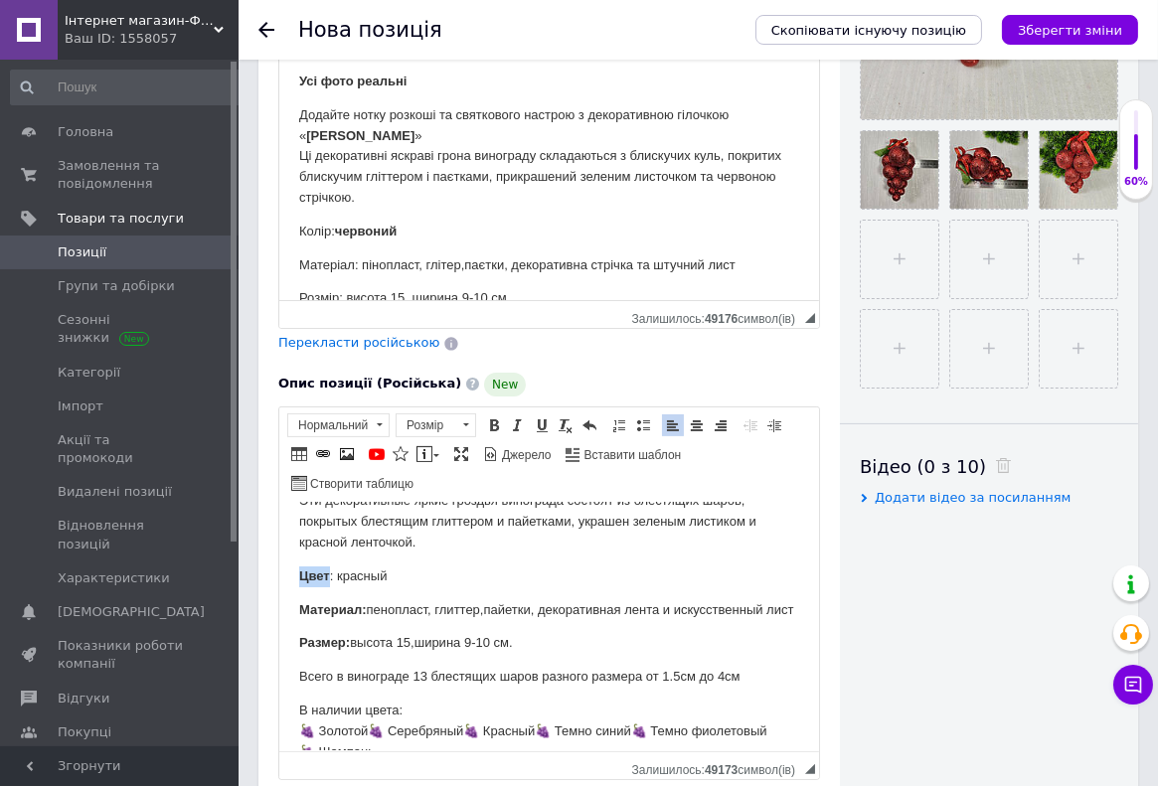
drag, startPoint x: 329, startPoint y: 579, endPoint x: 282, endPoint y: 573, distance: 47.1
click at [282, 573] on html "Все фото реальные Добавьте нотку роскоши и праздничного настроения с декоративн…" at bounding box center [548, 519] width 540 height 248
click at [490, 425] on span at bounding box center [494, 425] width 16 height 16
click at [492, 566] on p "Цвет : красный" at bounding box center [548, 575] width 500 height 21
drag, startPoint x: 402, startPoint y: 573, endPoint x: 337, endPoint y: 577, distance: 65.7
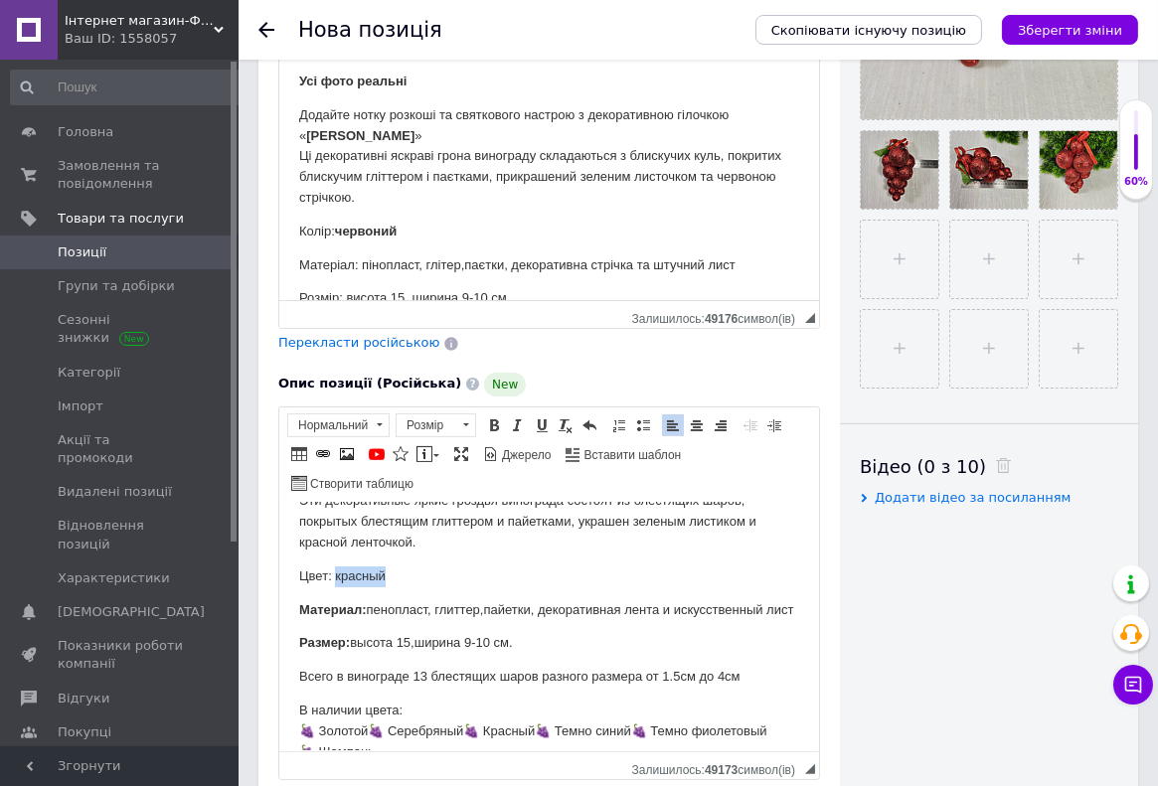
click at [337, 577] on p "Цвет : красный" at bounding box center [548, 575] width 500 height 21
click at [488, 419] on span at bounding box center [494, 425] width 16 height 16
click at [478, 551] on p "Добавьте нотку роскоши и праздничного настроения с декоративной веточкой «Глитт…" at bounding box center [548, 500] width 500 height 103
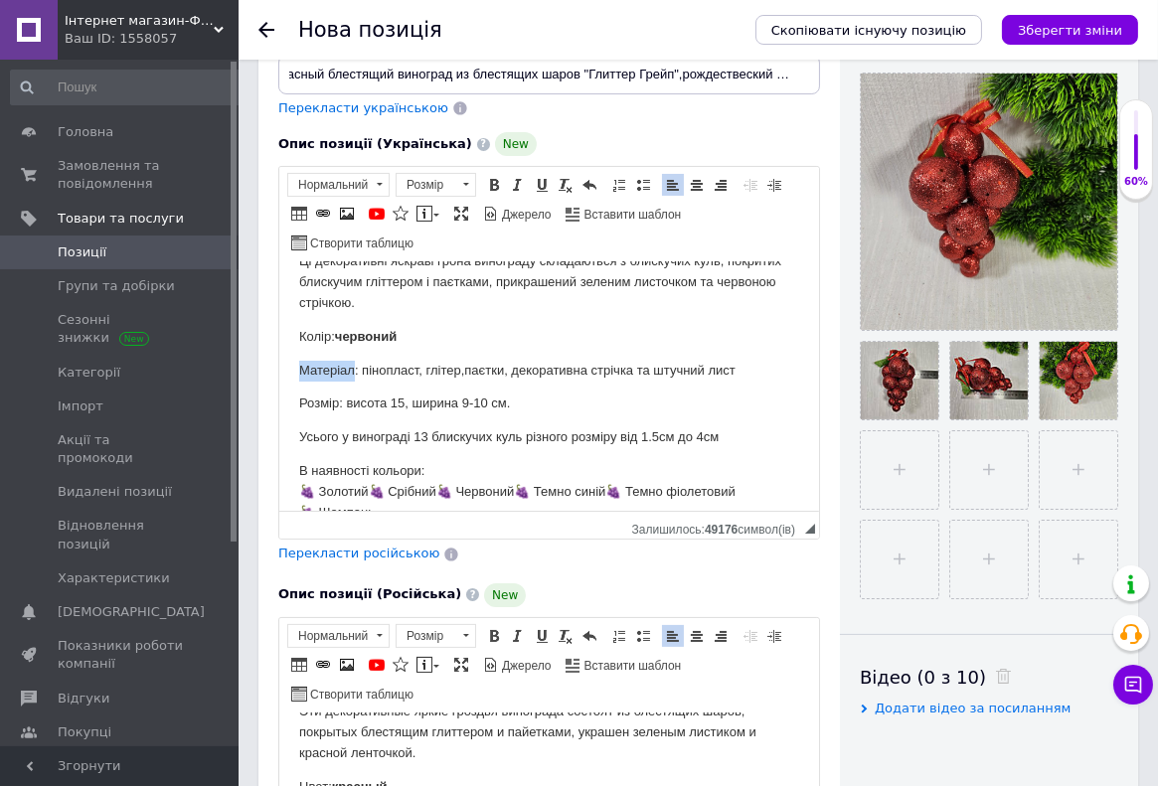
drag, startPoint x: 351, startPoint y: 371, endPoint x: 293, endPoint y: 371, distance: 57.6
click at [293, 371] on html "Усі фото реальні Додайте нотку розкоші та святкового настрою з декоративною гіл…" at bounding box center [548, 281] width 540 height 248
click at [494, 184] on span at bounding box center [494, 185] width 16 height 16
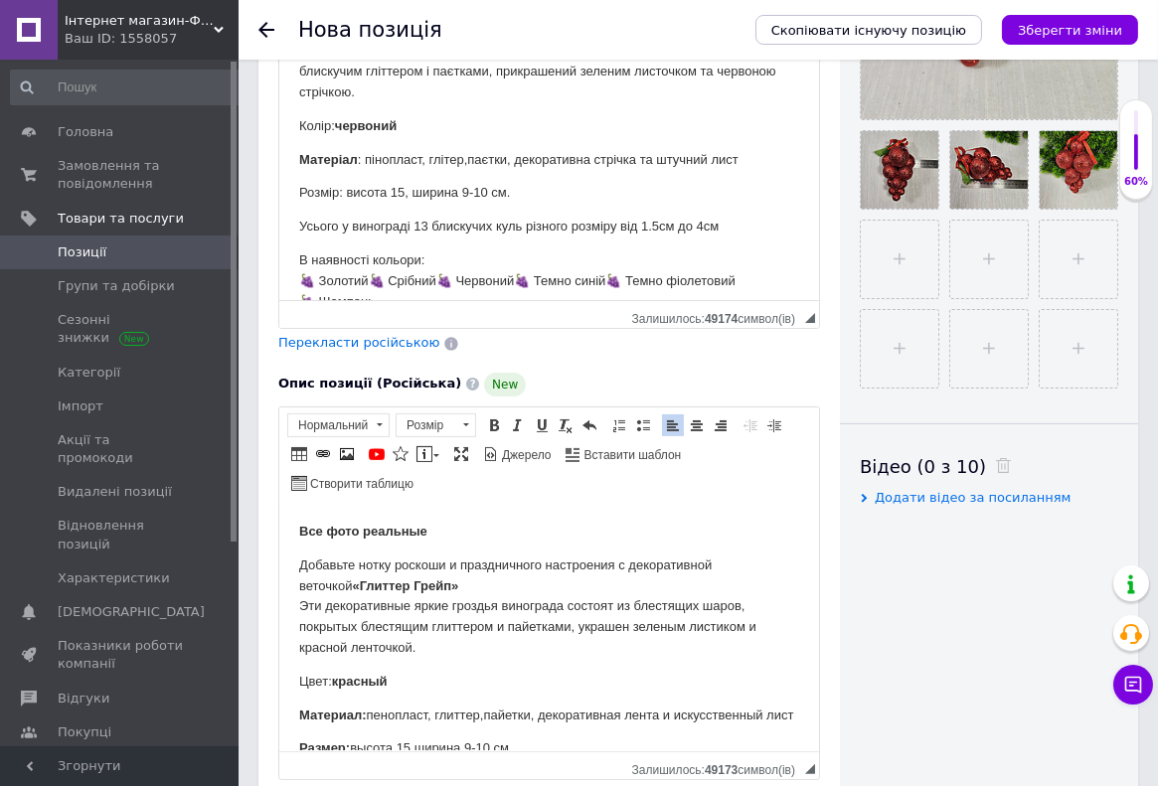
click at [341, 198] on span "Розмір: висота 15, ширина 9-10 см." at bounding box center [403, 192] width 211 height 15
drag, startPoint x: 336, startPoint y: 198, endPoint x: 284, endPoint y: 188, distance: 52.6
click at [284, 188] on html "Усі фото реальні Додайте нотку розкоші та святкового настрою з декоративною гіл…" at bounding box center [548, 70] width 540 height 248
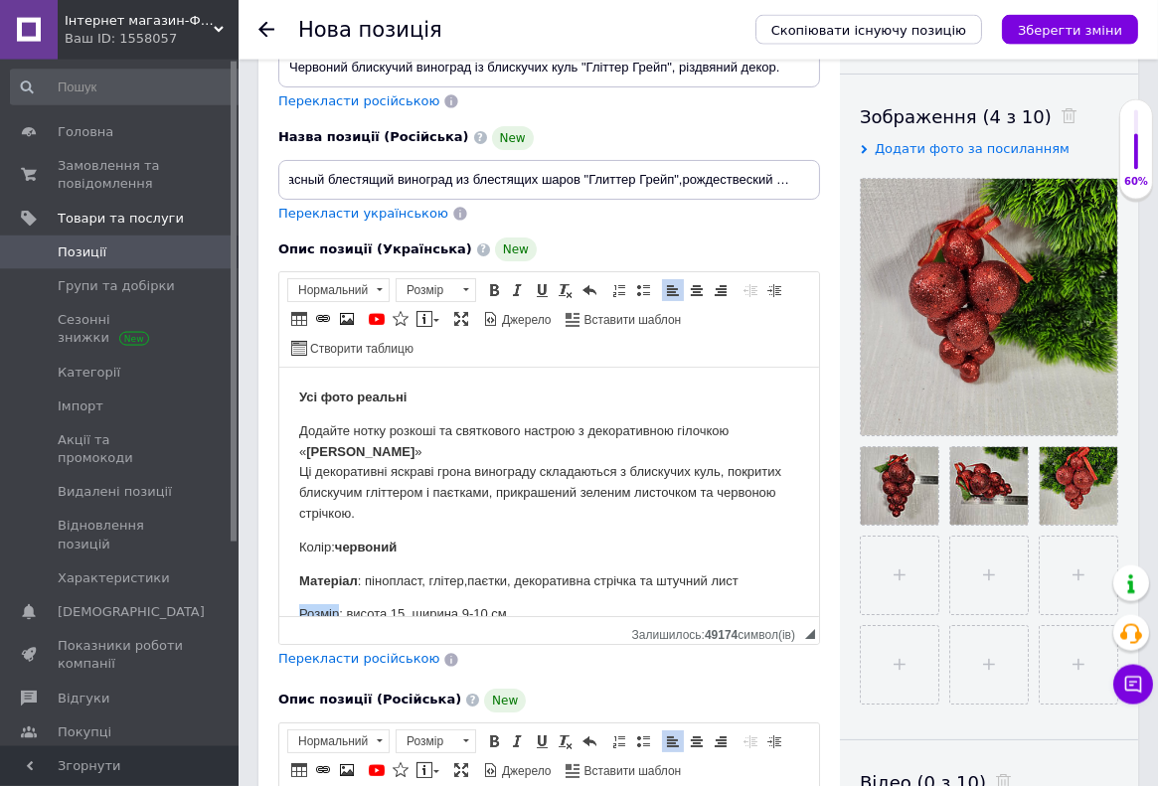
scroll to position [316, 0]
click at [487, 291] on span at bounding box center [494, 290] width 16 height 16
click at [503, 390] on p "Усі фото реальні" at bounding box center [548, 398] width 500 height 21
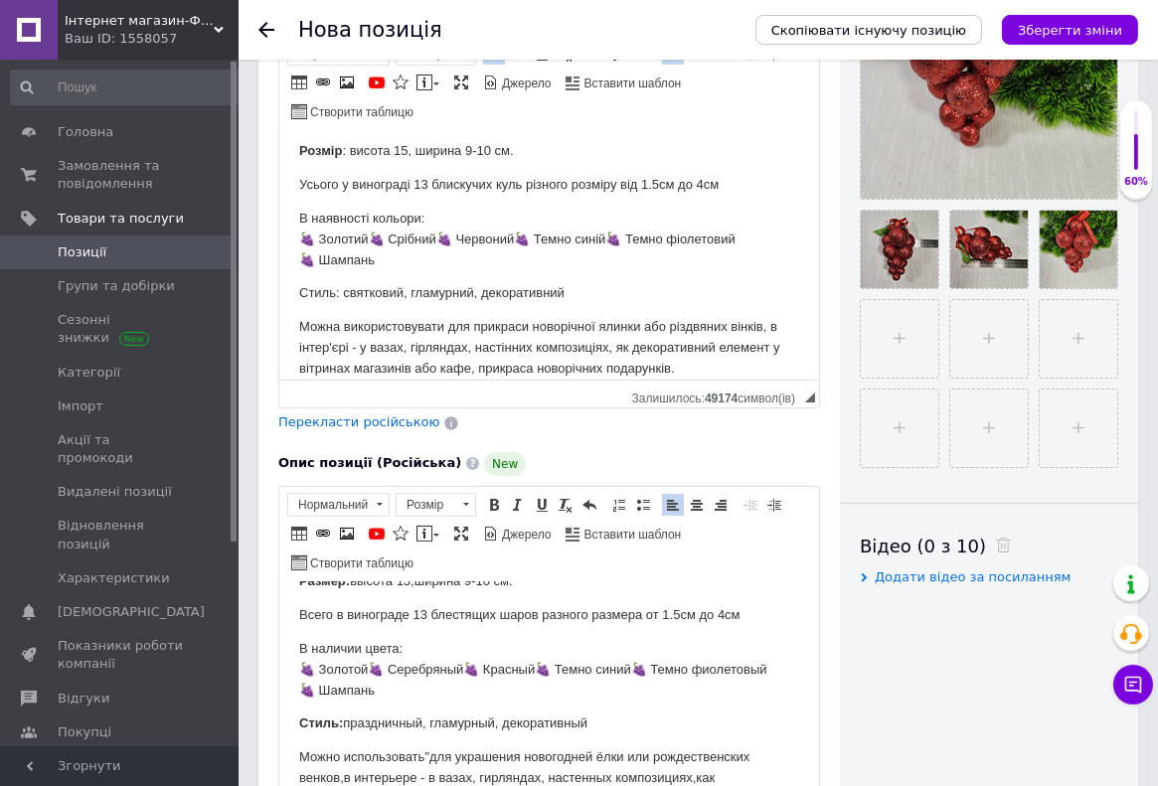
scroll to position [737, 0]
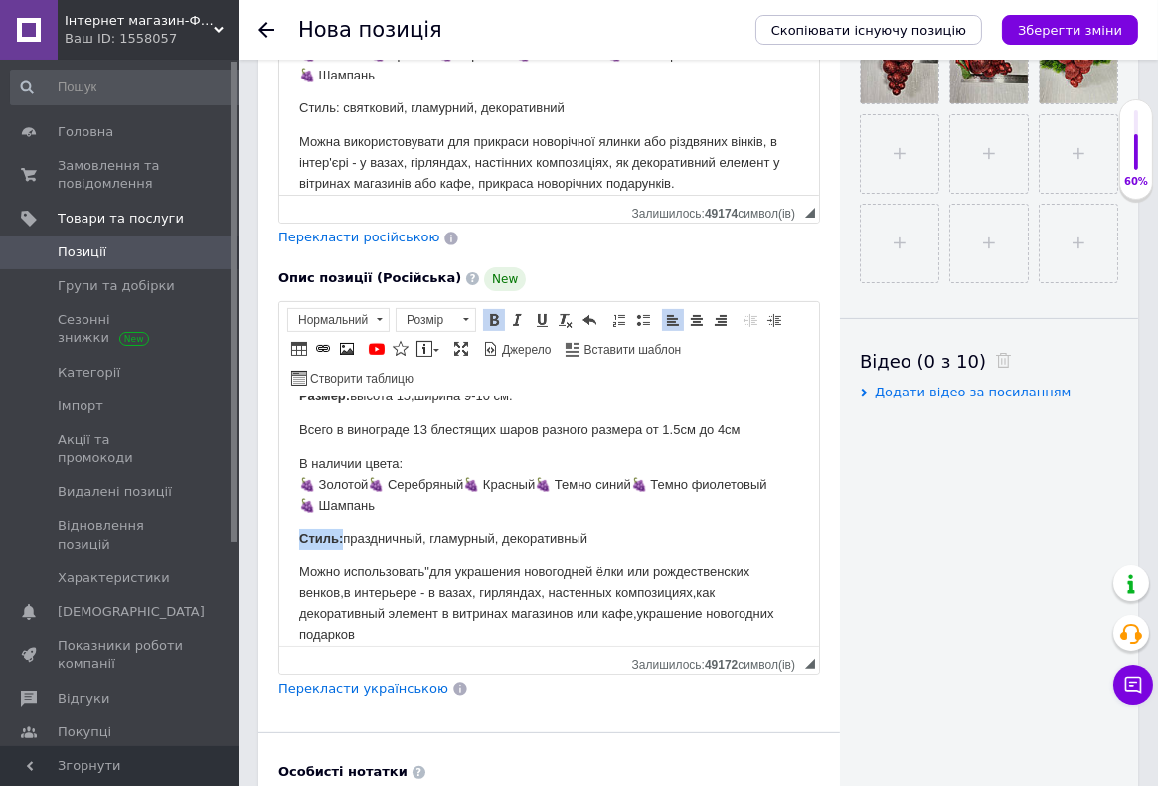
drag, startPoint x: 341, startPoint y: 522, endPoint x: 294, endPoint y: 517, distance: 47.0
click at [294, 397] on html "Все фото реальные Добавьте нотку роскоши и праздничного настроения с декоративн…" at bounding box center [548, 273] width 540 height 248
click at [492, 319] on span at bounding box center [494, 320] width 16 height 16
click at [467, 492] on p "В наличии цвета: 🍇 Золотой🍇 Серебряный🍇 Красный🍇 Темно синий🍇 Темно фиолетовый …" at bounding box center [548, 484] width 500 height 62
drag, startPoint x: 346, startPoint y: 518, endPoint x: 298, endPoint y: 519, distance: 47.7
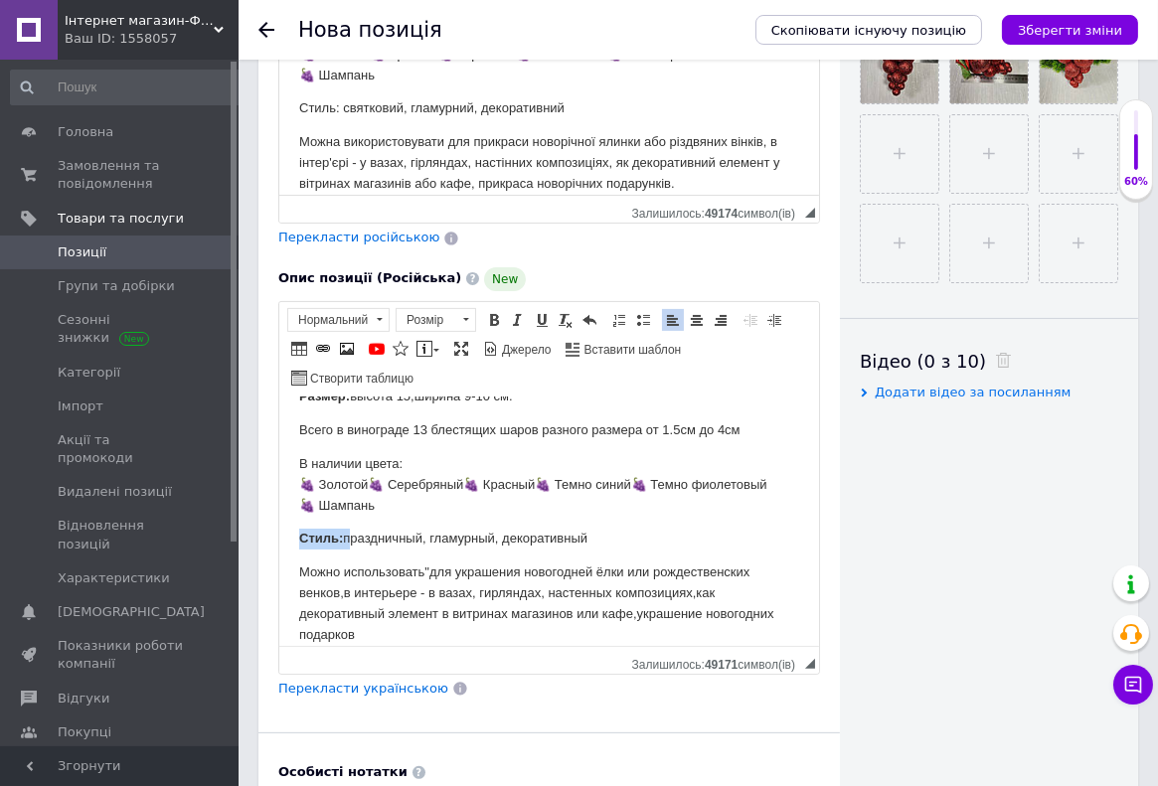
click at [298, 528] on p "Стиль: праздничный, гламурный, декоративный" at bounding box center [548, 538] width 500 height 21
click at [491, 323] on span at bounding box center [494, 320] width 16 height 16
click at [493, 315] on span at bounding box center [494, 320] width 16 height 16
click at [494, 487] on p "В наличии цвета: 🍇 Золотой🍇 Серебряный🍇 Красный🍇 Темно синий🍇 Темно фиолетовый …" at bounding box center [548, 484] width 500 height 62
drag, startPoint x: 345, startPoint y: 518, endPoint x: 316, endPoint y: 480, distance: 47.5
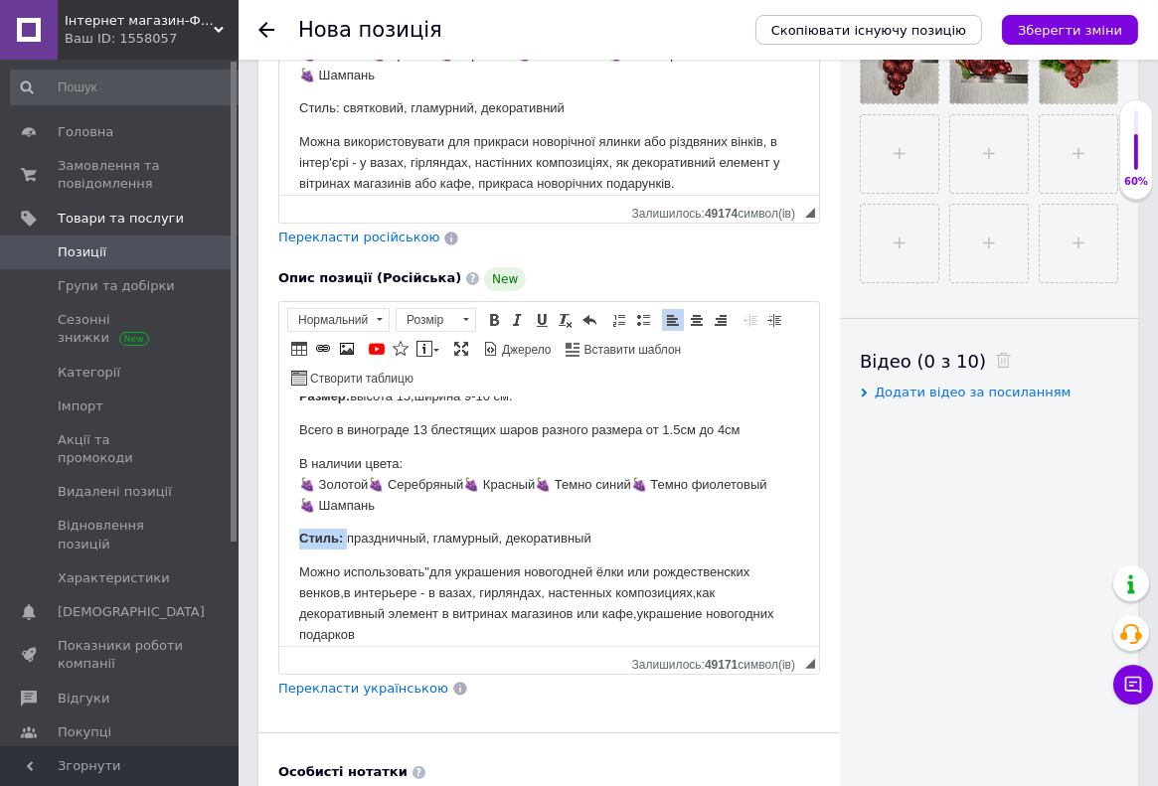
click at [296, 397] on html "Все фото реальные Добавьте нотку роскоши и праздничного настроения с декоративн…" at bounding box center [548, 273] width 540 height 248
click at [489, 319] on span at bounding box center [494, 320] width 16 height 16
click at [489, 312] on span at bounding box center [494, 320] width 16 height 16
click at [493, 315] on span at bounding box center [494, 320] width 16 height 16
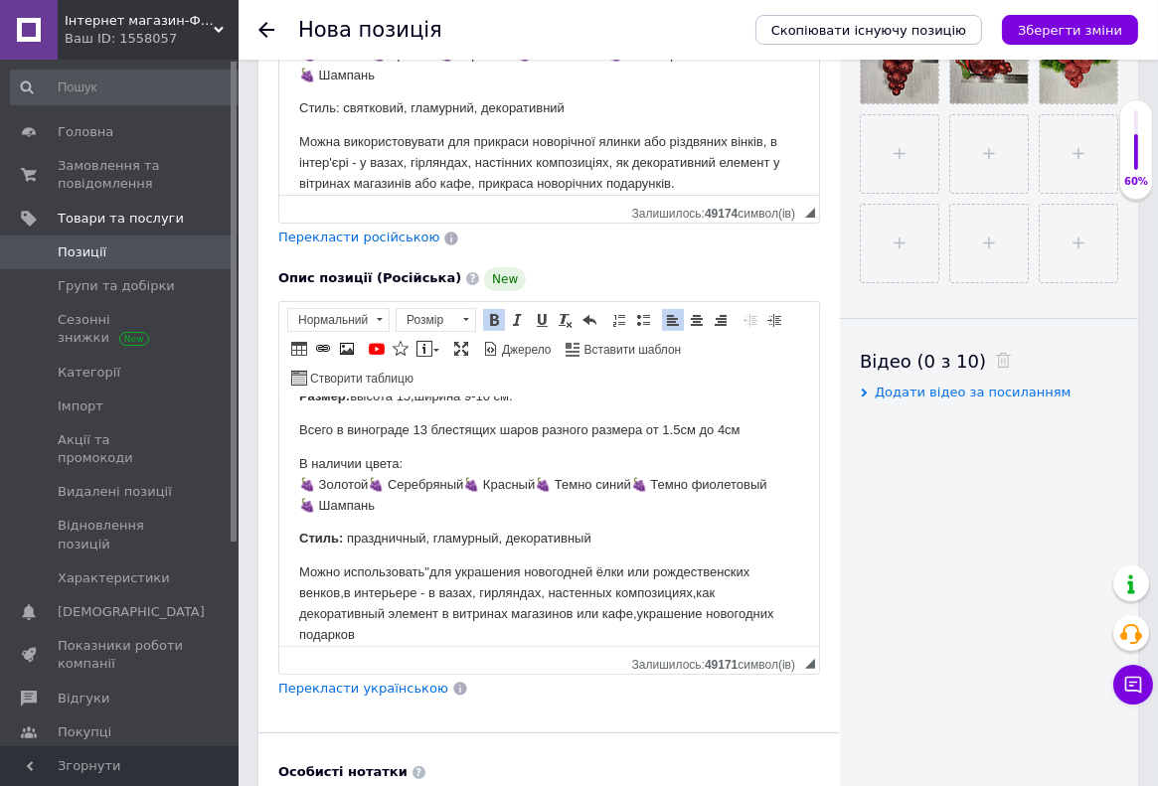
click at [560, 503] on body "Все фото реальные Добавьте нотку роскоши и праздничного настроения с декоративн…" at bounding box center [548, 406] width 500 height 475
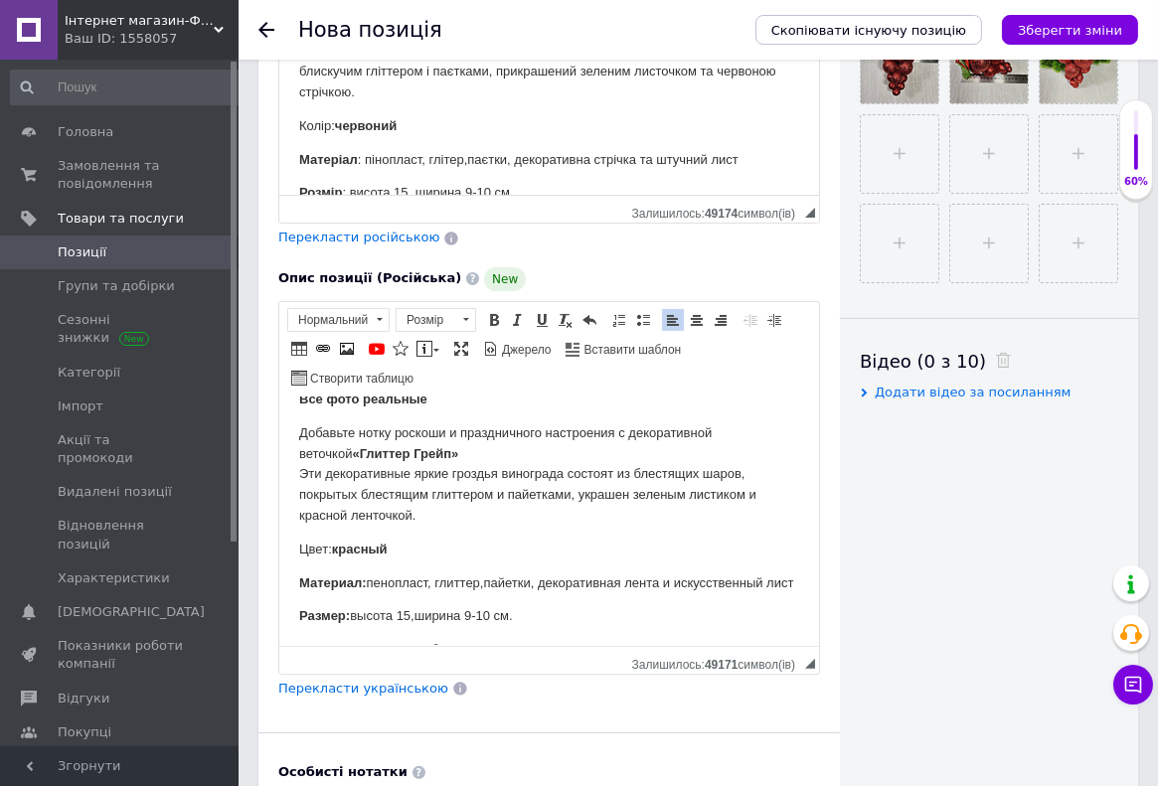
scroll to position [0, 0]
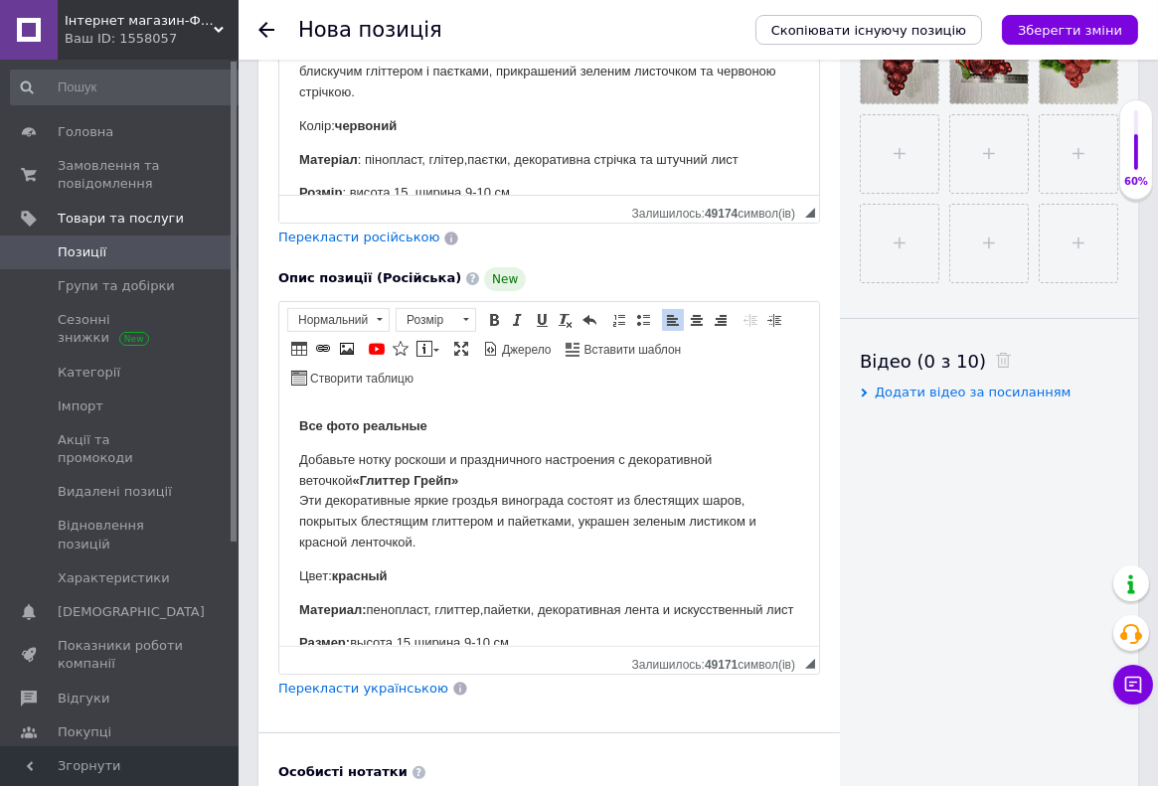
drag, startPoint x: 713, startPoint y: 459, endPoint x: 771, endPoint y: 456, distance: 57.7
click at [771, 456] on p "Добавьте нотку роскоши и праздничного настроения с декоративной веточкой «Глитт…" at bounding box center [548, 500] width 500 height 103
drag, startPoint x: 700, startPoint y: 465, endPoint x: 625, endPoint y: 408, distance: 93.6
click at [719, 478] on p "Добавьте нотку роскоши и праздничного настроения с декоративн ым блестящим вино…" at bounding box center [548, 500] width 500 height 103
click at [500, 320] on span at bounding box center [494, 320] width 16 height 16
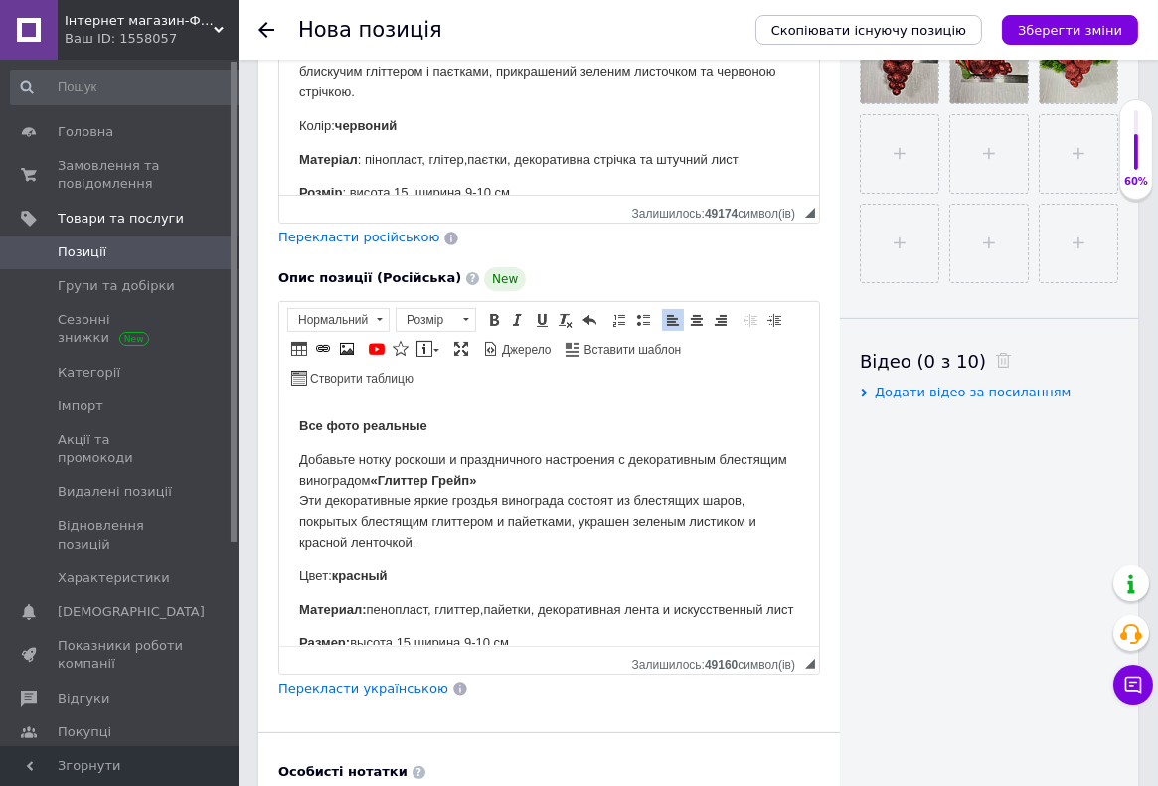
click at [549, 411] on html "Все фото реальные Добавьте нотку роскоши и праздничного настроения с декоративн…" at bounding box center [548, 519] width 540 height 248
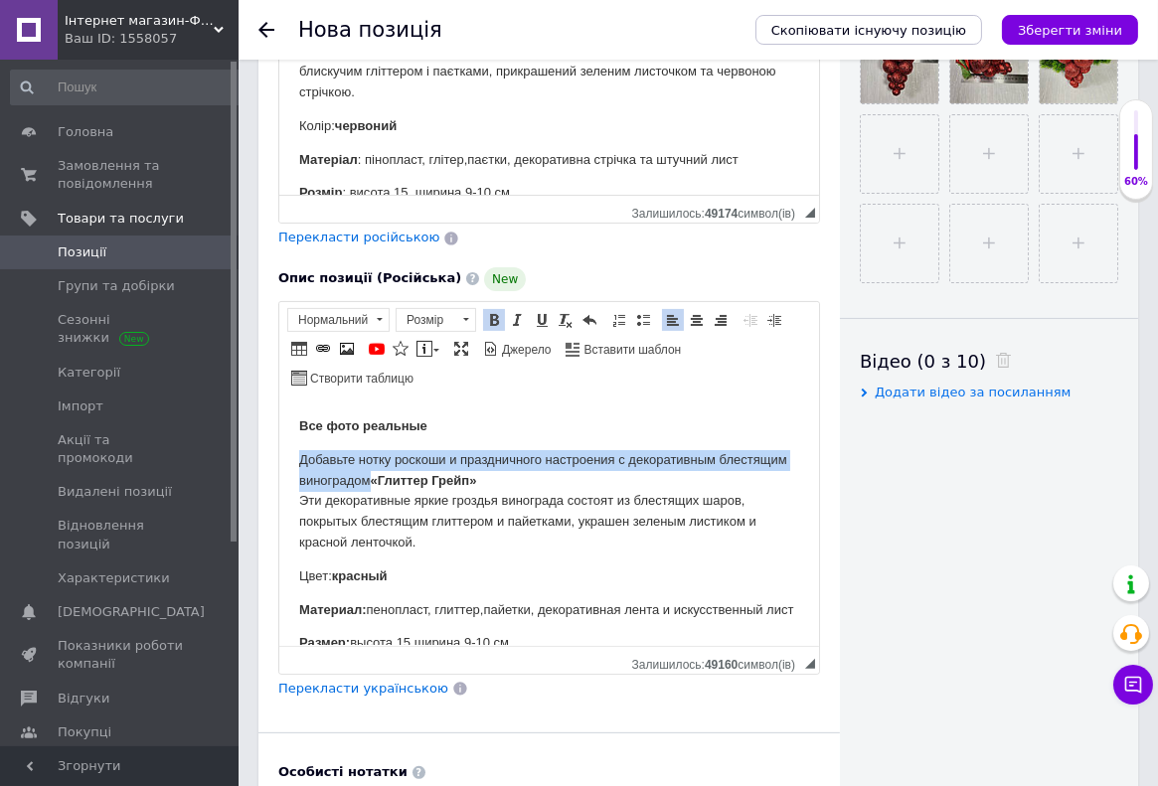
drag, startPoint x: 437, startPoint y: 482, endPoint x: 244, endPoint y: 460, distance: 194.0
click at [278, 460] on html "Все фото реальные Добавьте нотку роскоши и праздничного настроения с декоративн…" at bounding box center [548, 519] width 540 height 248
copy p "Добавьте нотку роскоши и праздничного настроения с декоративн ым блестящим вино…"
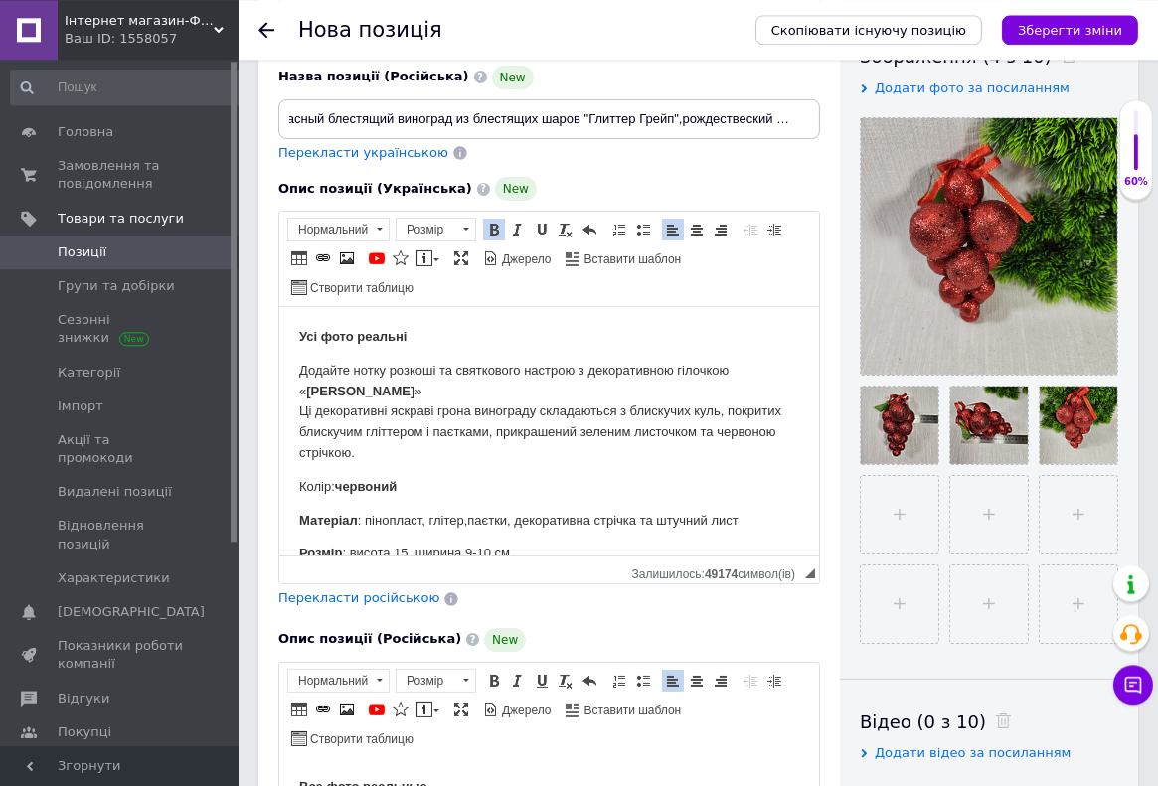
scroll to position [316, 0]
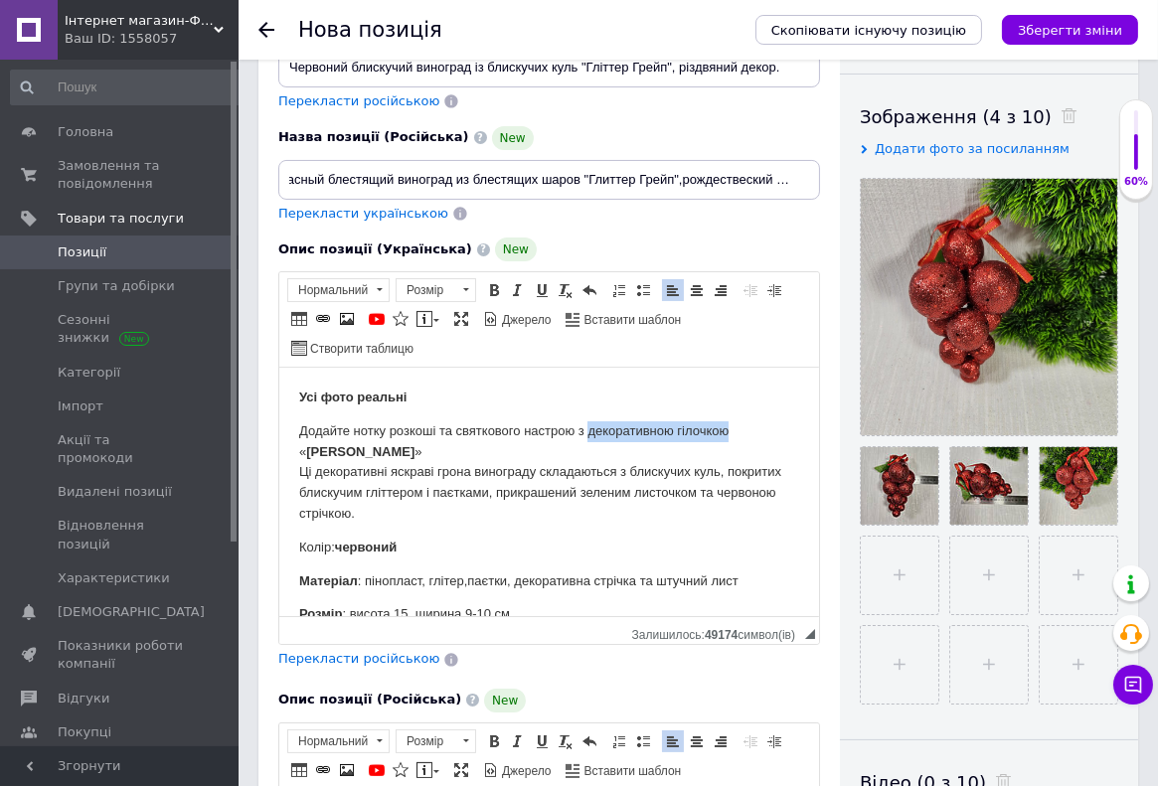
drag, startPoint x: 593, startPoint y: 438, endPoint x: 725, endPoint y: 416, distance: 134.0
click at [728, 428] on p "Додайте нотку розкоші та святкового настрою з декоративною гілочкою « Гліттер Г…" at bounding box center [548, 472] width 500 height 103
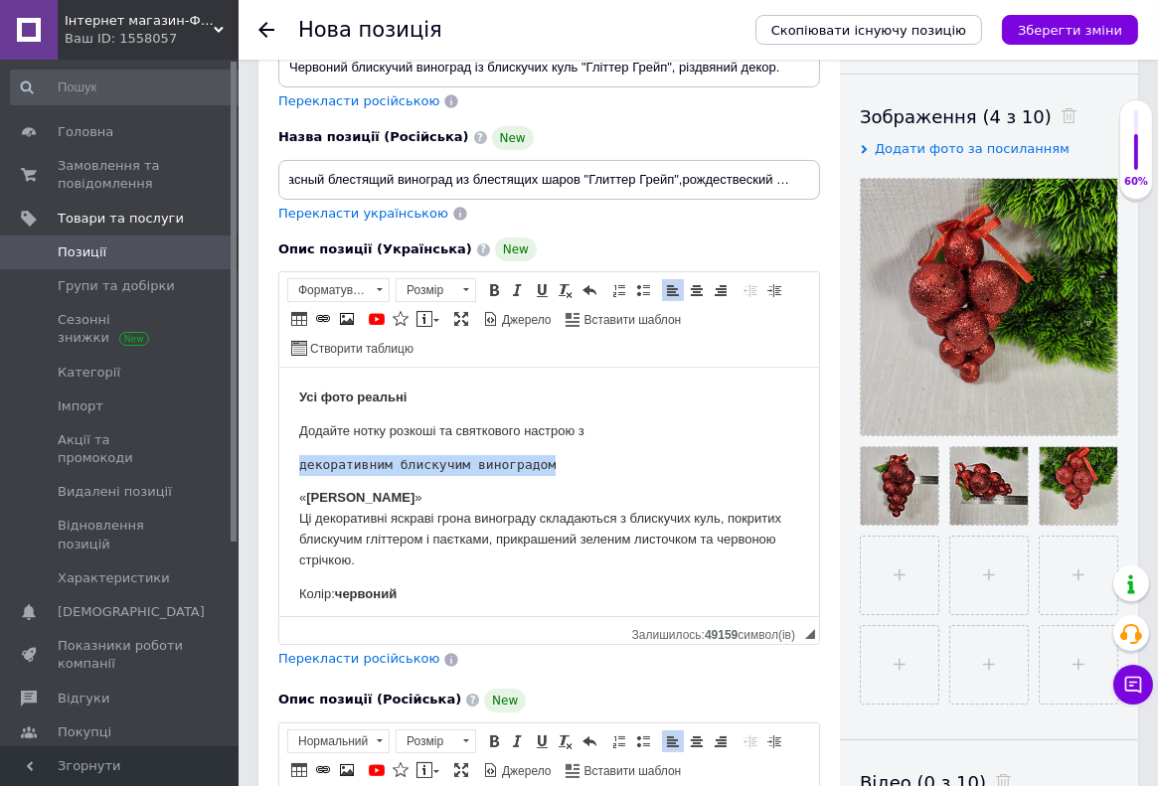
drag, startPoint x: 538, startPoint y: 468, endPoint x: 288, endPoint y: 461, distance: 249.5
click at [288, 461] on html "Усі фото реальні Додайте нотку розкоші та святкового настрою з декоративним бли…" at bounding box center [548, 492] width 540 height 248
click at [345, 290] on span "Форматування" at bounding box center [328, 290] width 81 height 22
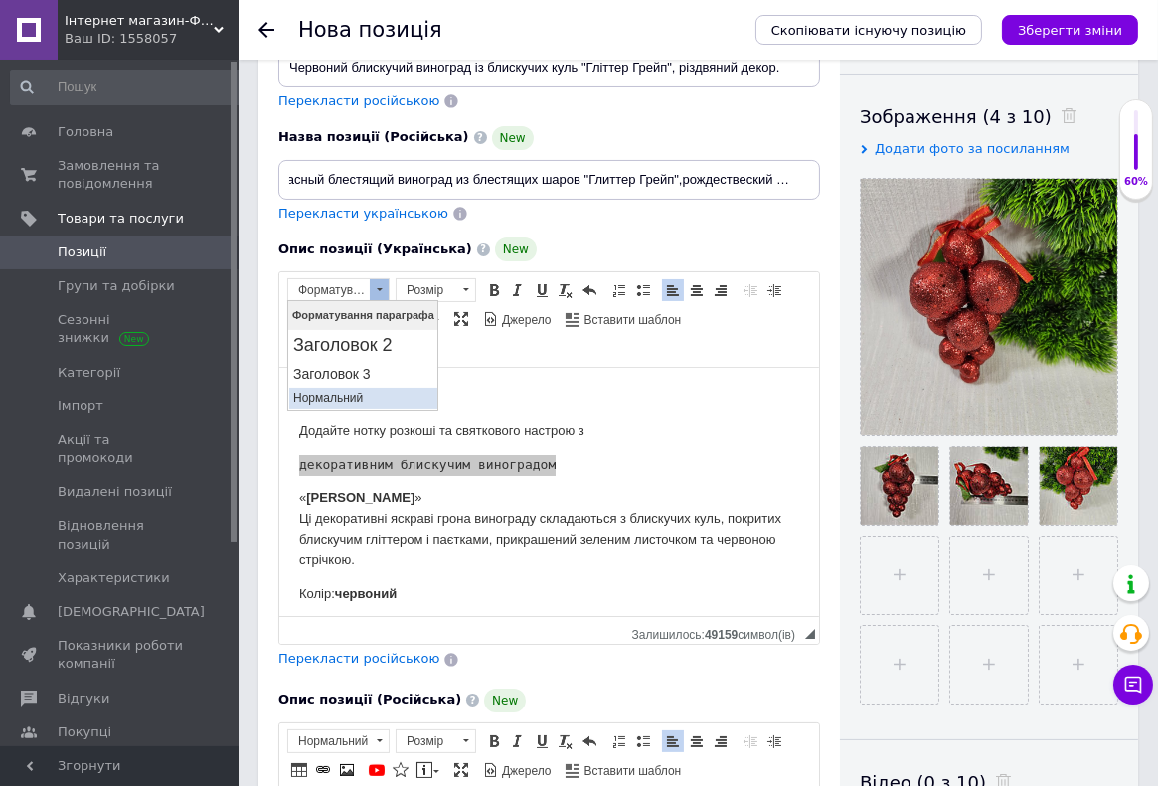
click at [334, 398] on p "Нормальний" at bounding box center [362, 398] width 140 height 14
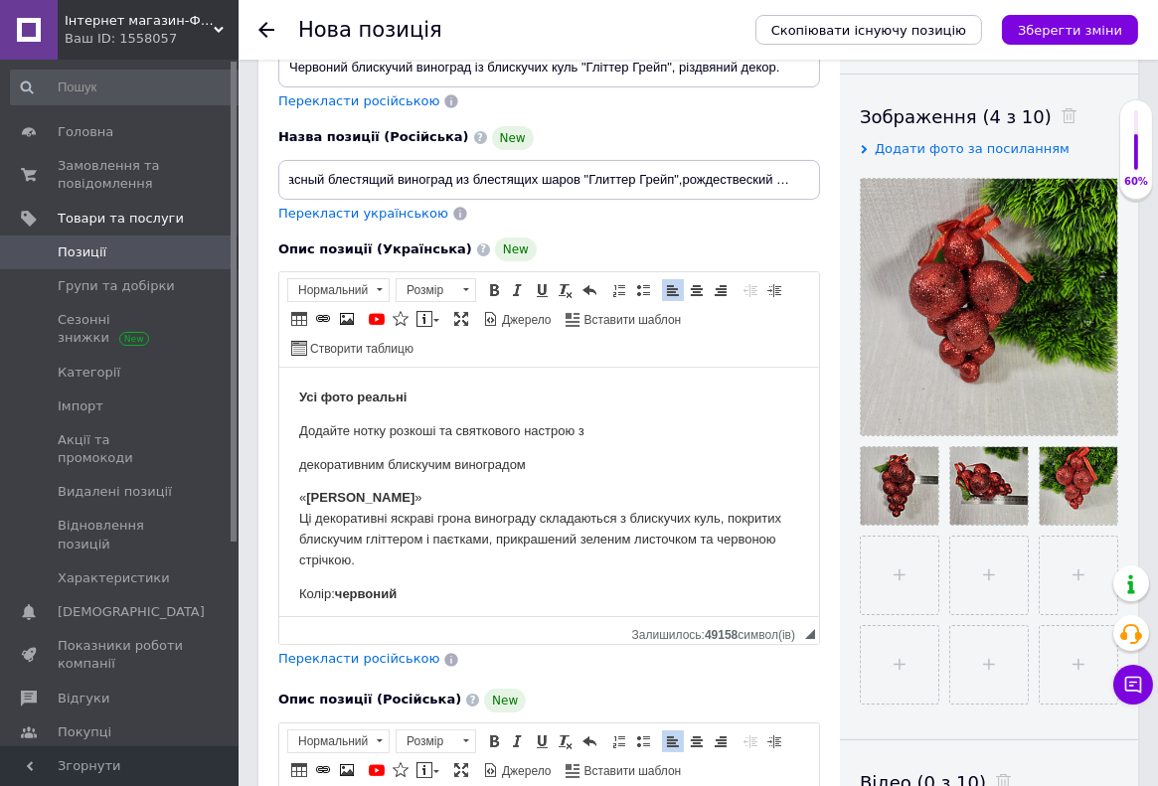
click at [298, 465] on span "декоративним блискучим виноградом" at bounding box center [411, 464] width 227 height 15
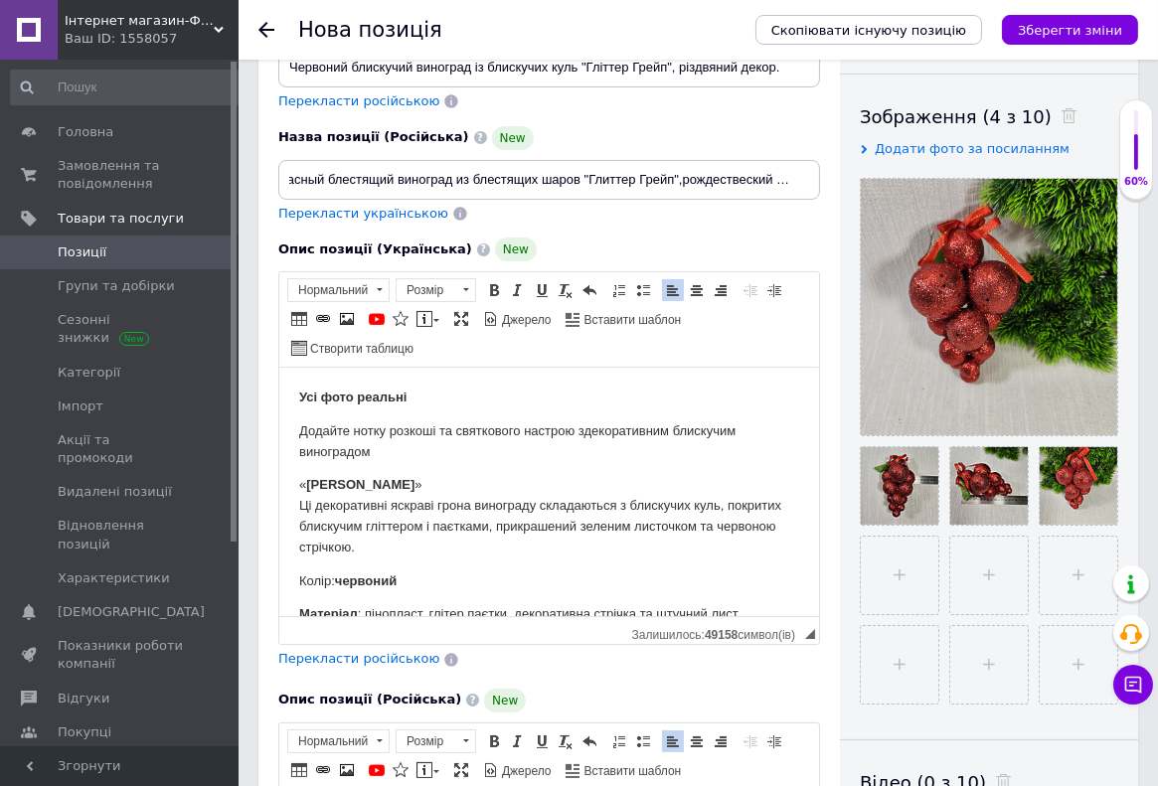
click at [297, 487] on html "Усі фото реальні Додайте нотку розкоші та святкового настрою з декоративним бли…" at bounding box center [548, 492] width 540 height 248
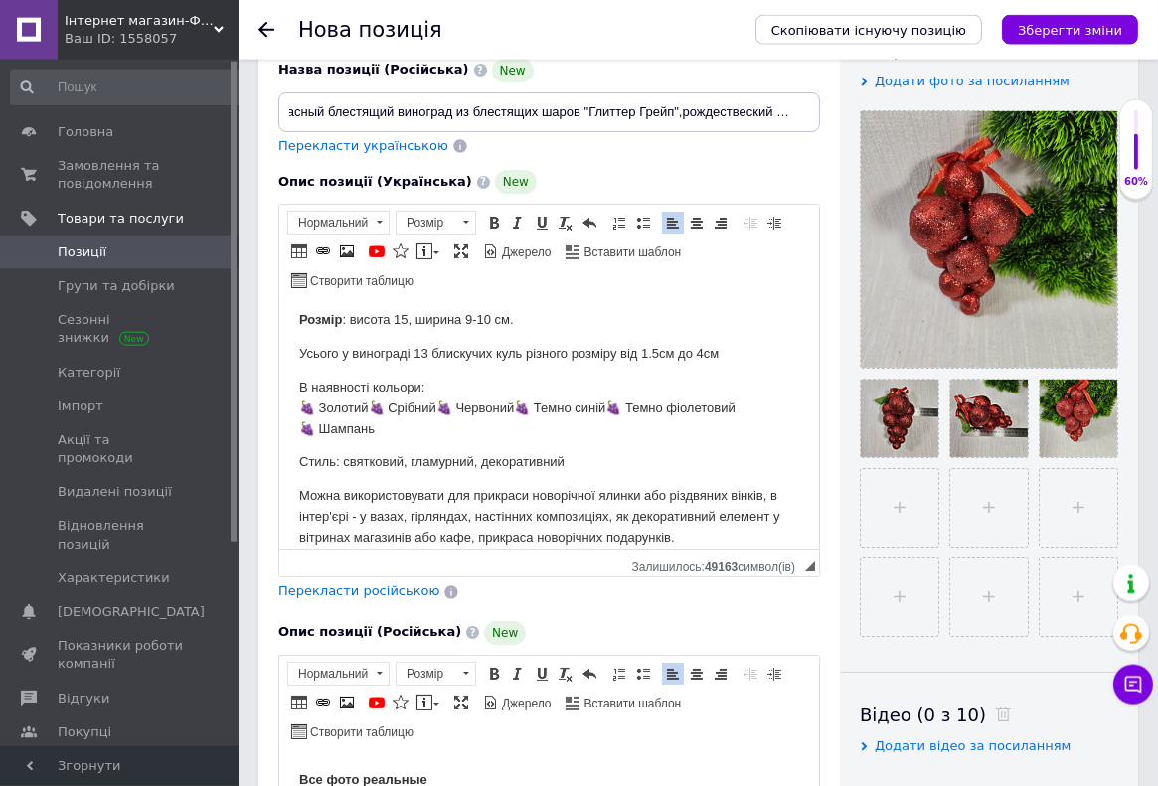
scroll to position [421, 0]
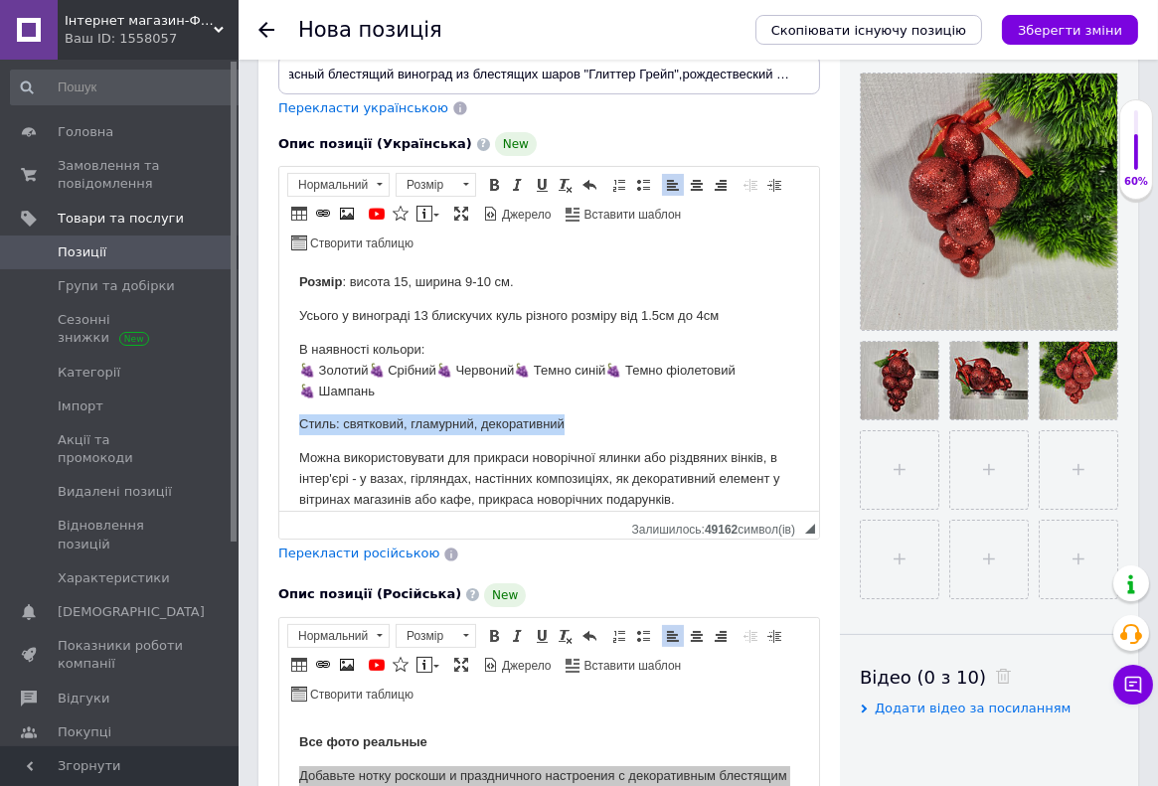
drag, startPoint x: 574, startPoint y: 400, endPoint x: 294, endPoint y: 410, distance: 280.4
click at [294, 284] on html "Усі фото реальні Додайте нотку розкоші та святкового настрою з декоративним бли…" at bounding box center [548, 160] width 540 height 248
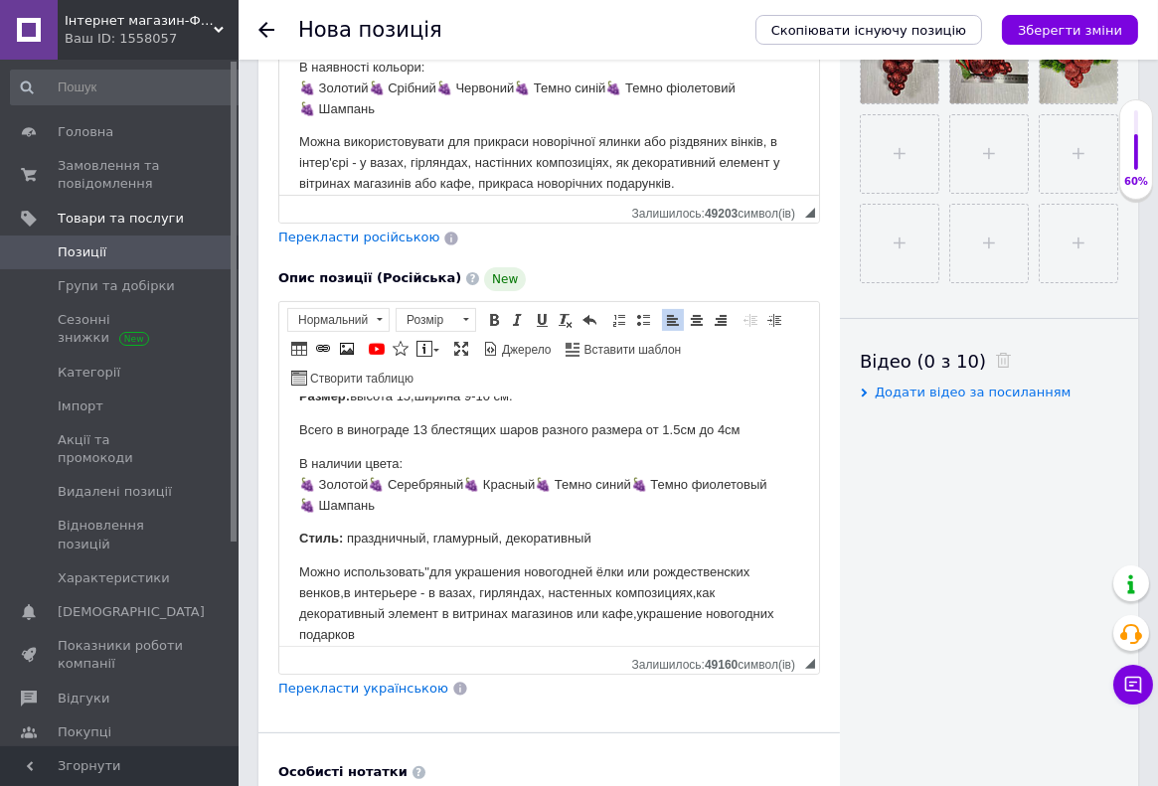
scroll to position [287, 0]
drag, startPoint x: 546, startPoint y: 526, endPoint x: 289, endPoint y: 527, distance: 256.4
click at [289, 397] on html "Все фото реальные Добавьте нотку роскоши и праздничного настроения с декоративн…" at bounding box center [548, 273] width 540 height 248
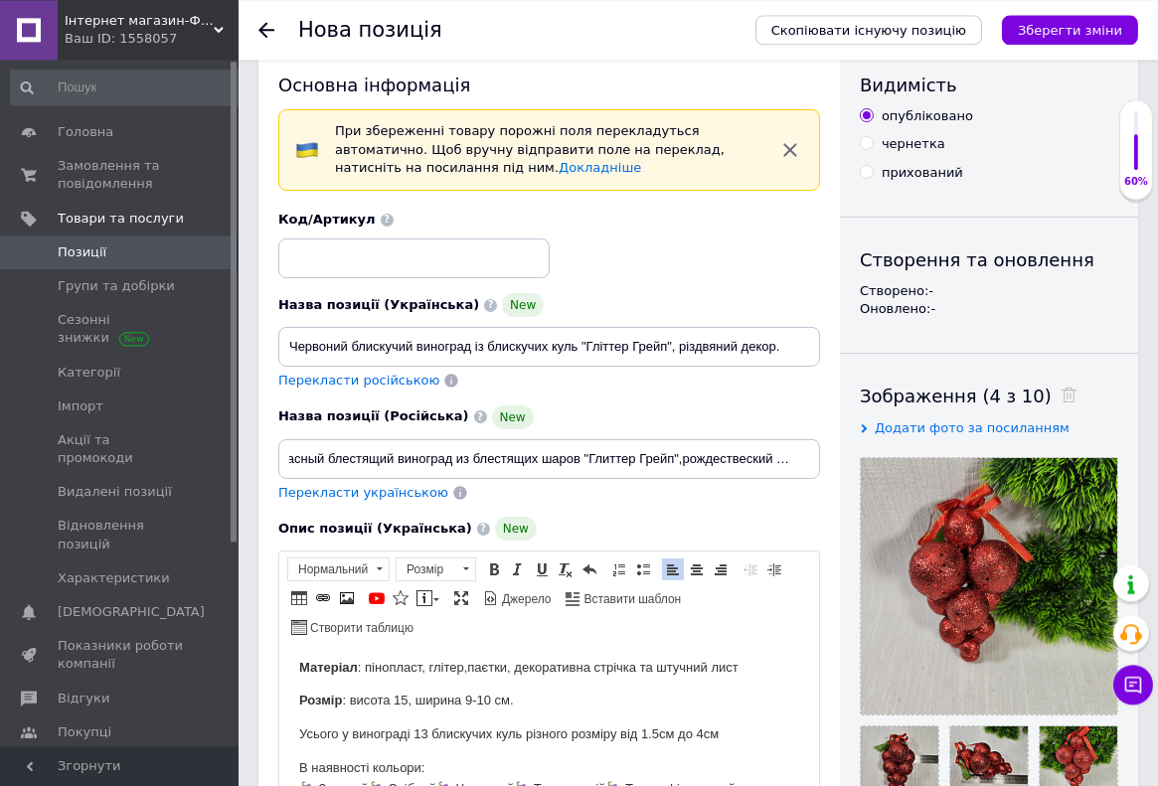
scroll to position [0, 0]
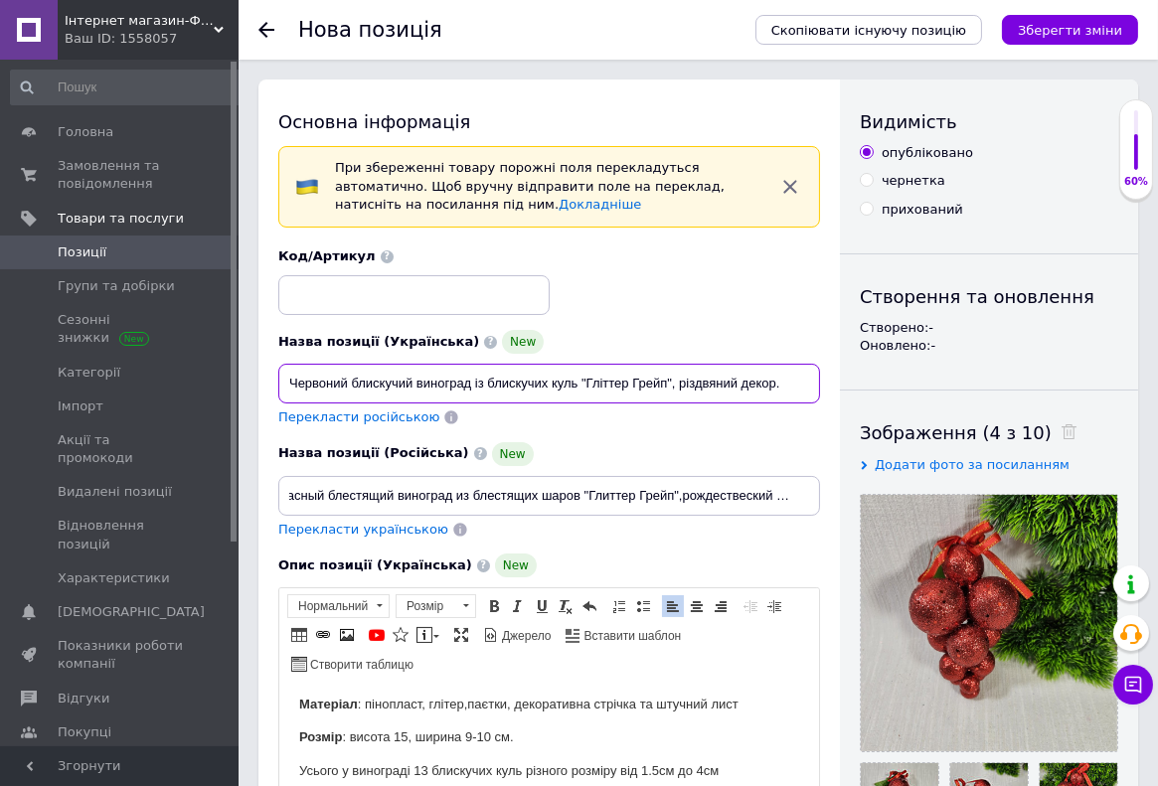
drag, startPoint x: 347, startPoint y: 388, endPoint x: 572, endPoint y: 383, distance: 225.6
click at [572, 383] on input "Червоний блискучий виноград із блискучих куль "Гліттер Грейп", різдвяний декор." at bounding box center [549, 384] width 542 height 40
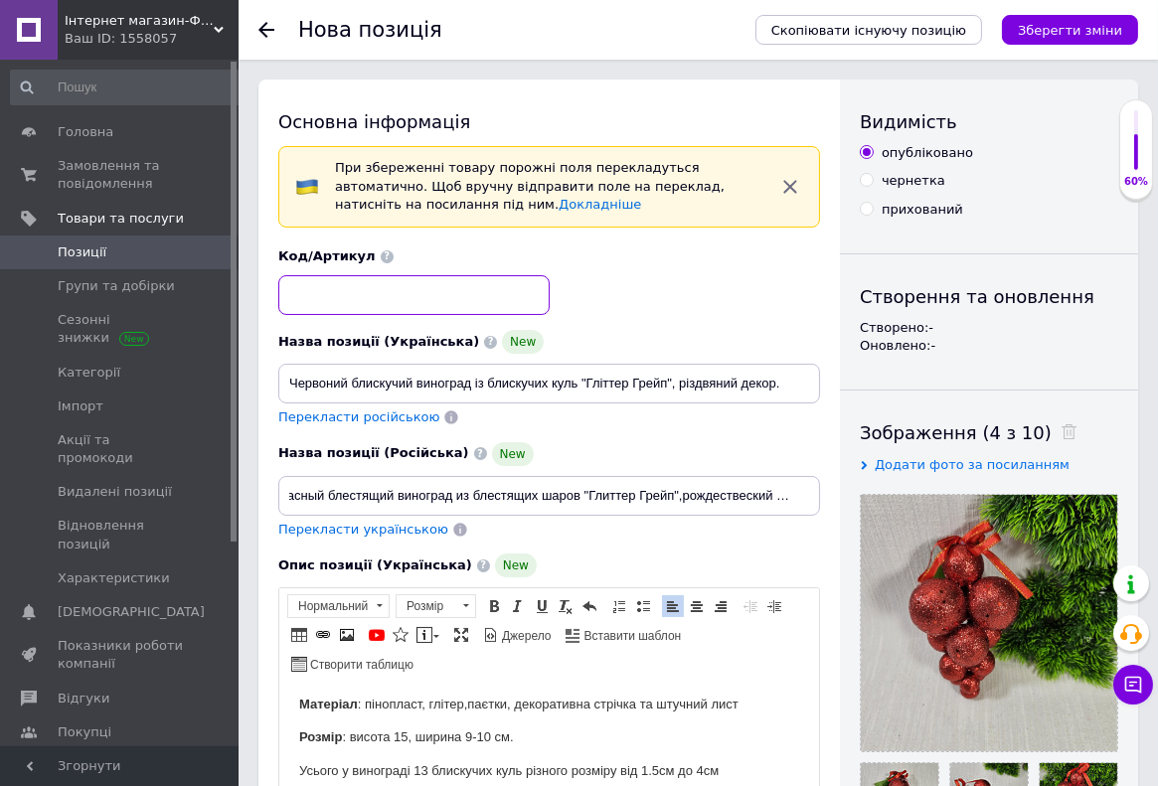
click at [327, 295] on input at bounding box center [413, 295] width 271 height 40
paste input "блискучий виноград із бл"
drag, startPoint x: 443, startPoint y: 299, endPoint x: 416, endPoint y: 297, distance: 26.9
click at [416, 297] on input "блискучий виноград із бл" at bounding box center [413, 295] width 271 height 40
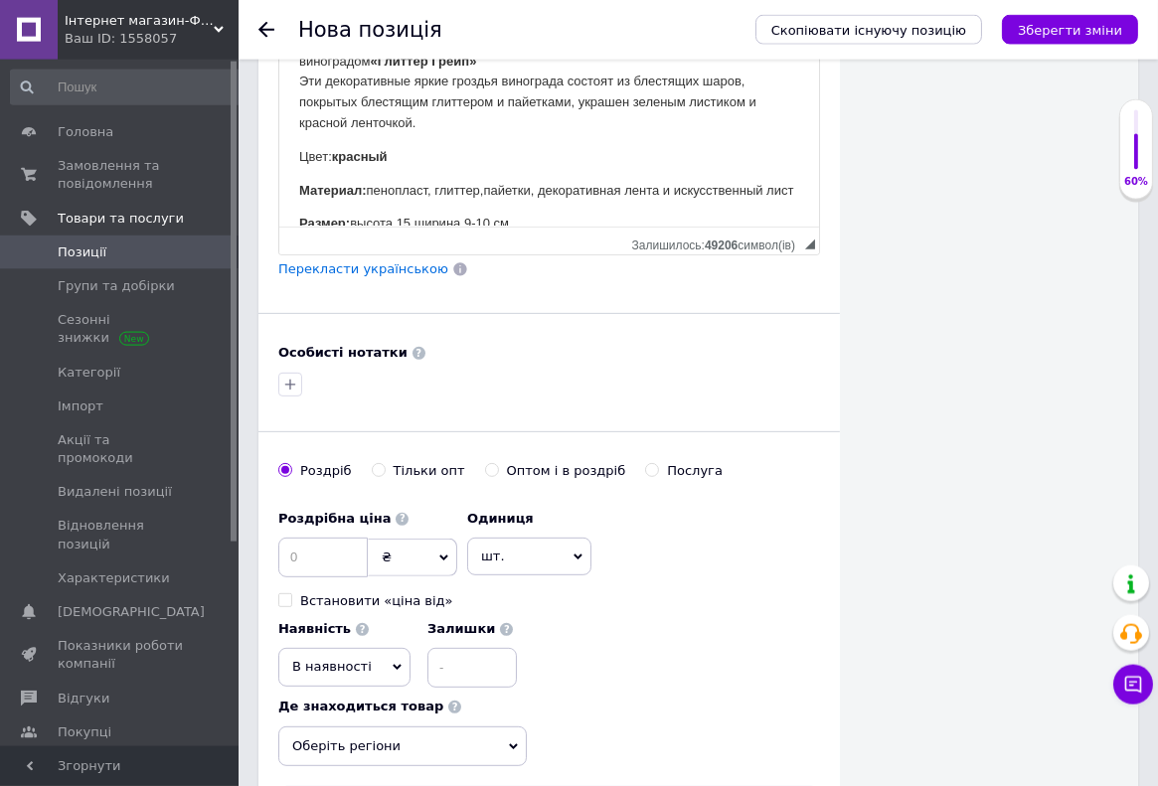
scroll to position [1159, 0]
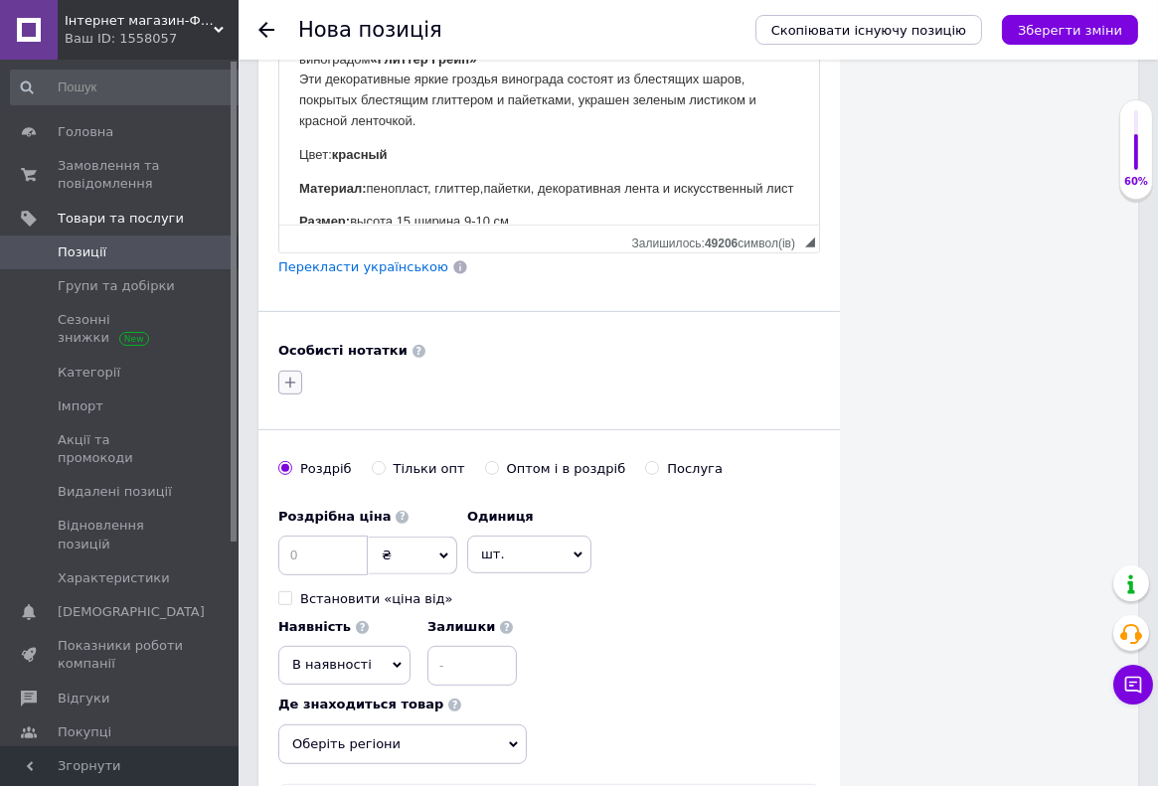
type input "блискучий виноград"
click at [289, 380] on icon "button" at bounding box center [290, 383] width 16 height 16
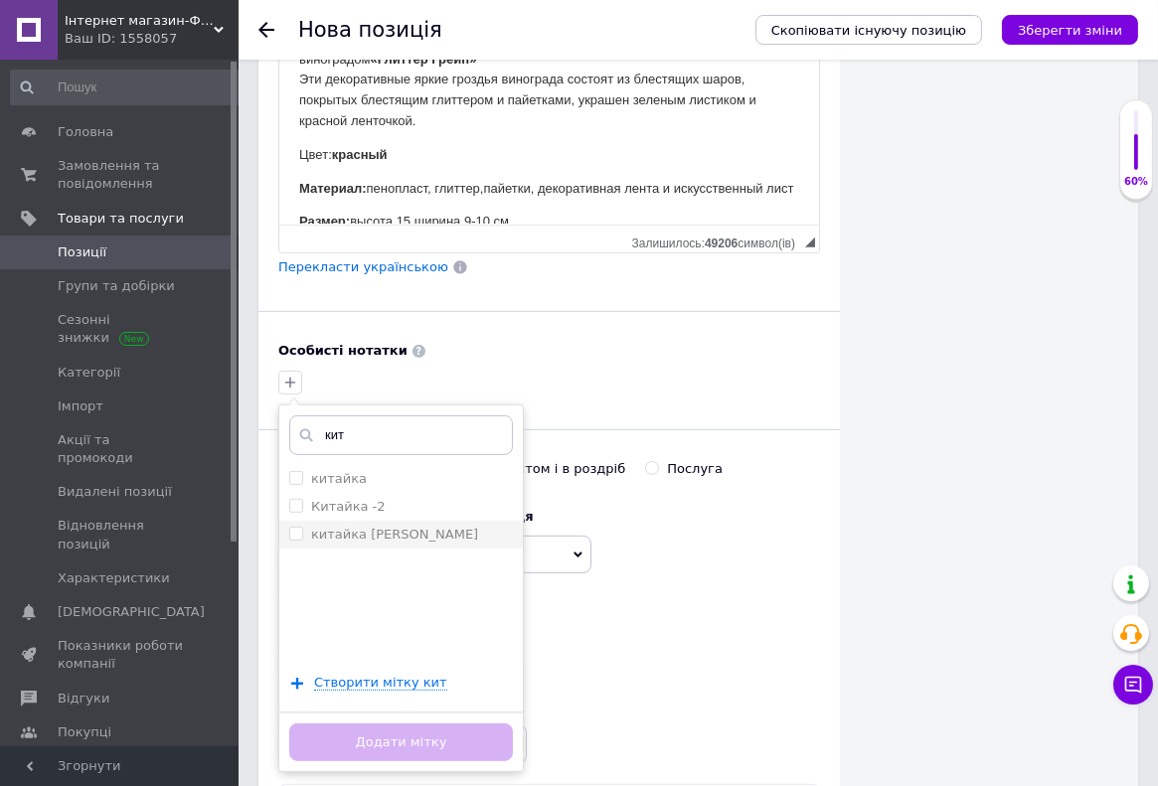
type input "кит"
drag, startPoint x: 294, startPoint y: 536, endPoint x: 306, endPoint y: 549, distance: 18.3
click at [295, 537] on input "китайка [PERSON_NAME]" at bounding box center [295, 533] width 13 height 13
checkbox input "true"
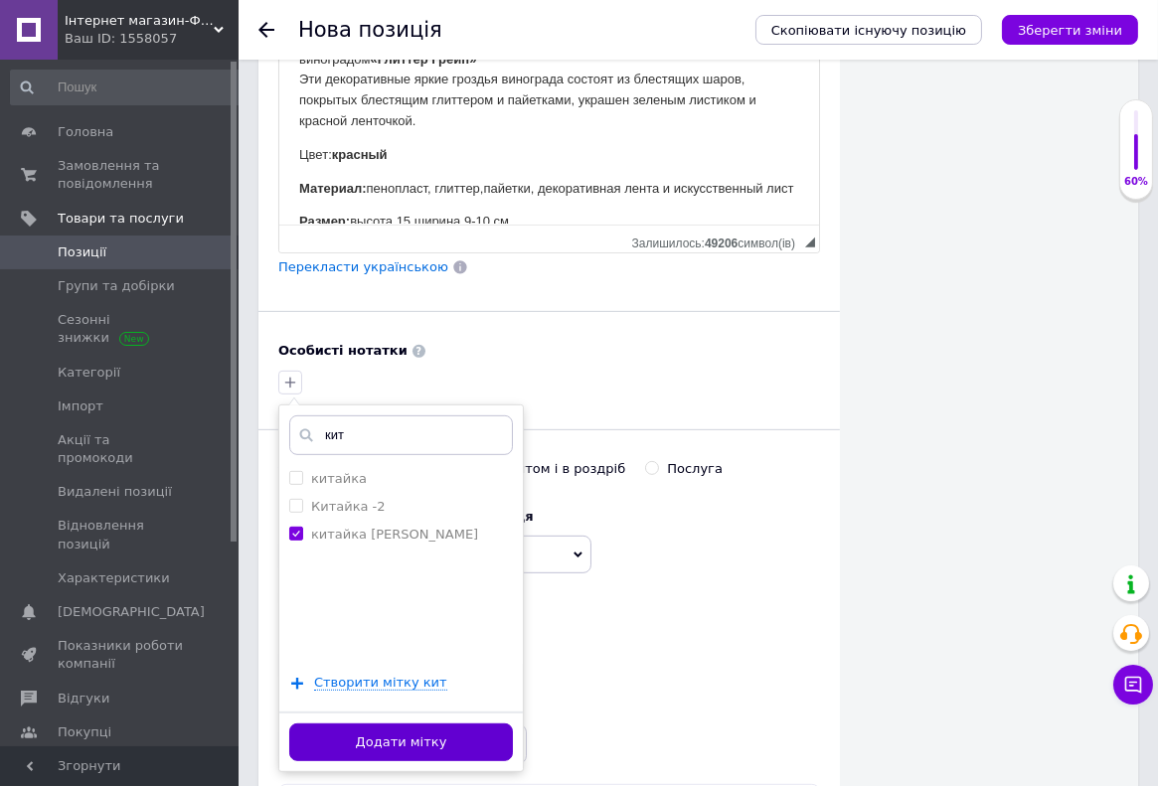
click at [386, 738] on button "Додати мітку" at bounding box center [401, 742] width 224 height 39
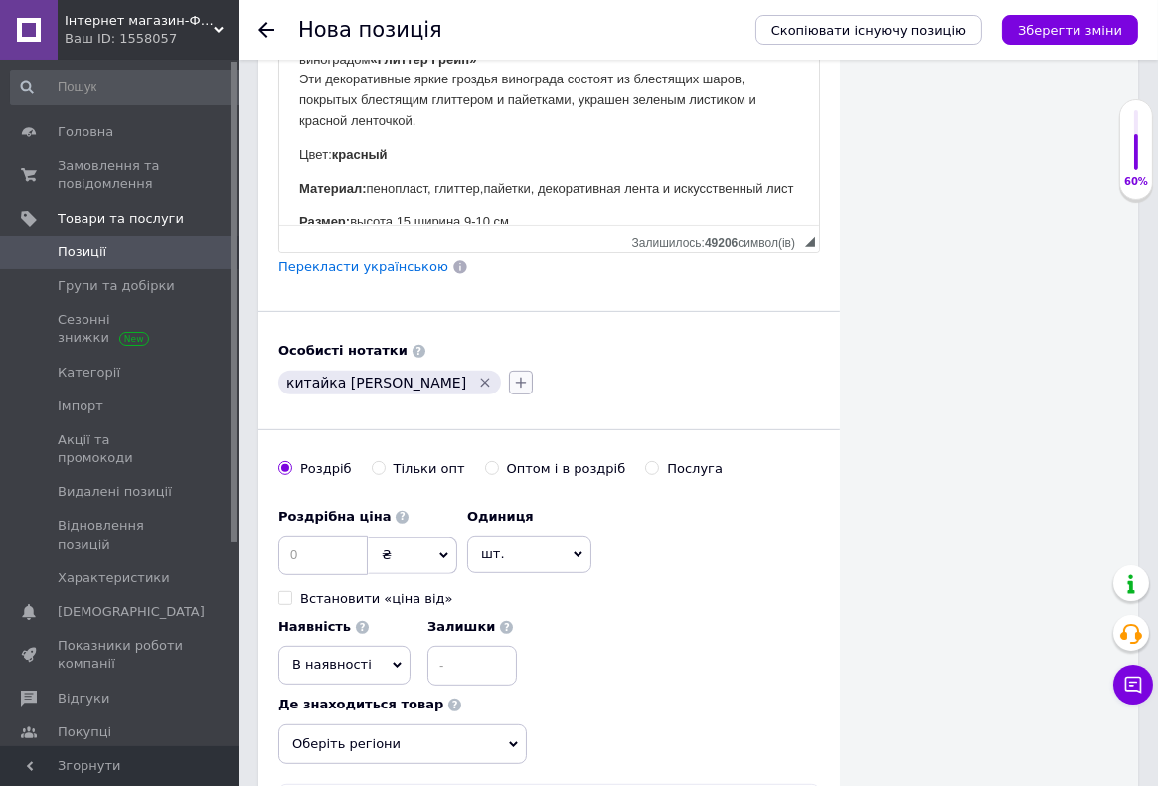
click at [516, 380] on icon "button" at bounding box center [521, 382] width 11 height 11
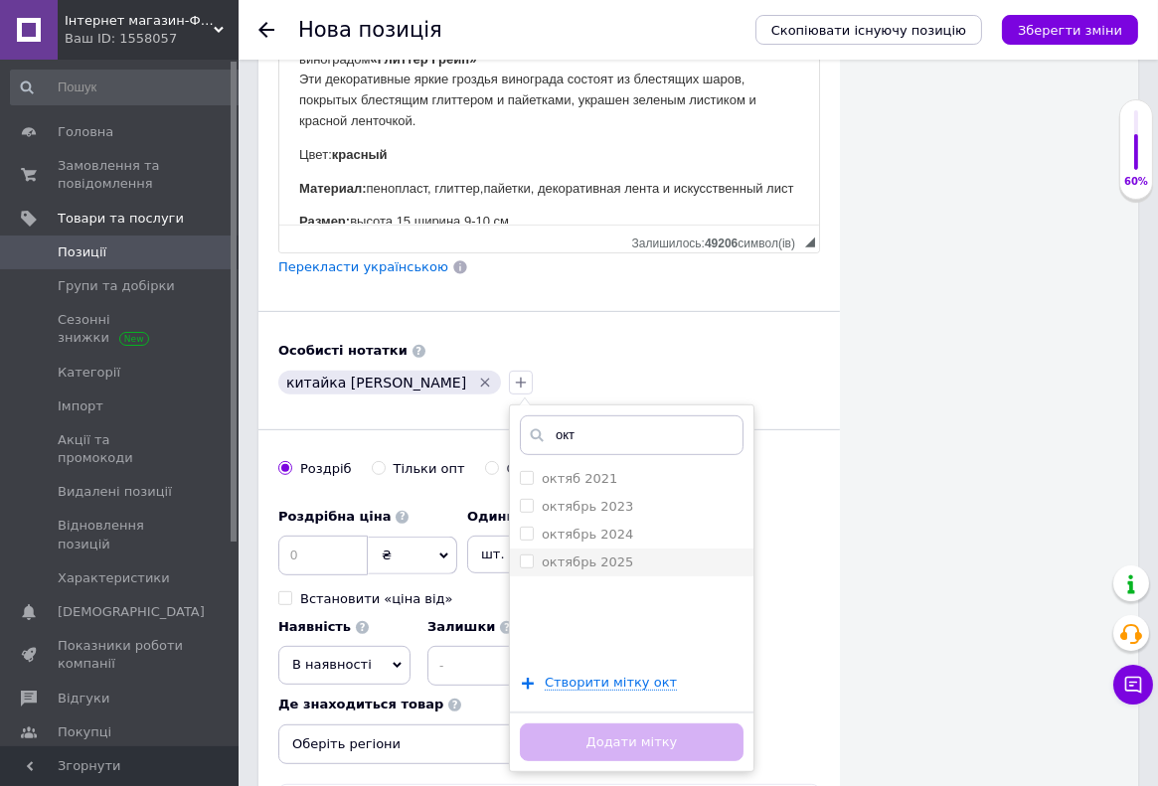
type input "окт"
click at [520, 554] on input "октябрь 2025" at bounding box center [526, 560] width 13 height 13
checkbox input "true"
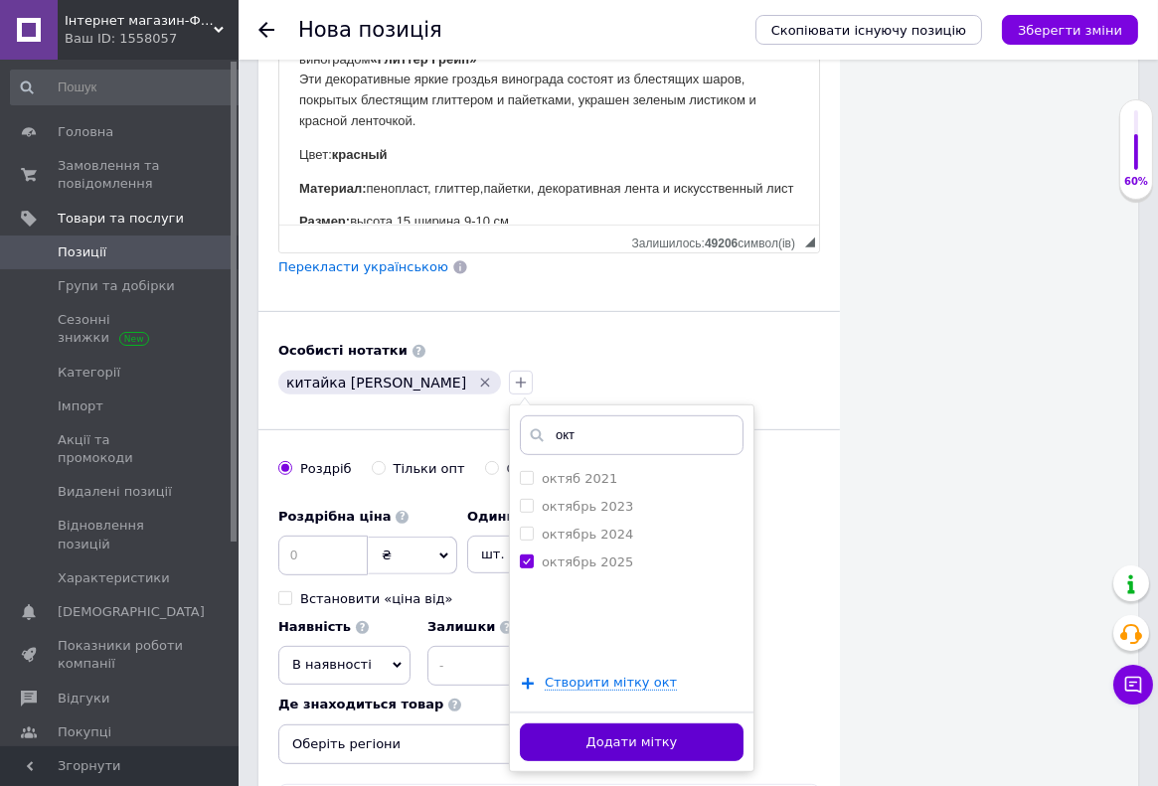
click at [520, 737] on button "Додати мітку" at bounding box center [632, 742] width 224 height 39
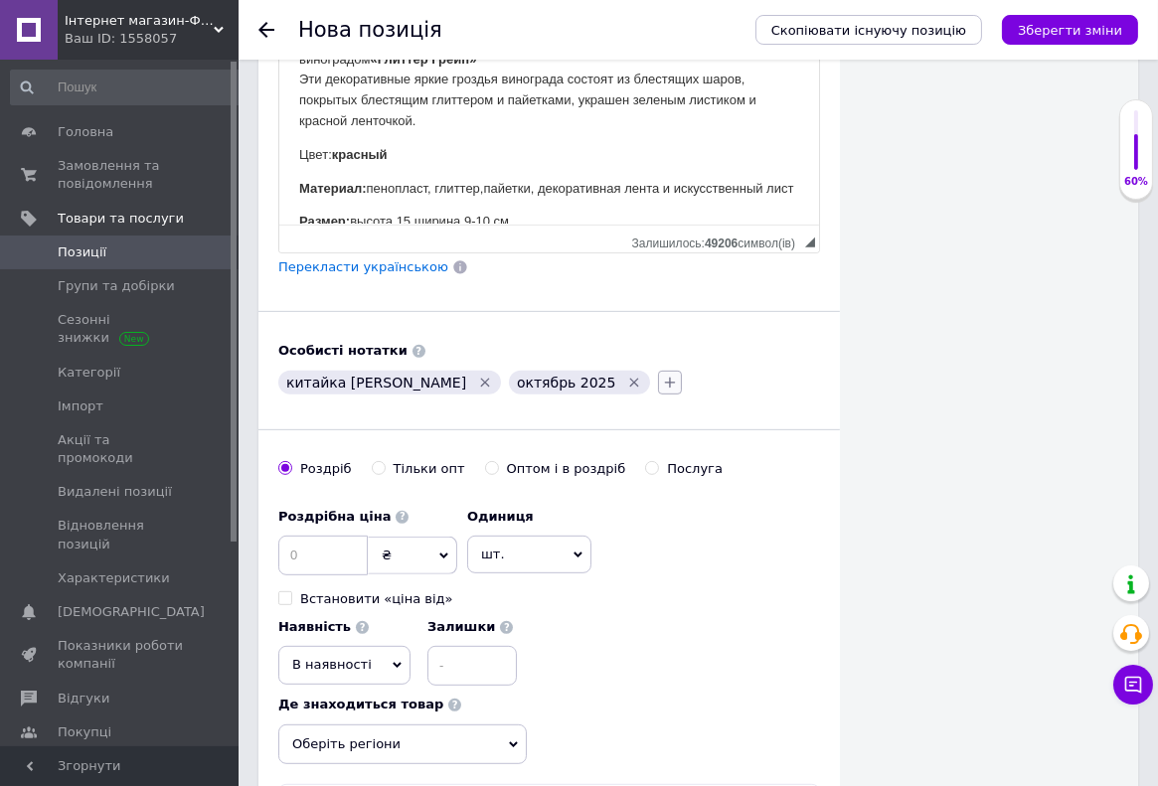
click at [665, 380] on icon "button" at bounding box center [670, 382] width 11 height 11
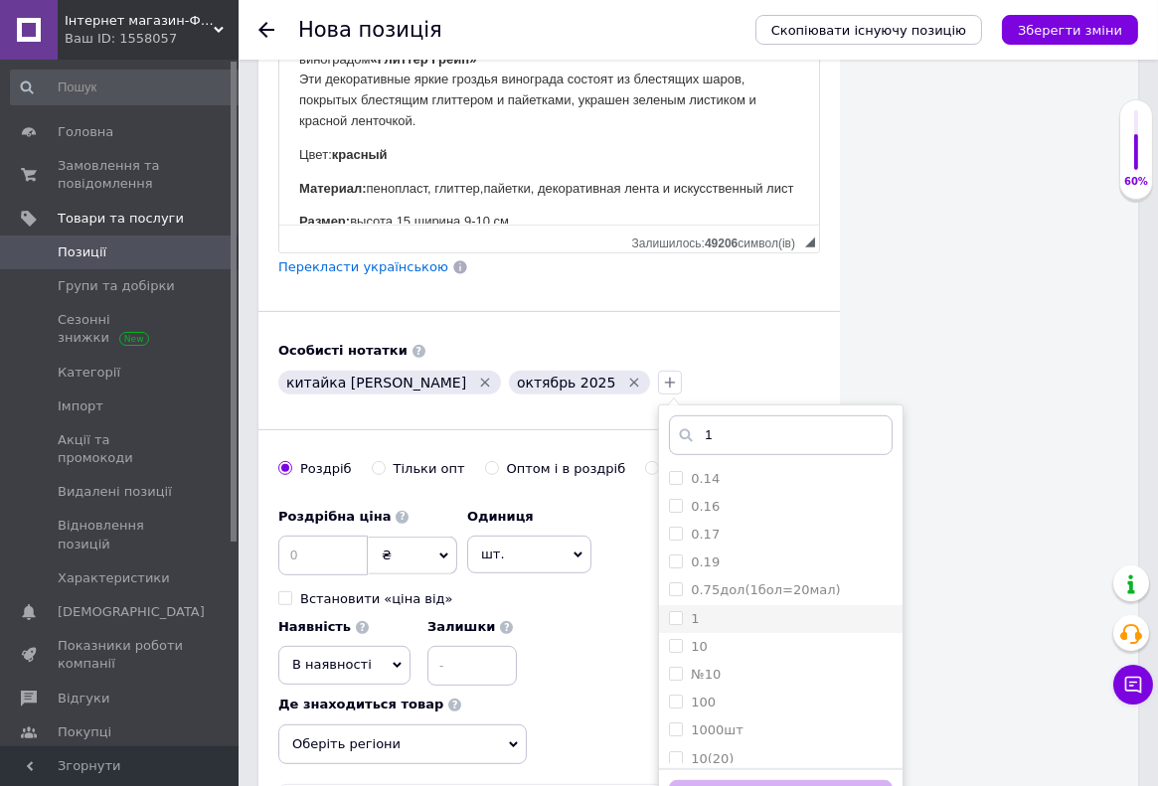
type input "1"
drag, startPoint x: 607, startPoint y: 612, endPoint x: 670, endPoint y: 657, distance: 76.9
click at [669, 613] on input "1" at bounding box center [675, 617] width 13 height 13
checkbox input "true"
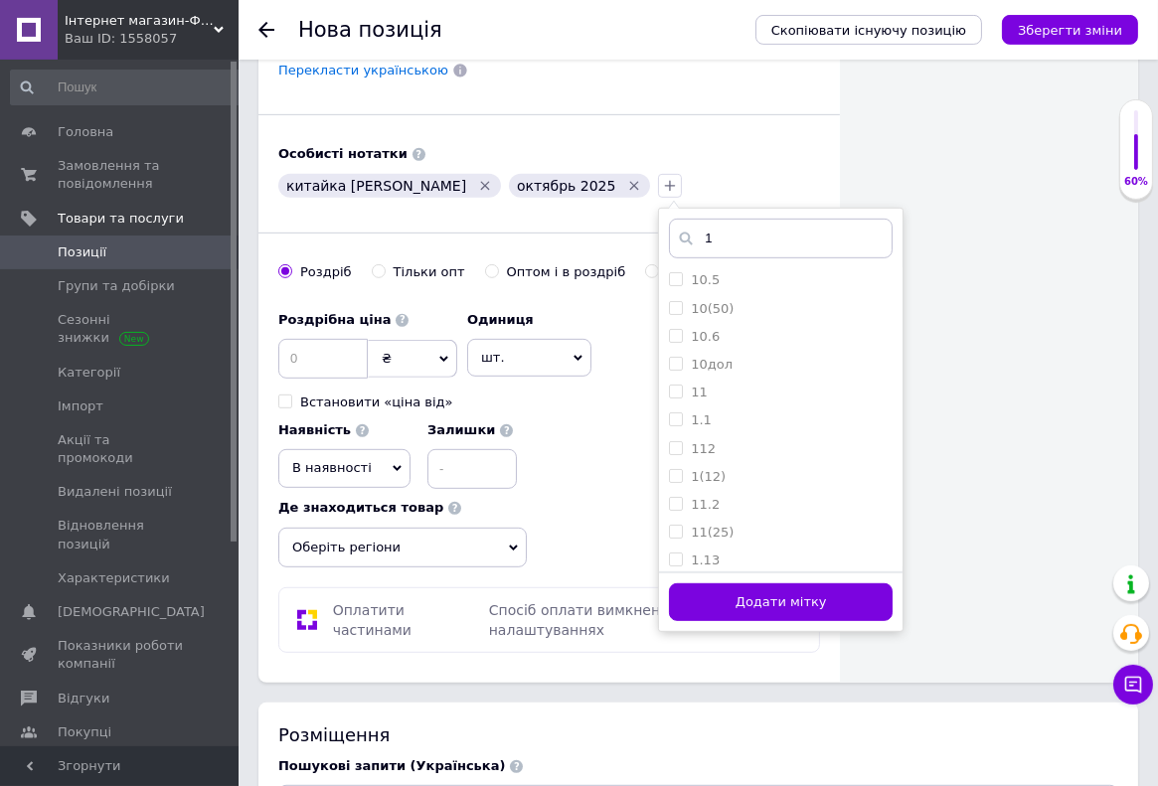
scroll to position [1369, 0]
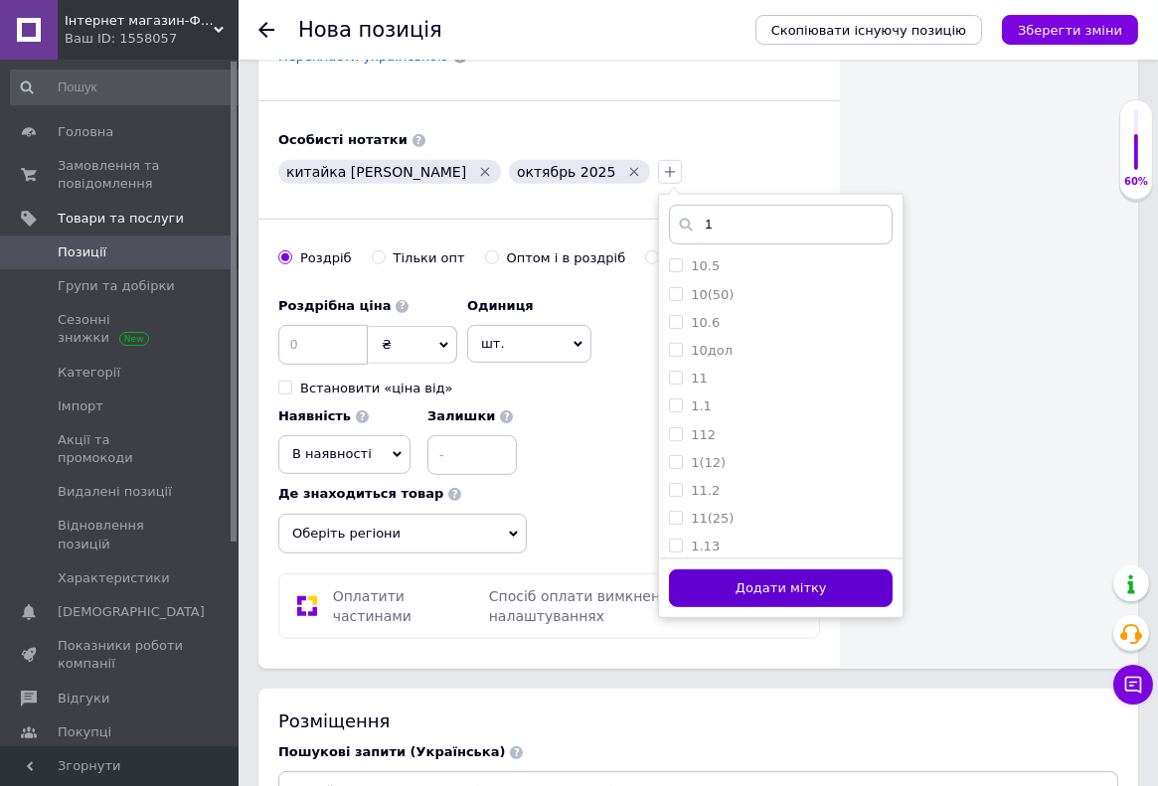
click at [688, 586] on button "Додати мітку" at bounding box center [781, 588] width 224 height 39
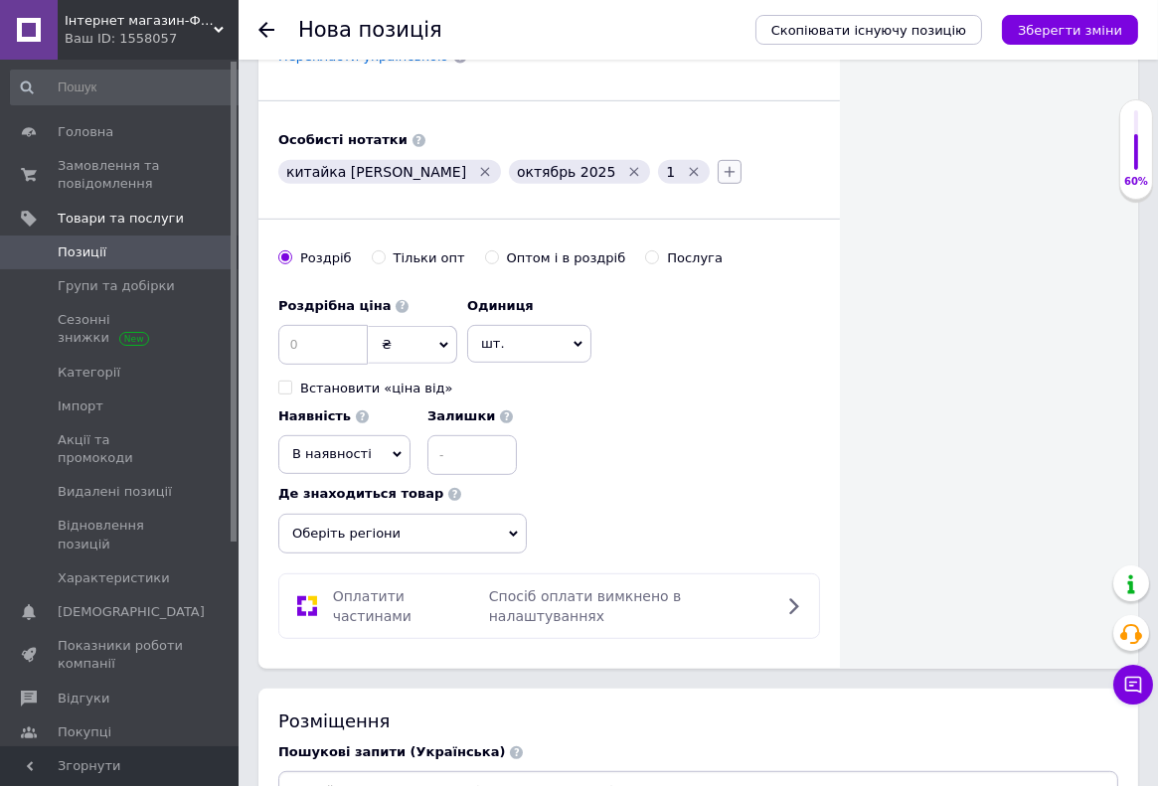
click at [721, 174] on icon "button" at bounding box center [729, 172] width 16 height 16
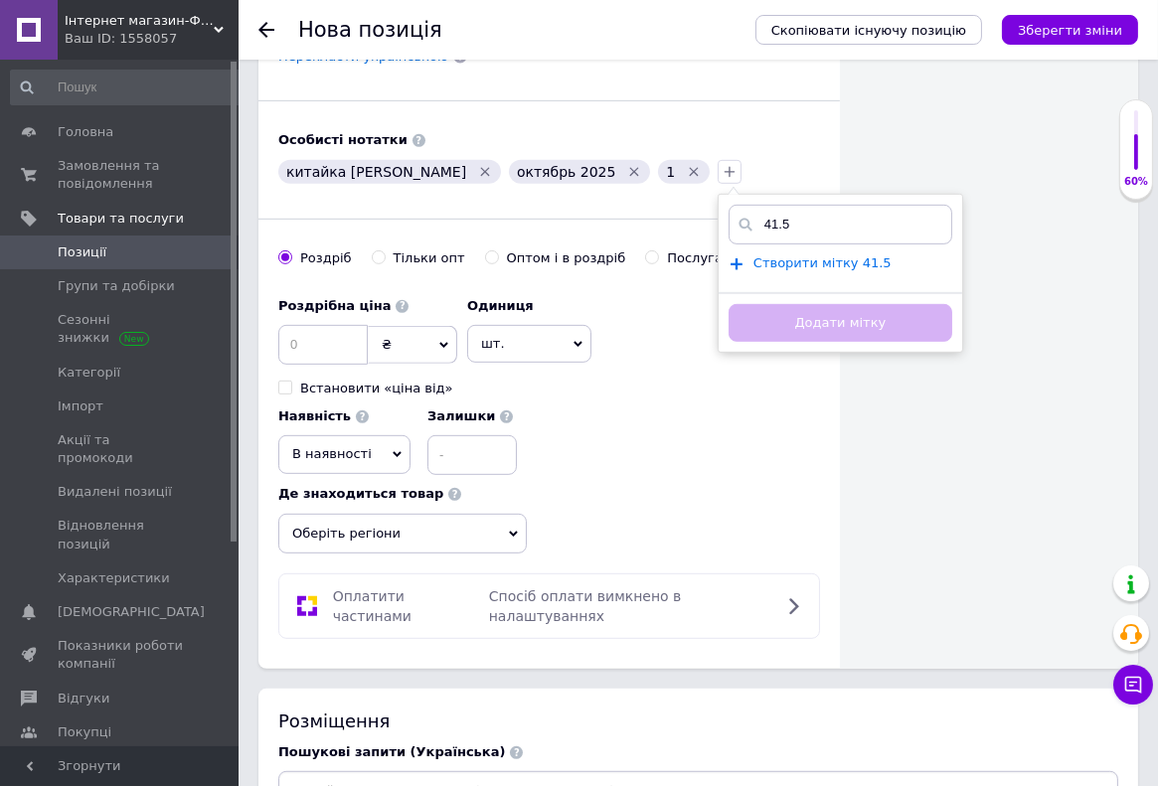
type input "41.5"
click at [753, 263] on span "Створити мітку 41.5" at bounding box center [822, 263] width 138 height 16
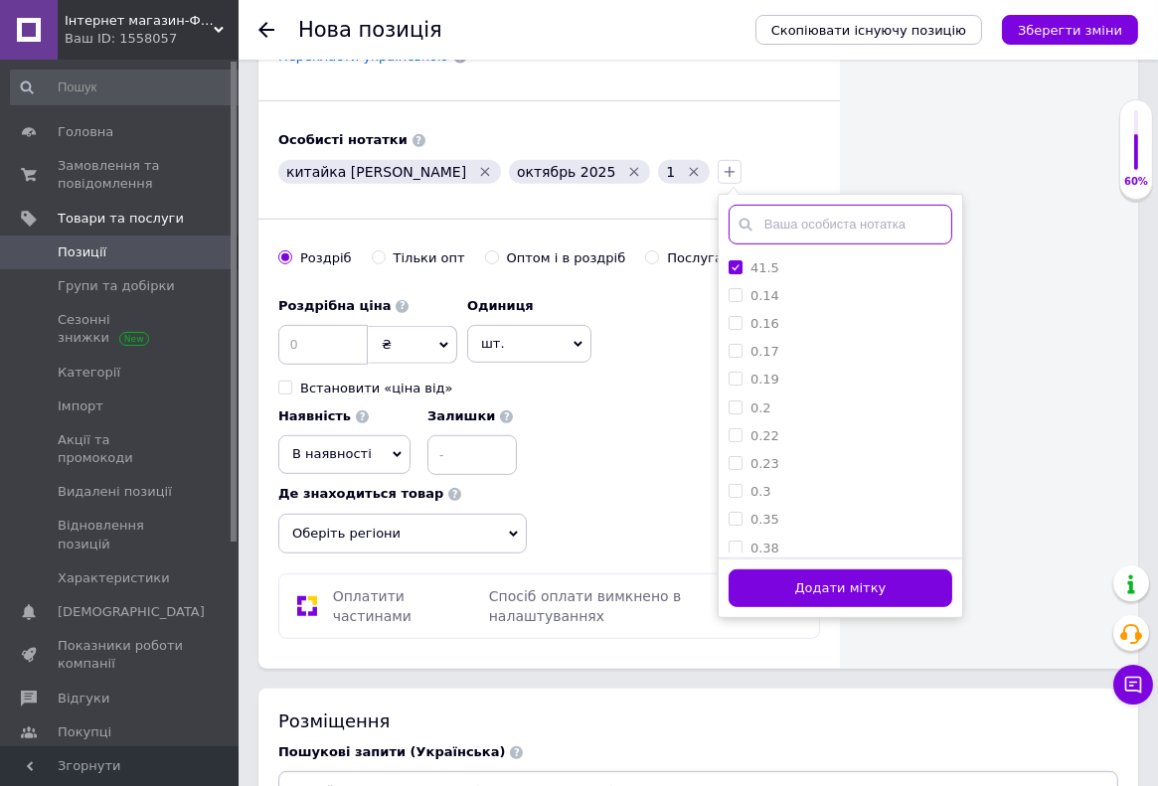
click at [728, 222] on input "text" at bounding box center [840, 225] width 224 height 40
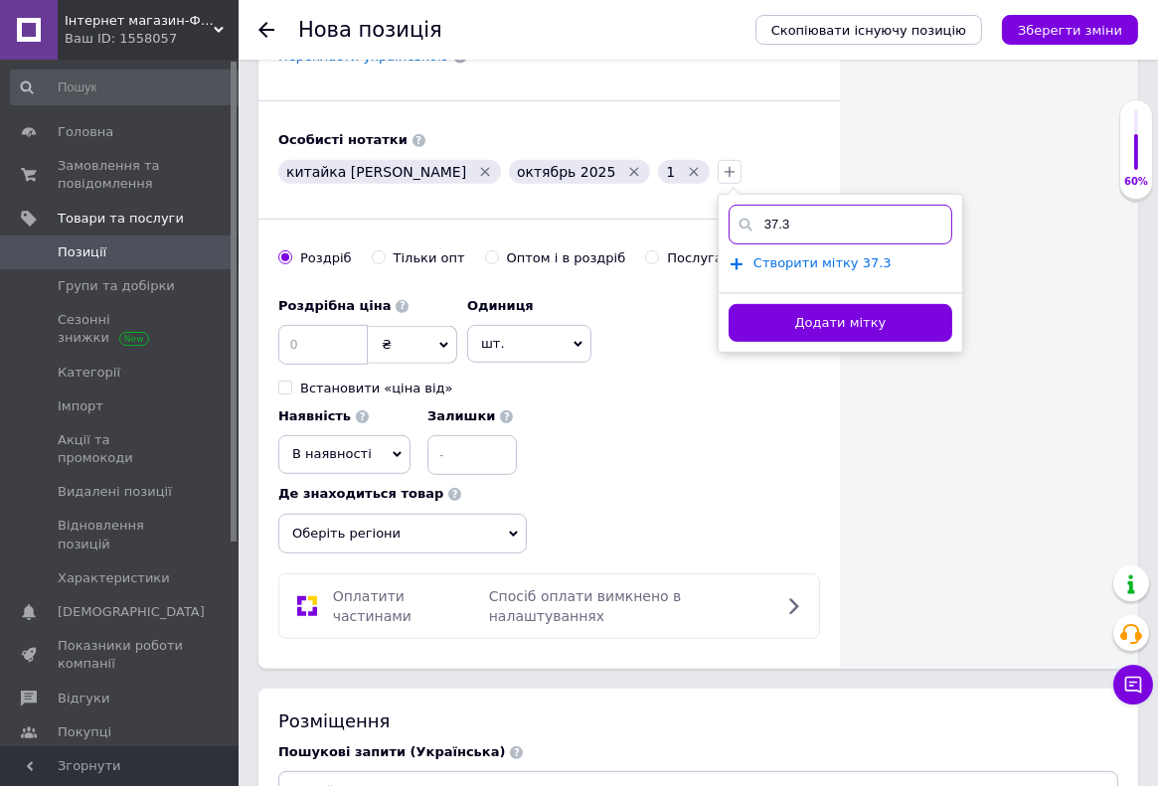
type input "37.3"
click at [753, 264] on span "Створити мітку 37.3" at bounding box center [822, 263] width 138 height 16
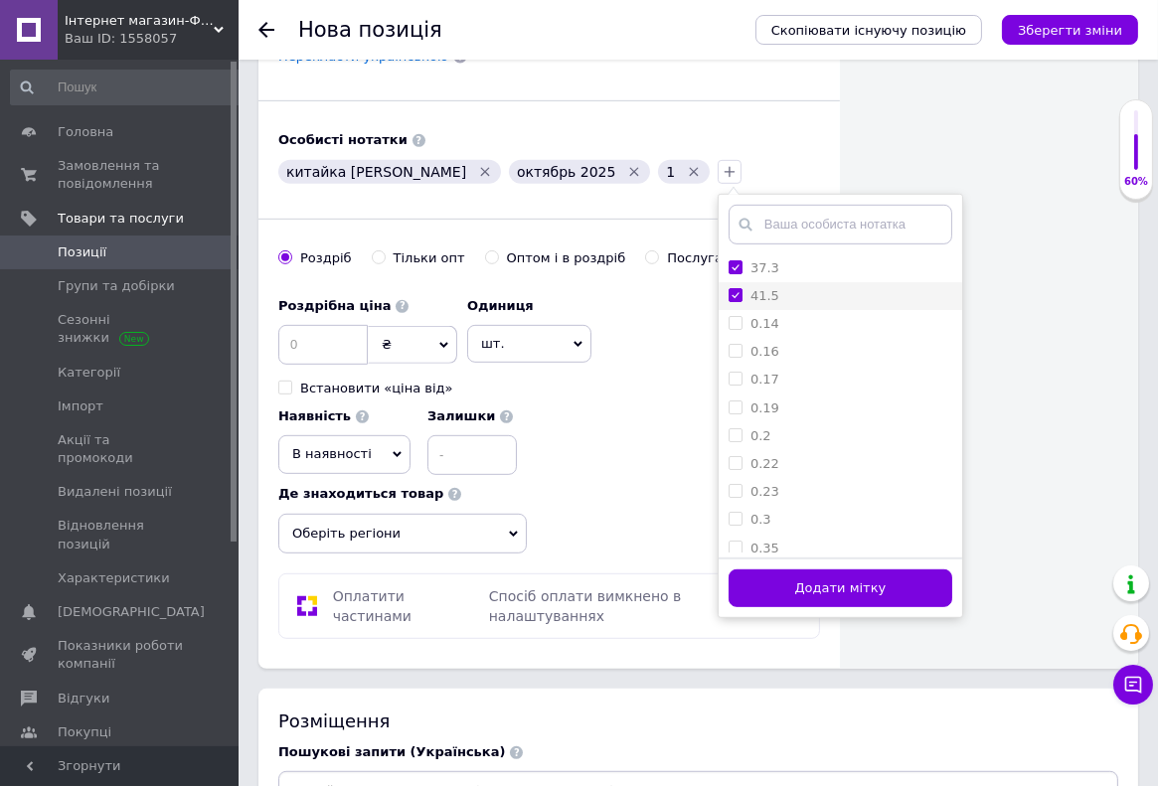
click at [728, 295] on input "41.5" at bounding box center [734, 294] width 13 height 13
checkbox input "false"
click at [771, 588] on button "Додати мітку" at bounding box center [840, 588] width 224 height 39
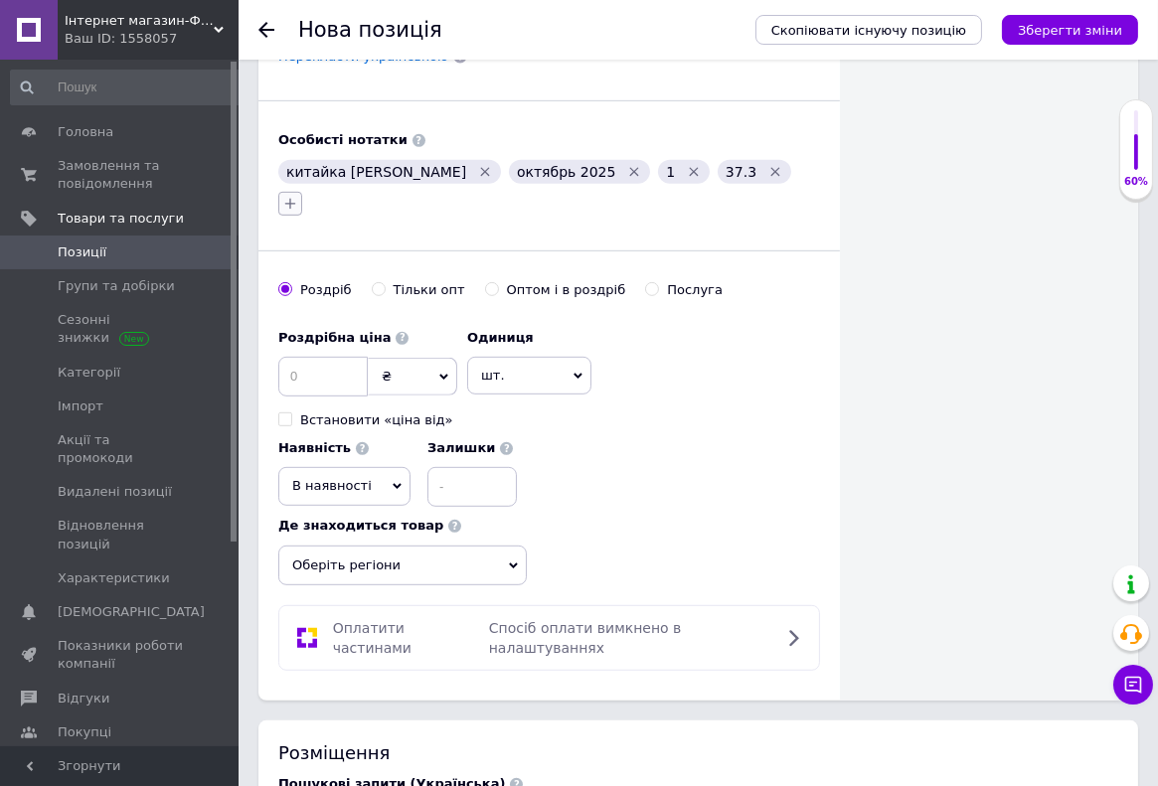
click at [298, 196] on icon "button" at bounding box center [290, 204] width 16 height 16
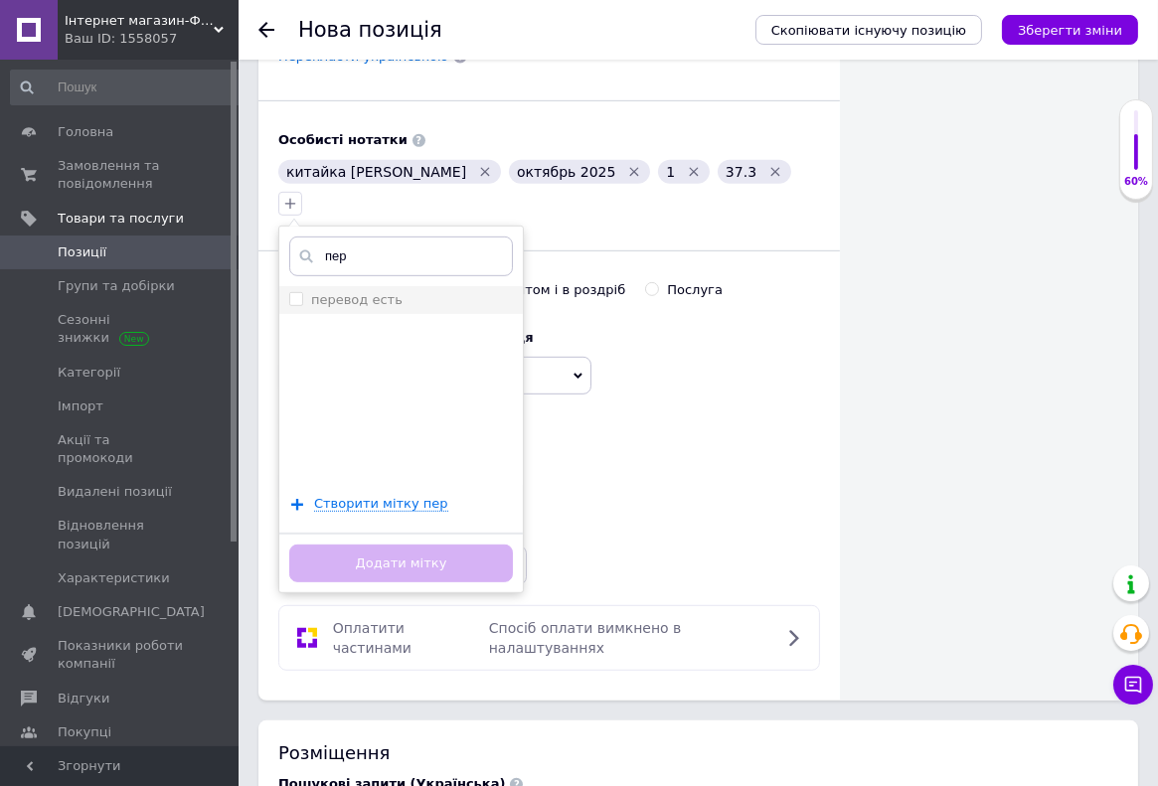
type input "пер"
drag, startPoint x: 732, startPoint y: 256, endPoint x: 738, endPoint y: 265, distance: 10.7
click at [302, 292] on input "перевод есть" at bounding box center [295, 298] width 13 height 13
checkbox input "true"
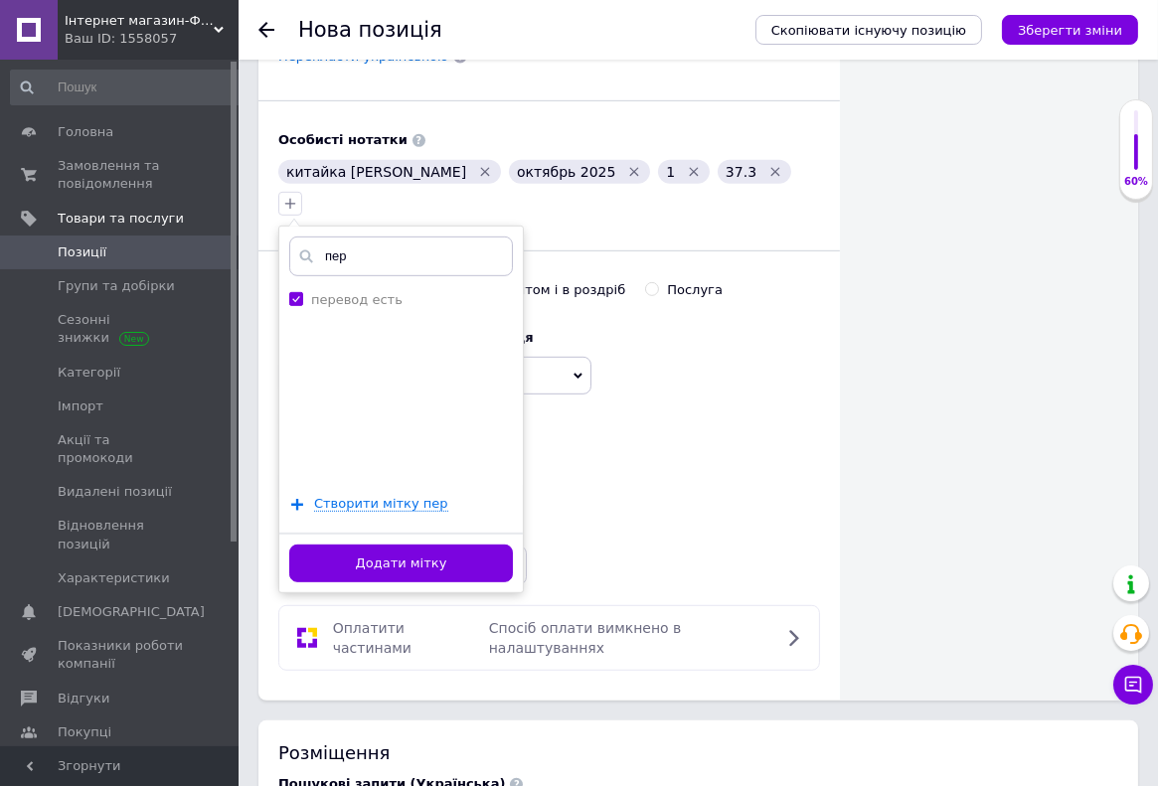
click at [513, 545] on button "Додати мітку" at bounding box center [401, 564] width 224 height 39
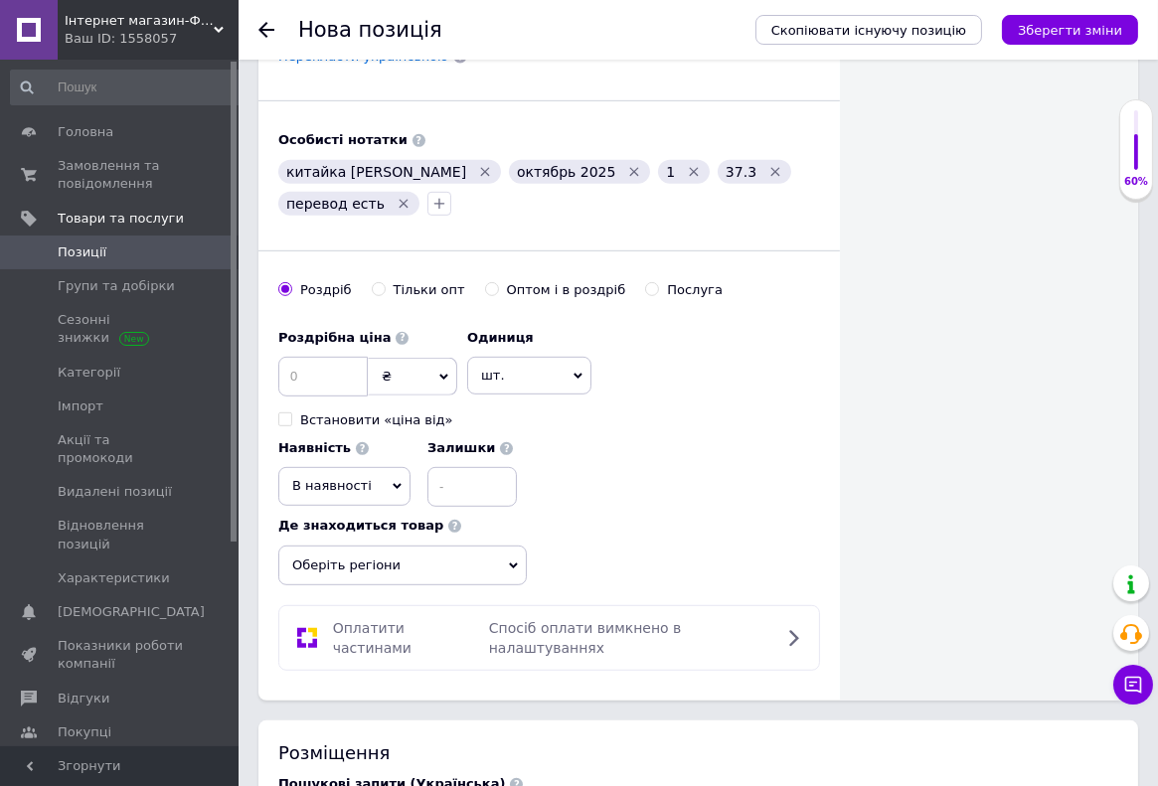
click at [485, 287] on input "Оптом і в роздріб" at bounding box center [491, 288] width 13 height 13
radio input "true"
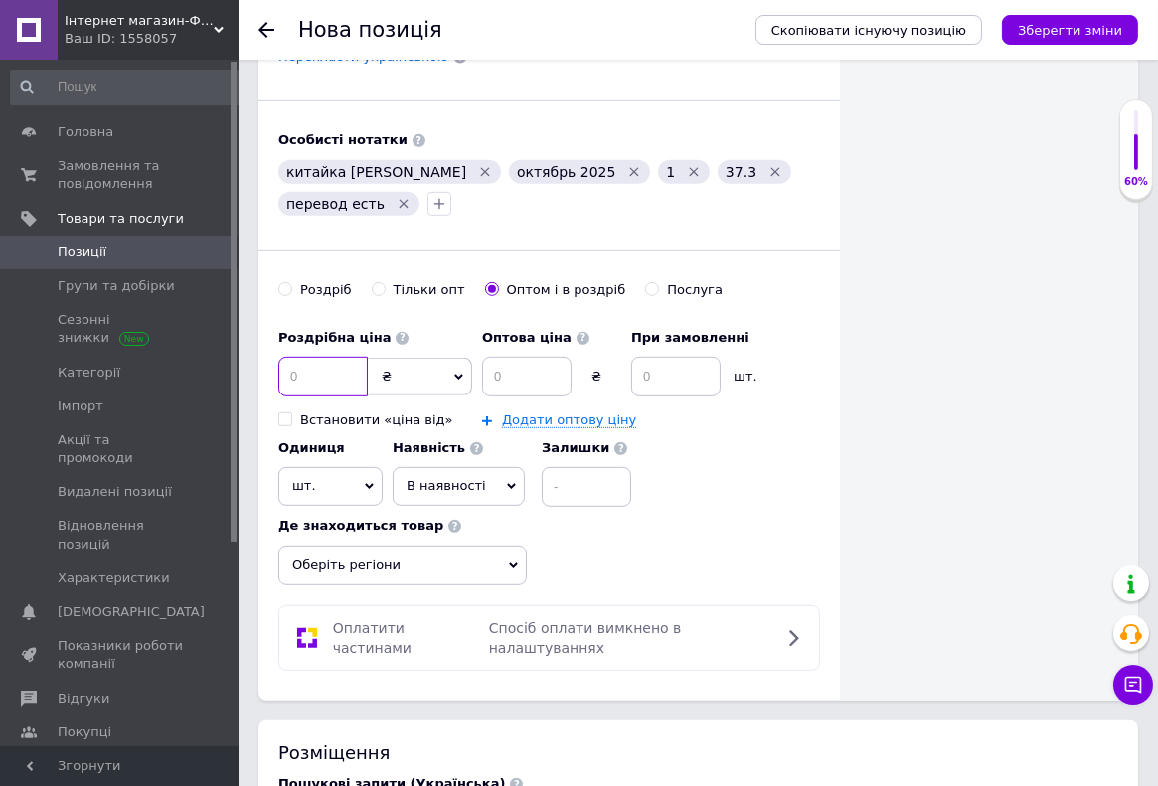
click at [326, 371] on input at bounding box center [322, 377] width 89 height 40
click at [300, 380] on input at bounding box center [322, 377] width 89 height 40
type input "75.5"
click at [528, 360] on input at bounding box center [526, 377] width 89 height 40
type input "75.3"
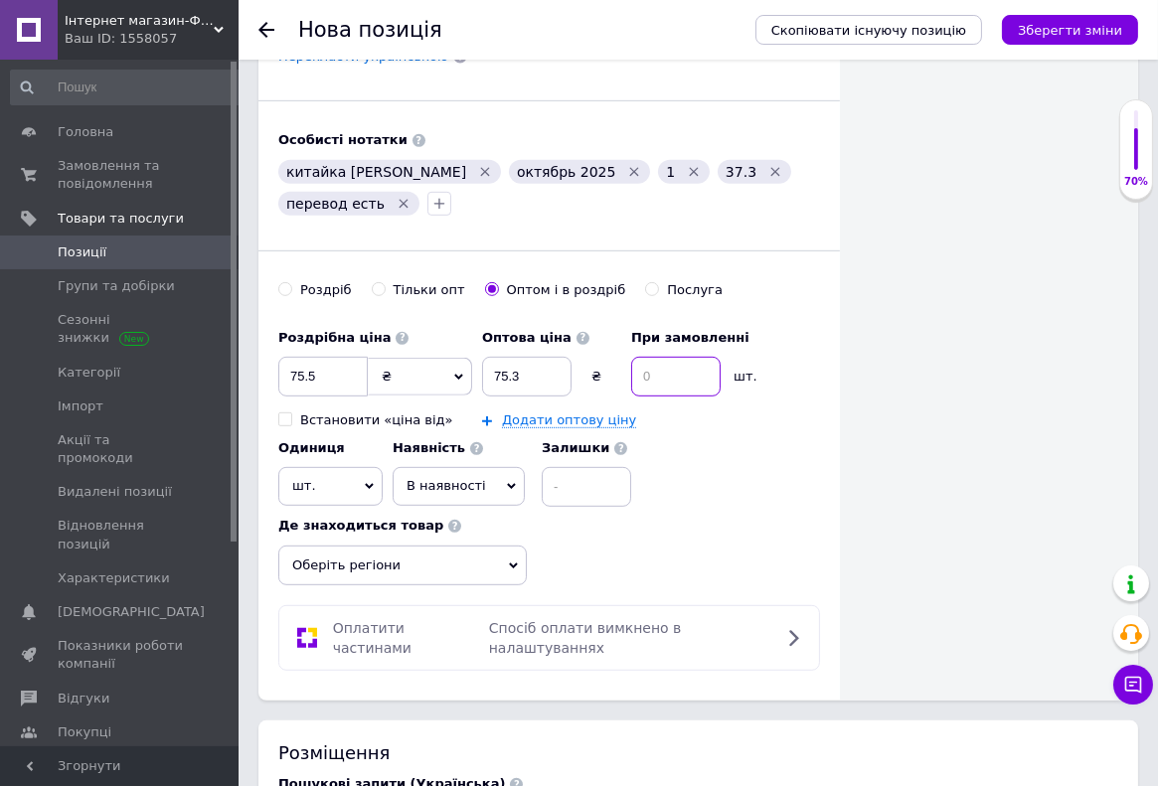
click at [662, 372] on input at bounding box center [675, 377] width 89 height 40
type input "2"
click at [534, 417] on link "Додати оптову ціну" at bounding box center [569, 420] width 134 height 16
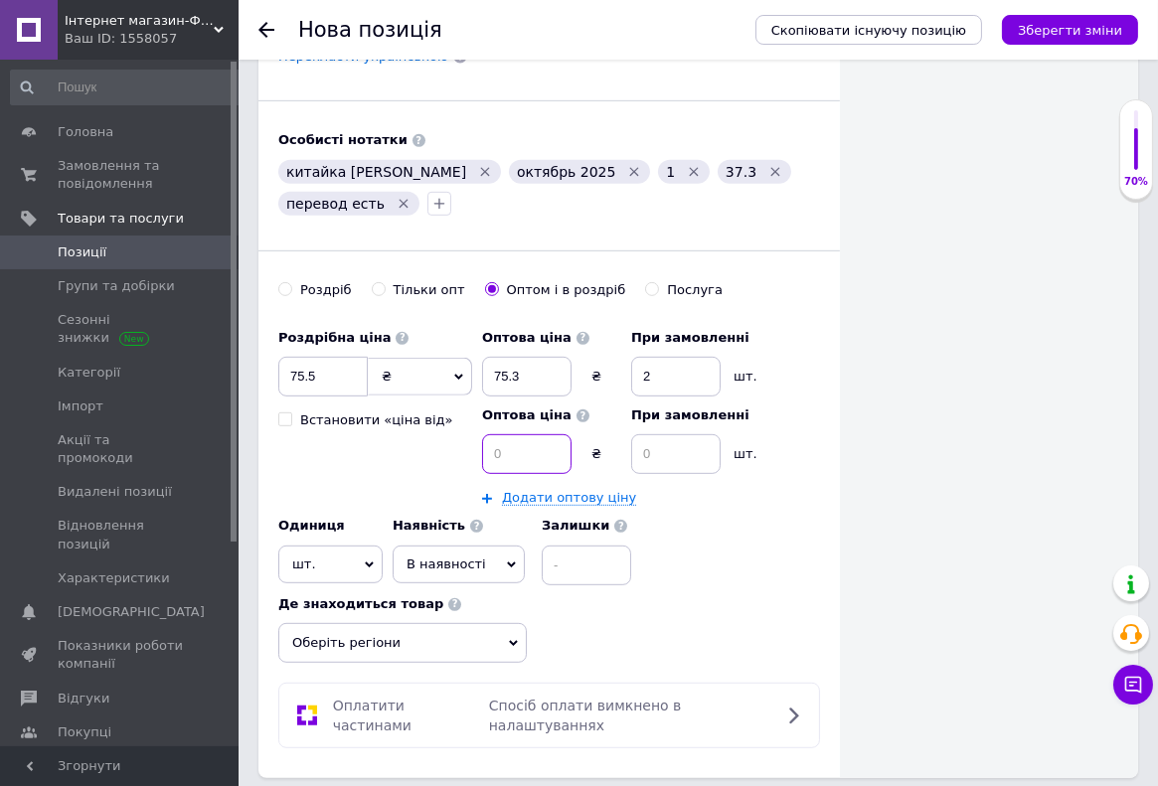
click at [512, 451] on input at bounding box center [526, 454] width 89 height 40
type input "75"
click at [661, 455] on input at bounding box center [675, 454] width 89 height 40
type input "5"
click at [572, 573] on input at bounding box center [586, 566] width 89 height 40
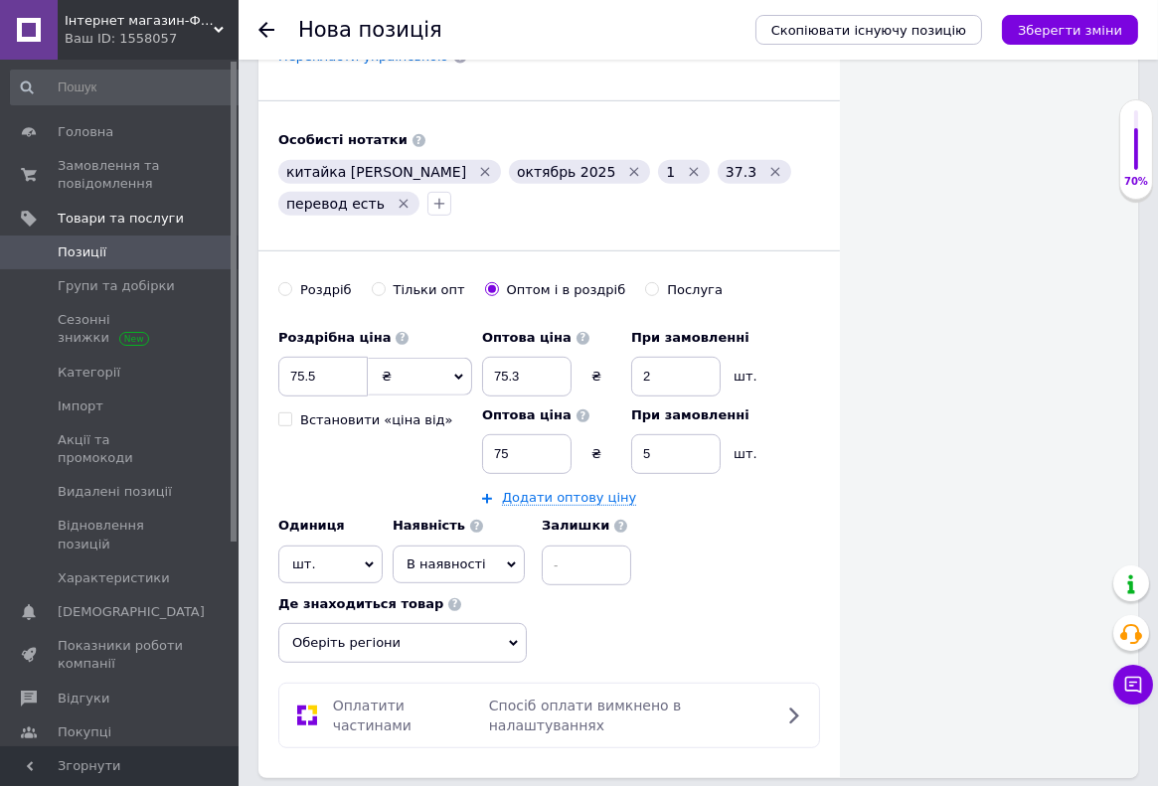
click at [440, 570] on span "В наявності" at bounding box center [458, 565] width 132 height 38
click at [455, 684] on li "Готово до відправки" at bounding box center [458, 688] width 130 height 46
click at [617, 557] on input at bounding box center [639, 566] width 89 height 40
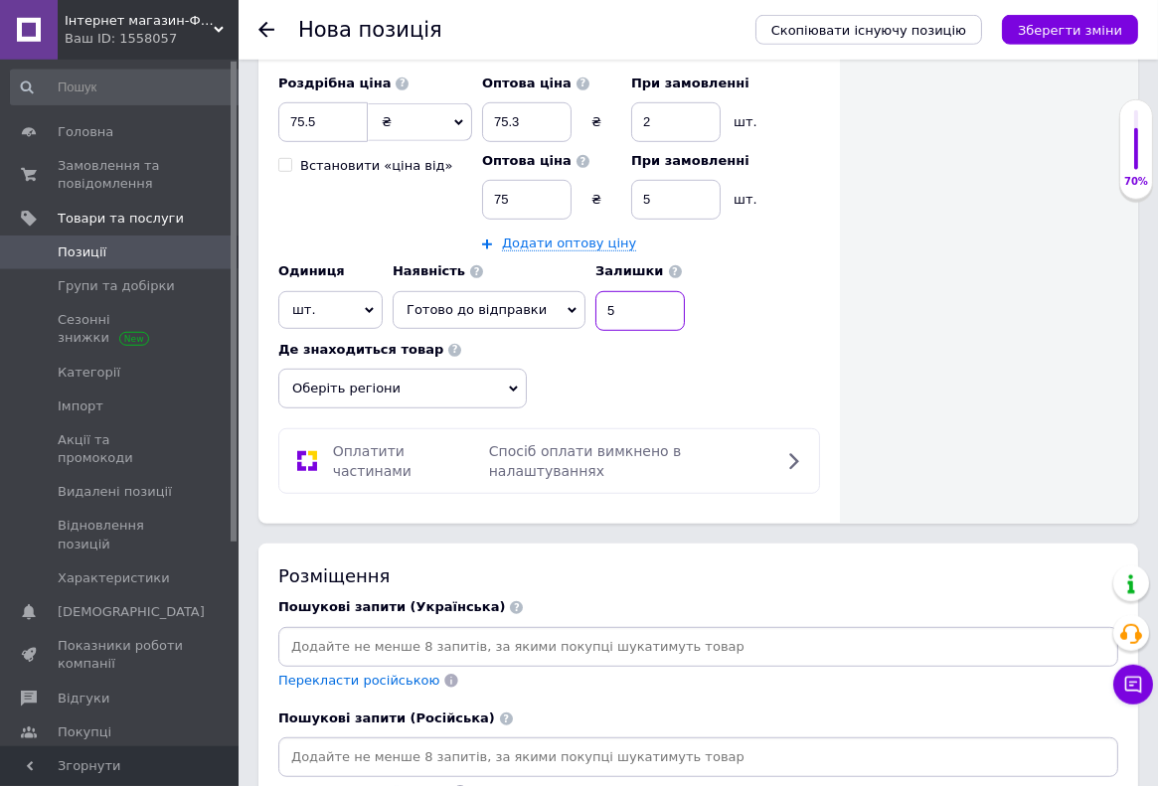
scroll to position [1685, 0]
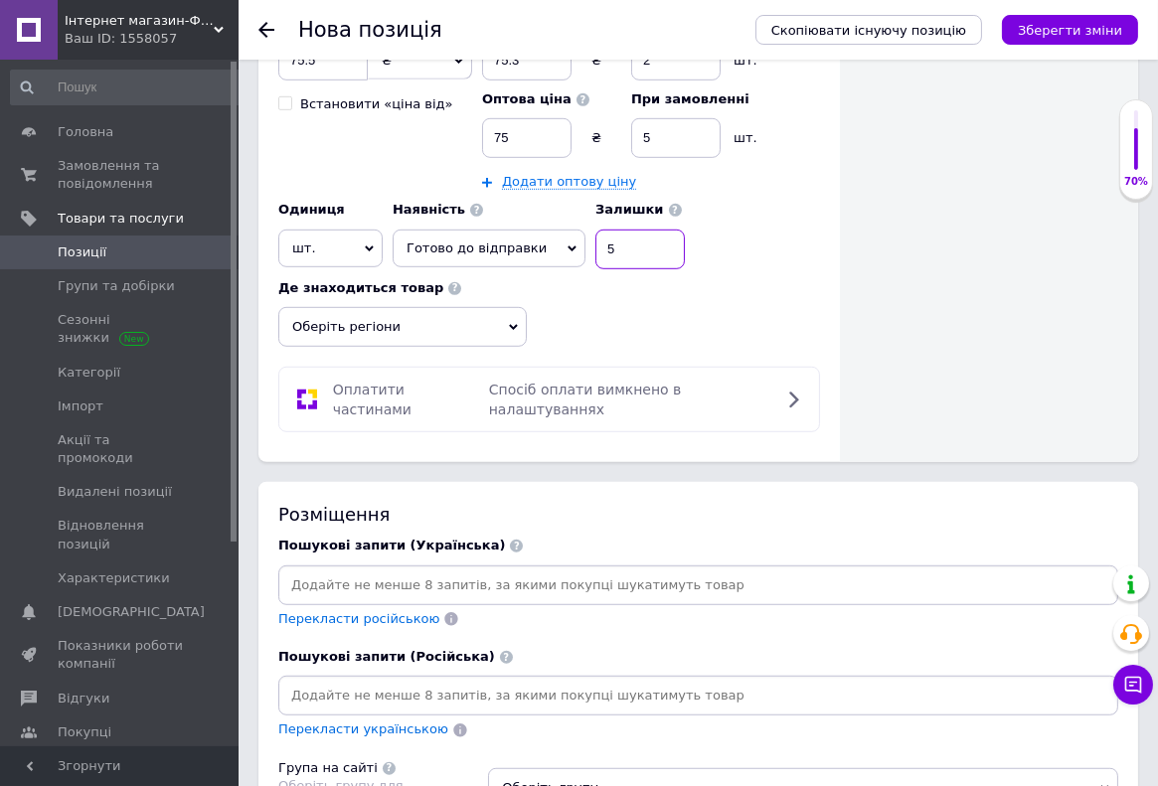
type input "5"
click at [354, 326] on span "Оберіть регіони" at bounding box center [402, 327] width 248 height 40
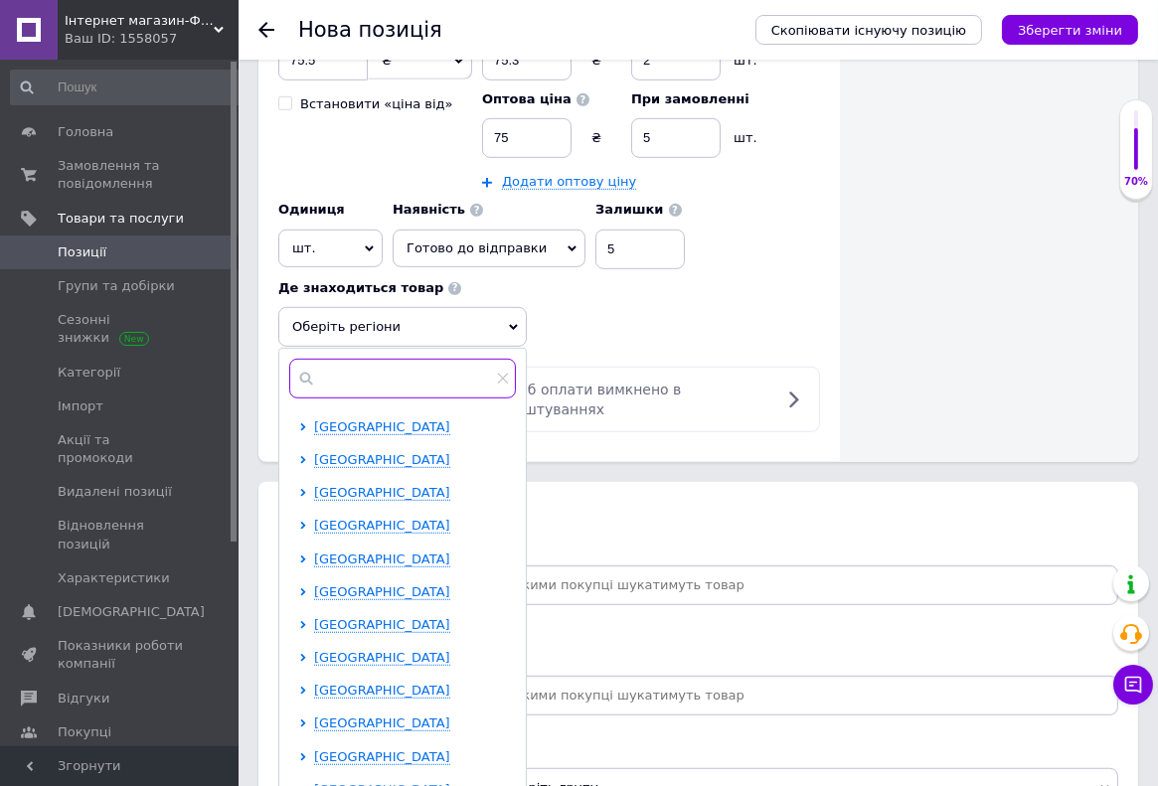
click at [356, 371] on input "text" at bounding box center [402, 379] width 227 height 40
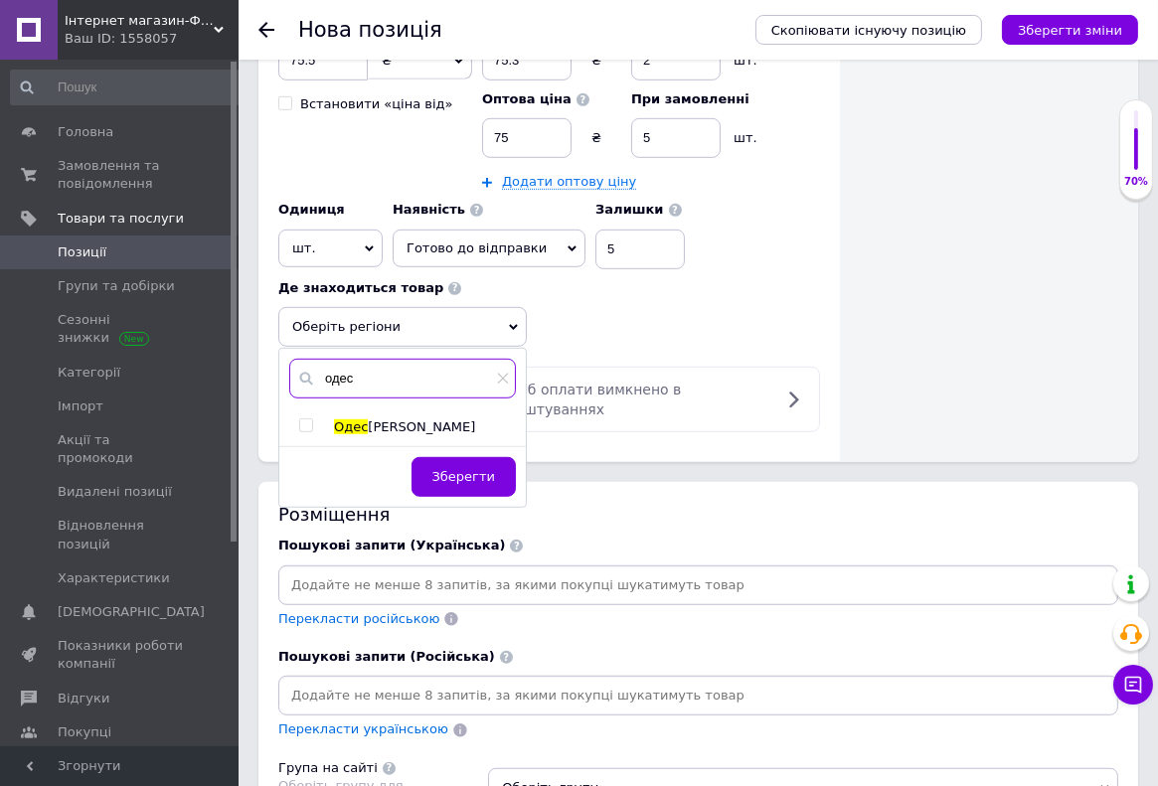
type input "одес"
drag, startPoint x: 305, startPoint y: 412, endPoint x: 326, endPoint y: 431, distance: 28.1
click at [305, 413] on div "одес Одес а Зберегти" at bounding box center [402, 428] width 246 height 158
click at [306, 420] on input "checkbox" at bounding box center [305, 425] width 13 height 13
checkbox input "true"
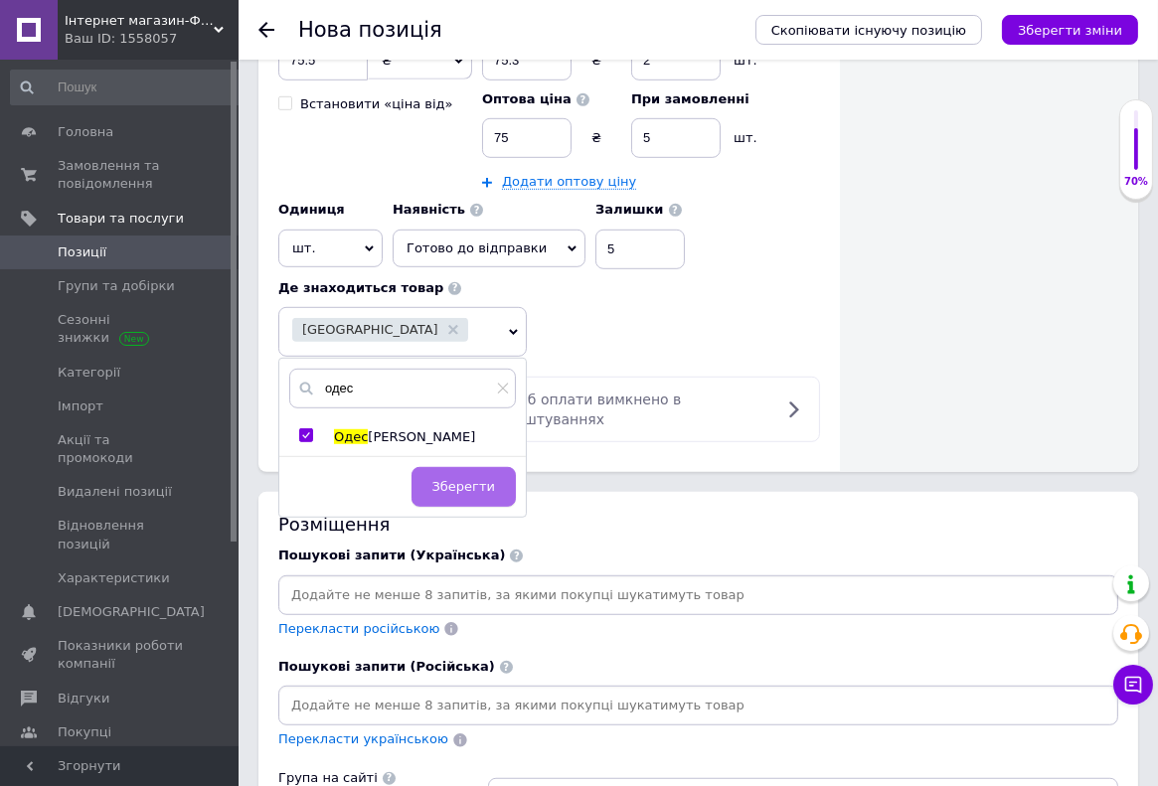
click at [476, 482] on span "Зберегти" at bounding box center [463, 486] width 63 height 15
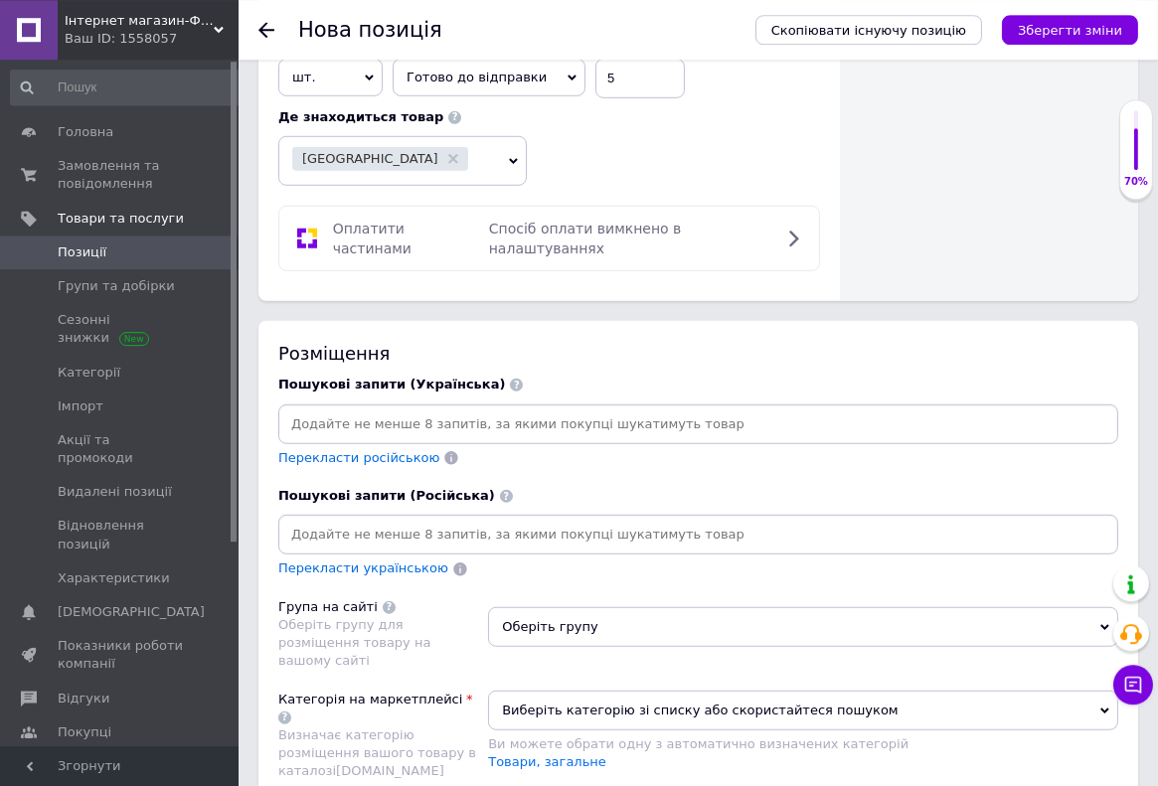
scroll to position [1896, 0]
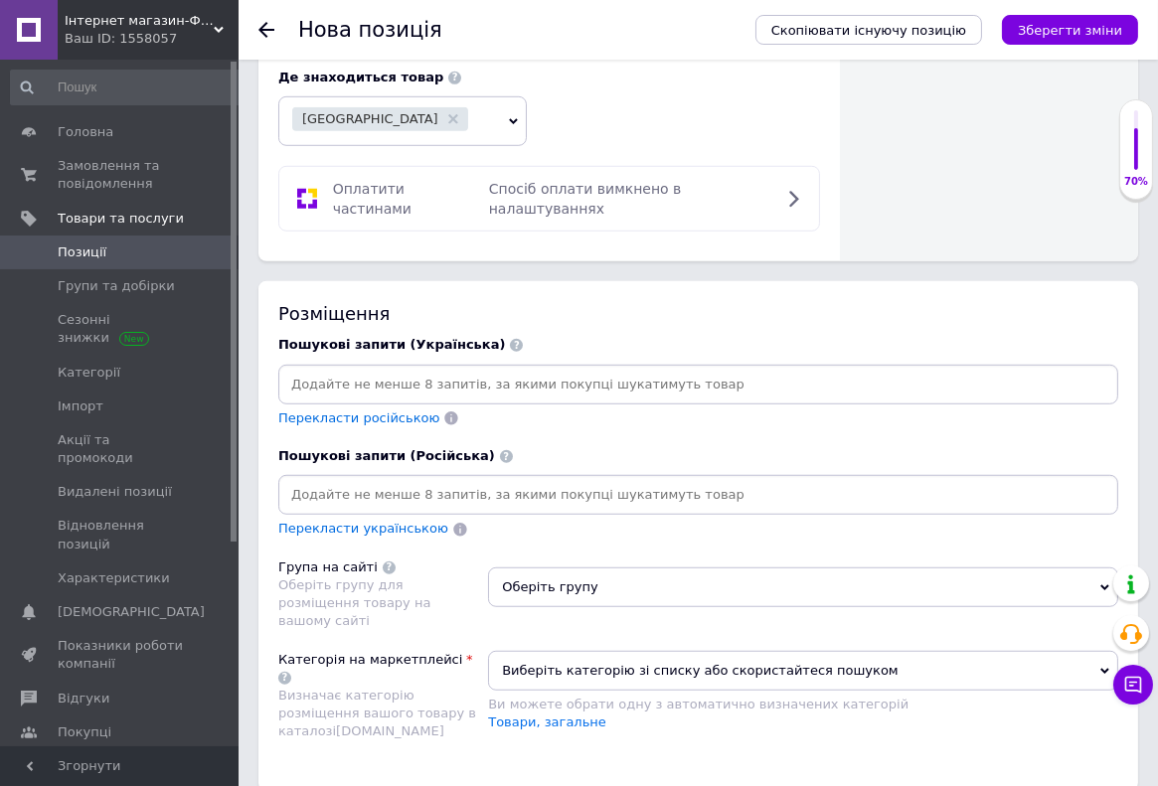
click at [411, 480] on input at bounding box center [698, 495] width 832 height 30
type input "новогодний декор красный"
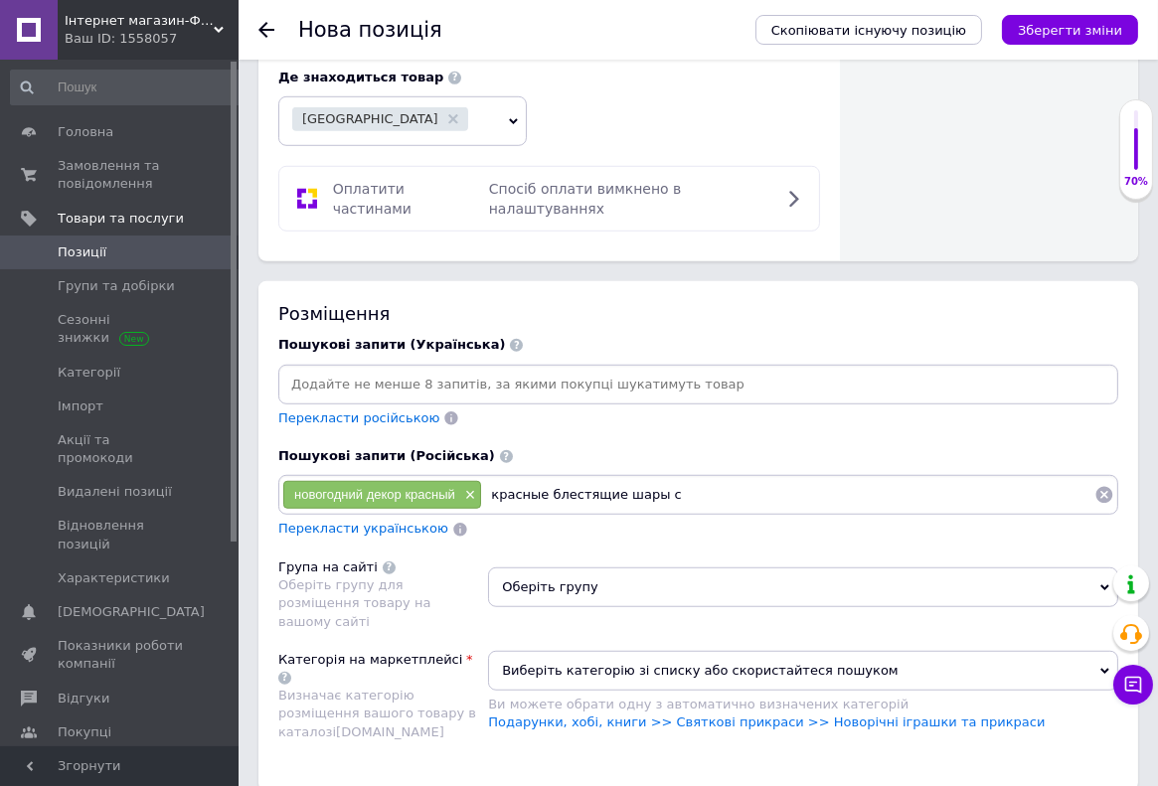
type input "красные блестящие шары"
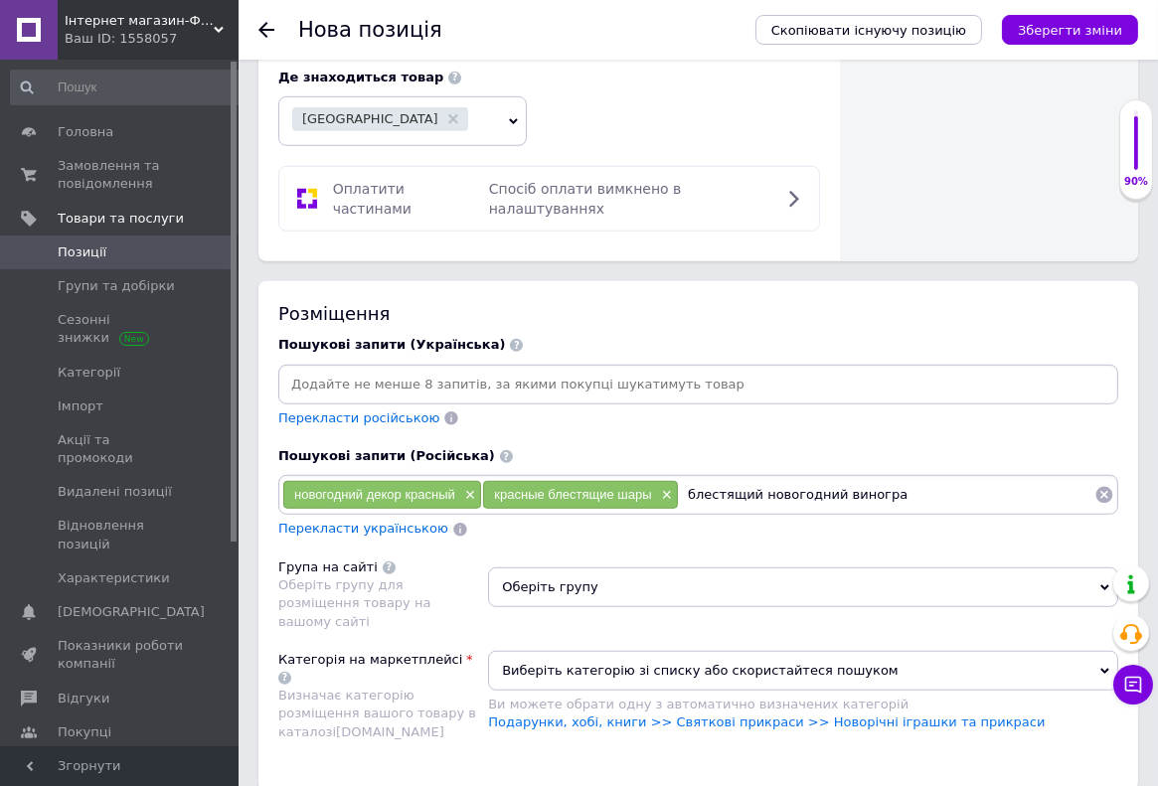
type input "блестящий новогодний виноград"
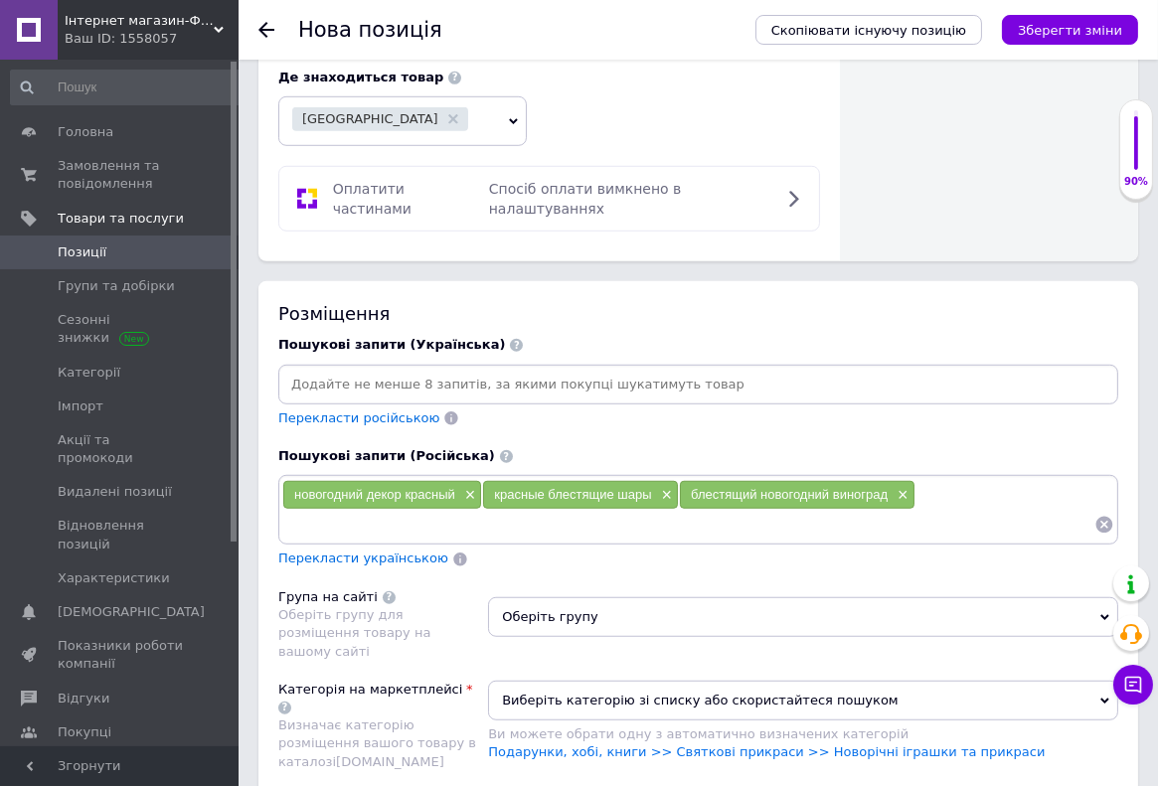
click at [373, 510] on input at bounding box center [688, 525] width 812 height 30
type input "рождественский декор блестящий"
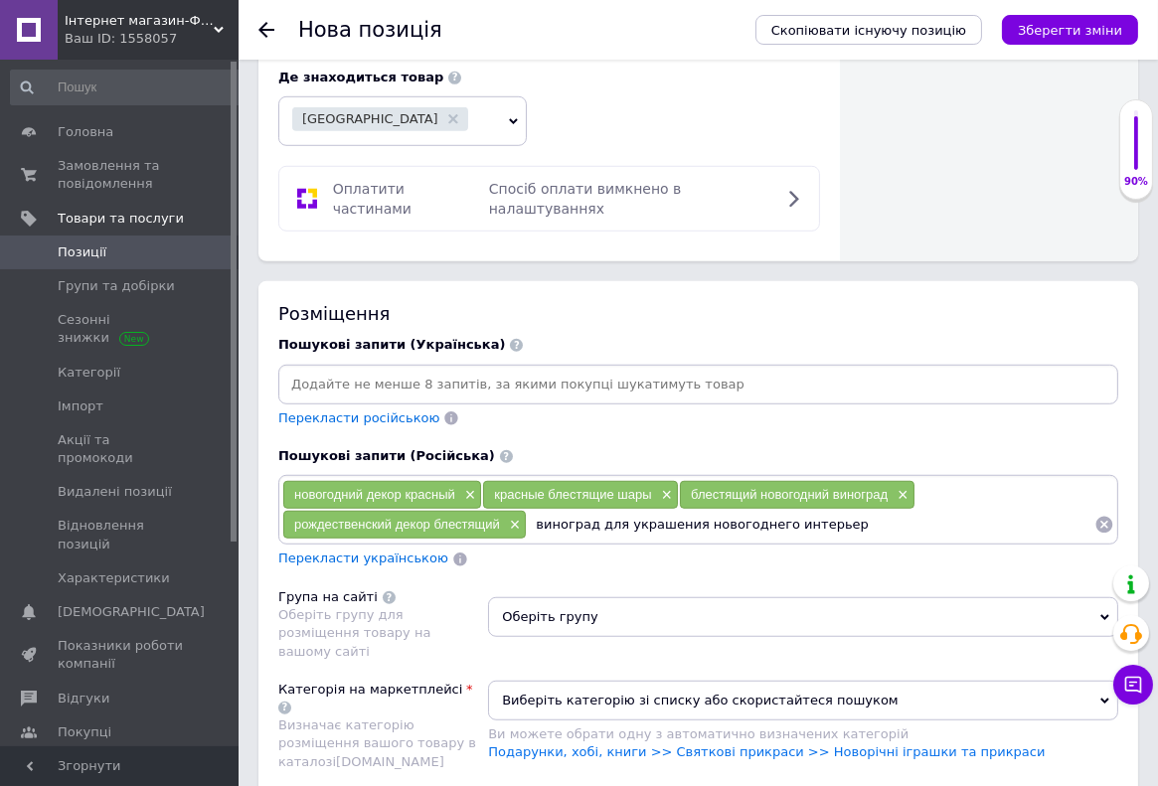
type input "виноград для украшения новогоднего интерьера"
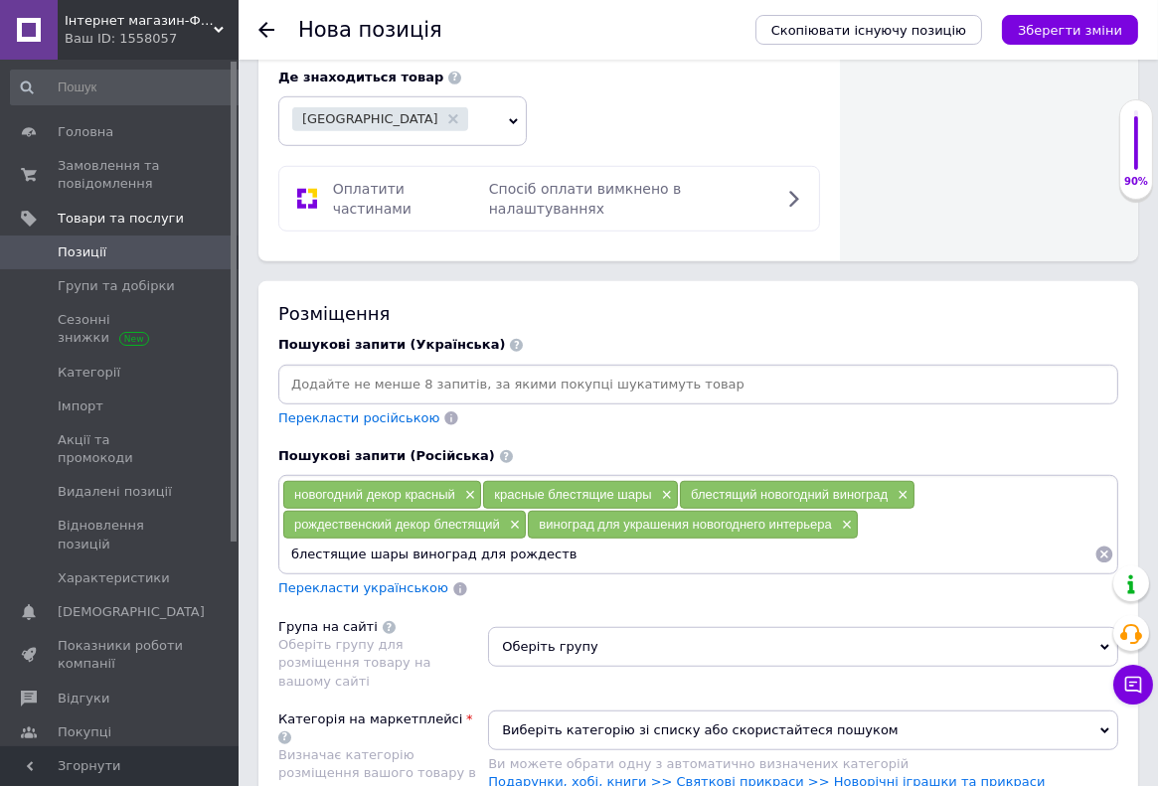
type input "блестящие шары виноград для рождества"
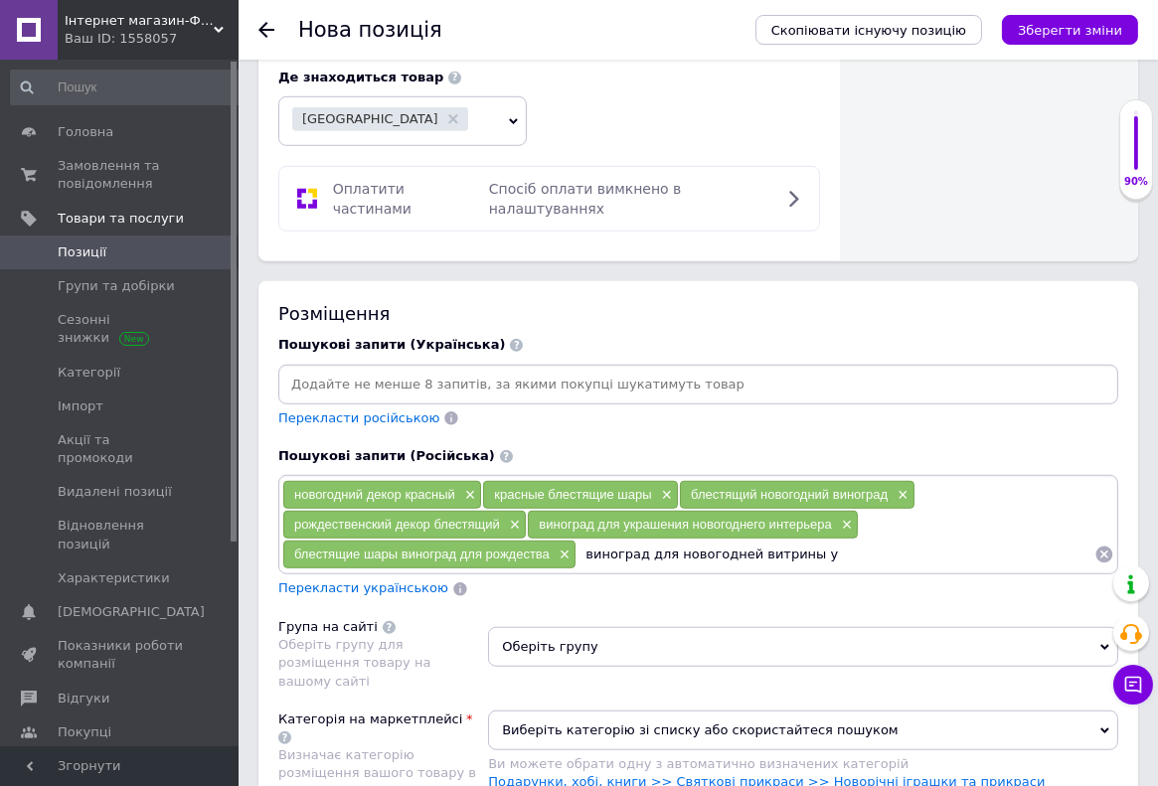
type input "виноград для новогодней витрины"
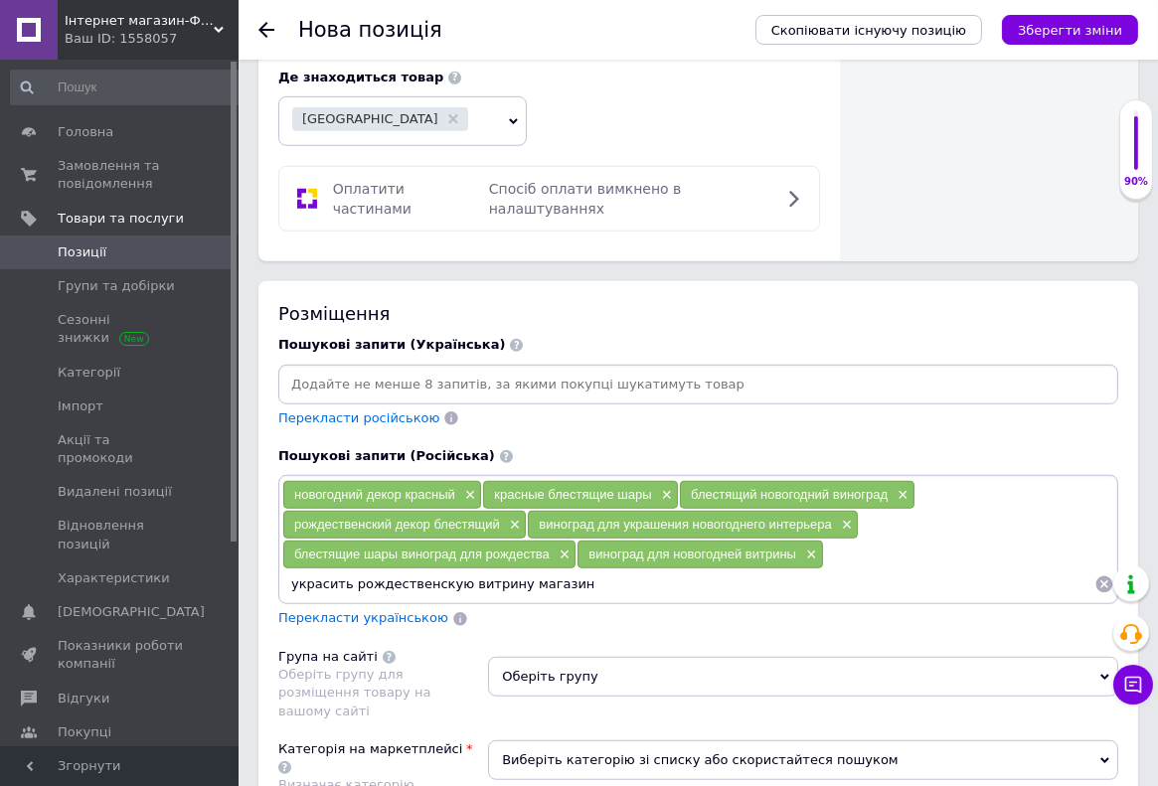
type input "украсить рождественскую витрину магазина"
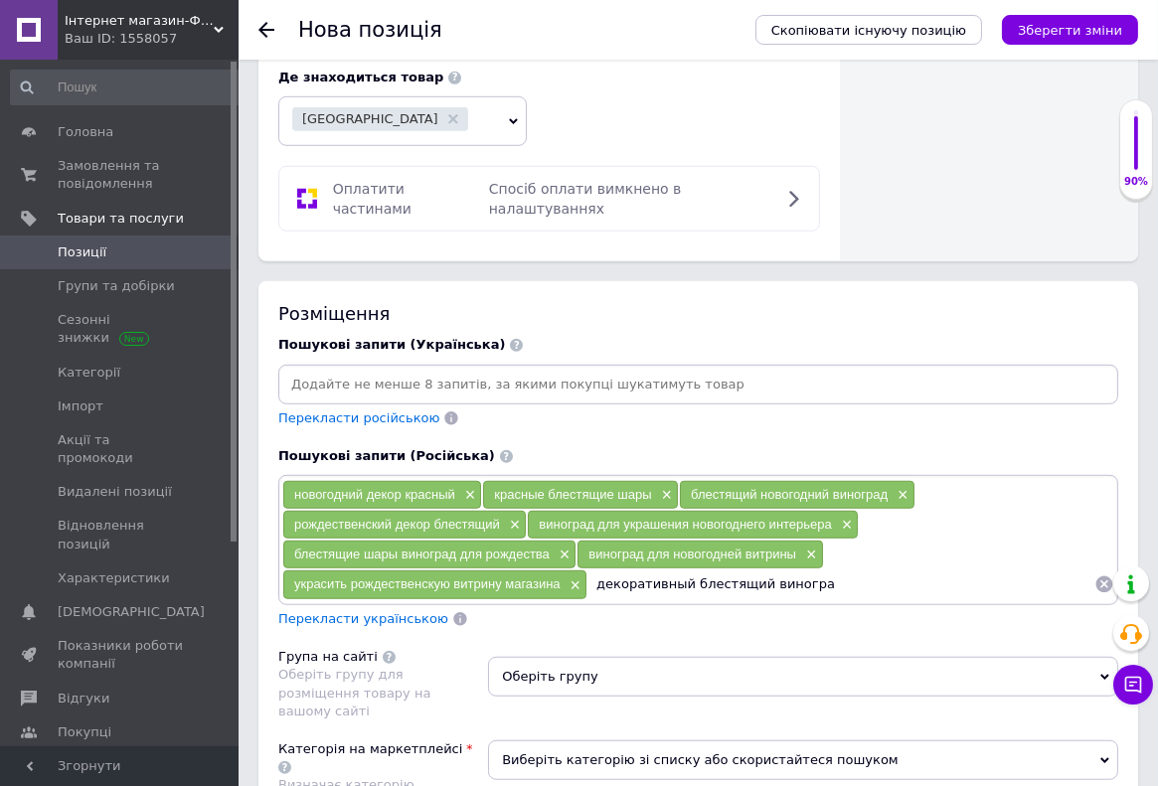
type input "декоративный блестящий виноград"
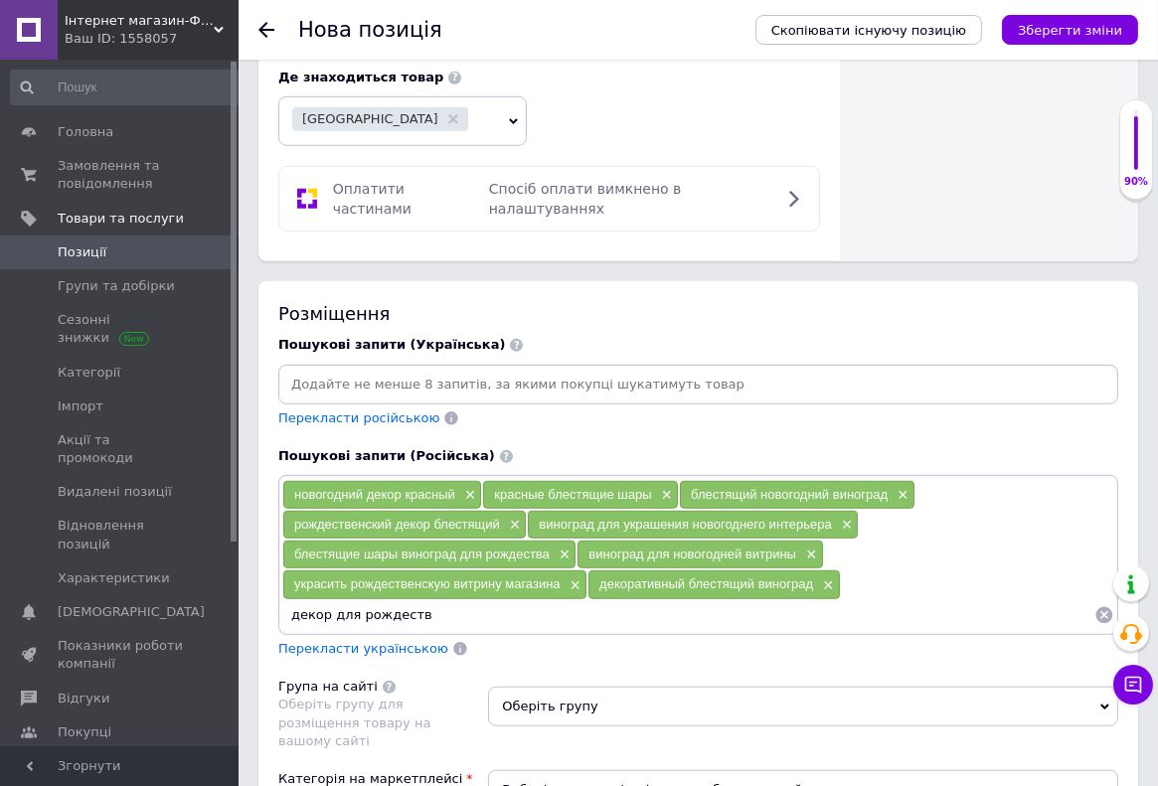
type input "декор для рождества"
type input "украсить елку виноградом"
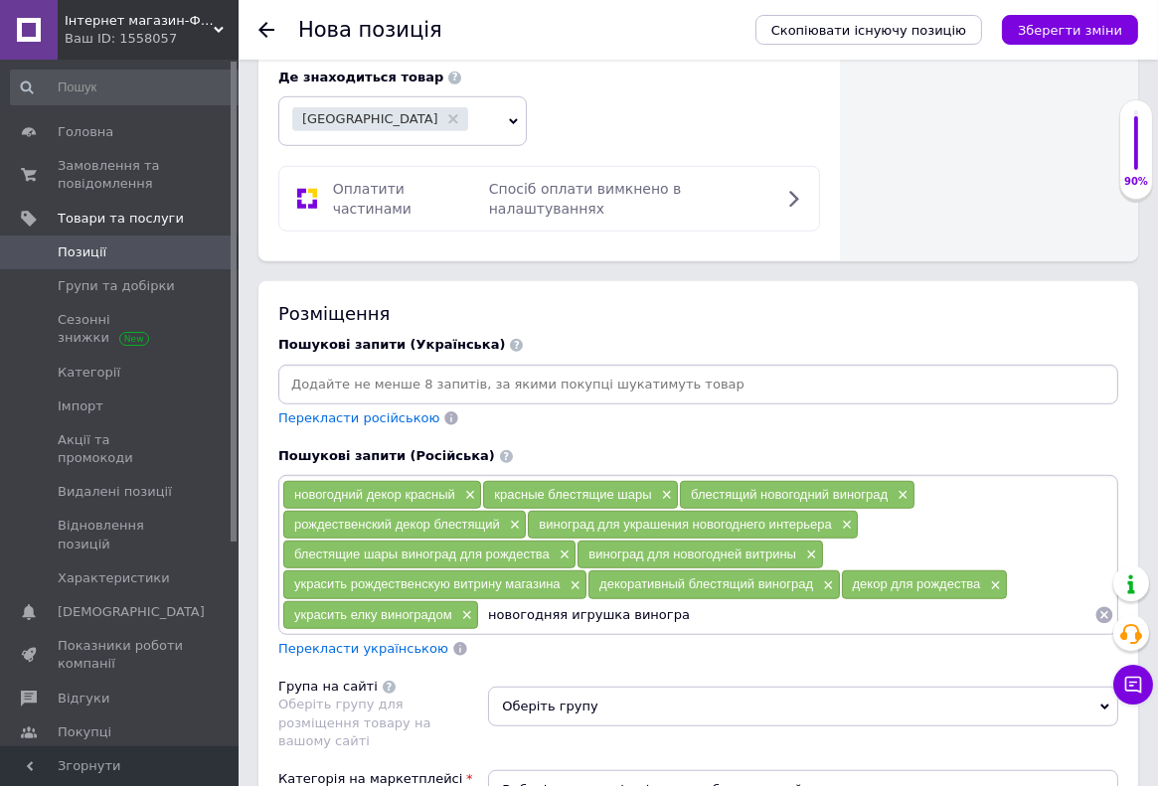
type input "новогодняя игрушка виноград"
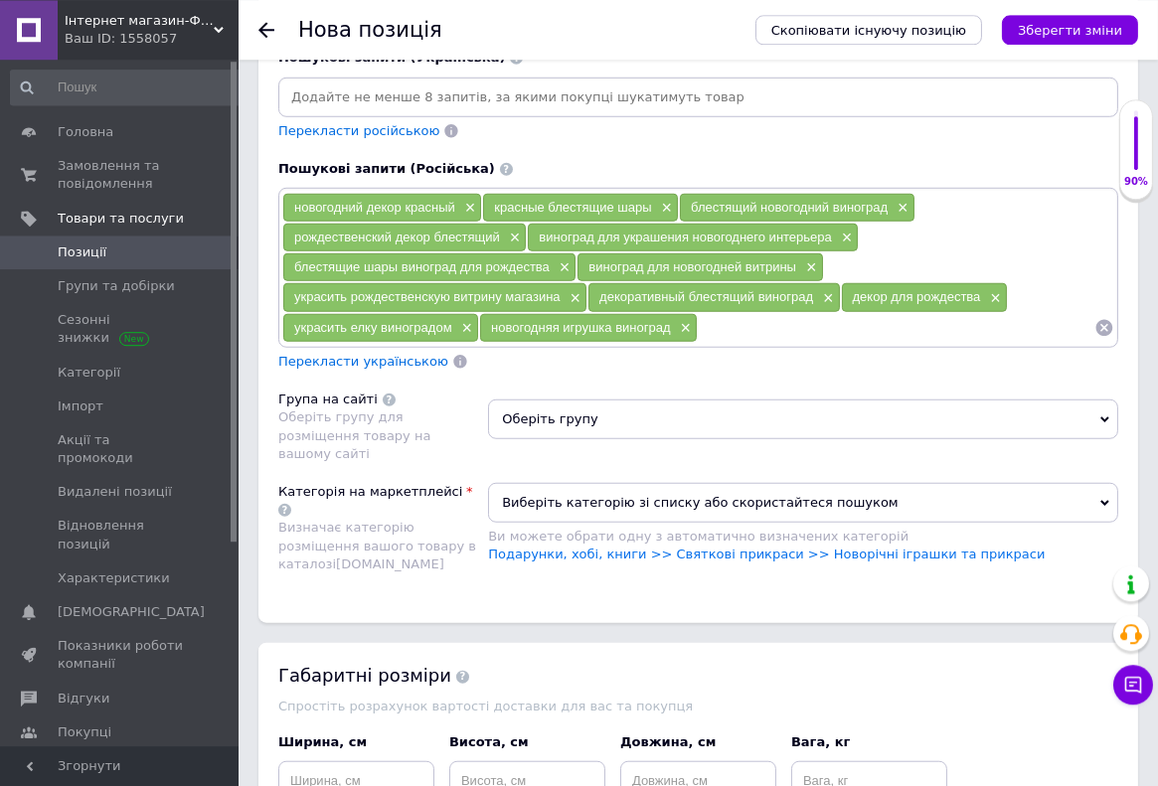
scroll to position [2212, 0]
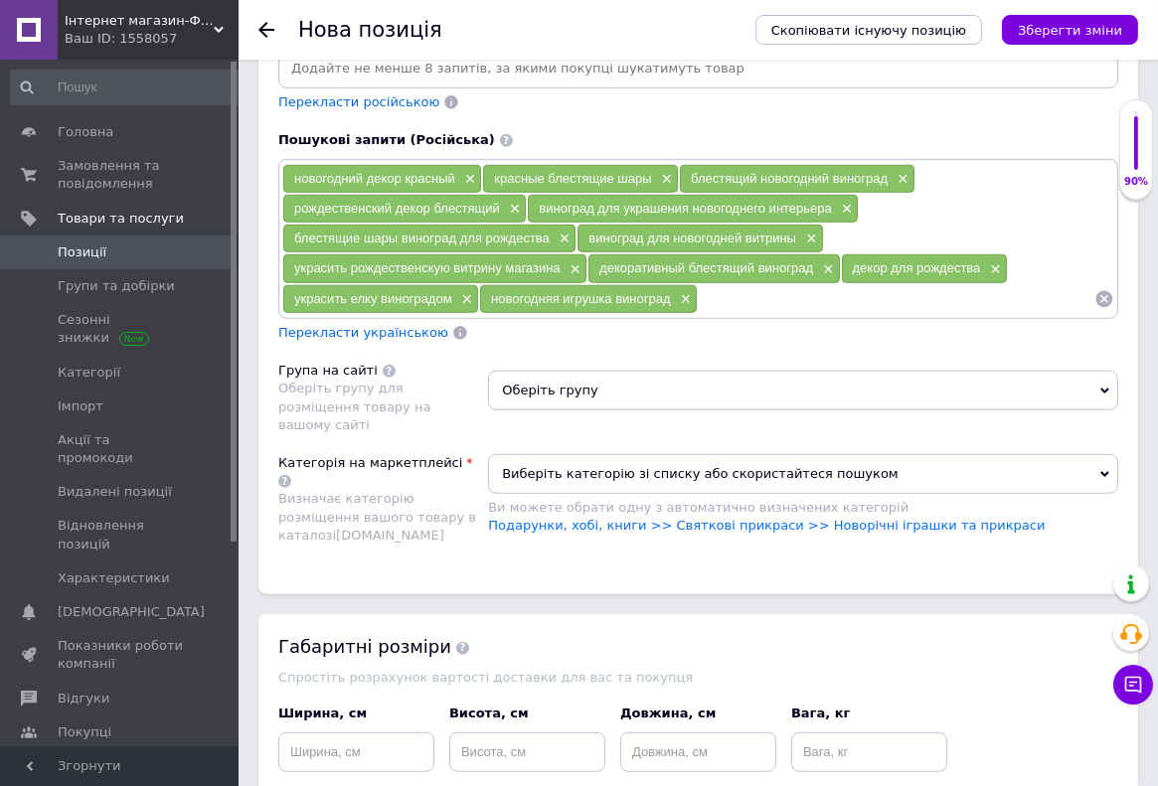
click at [540, 371] on span "Оберіть групу" at bounding box center [803, 391] width 630 height 40
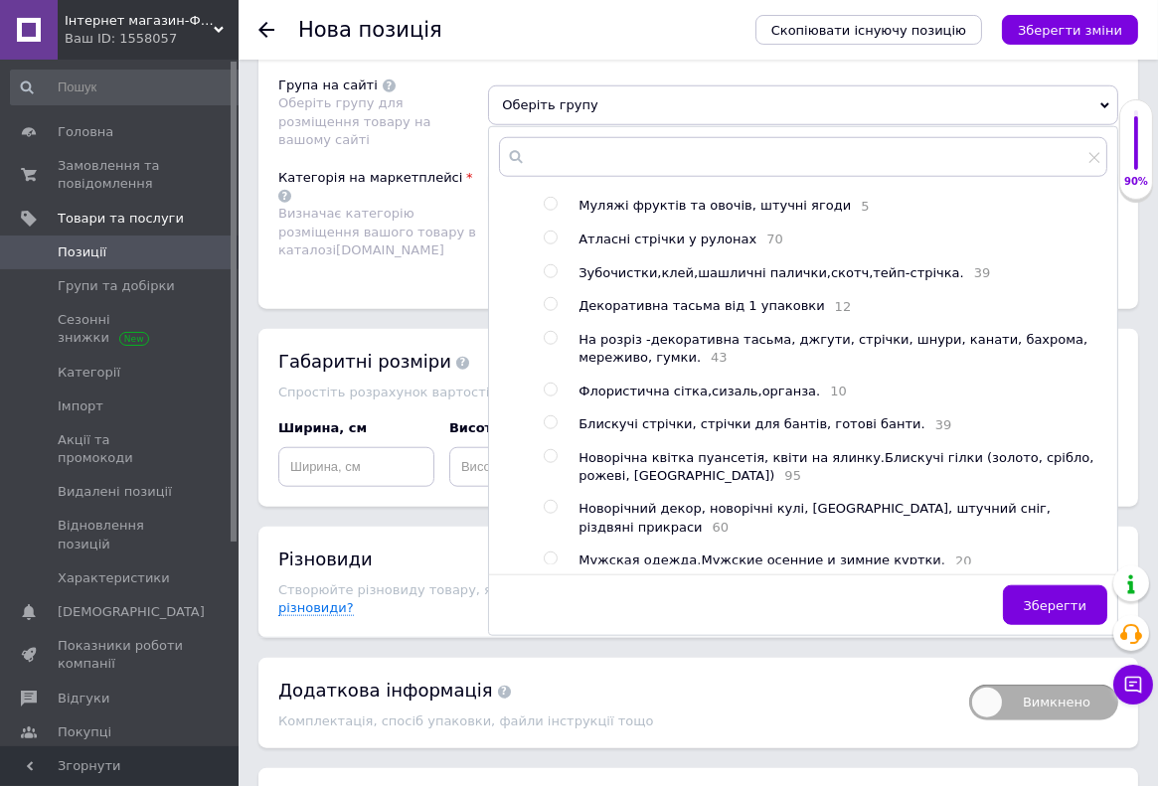
scroll to position [2528, 0]
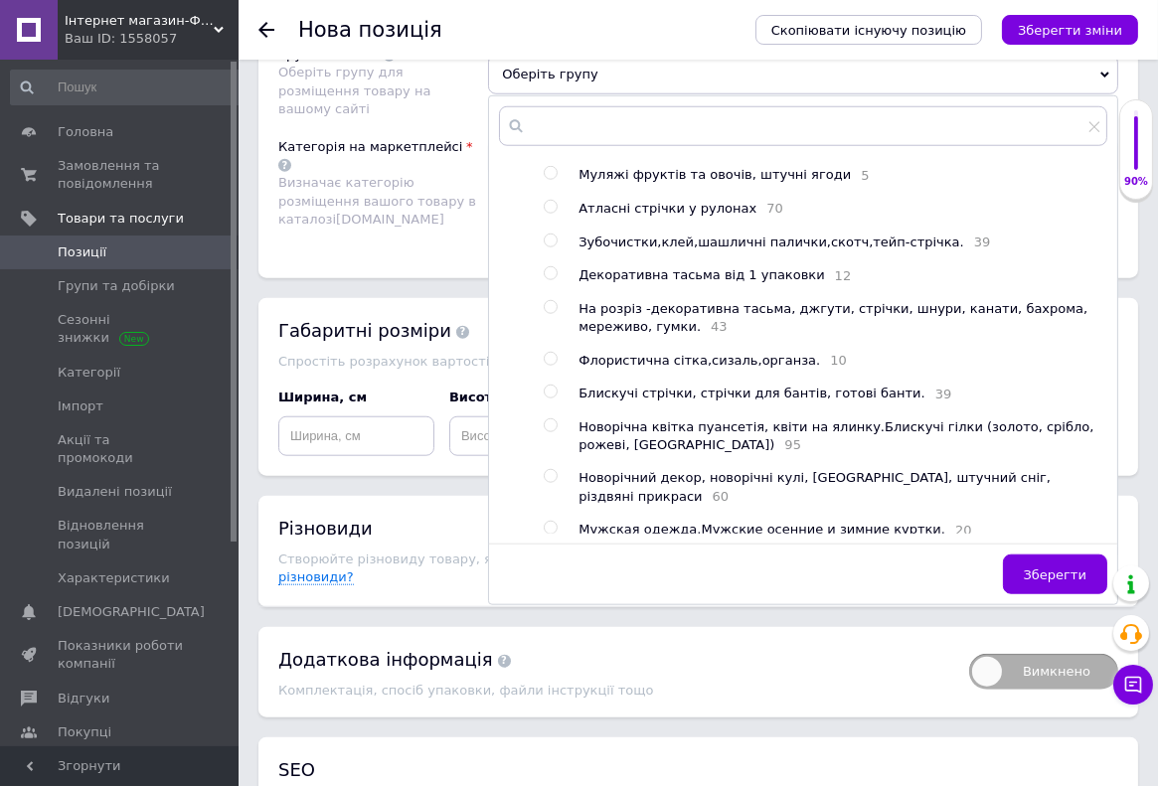
click at [547, 470] on input "radio" at bounding box center [550, 476] width 13 height 13
radio input "true"
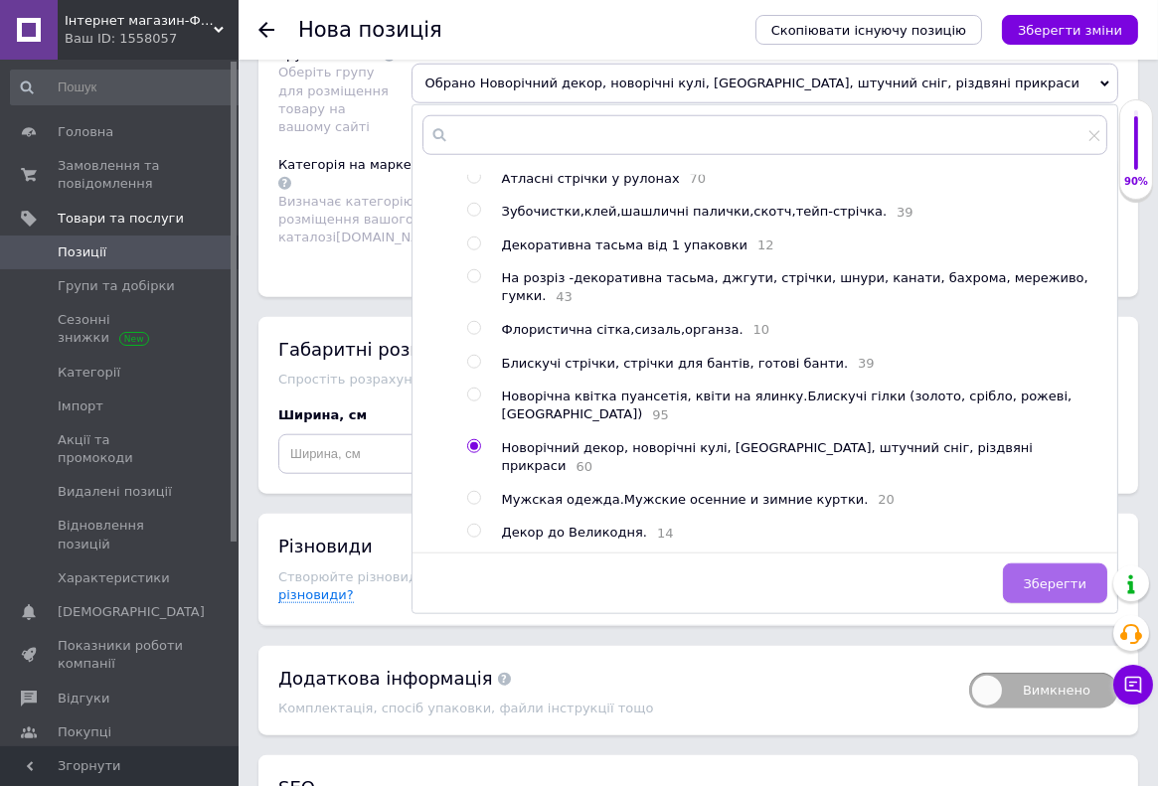
click at [1072, 576] on span "Зберегти" at bounding box center [1054, 583] width 63 height 15
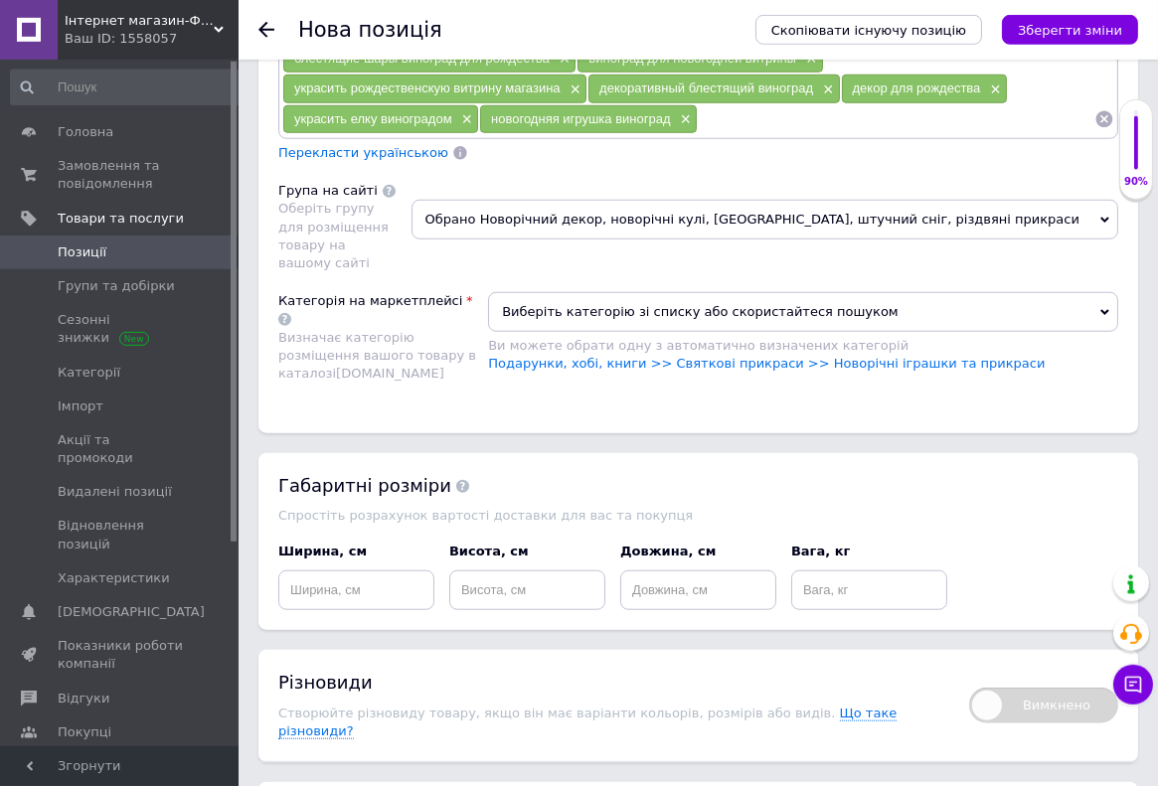
scroll to position [2317, 0]
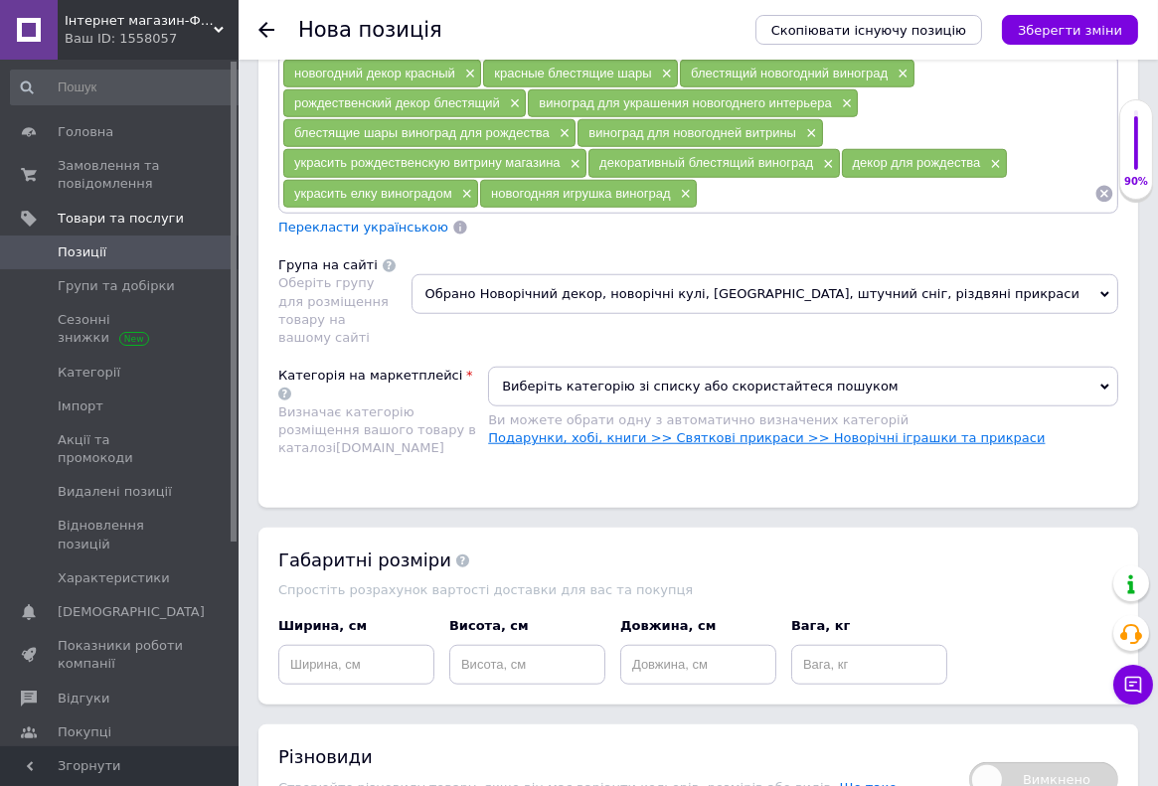
click at [902, 430] on link "Подарунки, хобі, книги >> Cвяткові прикраси >> Новорічні іграшки та прикраси" at bounding box center [766, 437] width 556 height 15
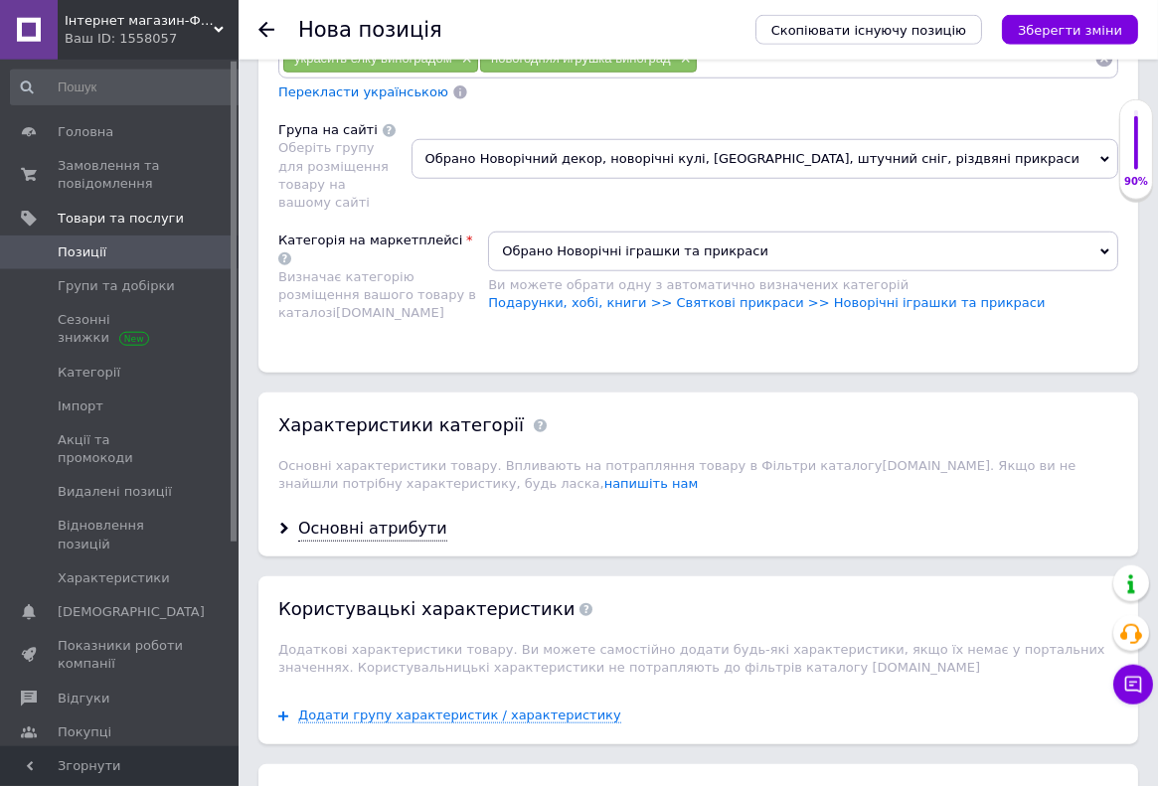
scroll to position [2528, 0]
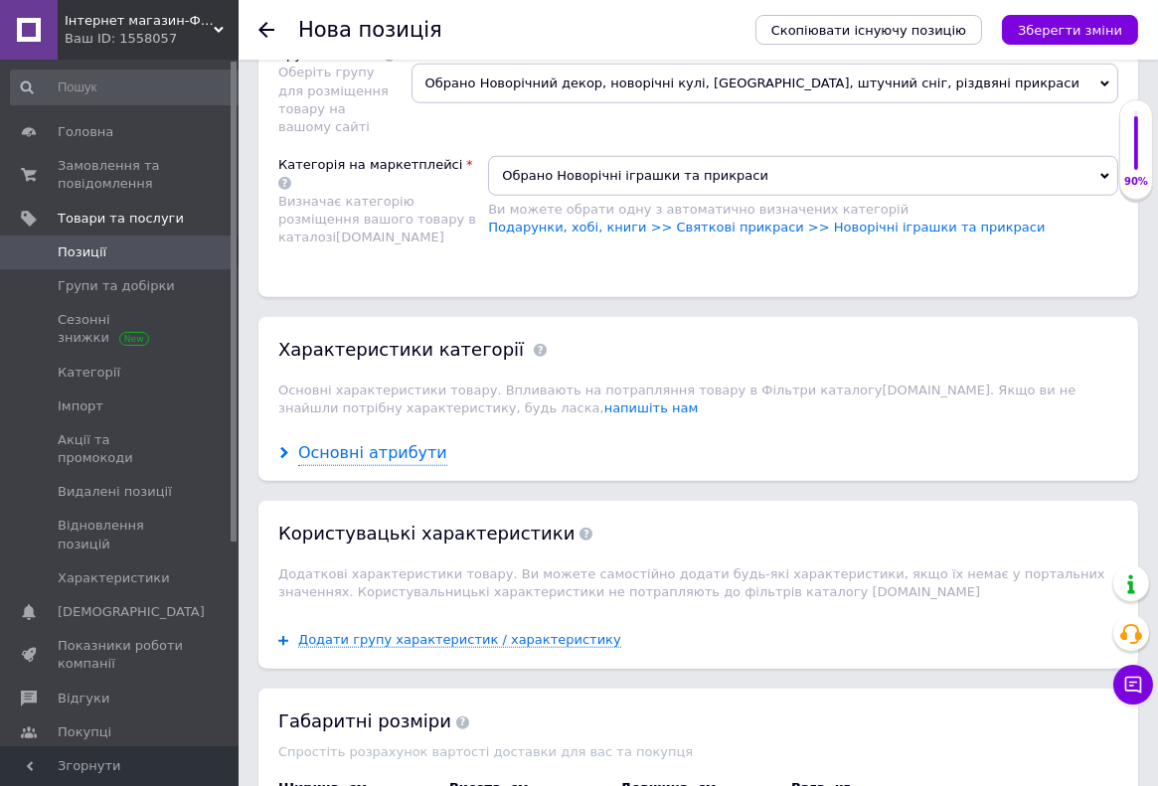
click at [400, 442] on div "Основні атрибути" at bounding box center [372, 453] width 149 height 23
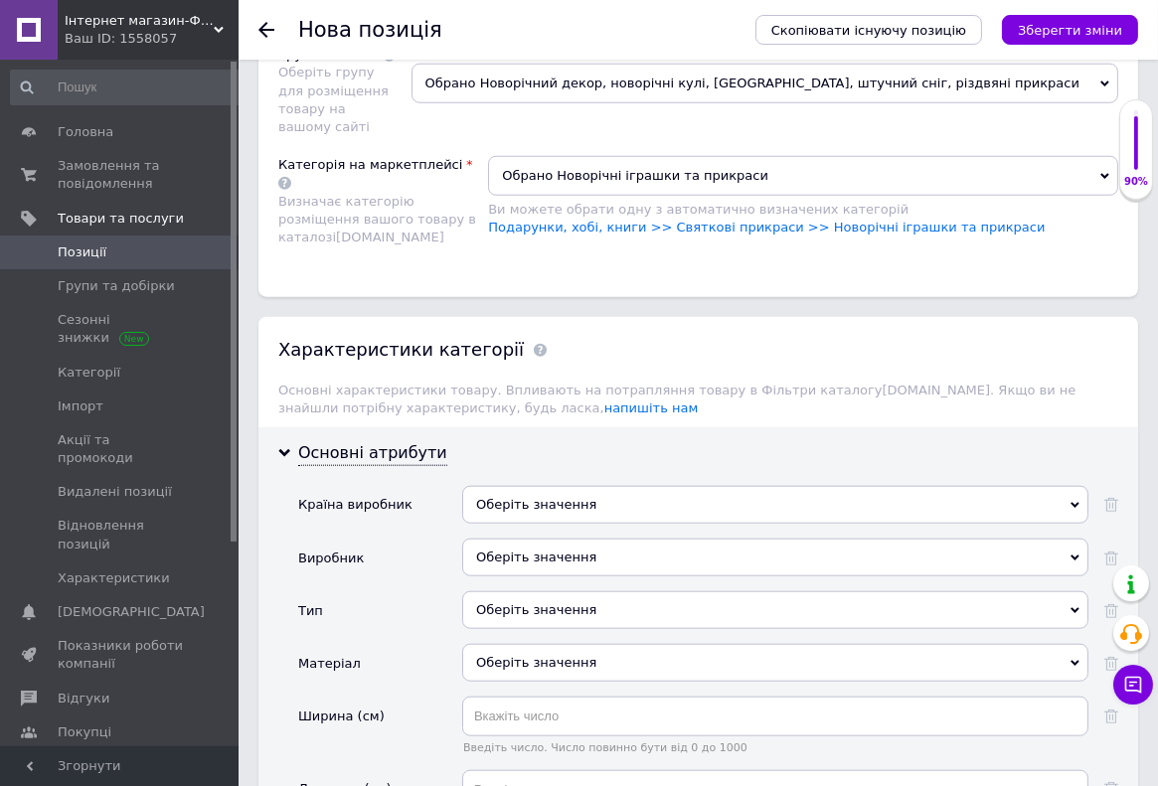
click at [523, 486] on div "Оберіть значення" at bounding box center [775, 505] width 626 height 38
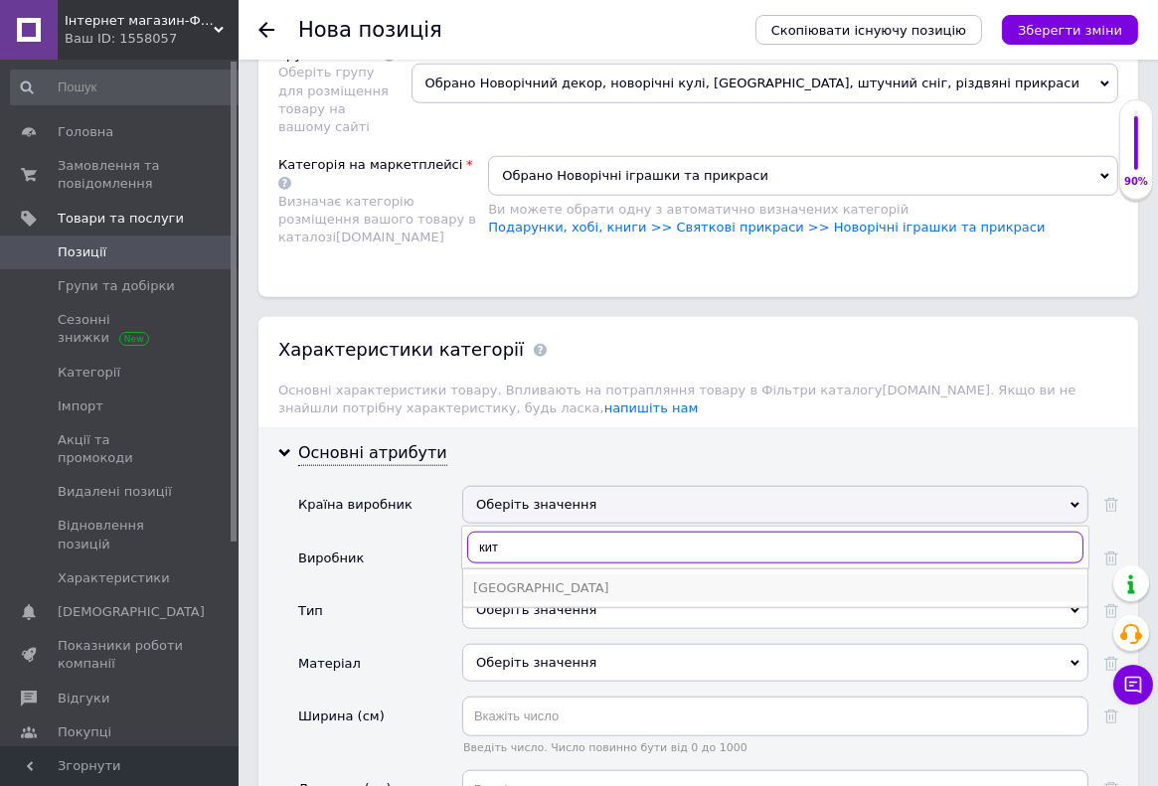
type input "кит"
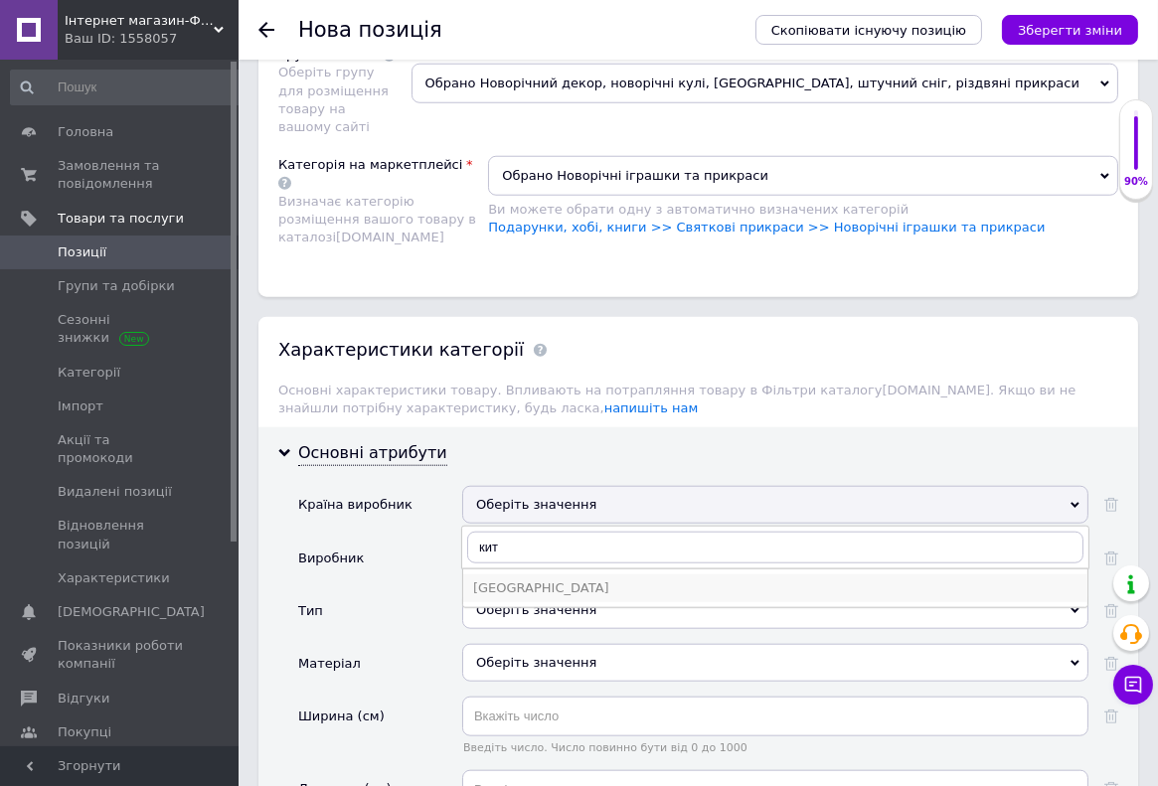
click at [496, 579] on div "[GEOGRAPHIC_DATA]" at bounding box center [775, 588] width 604 height 18
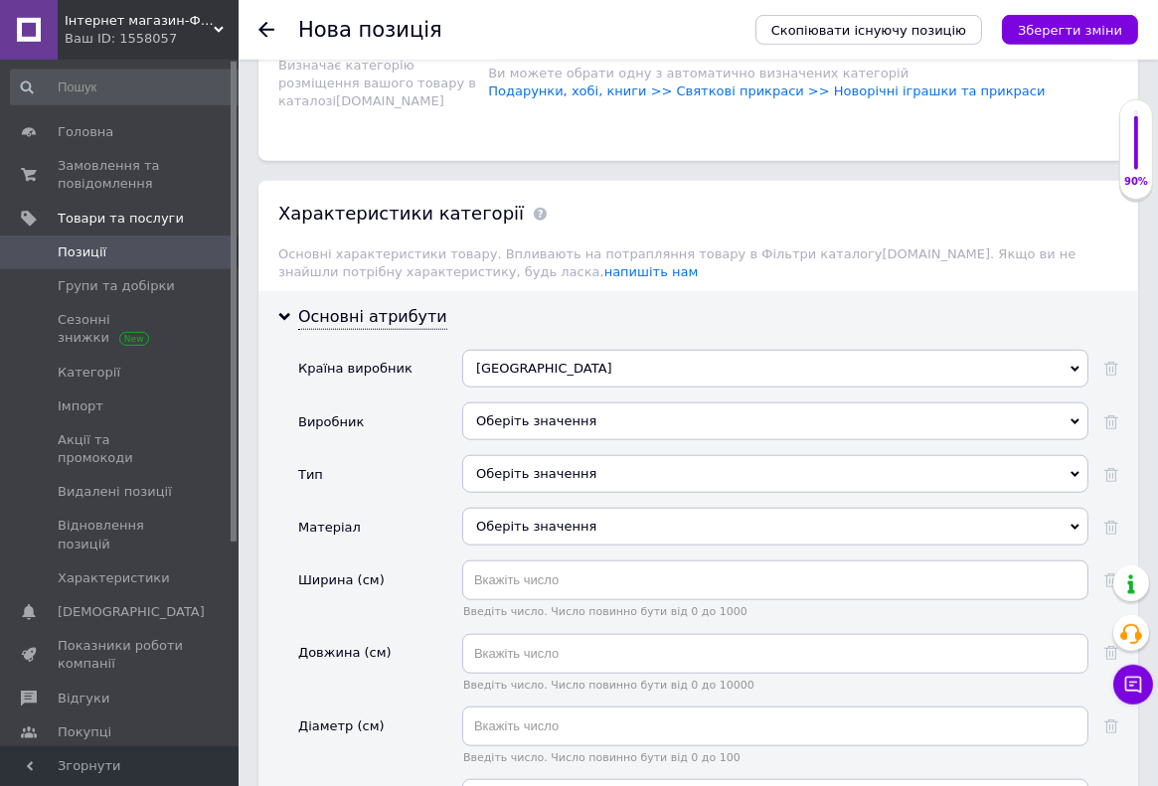
scroll to position [2738, 0]
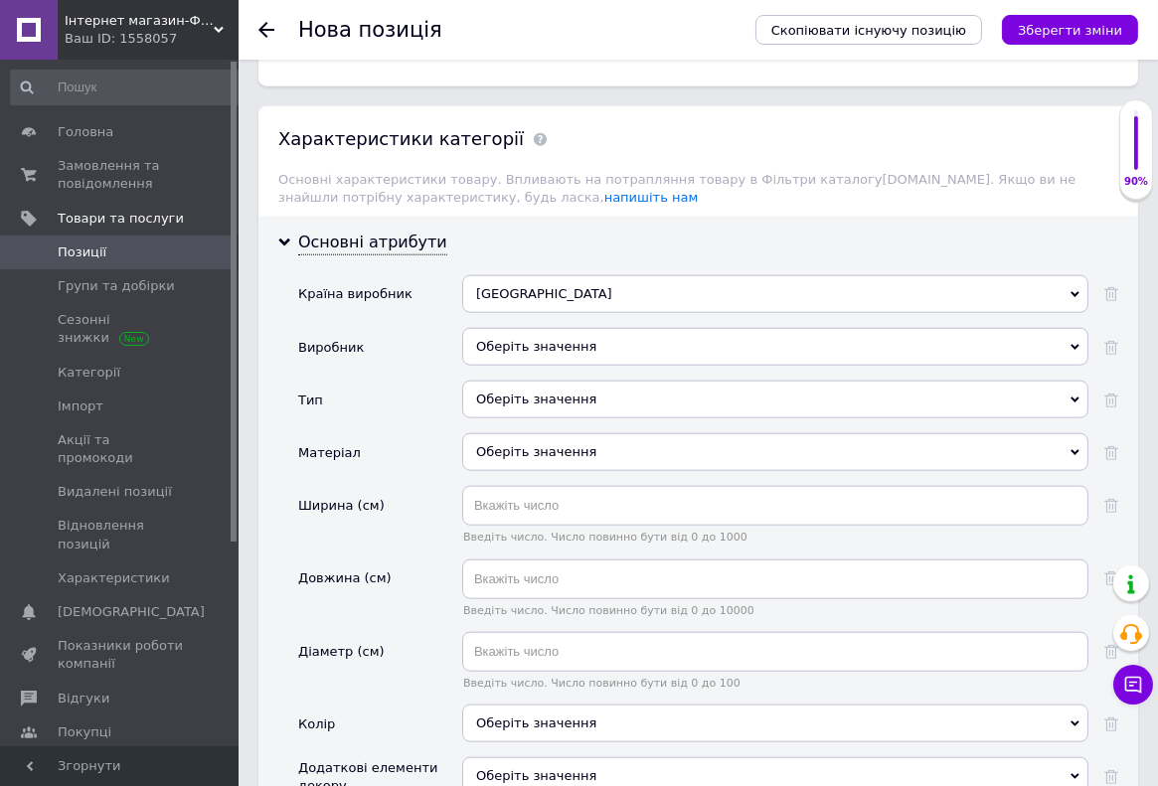
click at [514, 381] on div "Оберіть значення" at bounding box center [775, 400] width 626 height 38
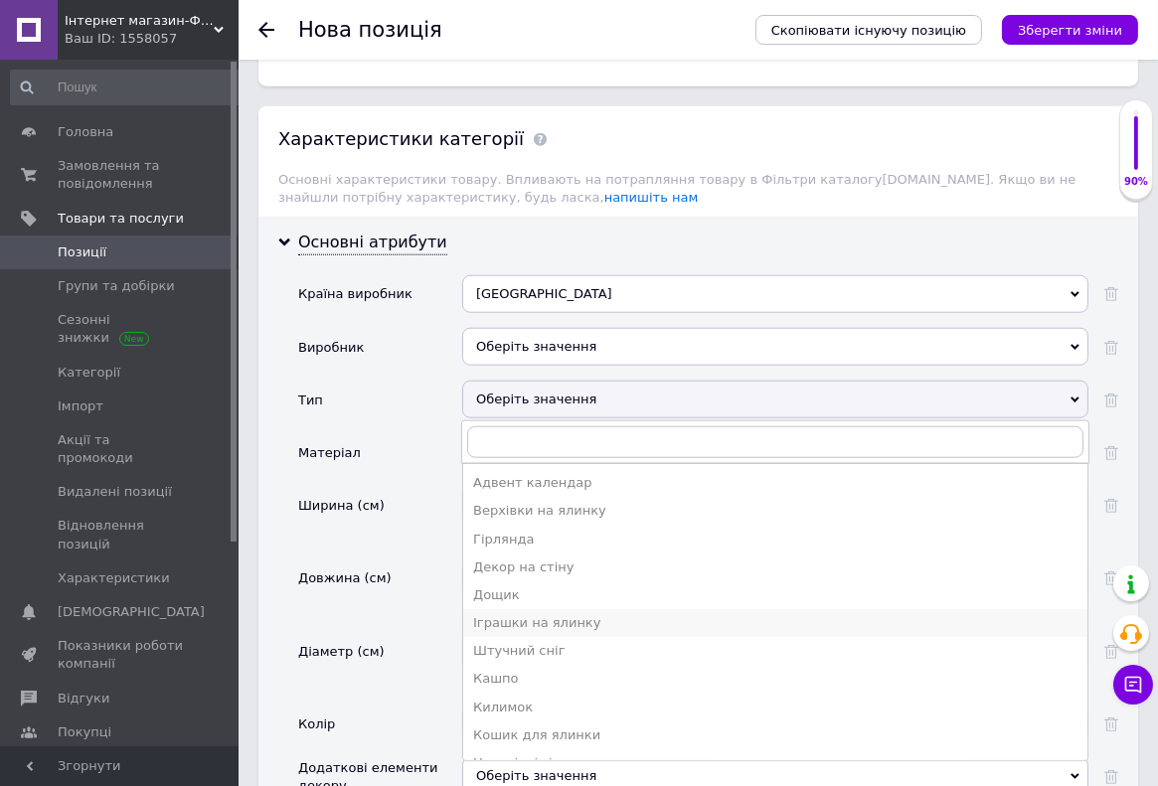
click at [513, 614] on div "Іграшки на ялинку" at bounding box center [775, 623] width 604 height 18
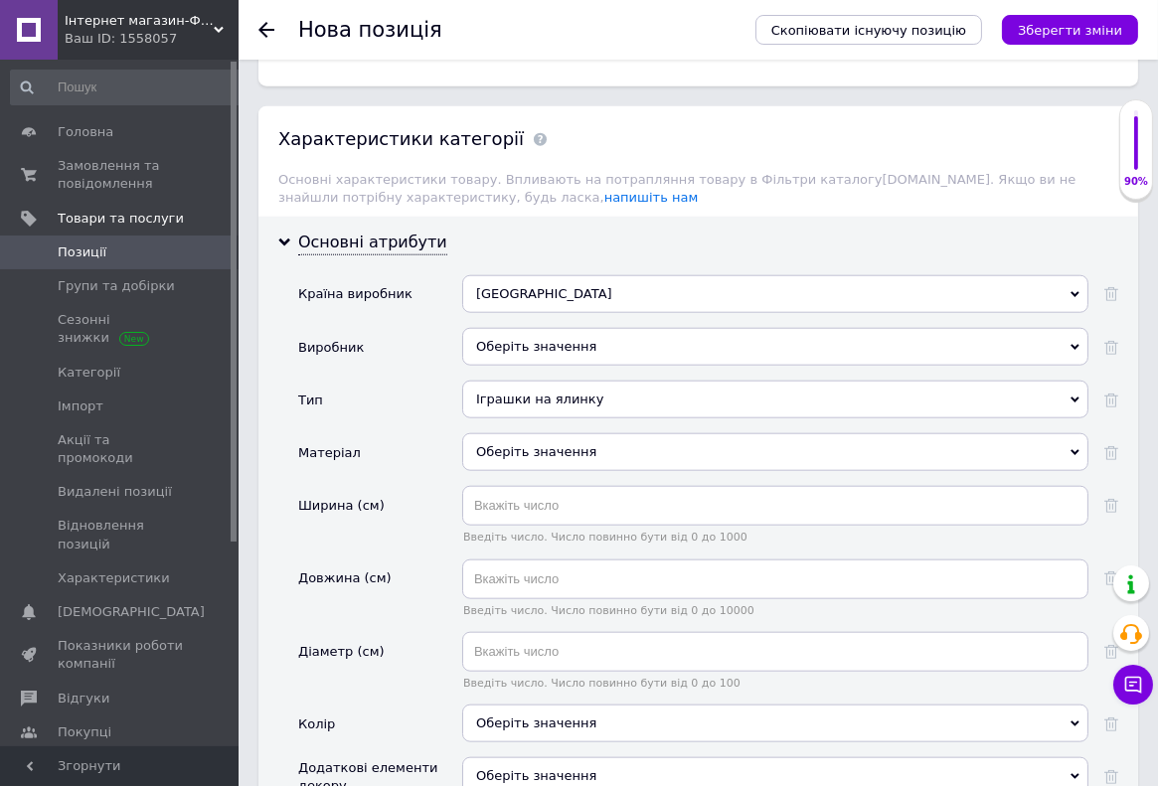
click at [517, 381] on div "Іграшки на ялинку" at bounding box center [775, 400] width 626 height 38
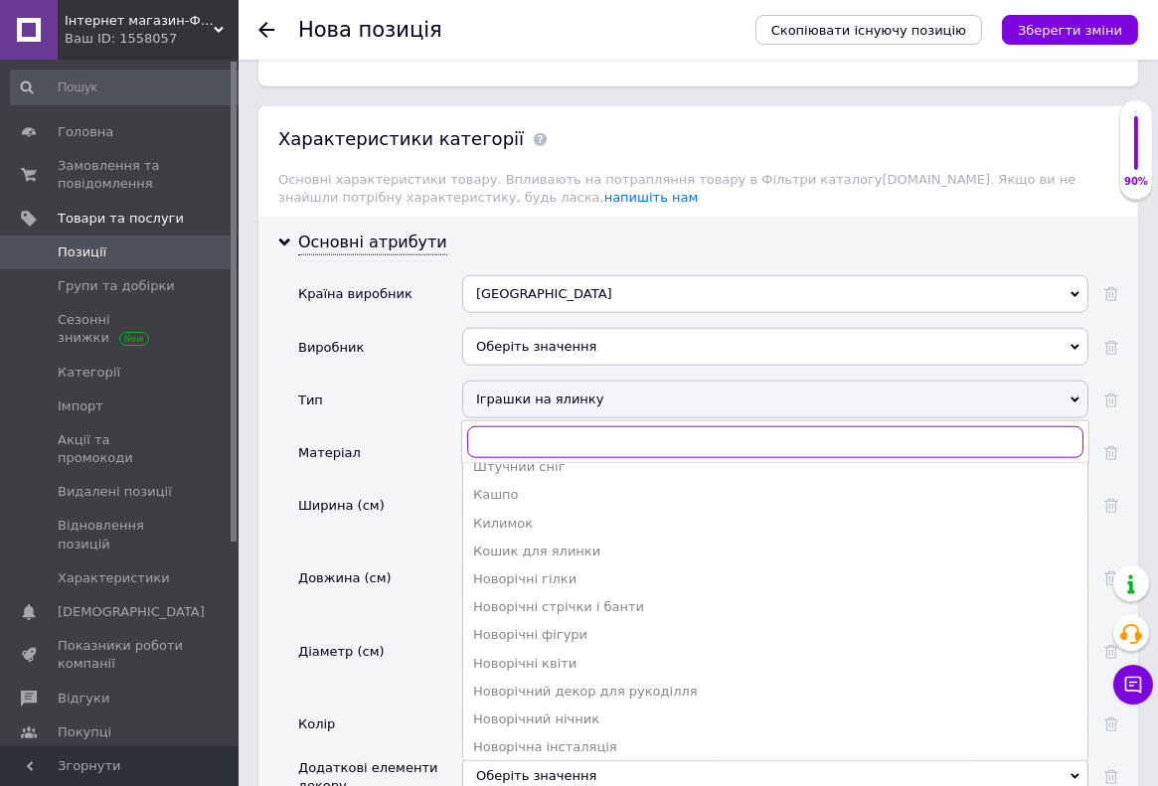
scroll to position [211, 0]
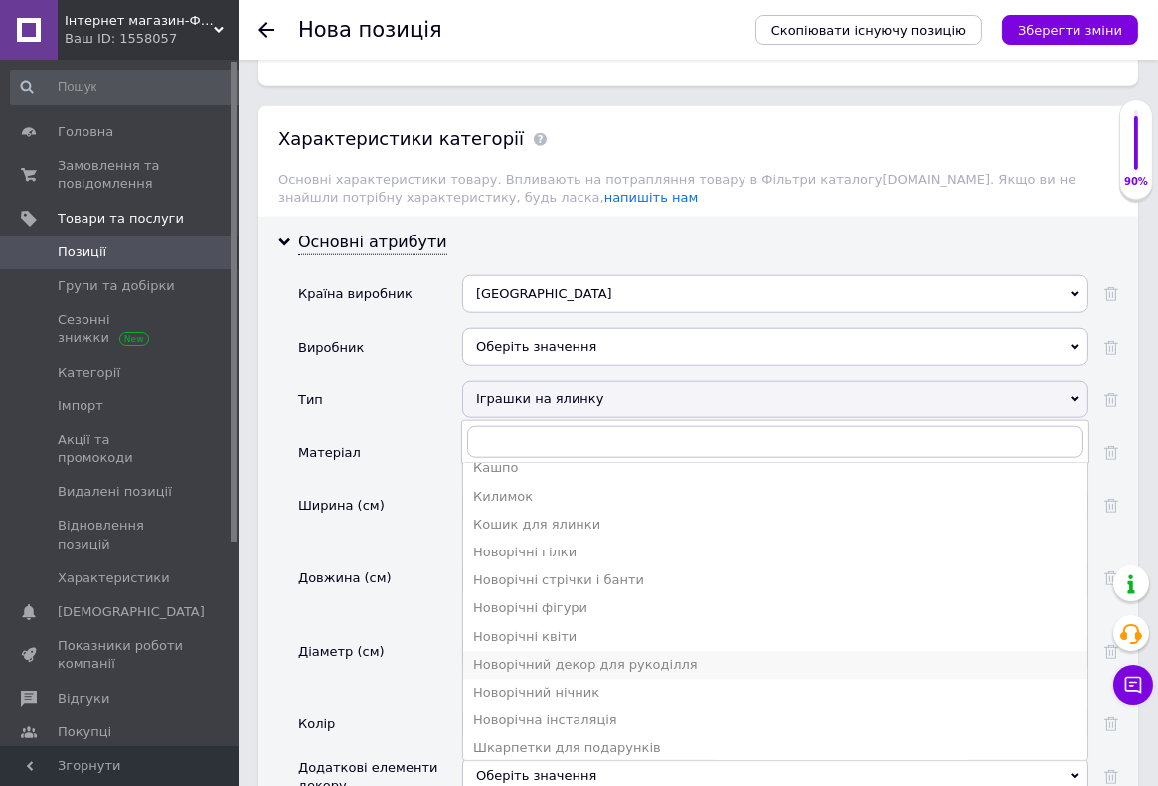
click at [546, 656] on div "Новорічний декор для рукоділля" at bounding box center [775, 665] width 604 height 18
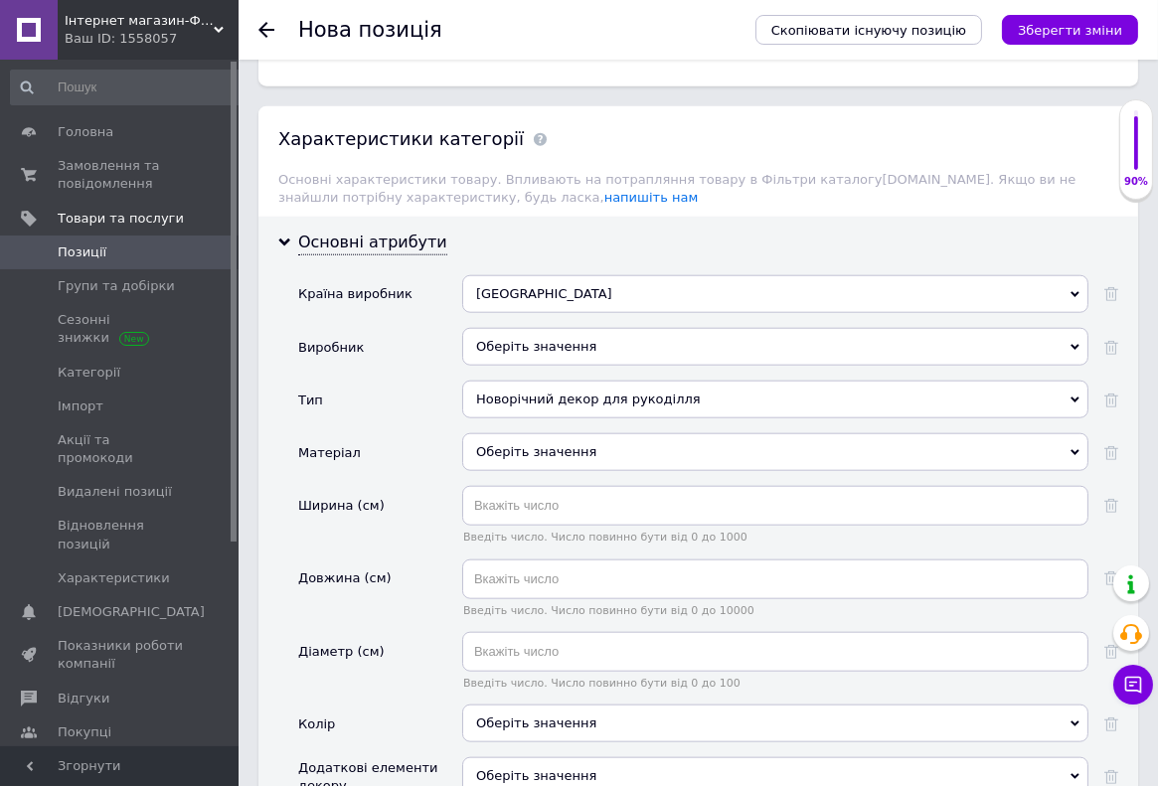
click at [493, 433] on div "Оберіть значення" at bounding box center [775, 452] width 626 height 38
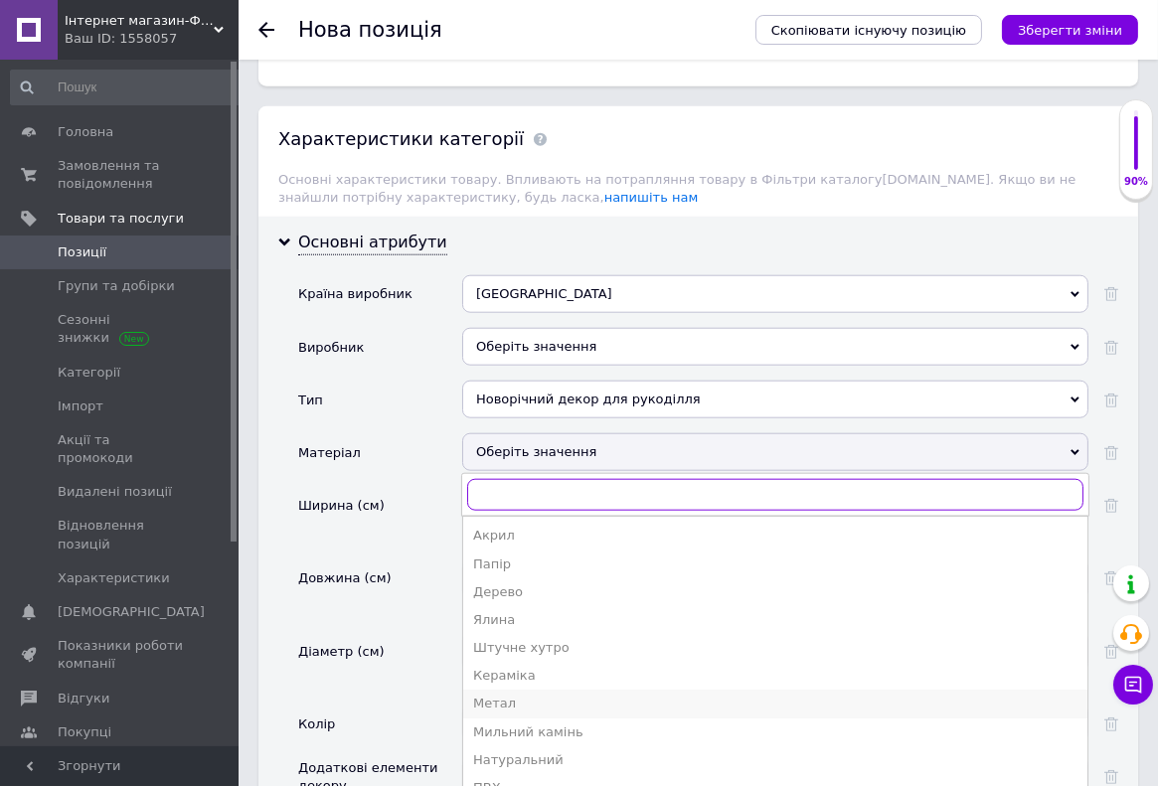
scroll to position [105, 0]
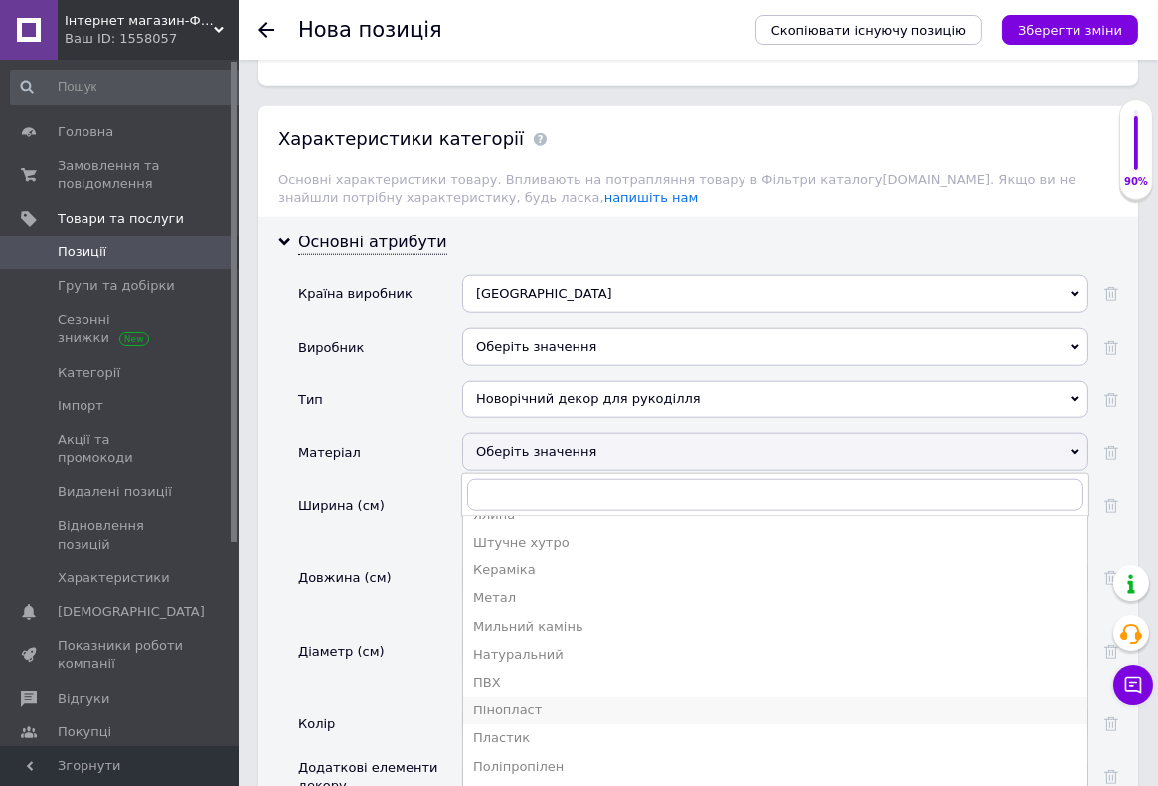
click at [511, 702] on div "Пінопласт" at bounding box center [775, 711] width 604 height 18
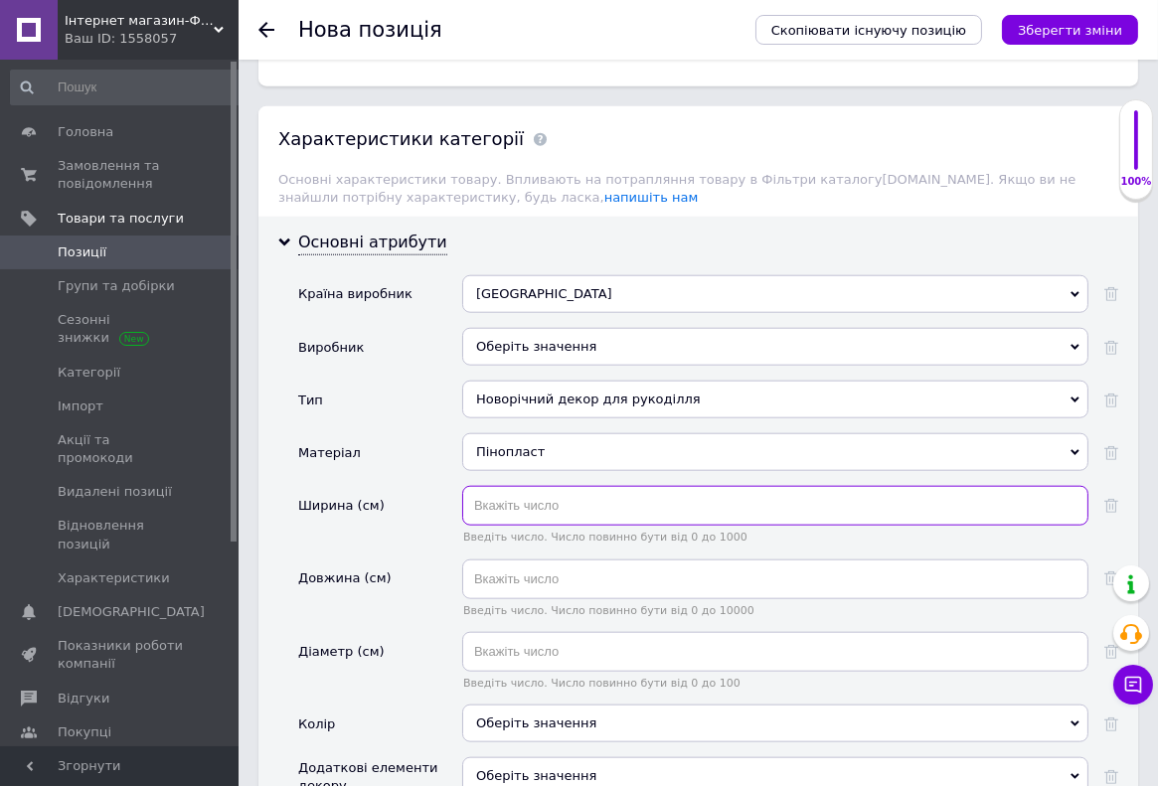
click at [490, 486] on input "text" at bounding box center [775, 506] width 626 height 40
type input "10"
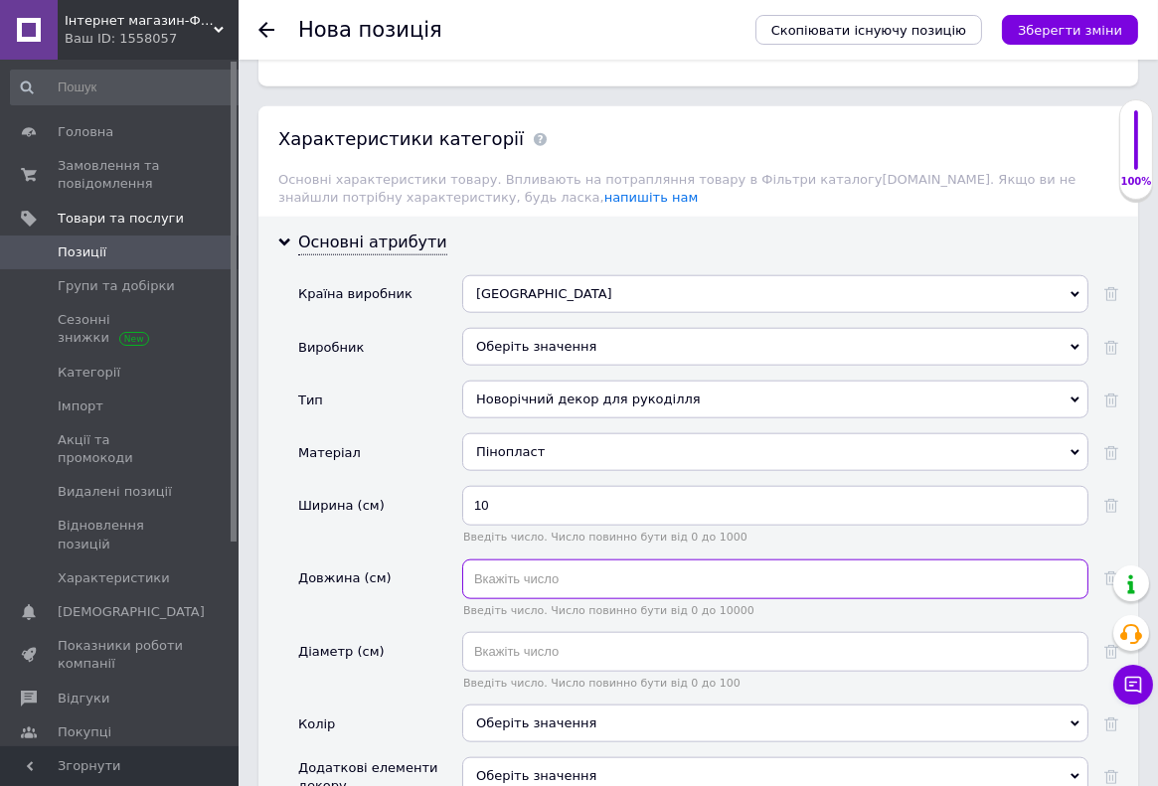
click at [485, 559] on input "text" at bounding box center [775, 579] width 626 height 40
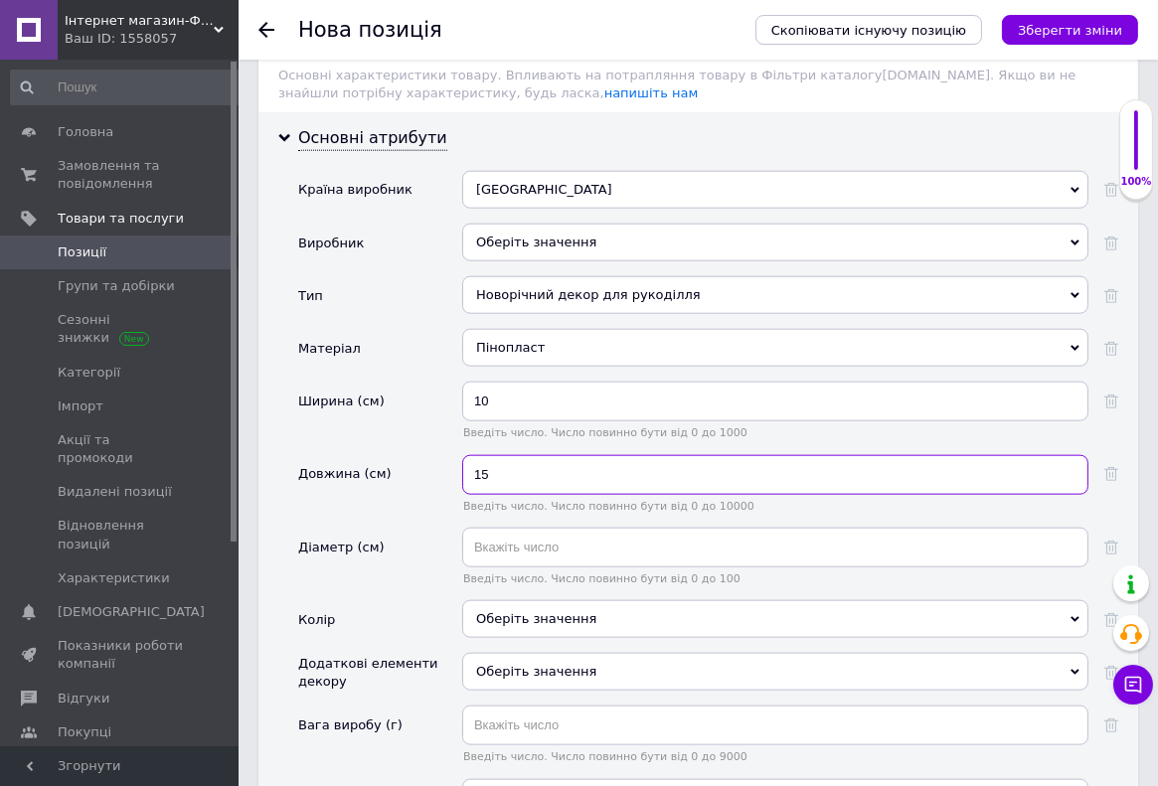
scroll to position [2844, 0]
type input "15"
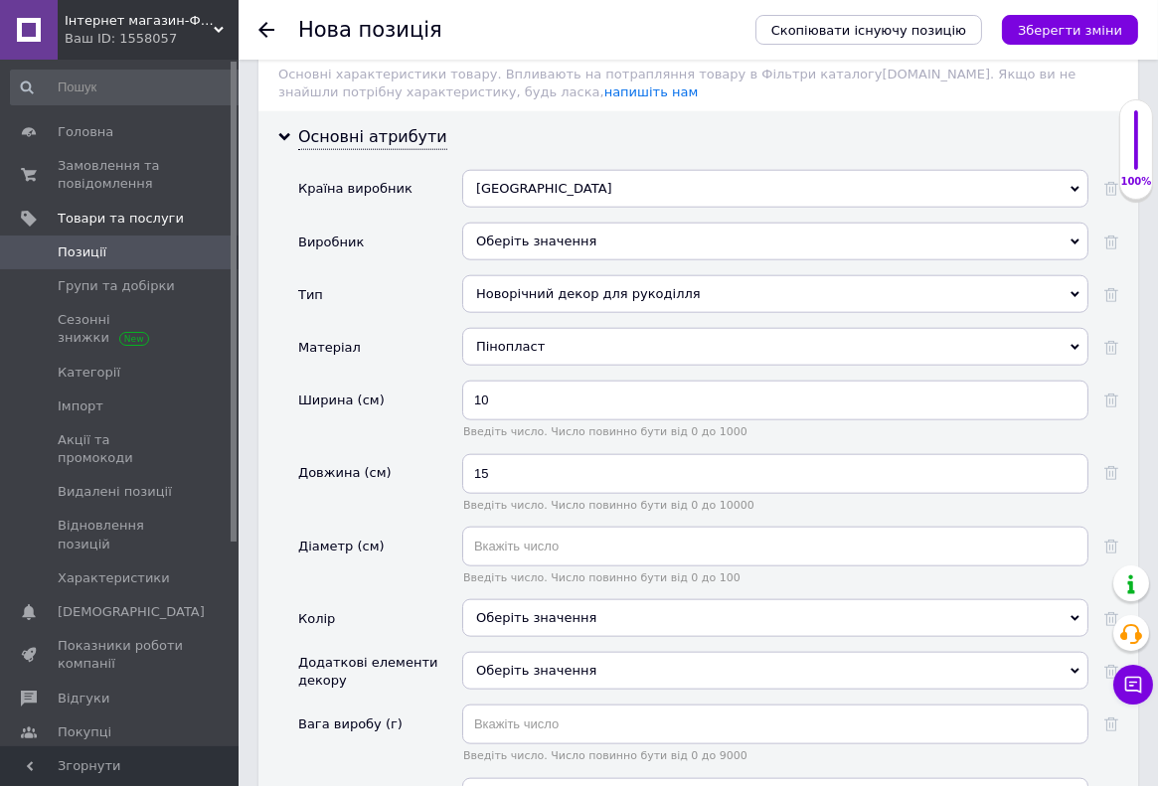
click at [513, 599] on div "Оберіть значення" at bounding box center [775, 618] width 626 height 38
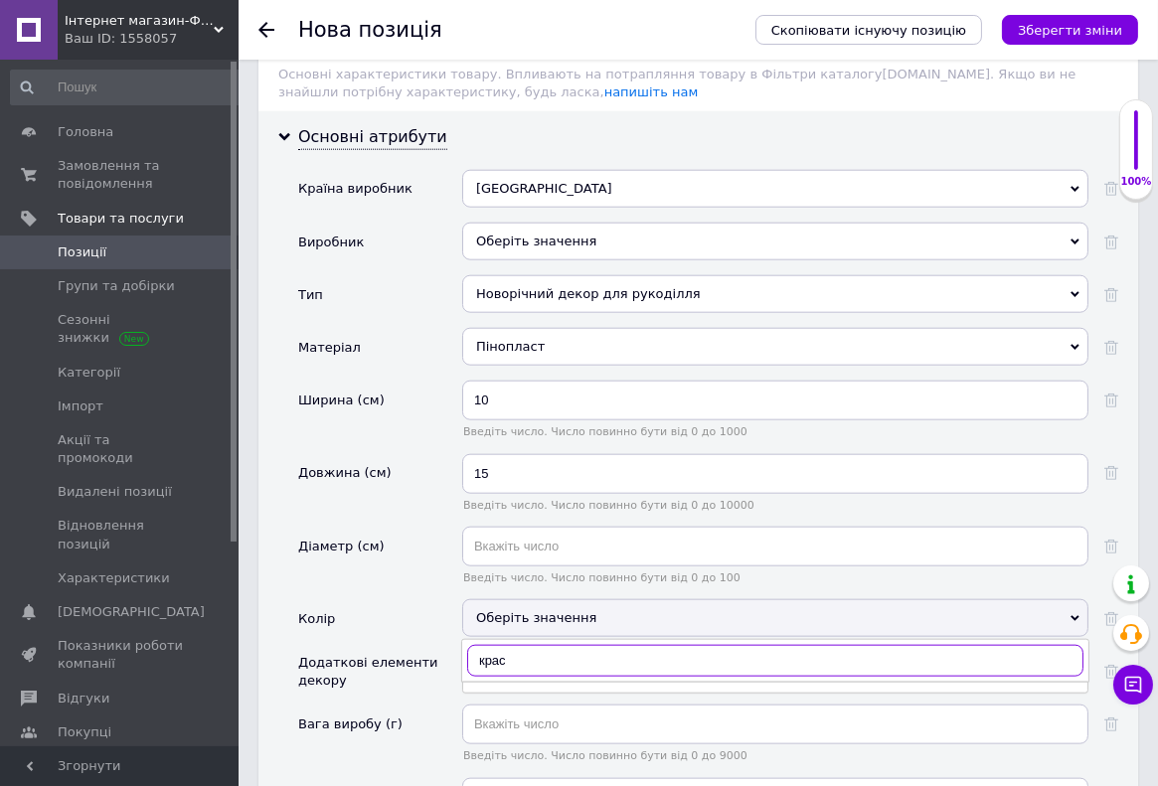
type input "красн"
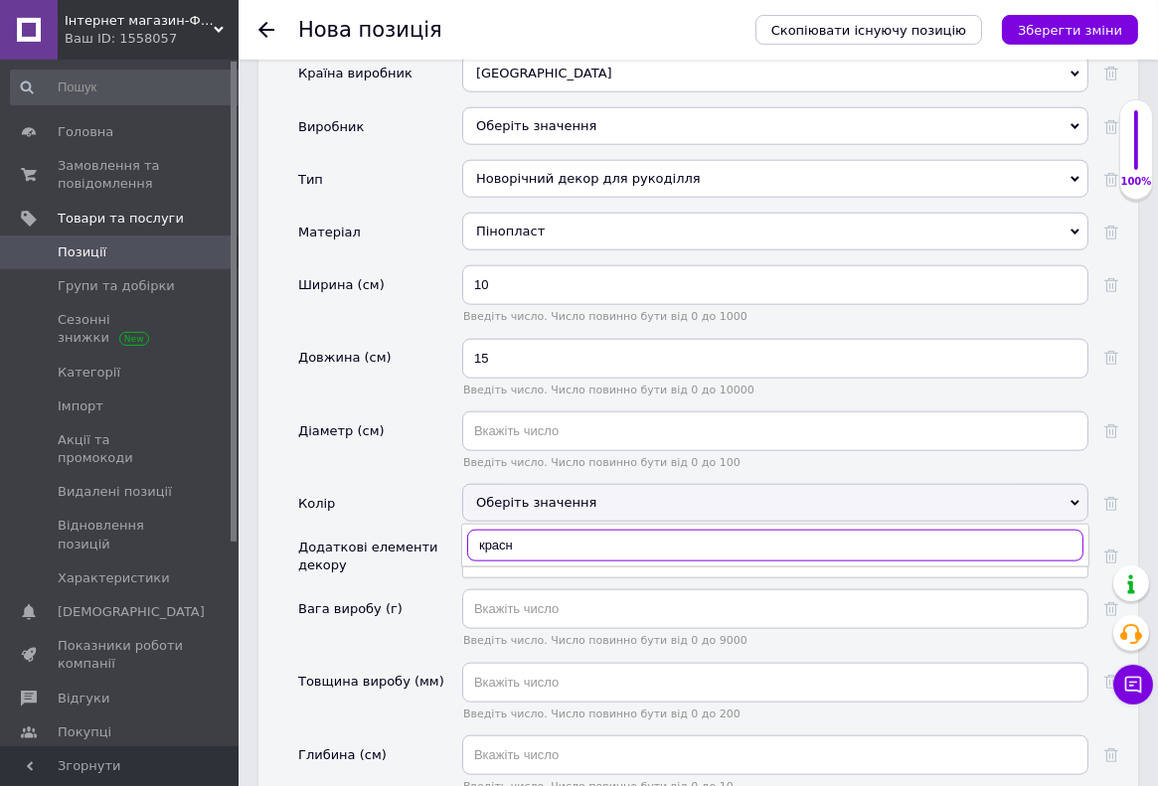
scroll to position [3054, 0]
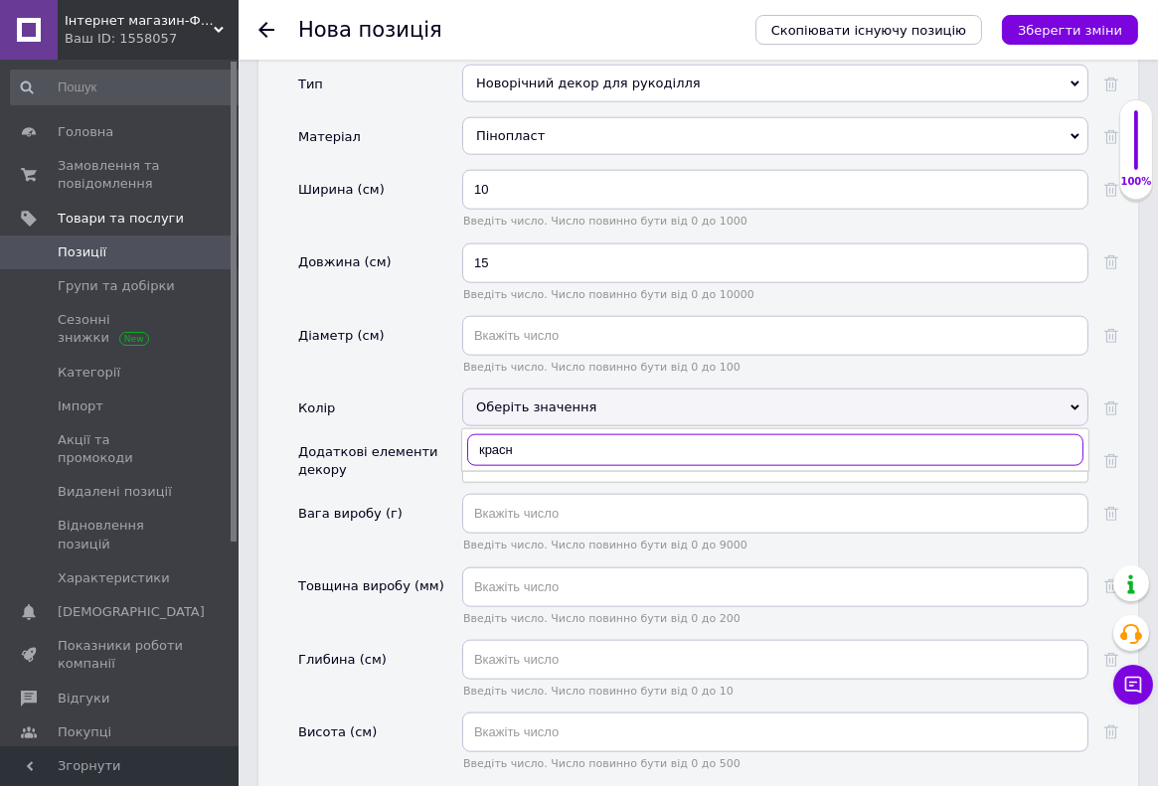
click at [515, 434] on input "красн" at bounding box center [775, 450] width 616 height 32
drag, startPoint x: 515, startPoint y: 396, endPoint x: 464, endPoint y: 396, distance: 50.7
click at [467, 434] on input "красн" at bounding box center [775, 450] width 616 height 32
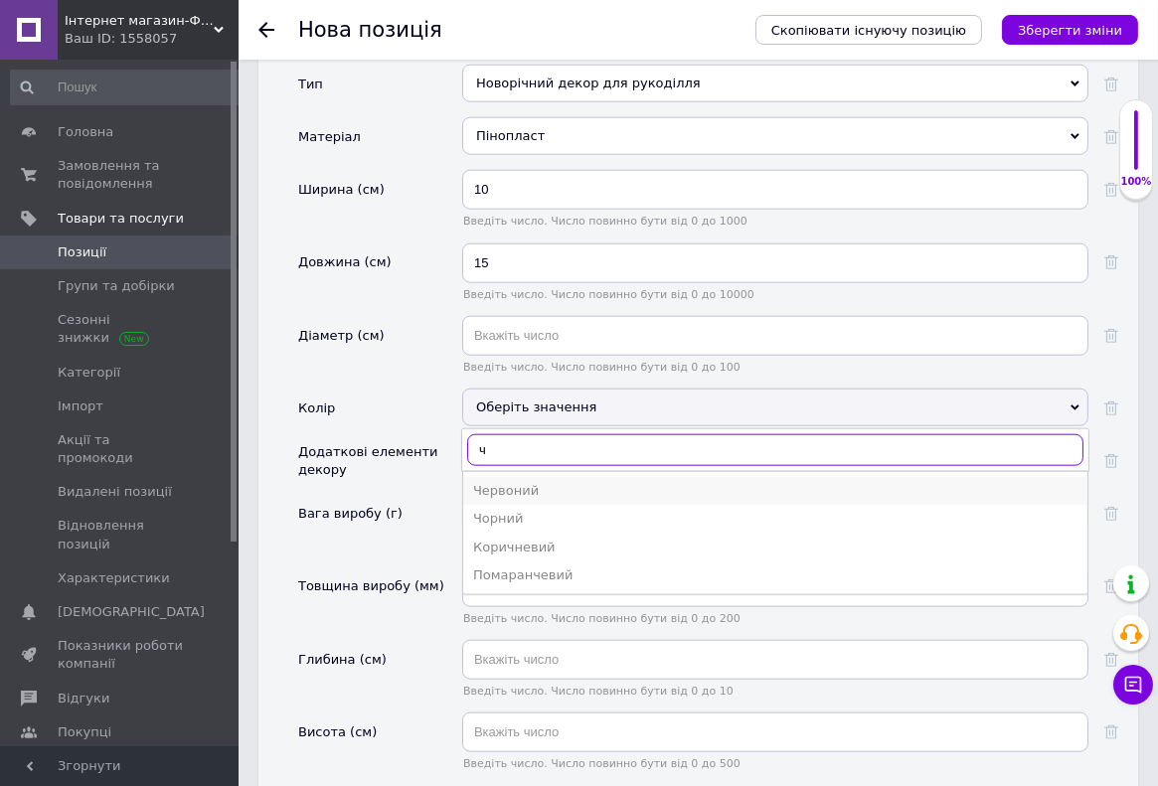
type input "ч"
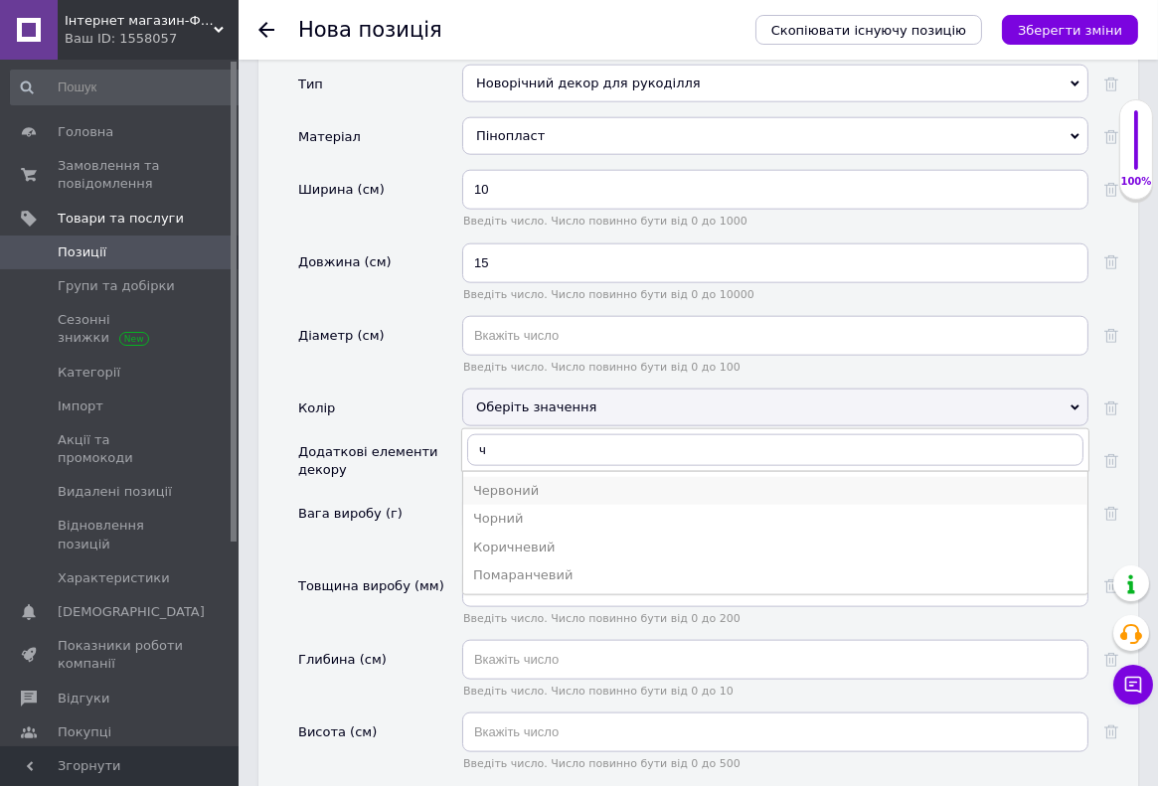
click at [504, 482] on div "Червоний" at bounding box center [775, 491] width 604 height 18
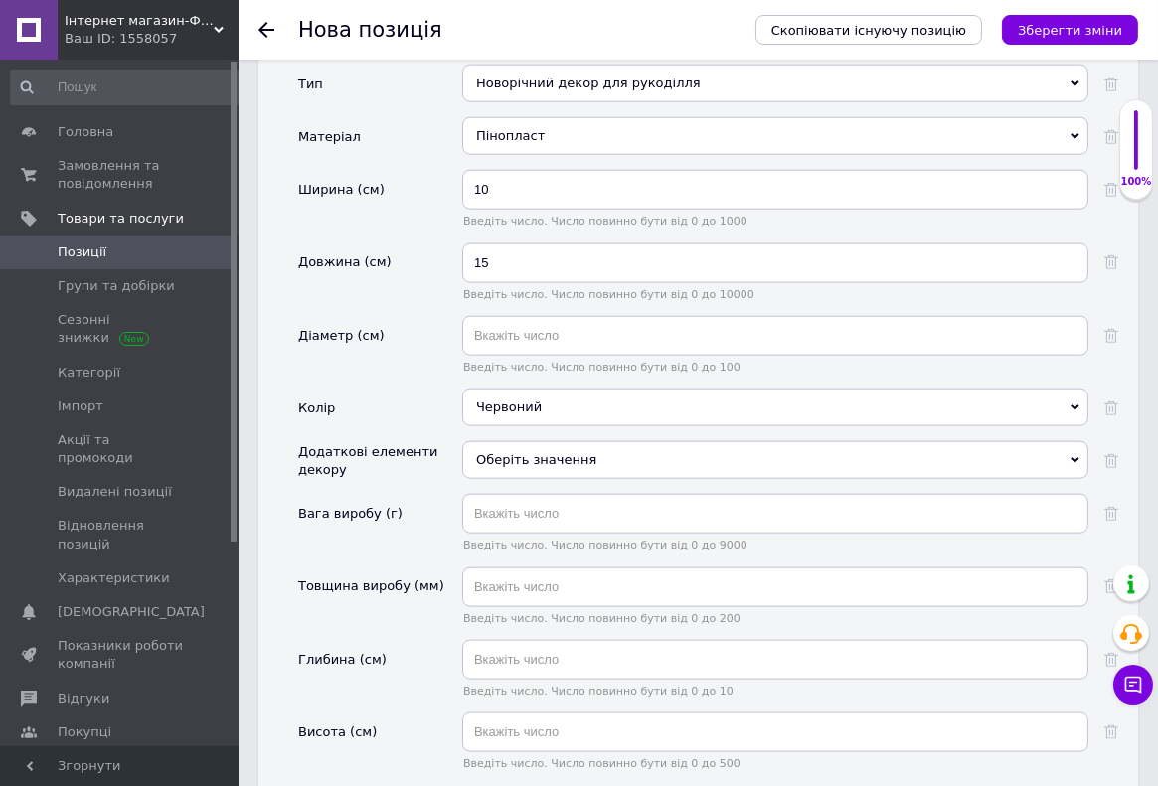
click at [502, 441] on div "Оберіть значення" at bounding box center [775, 460] width 626 height 38
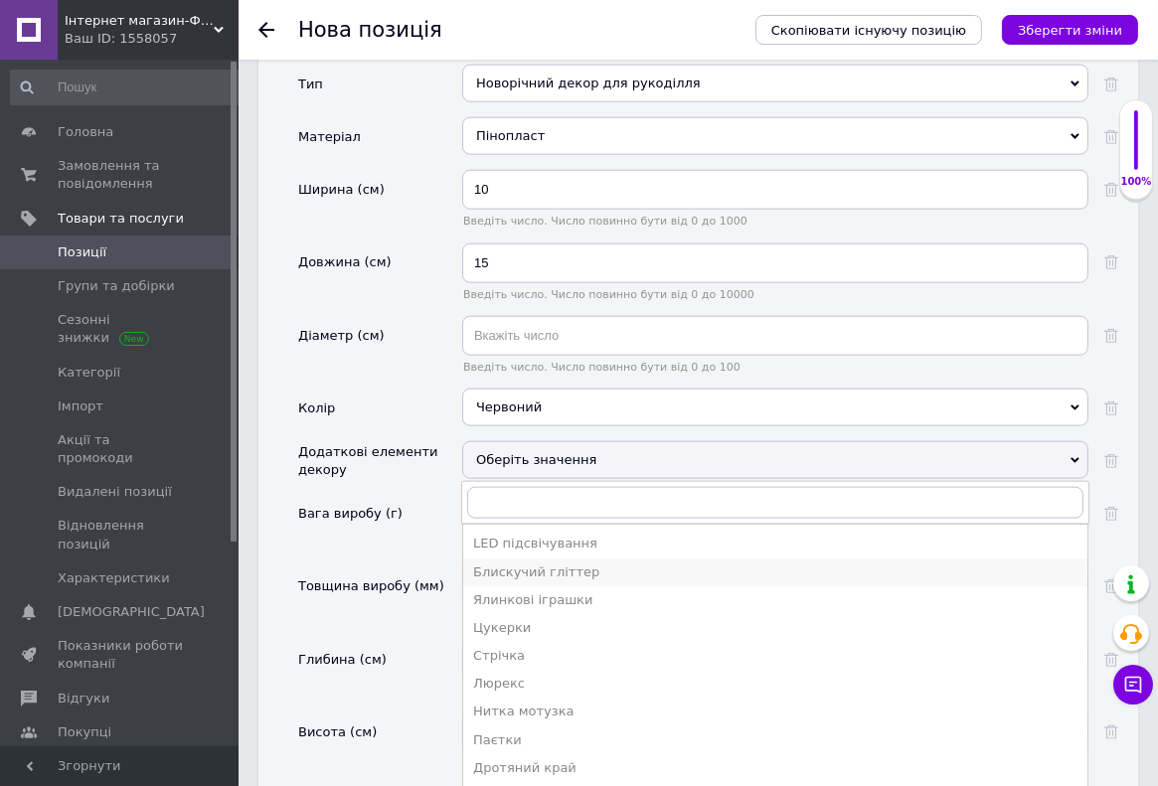
click at [524, 563] on div "Блискучий гліттер" at bounding box center [775, 572] width 604 height 18
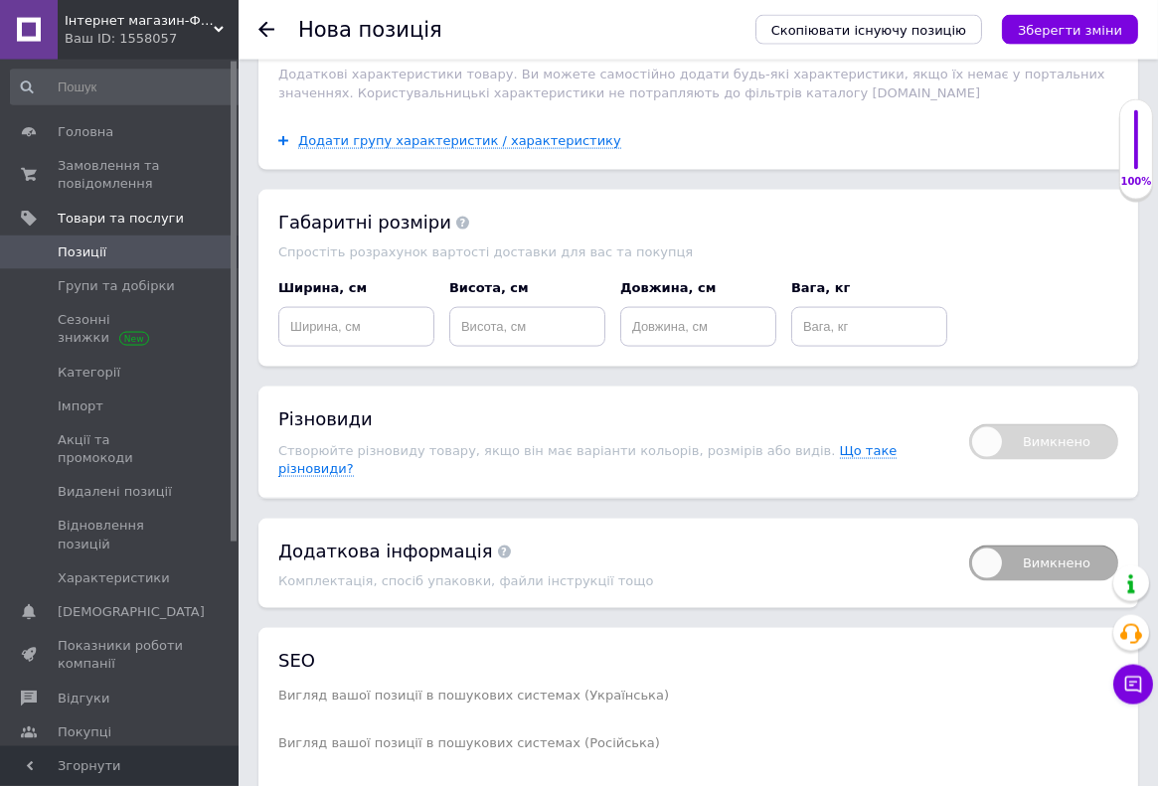
scroll to position [3969, 0]
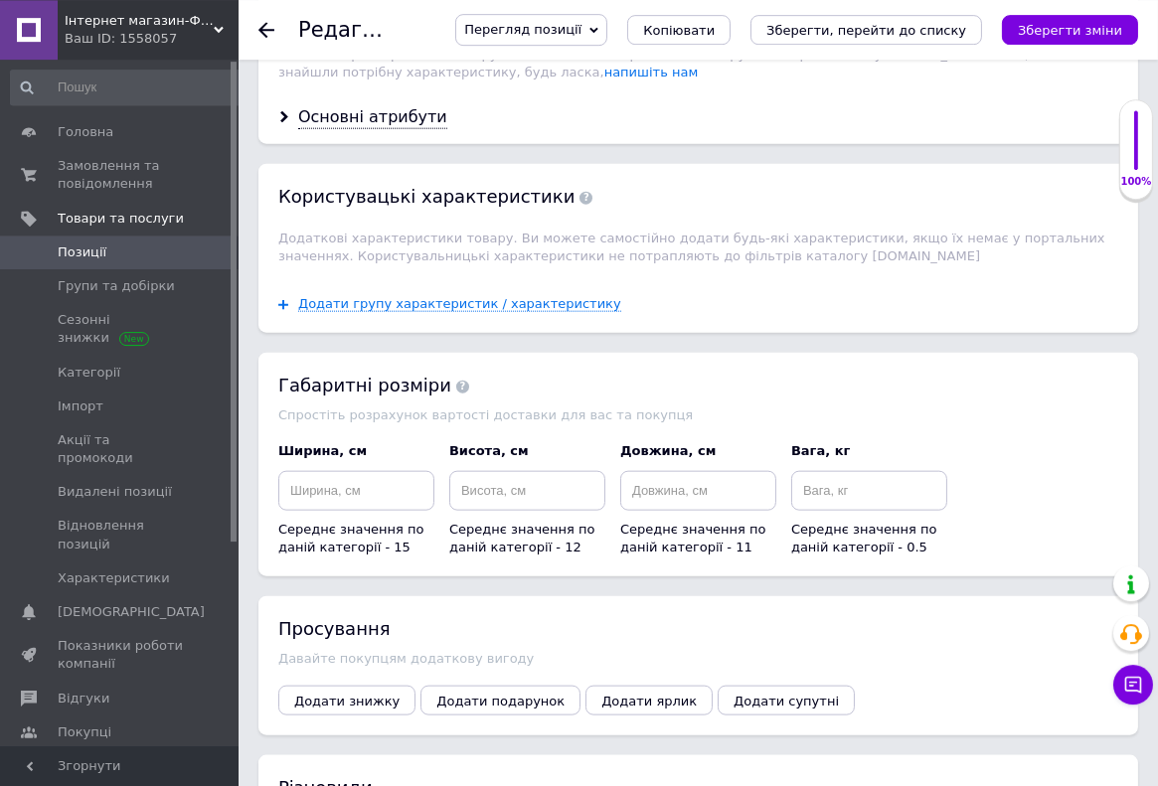
scroll to position [3054, 0]
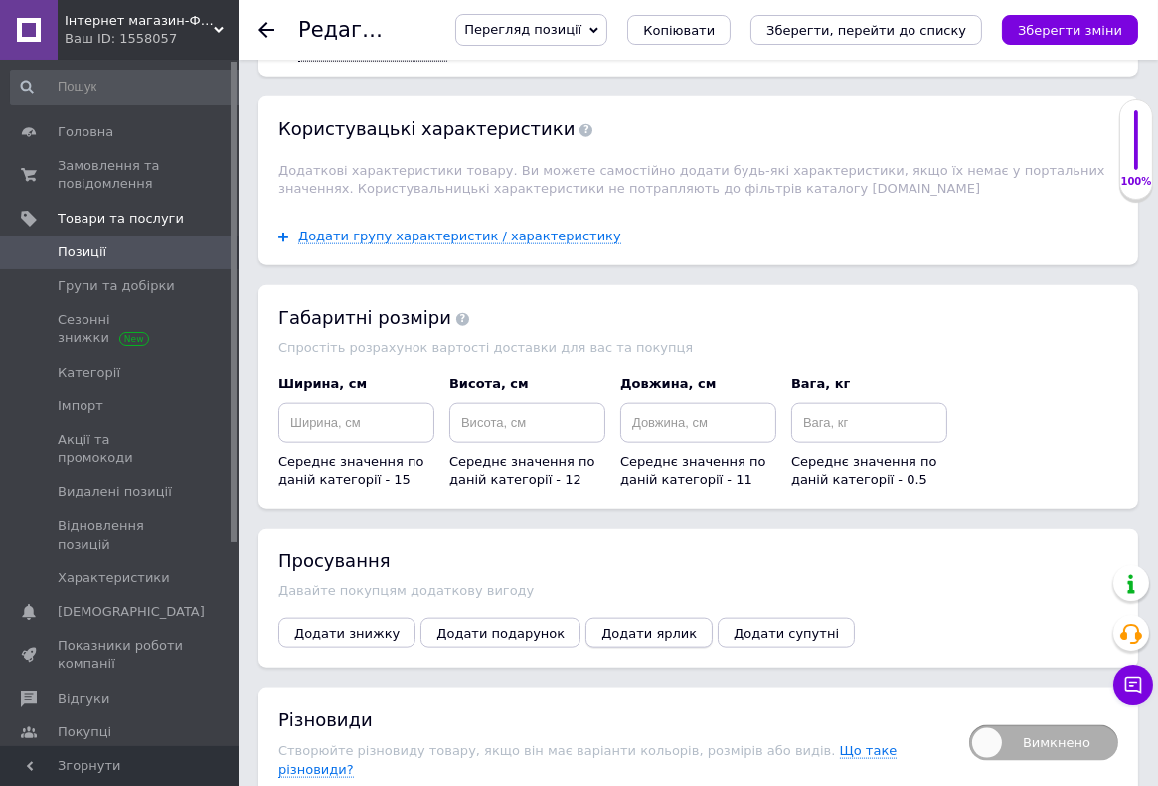
click at [601, 626] on span "Додати ярлик" at bounding box center [648, 633] width 95 height 15
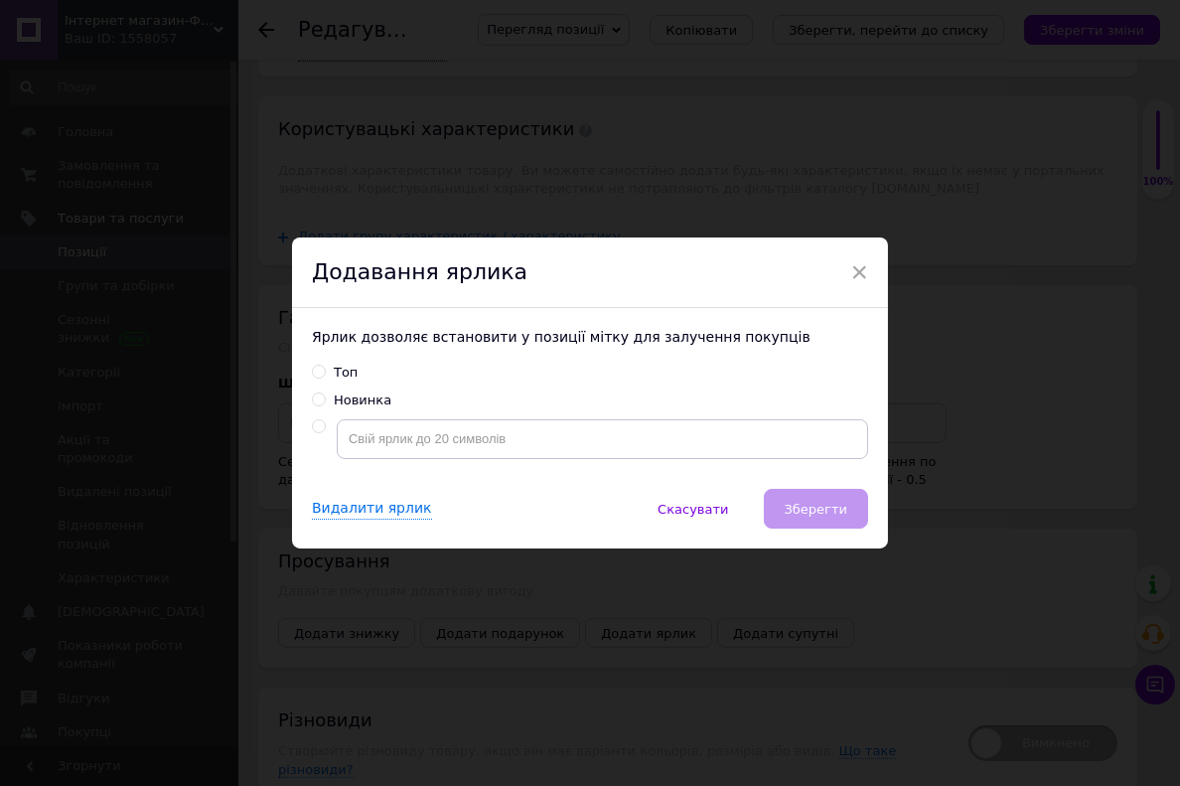
click at [312, 400] on input "Новинка" at bounding box center [318, 398] width 13 height 13
radio input "true"
click at [809, 503] on span "Зберегти" at bounding box center [816, 509] width 63 height 15
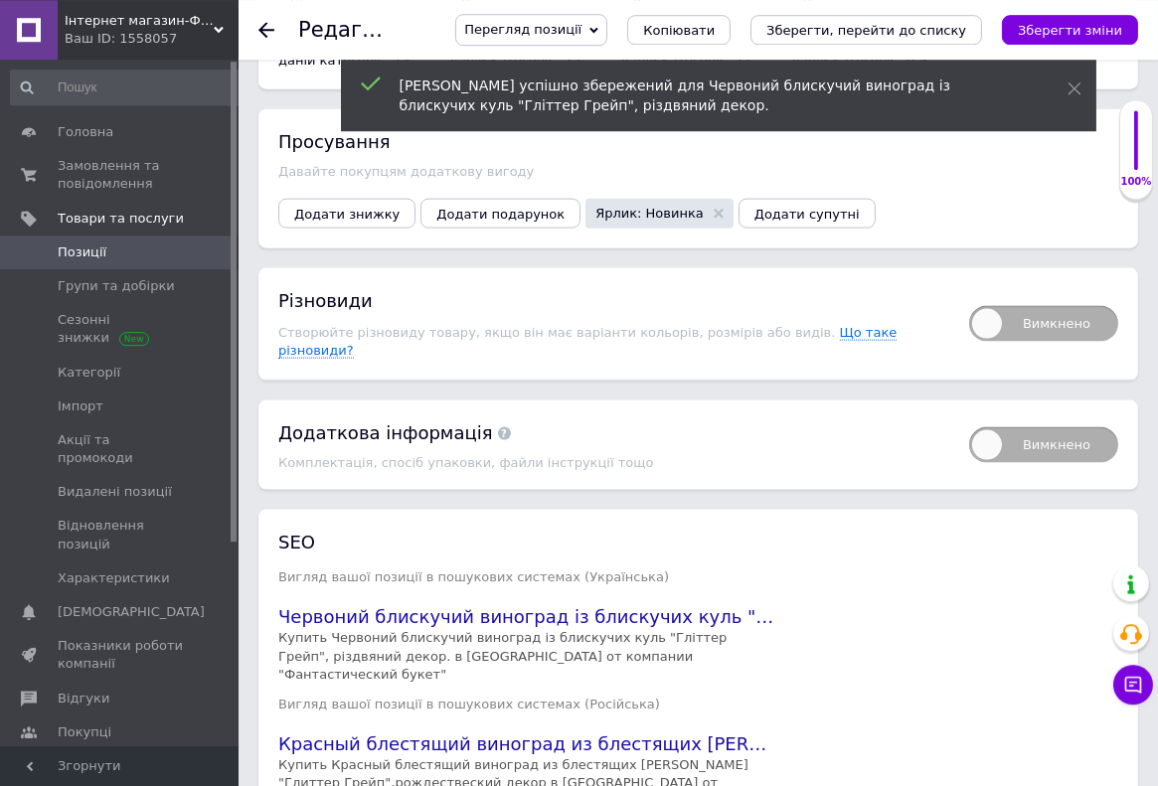
scroll to position [3515, 0]
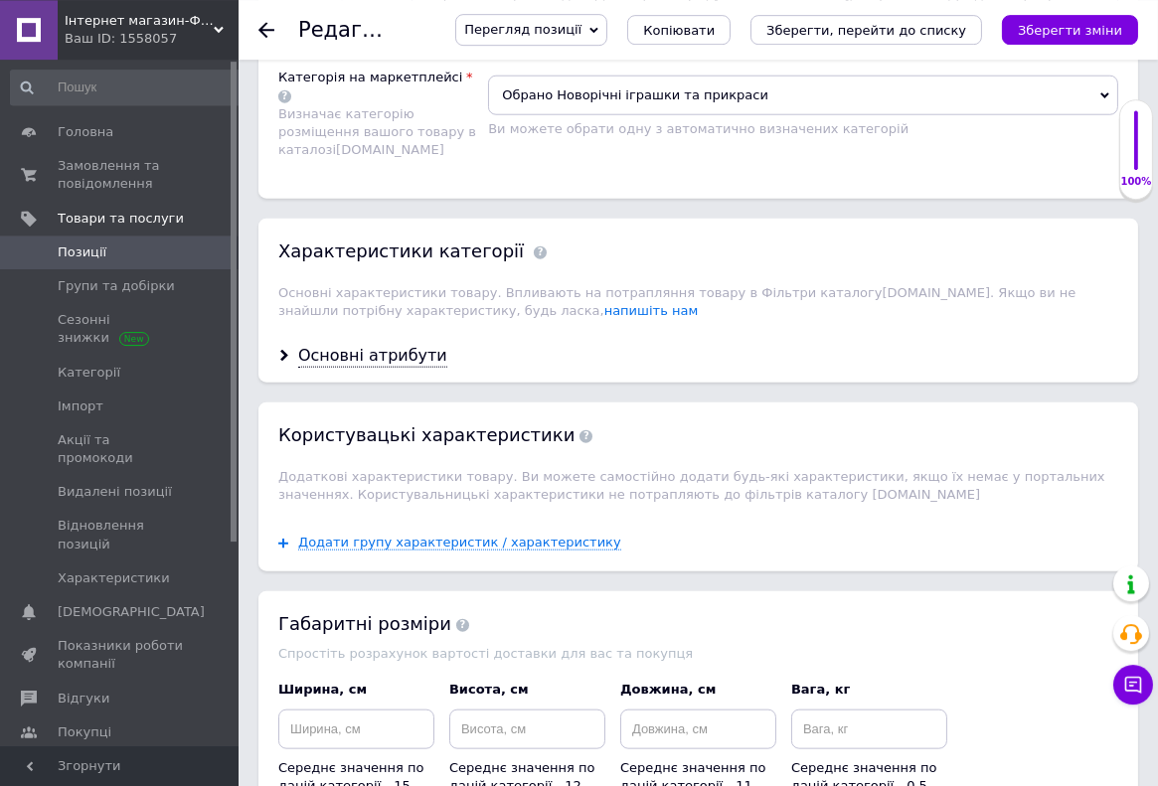
scroll to position [2738, 0]
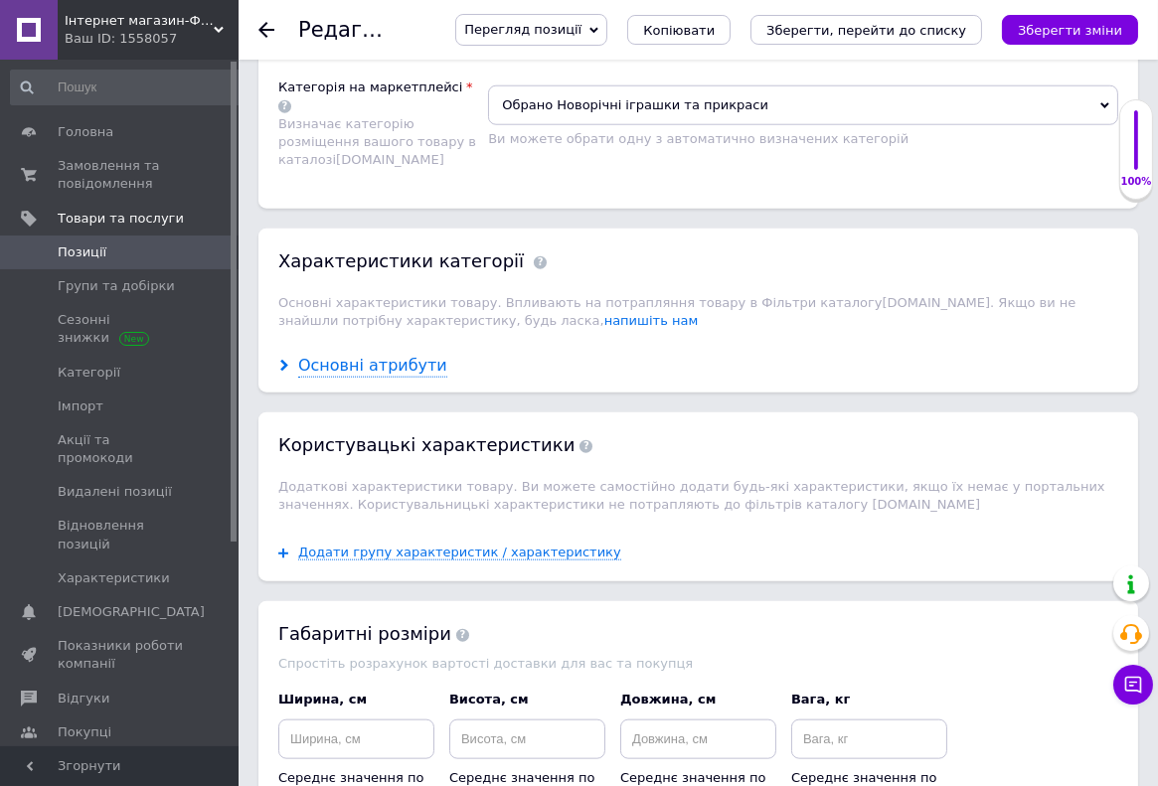
click at [315, 355] on div "Основні атрибути" at bounding box center [372, 366] width 149 height 23
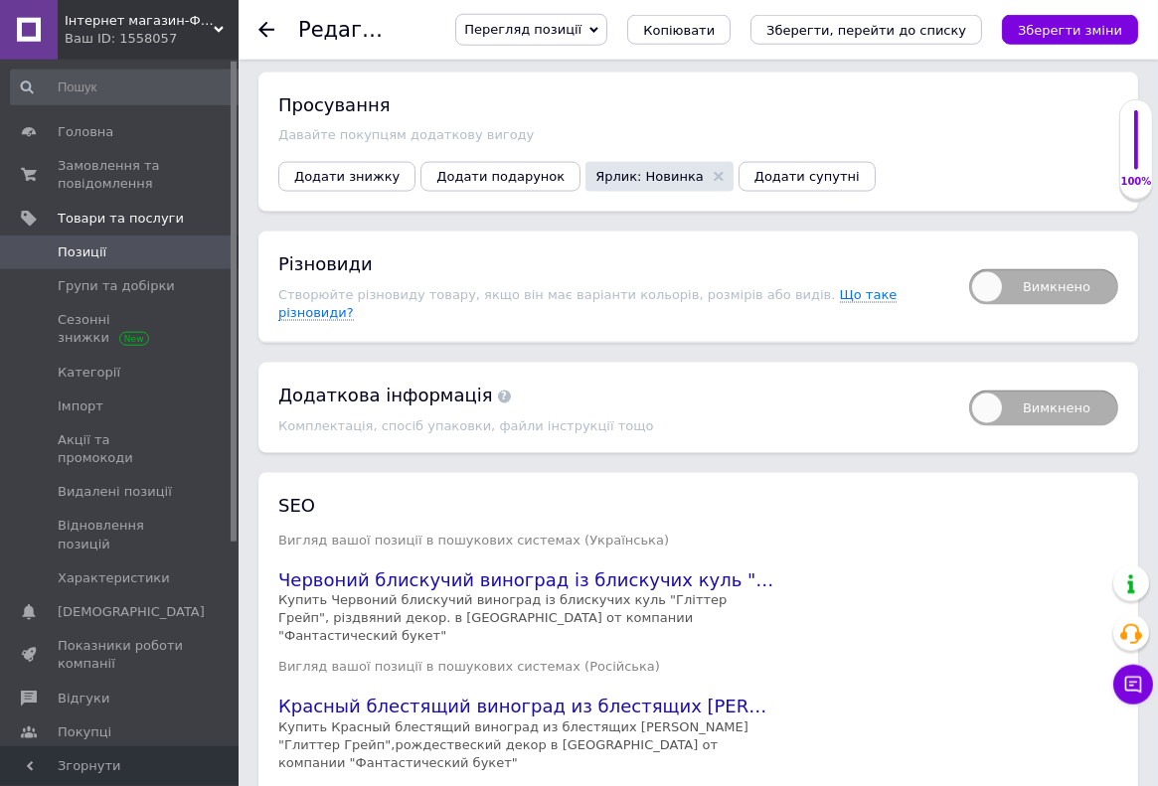
scroll to position [4378, 0]
click at [265, 30] on use at bounding box center [266, 30] width 16 height 16
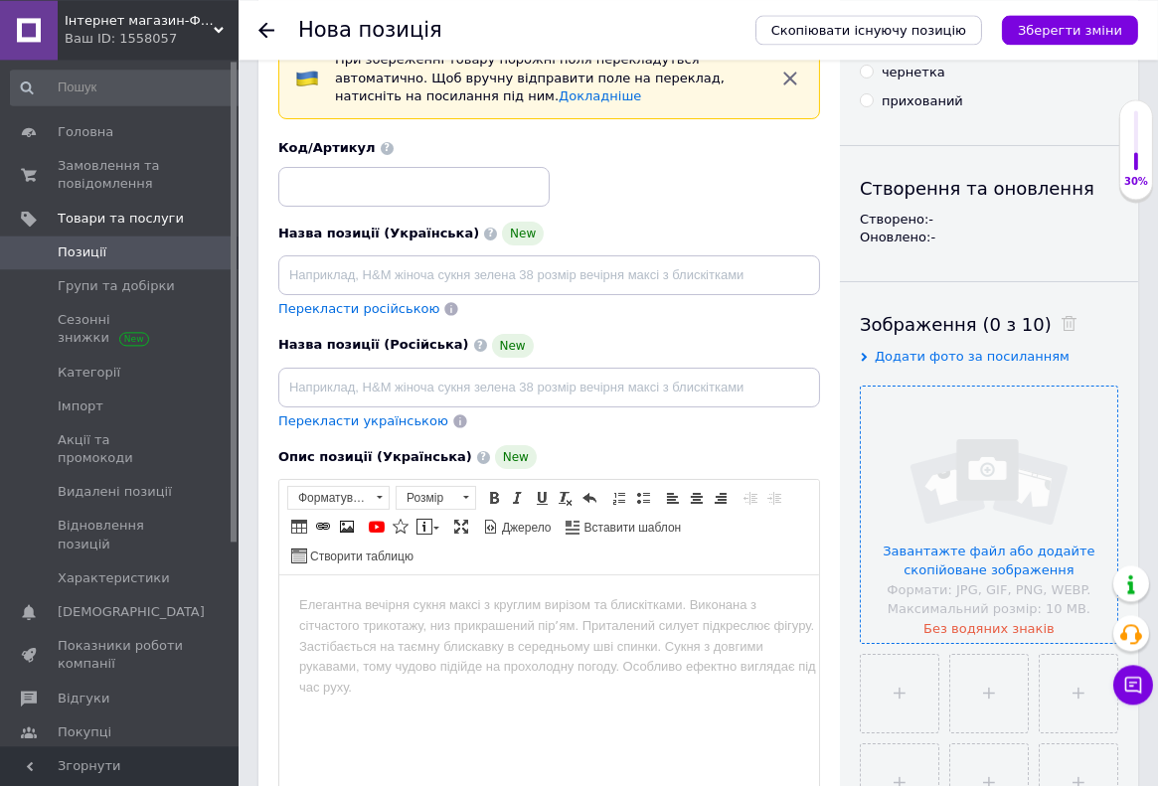
scroll to position [211, 0]
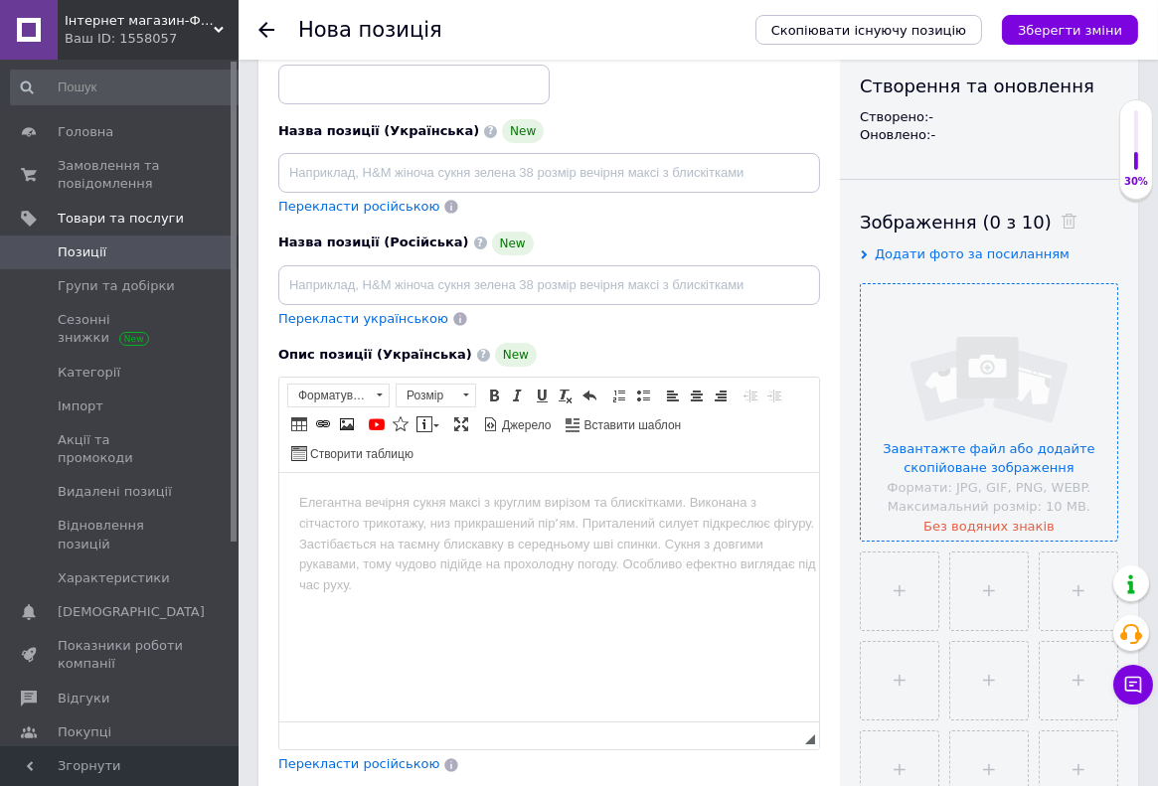
click at [917, 417] on input "file" at bounding box center [988, 412] width 256 height 256
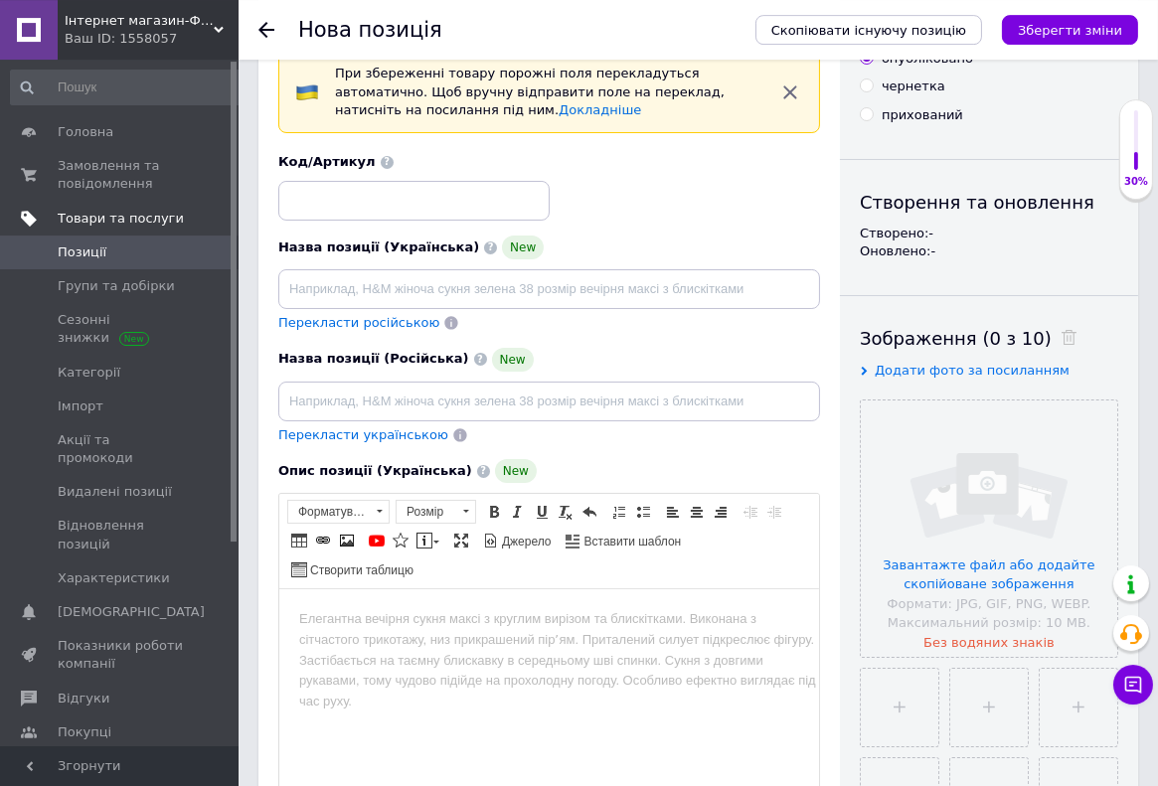
scroll to position [0, 0]
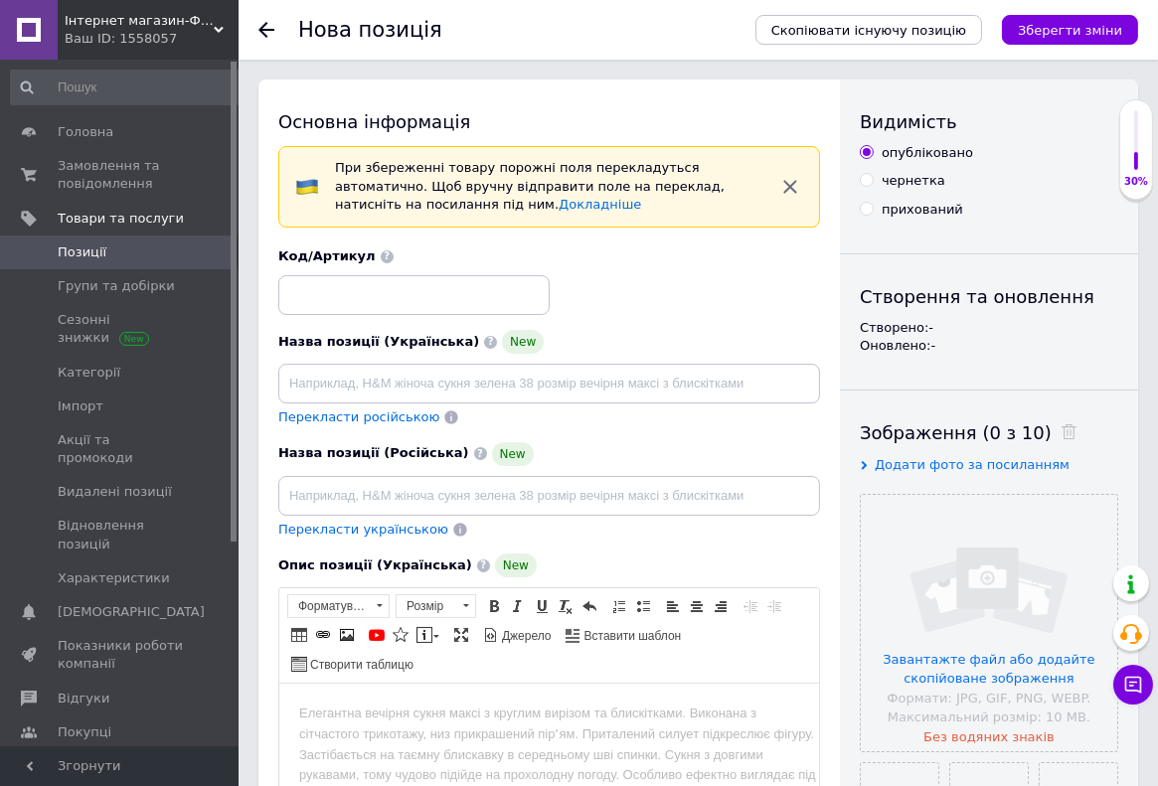
click at [92, 253] on span "Позиції" at bounding box center [82, 252] width 49 height 18
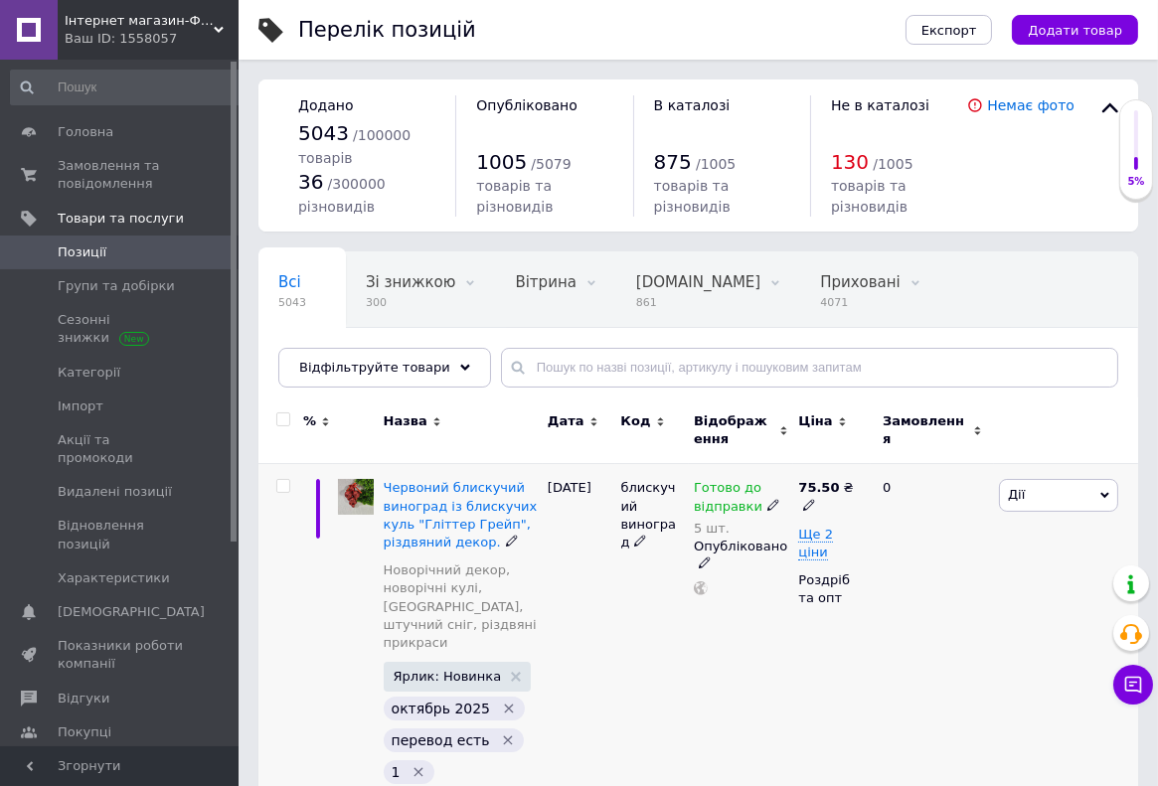
click at [1042, 496] on span "Дії" at bounding box center [1058, 495] width 119 height 32
click at [916, 586] on li "Копіювати" at bounding box center [985, 589] width 263 height 28
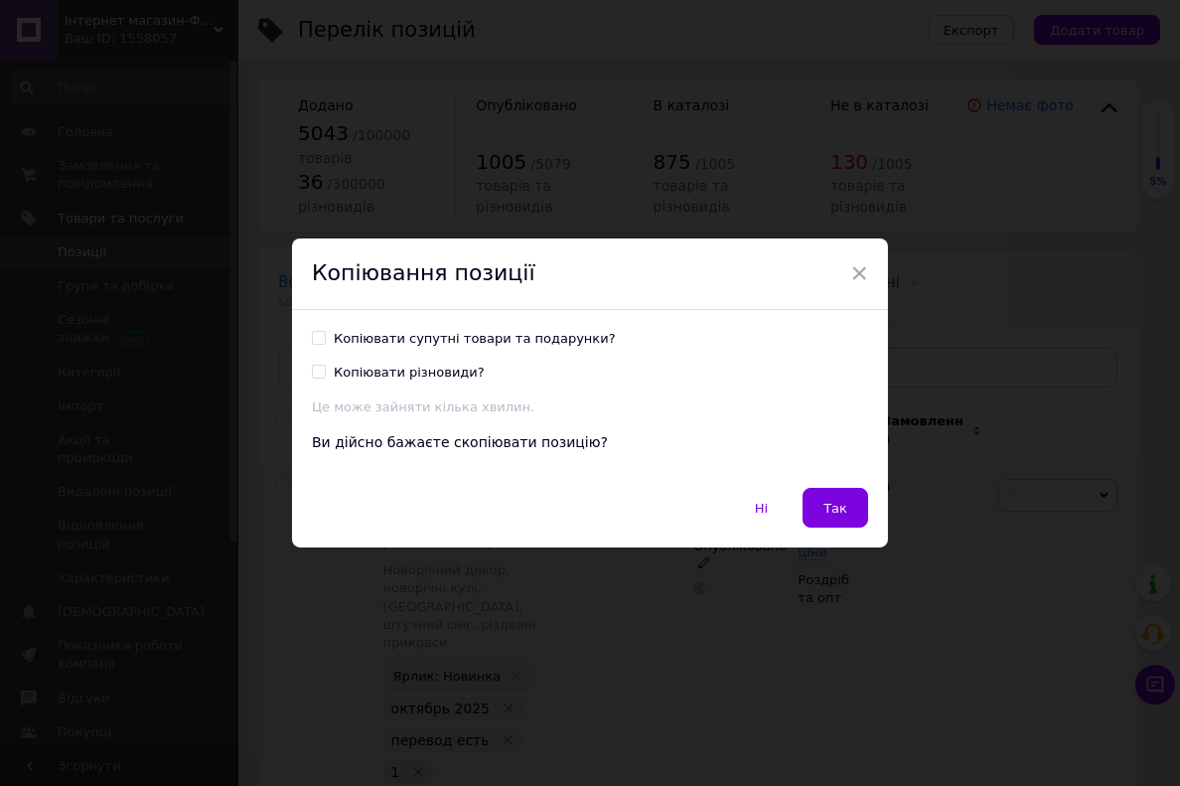
click at [312, 341] on input "Копіювати супутні товари та подарунки?" at bounding box center [318, 337] width 13 height 13
checkbox input "true"
click at [824, 501] on span "Так" at bounding box center [836, 508] width 24 height 15
